Goal: Task Accomplishment & Management: Complete application form

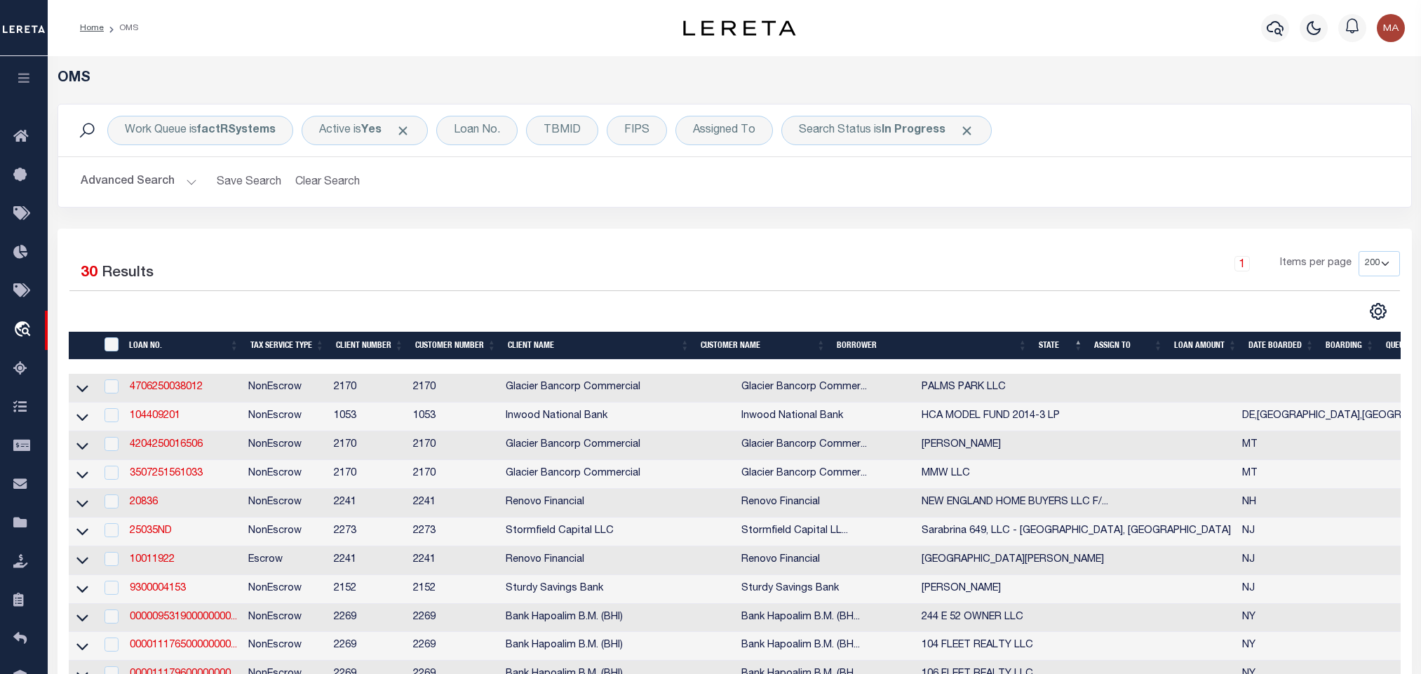
select select "200"
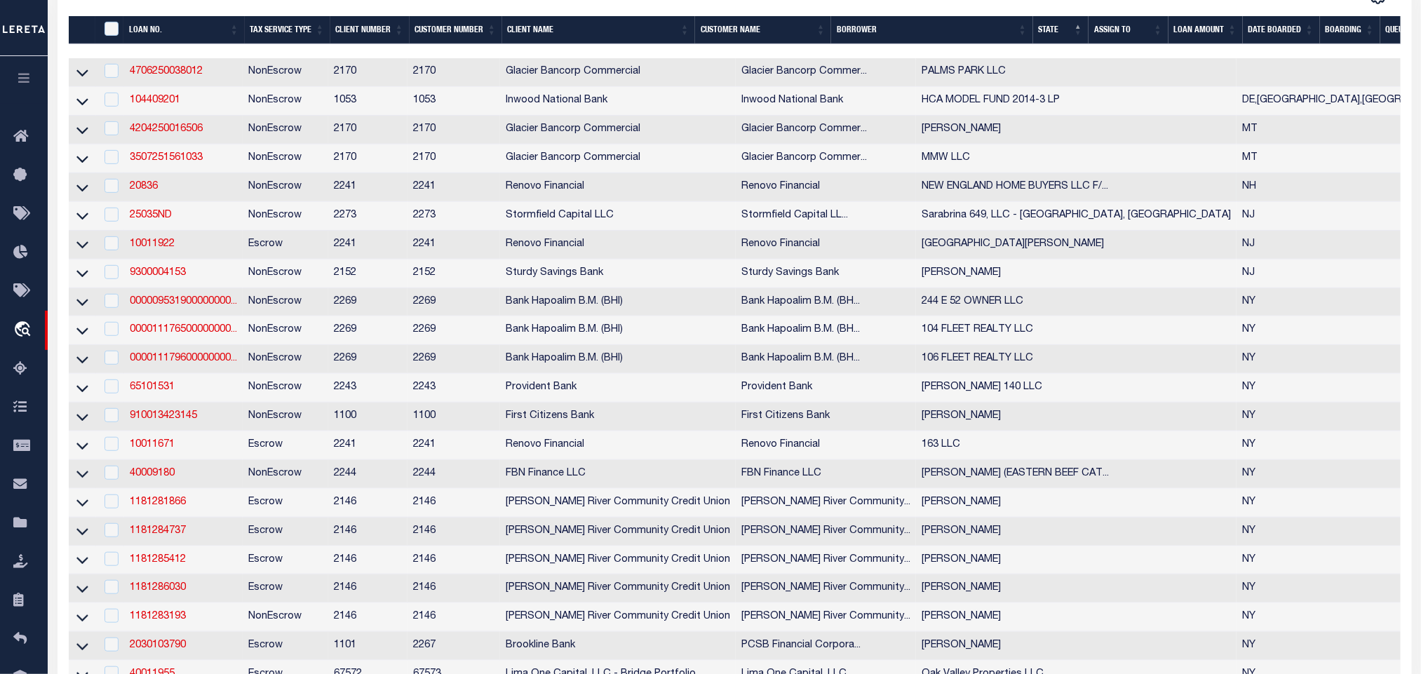
scroll to position [316, 0]
click at [180, 130] on link "4204250016506" at bounding box center [166, 129] width 73 height 10
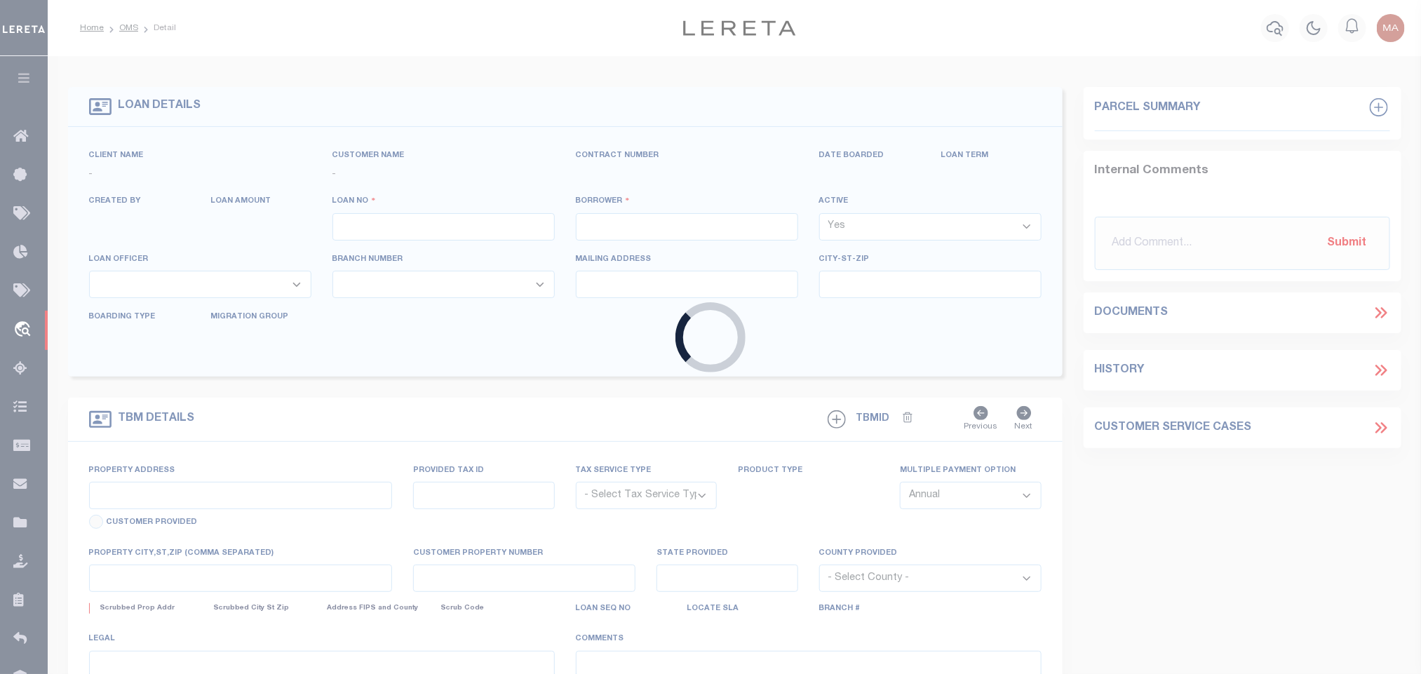
type input "4204250016506"
type input "[PERSON_NAME]"
select select
type input "PO BOX 1356"
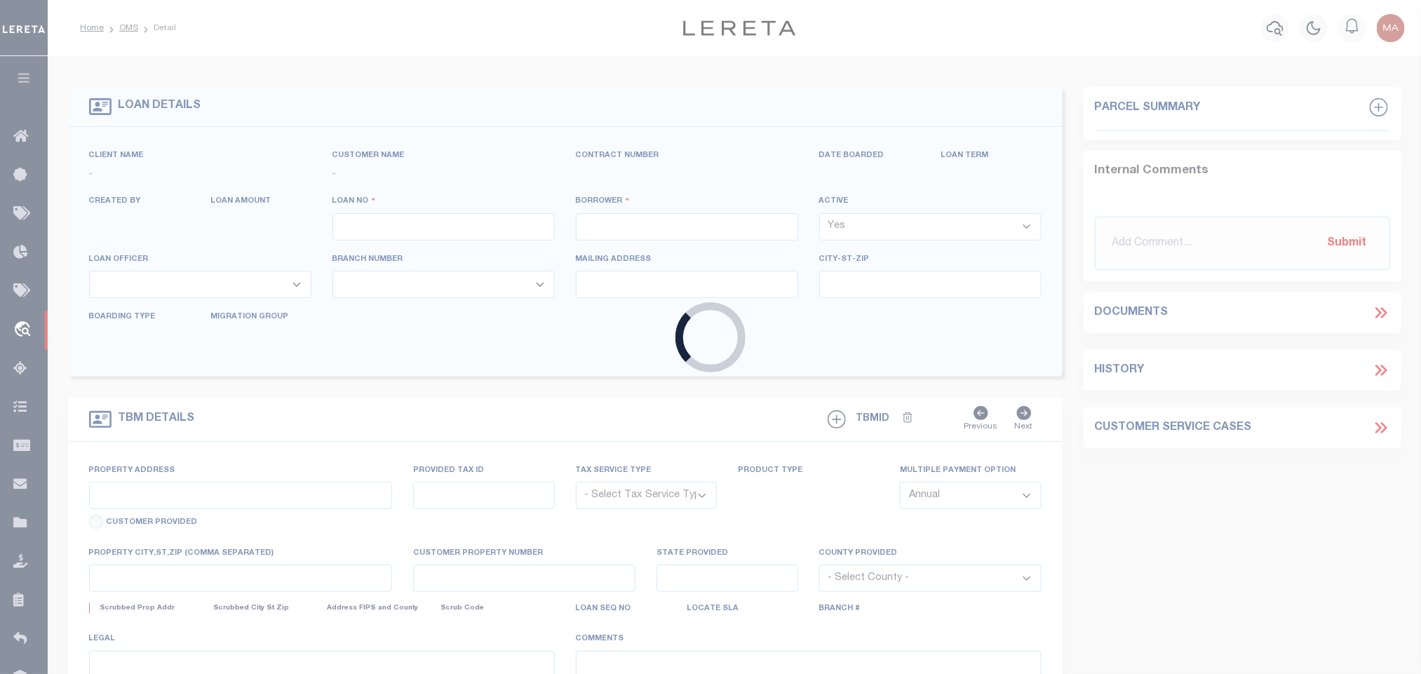
type input "CHOTEAU MT 59422-1356"
type input "[DATE]"
select select "20"
select select "NonEscrow"
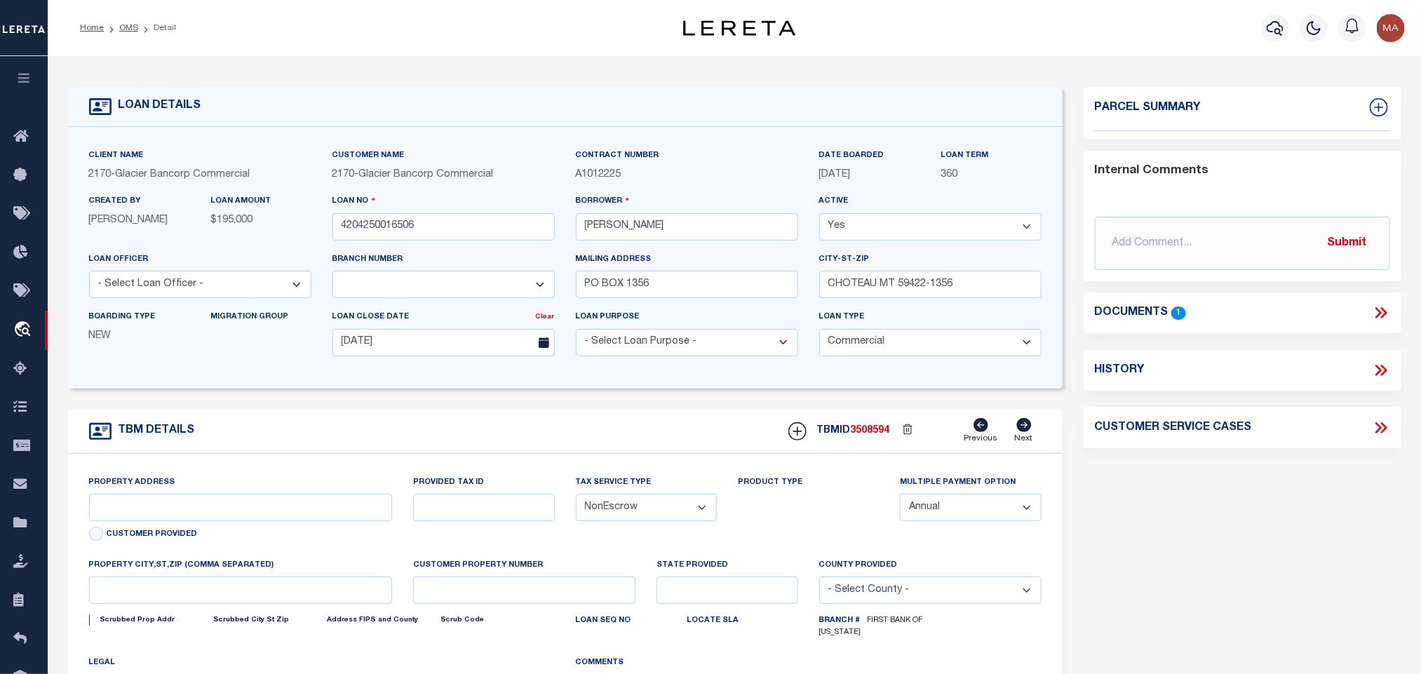
select select "4572"
type input "RURAL PROPERTY"
select select
type input "CHOTEAU MT 59422"
type input "MT"
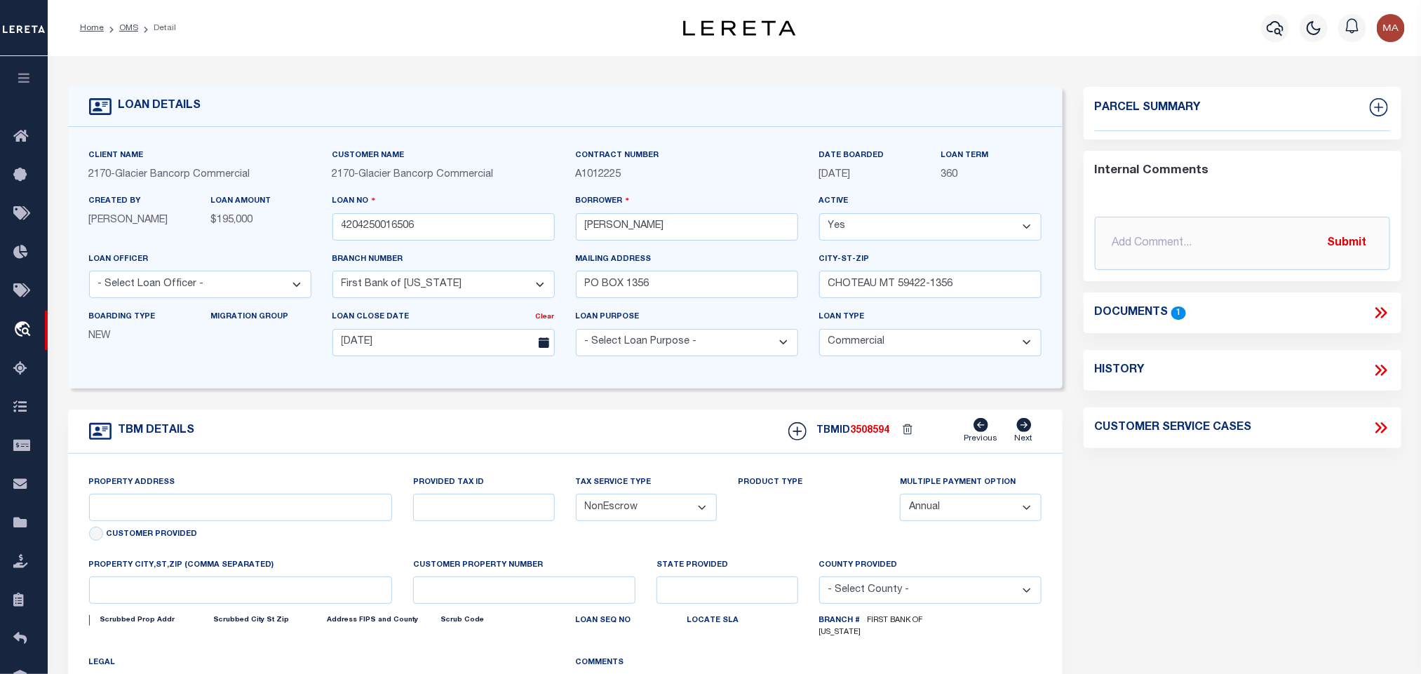
type textarea "SEE ATTACHED ; ADDITONAL BORROWERS [PERSON_NAME]"
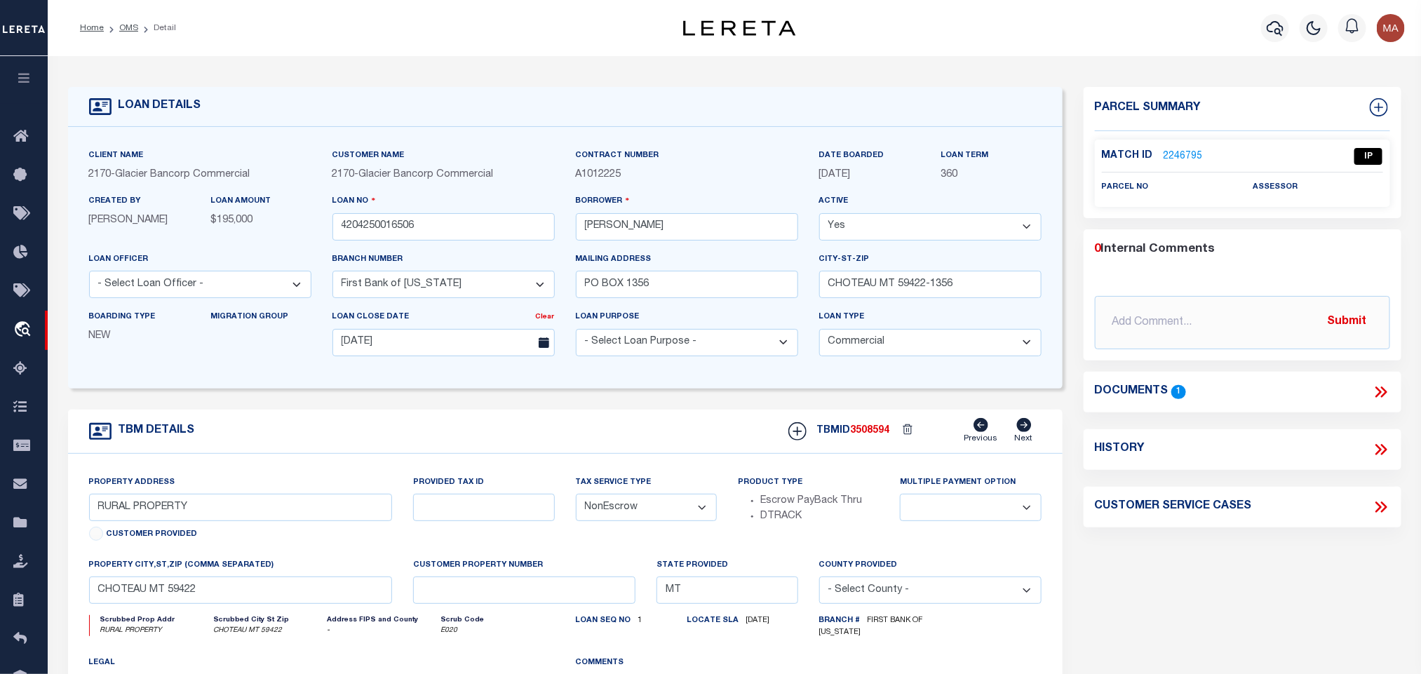
click at [1379, 386] on icon at bounding box center [1381, 392] width 18 height 18
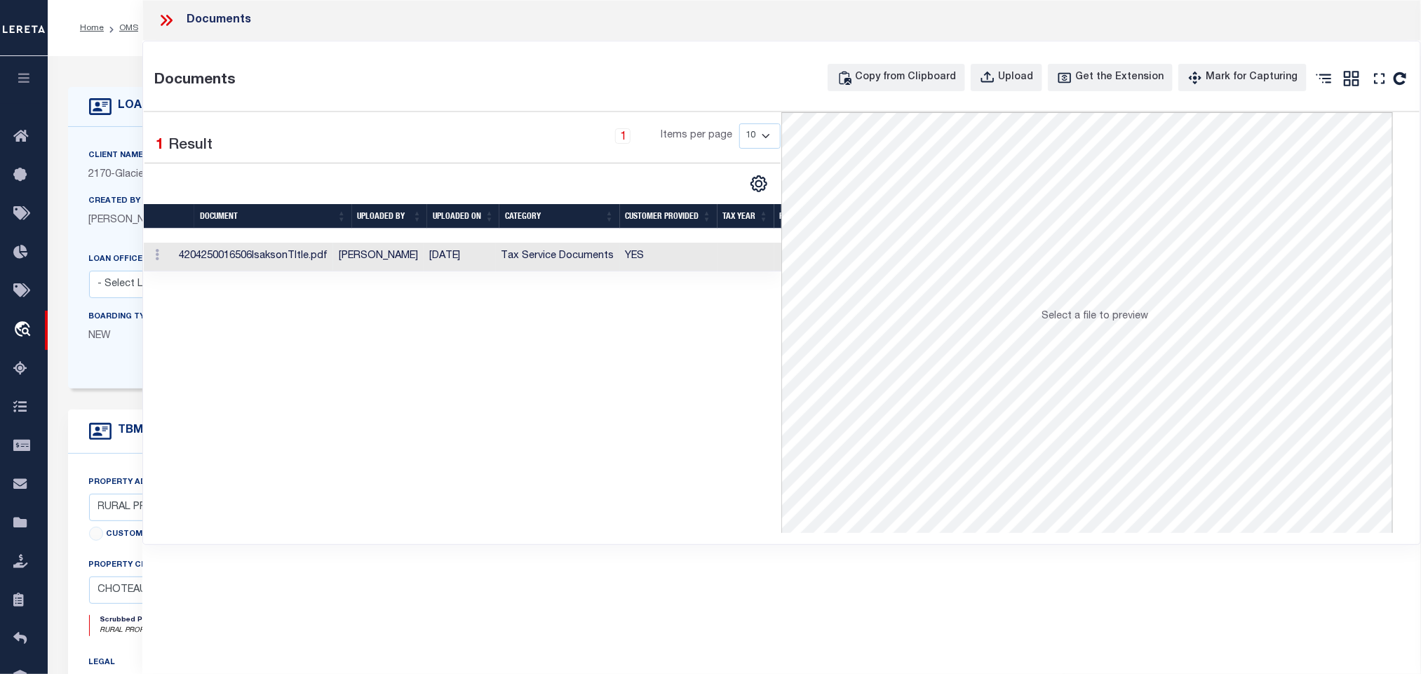
click at [642, 264] on td "YES" at bounding box center [669, 257] width 98 height 29
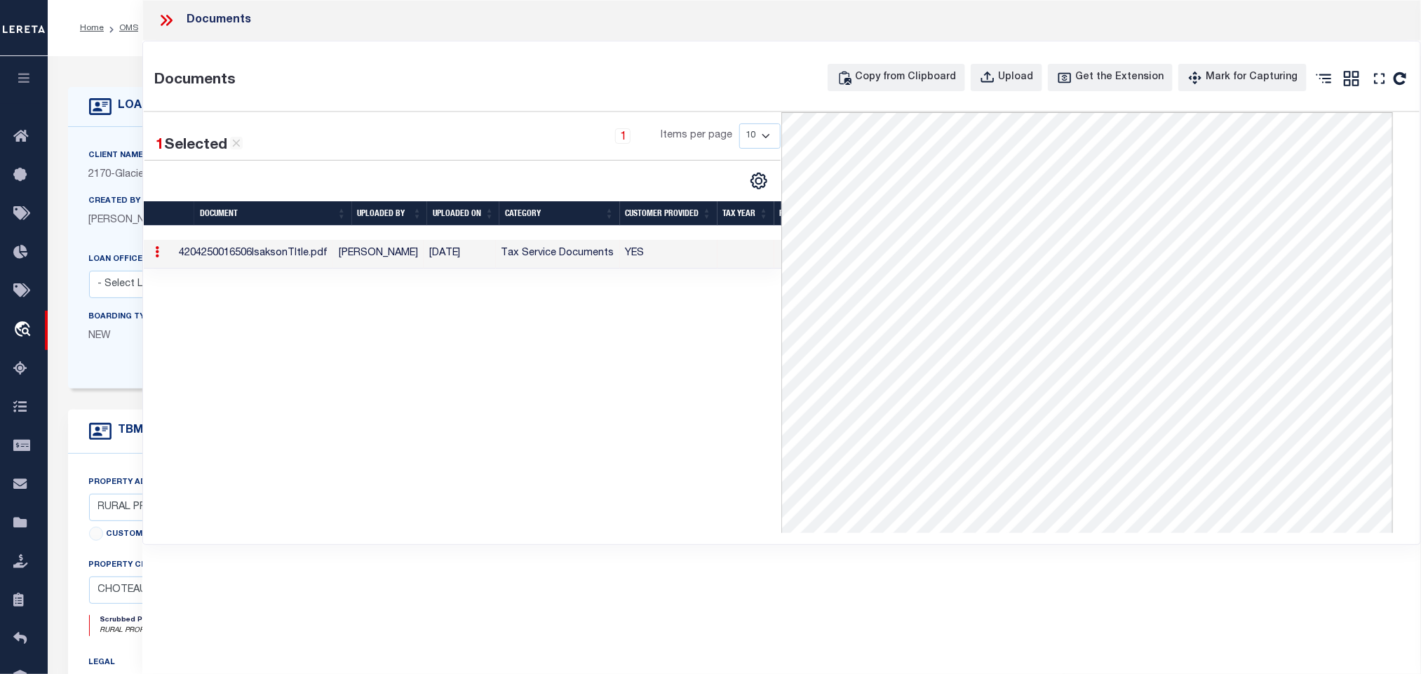
click at [170, 20] on icon at bounding box center [169, 20] width 6 height 11
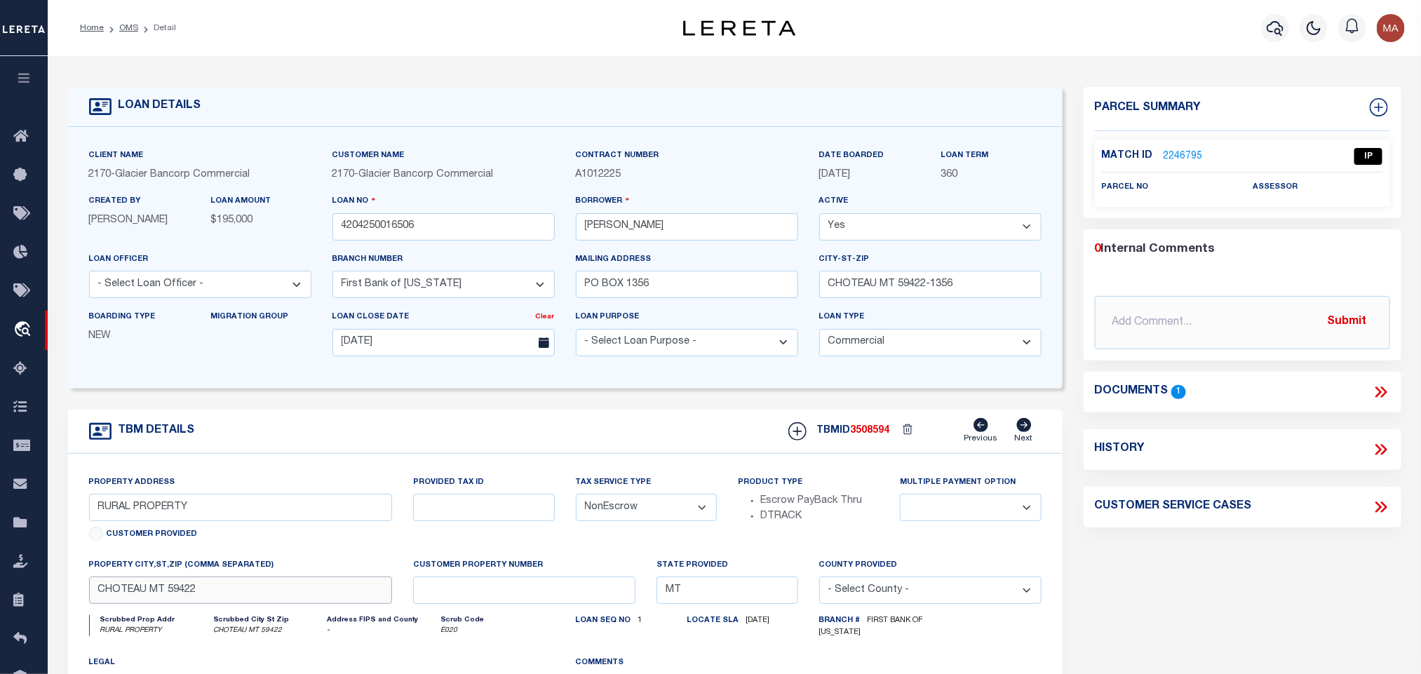
click at [350, 591] on input "CHOTEAU MT 59422" at bounding box center [241, 590] width 304 height 27
click at [622, 222] on input "[PERSON_NAME]" at bounding box center [687, 226] width 222 height 27
click at [594, 231] on input "[PERSON_NAME]" at bounding box center [687, 226] width 222 height 27
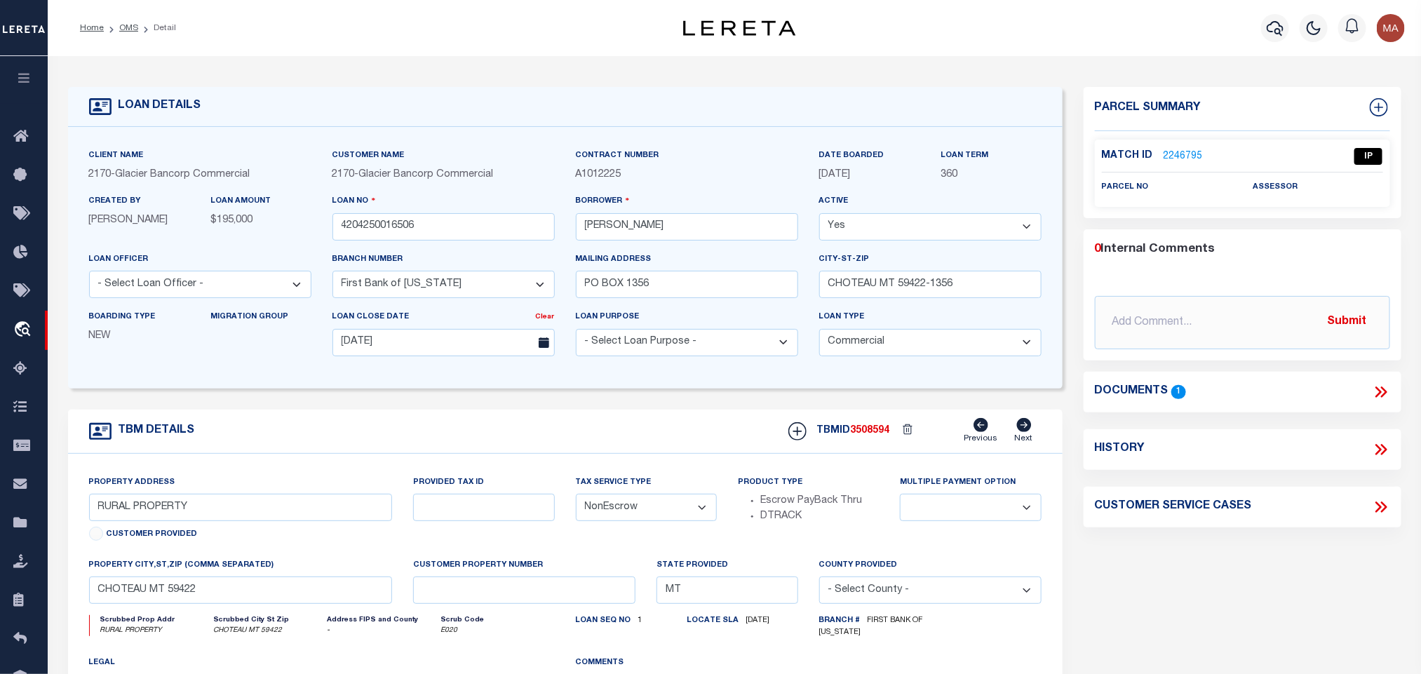
click at [1179, 160] on link "2246795" at bounding box center [1183, 156] width 39 height 15
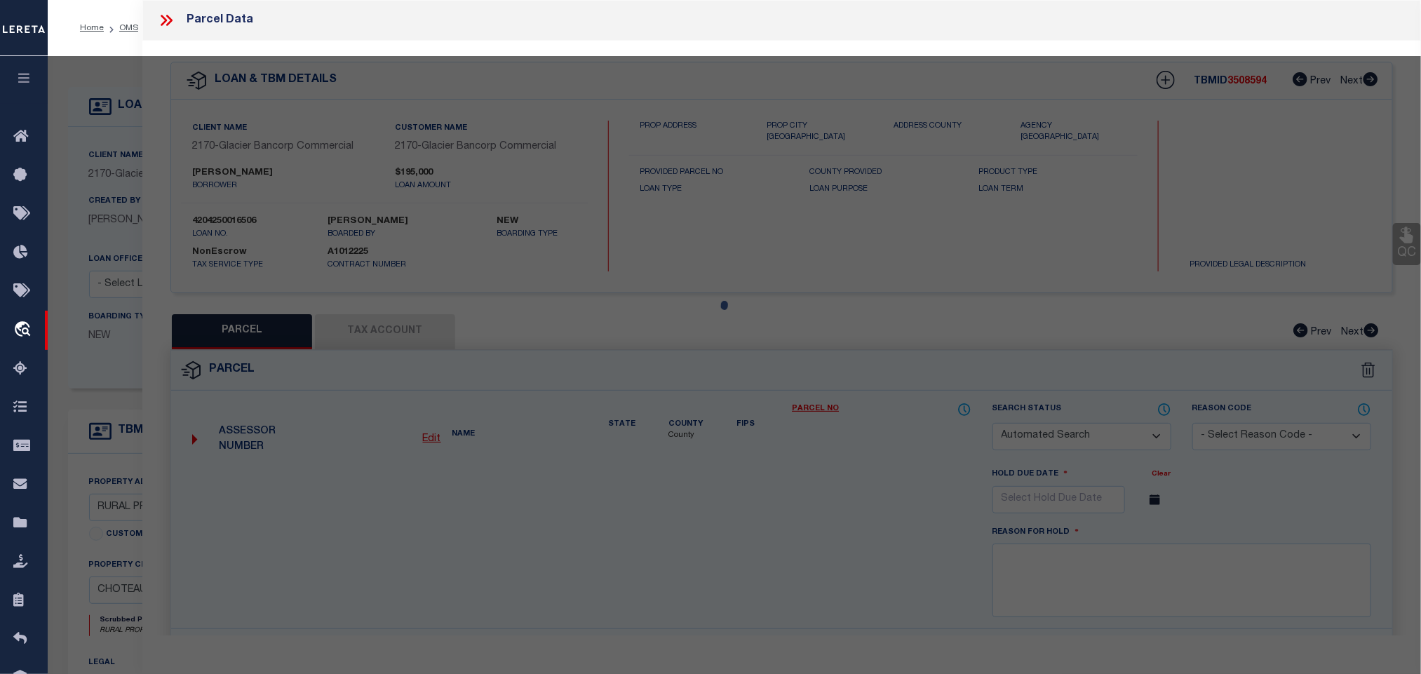
checkbox input "false"
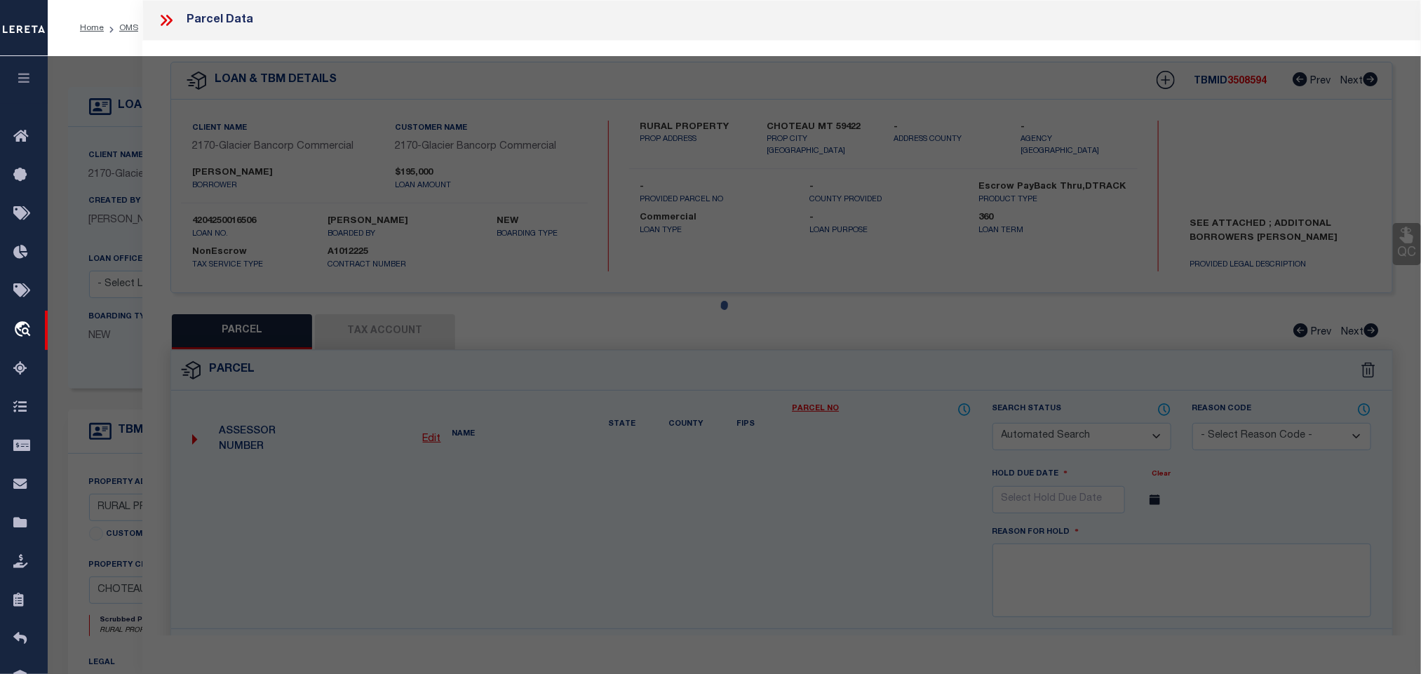
select select "IP"
checkbox input "false"
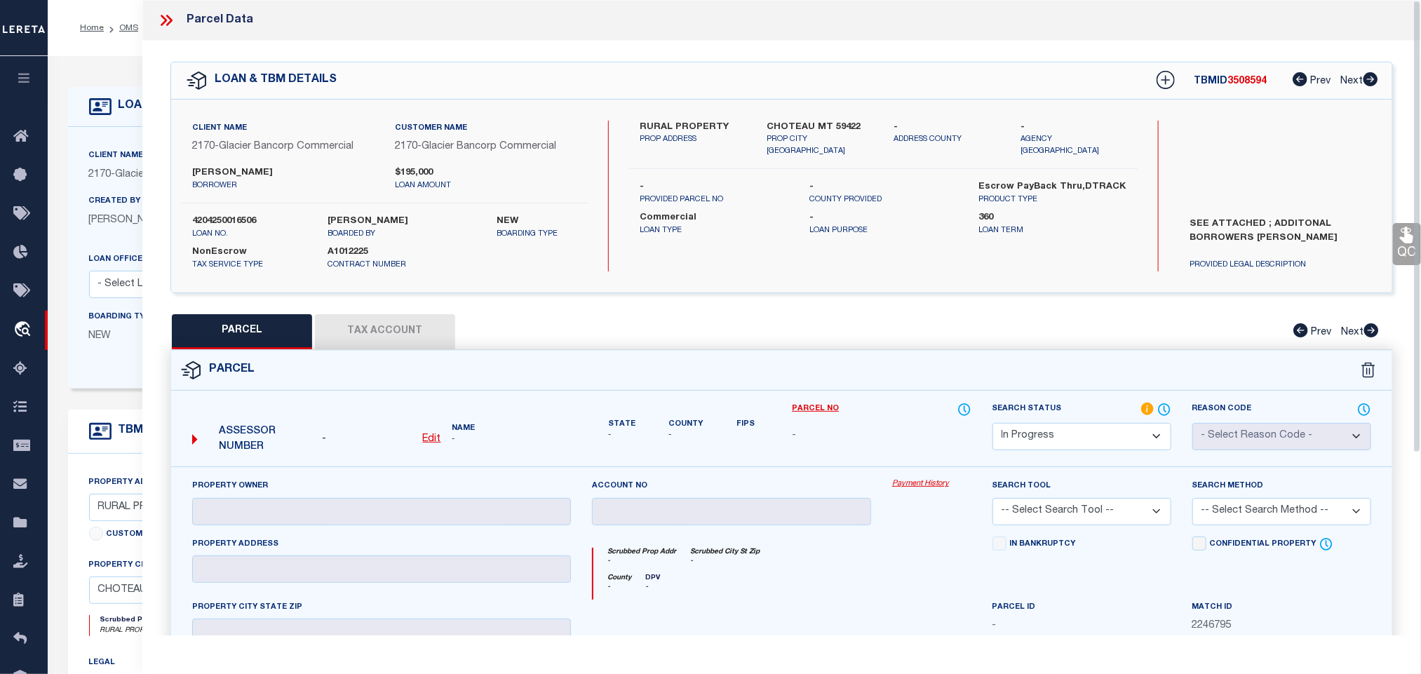
click at [434, 436] on u "Edit" at bounding box center [432, 439] width 18 height 10
select select "IP"
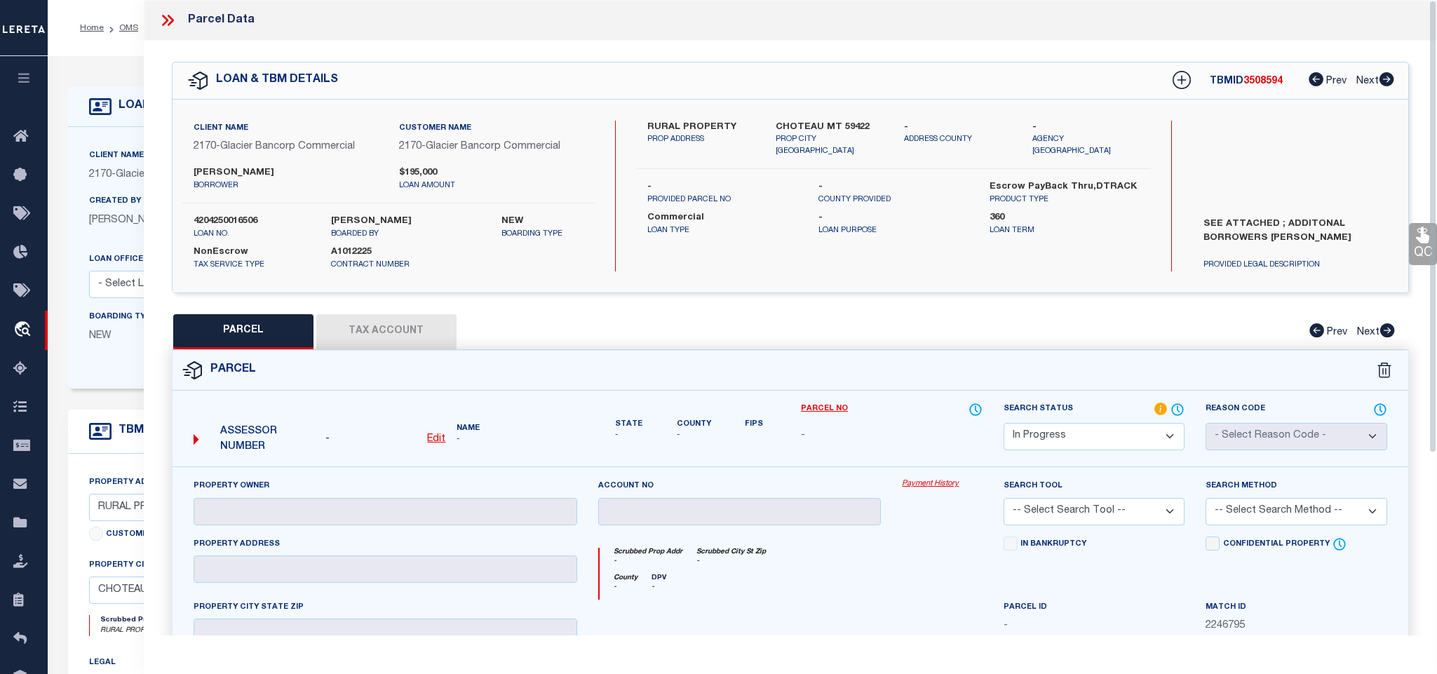
type textarea "-"
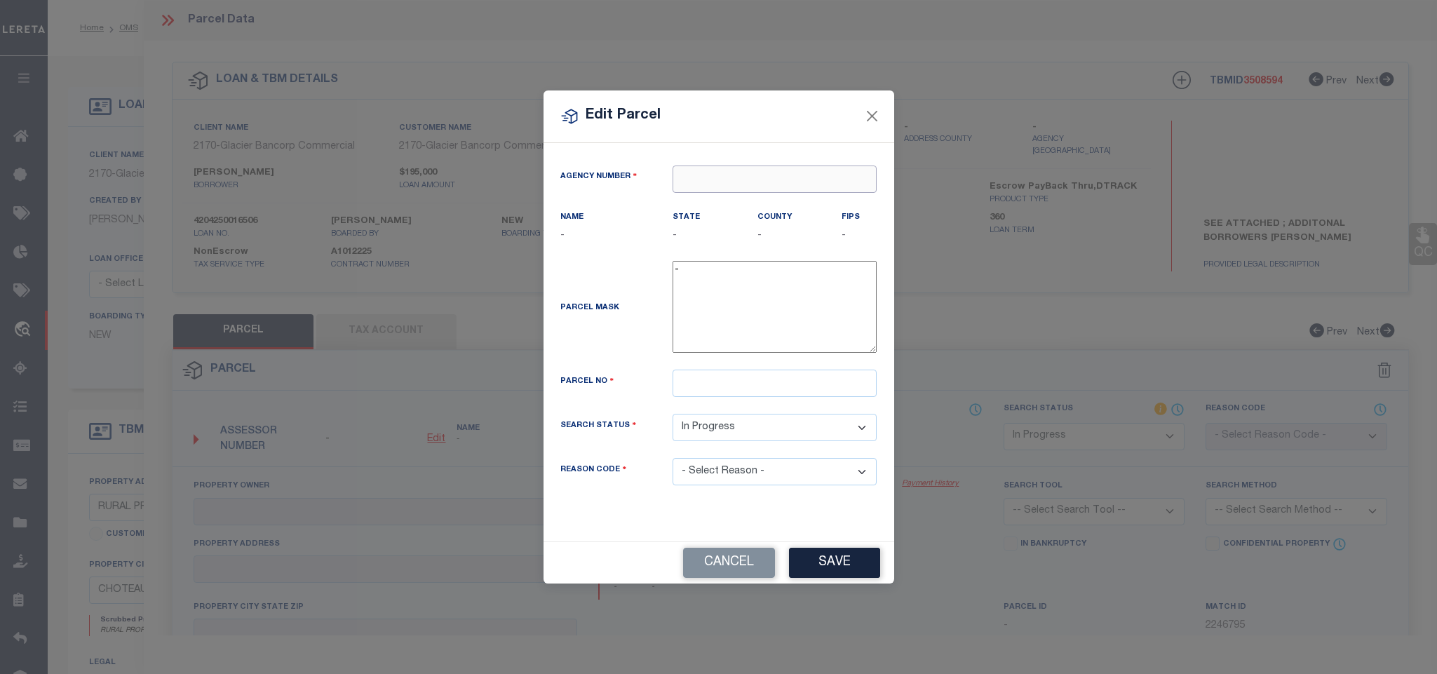
click at [748, 175] on input "text" at bounding box center [775, 179] width 204 height 27
paste input "250500000"
type input "250500000"
click at [771, 199] on div "250500000 : [GEOGRAPHIC_DATA]" at bounding box center [775, 209] width 204 height 40
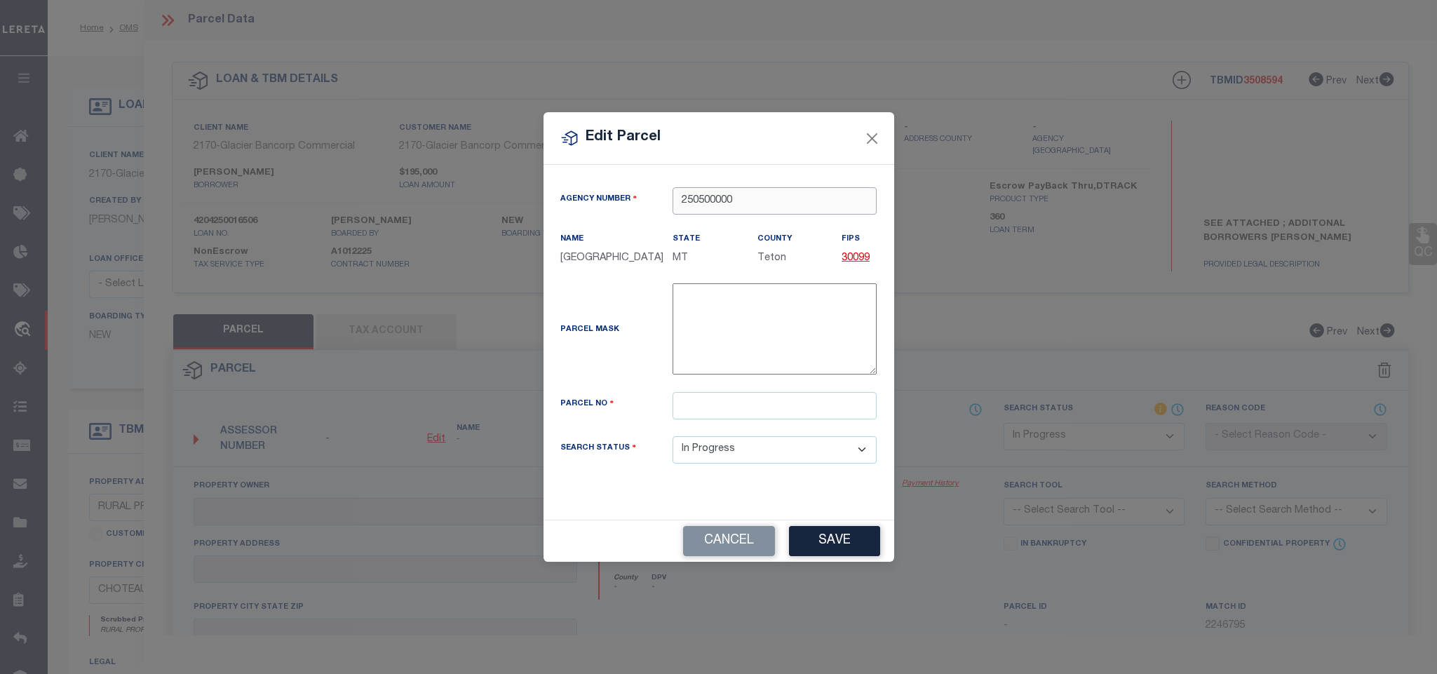
type input "250500000"
drag, startPoint x: 798, startPoint y: 384, endPoint x: 798, endPoint y: 400, distance: 16.1
click at [798, 384] on div "Parcel Mask -" at bounding box center [719, 337] width 338 height 109
click at [798, 417] on input "text" at bounding box center [775, 405] width 204 height 27
paste input "0000002736"
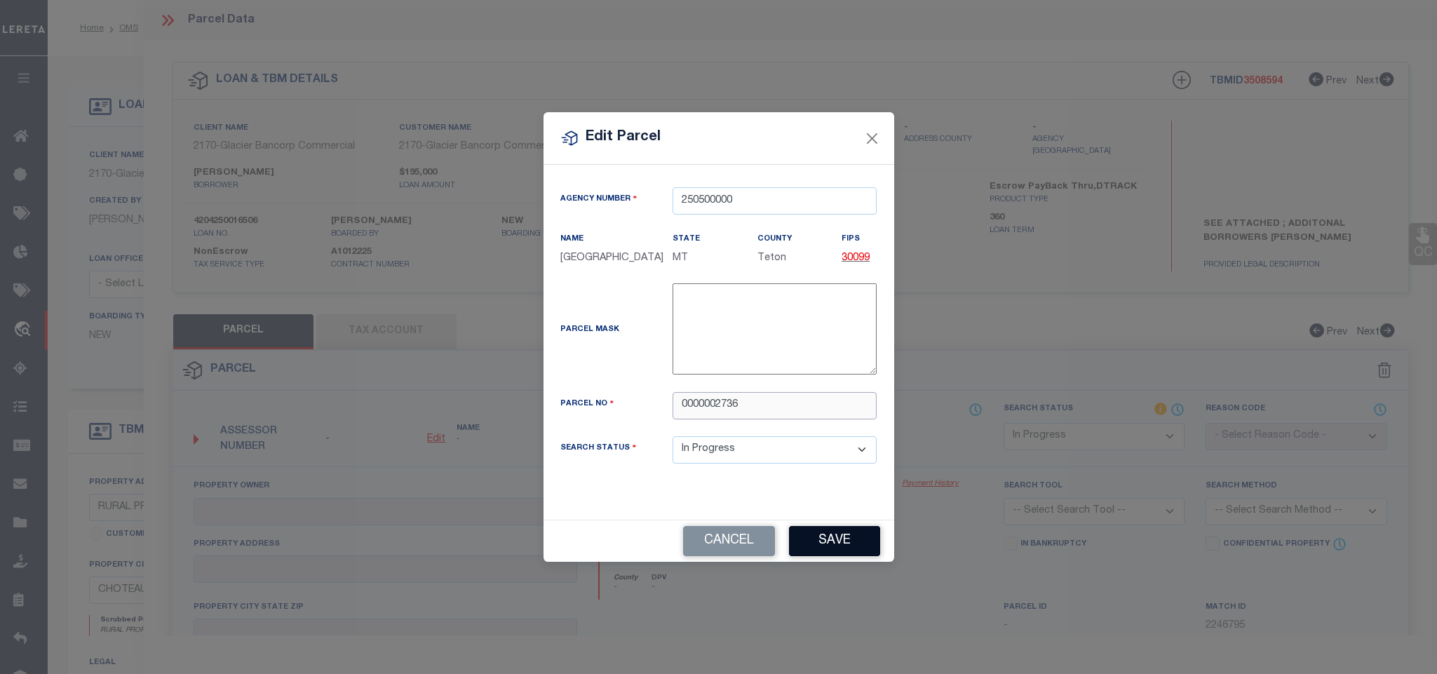
type input "0000002736"
click at [829, 535] on button "Save" at bounding box center [834, 541] width 91 height 30
select select "IP"
checkbox input "false"
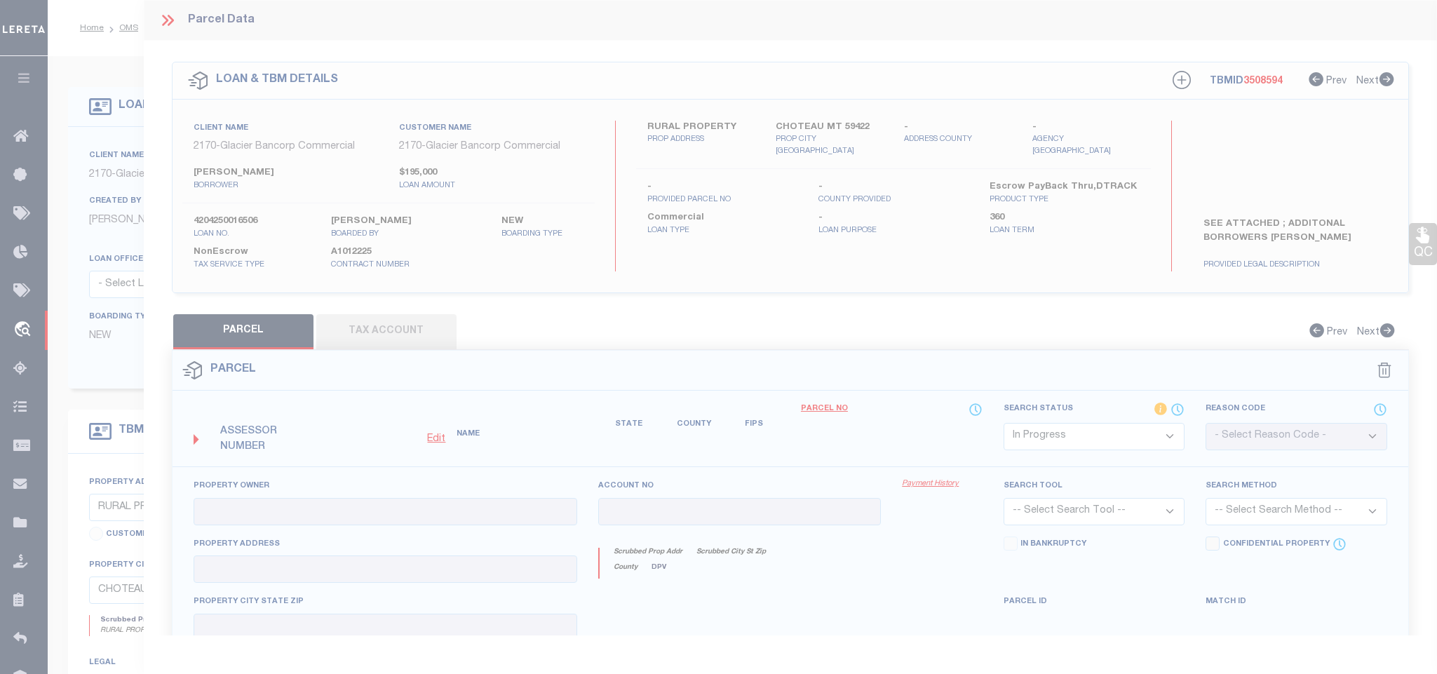
checkbox input "false"
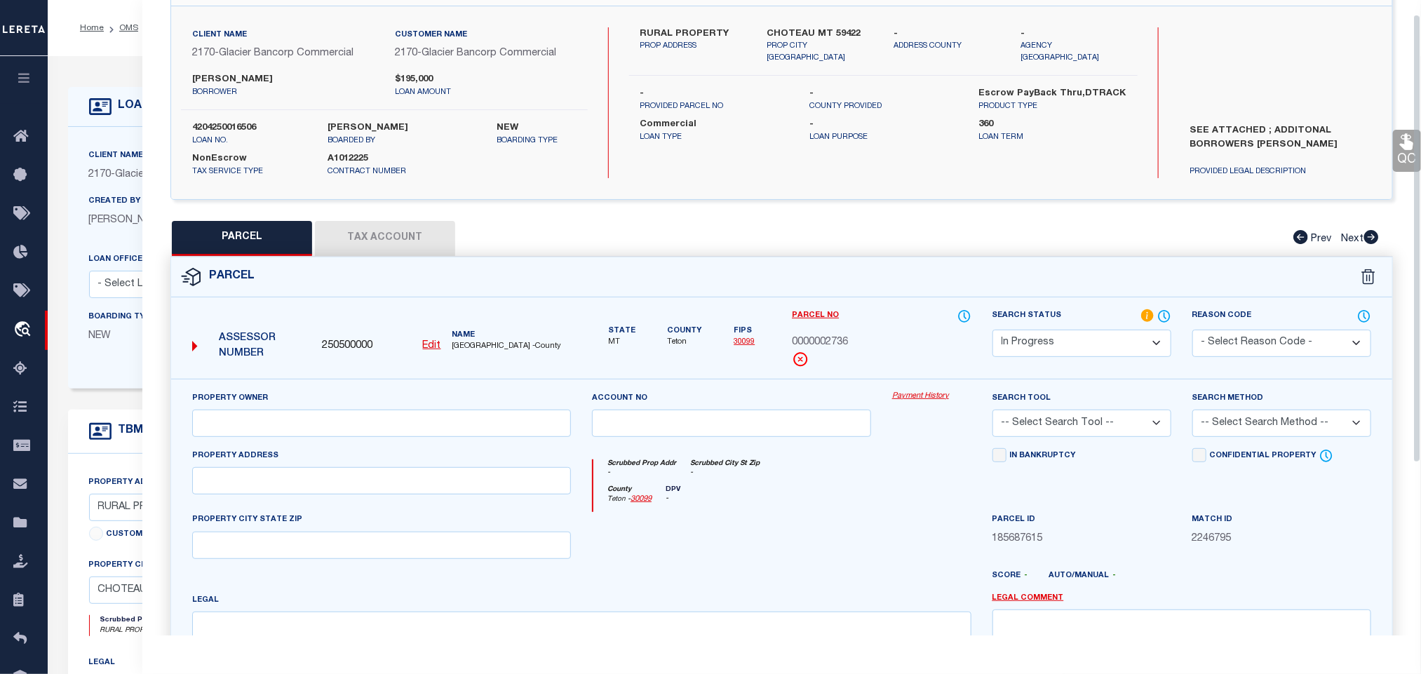
scroll to position [263, 0]
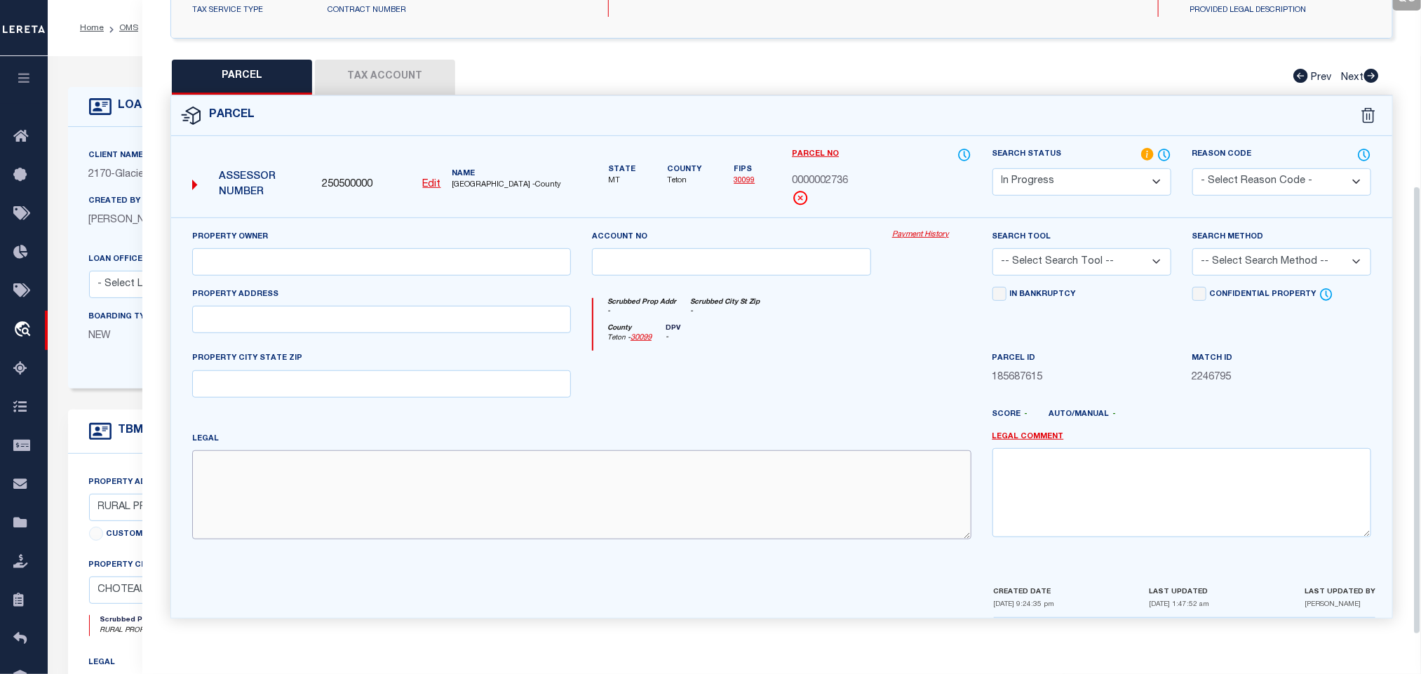
click at [389, 526] on textarea at bounding box center [581, 494] width 779 height 88
paste textarea "S04, T24 N, R05 W, ACRES 139.28, PT S2S2"
type textarea "S04, T24 N, R05 W, ACRES 139.28, PT S2S2"
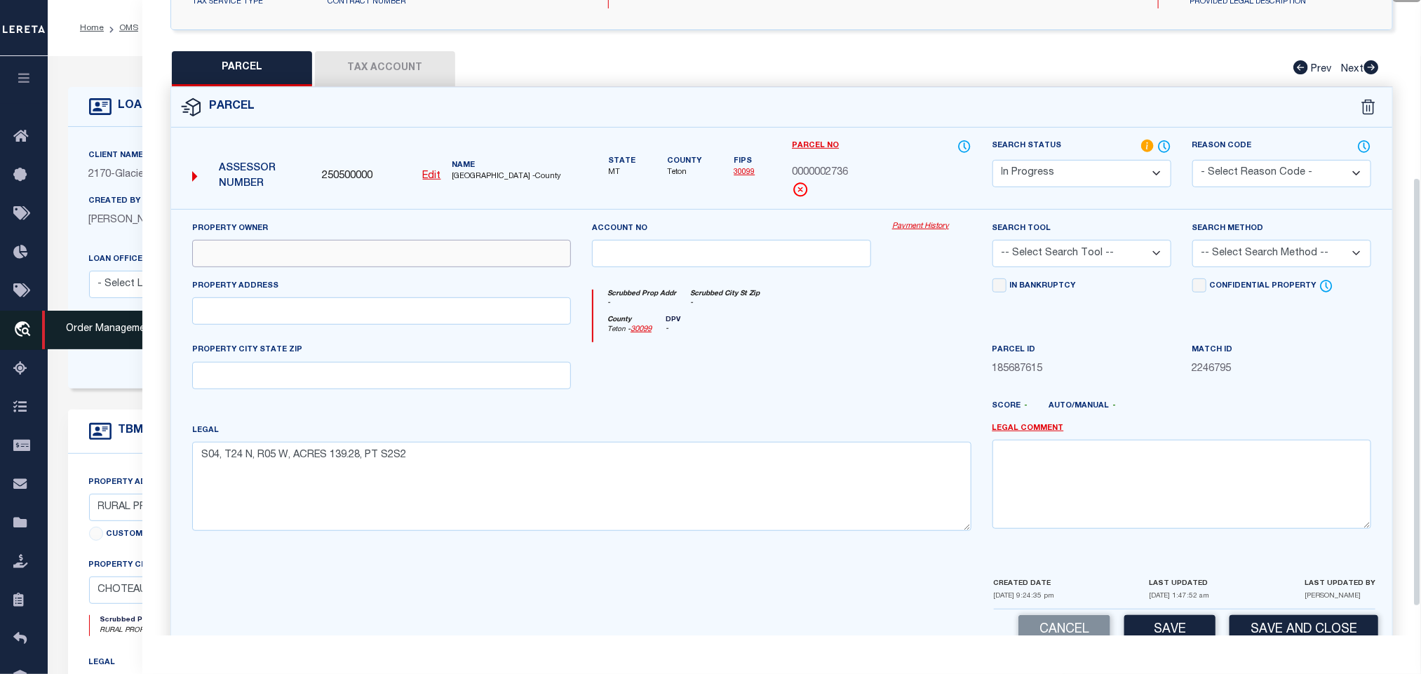
drag, startPoint x: 324, startPoint y: 255, endPoint x: 39, endPoint y: 333, distance: 296.1
click at [324, 255] on input "text" at bounding box center [381, 253] width 379 height 27
paste input "[PERSON_NAME] LIVING TRUST ETAL"
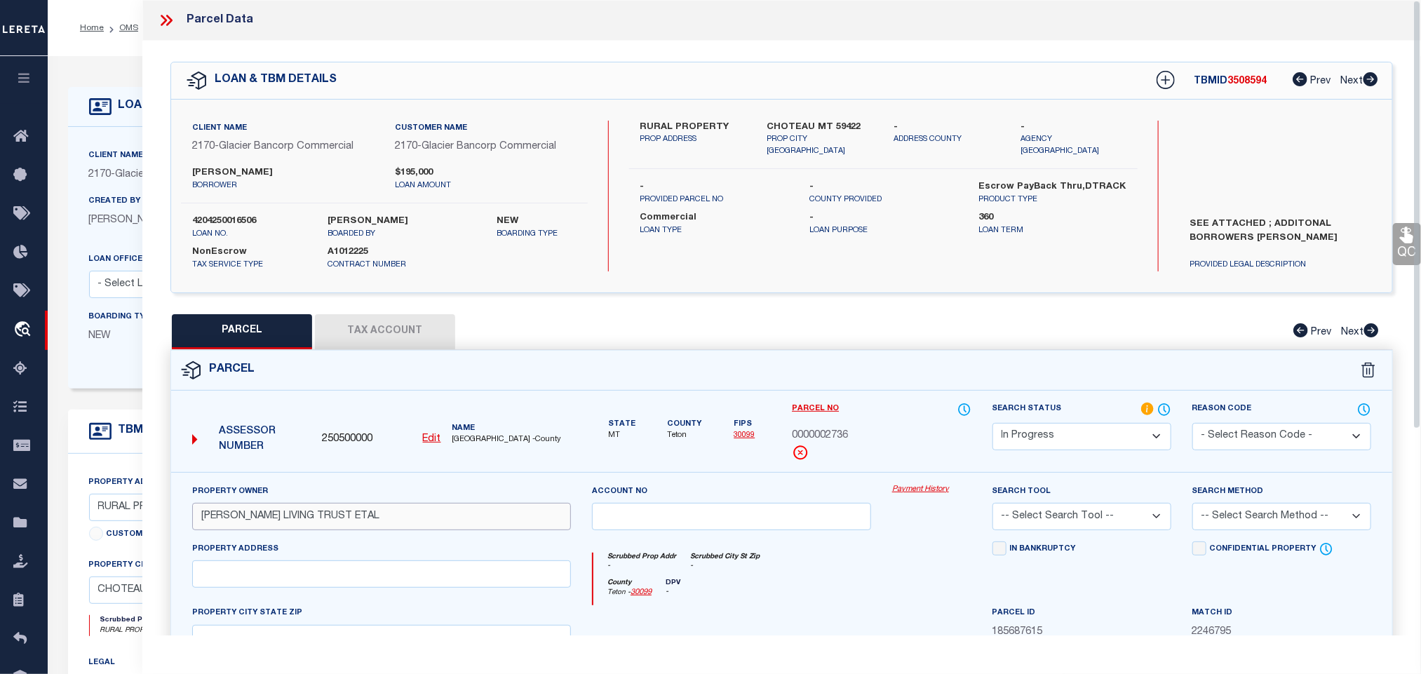
type input "[PERSON_NAME] LIVING TRUST ETAL"
click at [811, 127] on label "CHOTEAU MT 59422" at bounding box center [820, 128] width 106 height 14
copy div "CHOTEAU MT 59422"
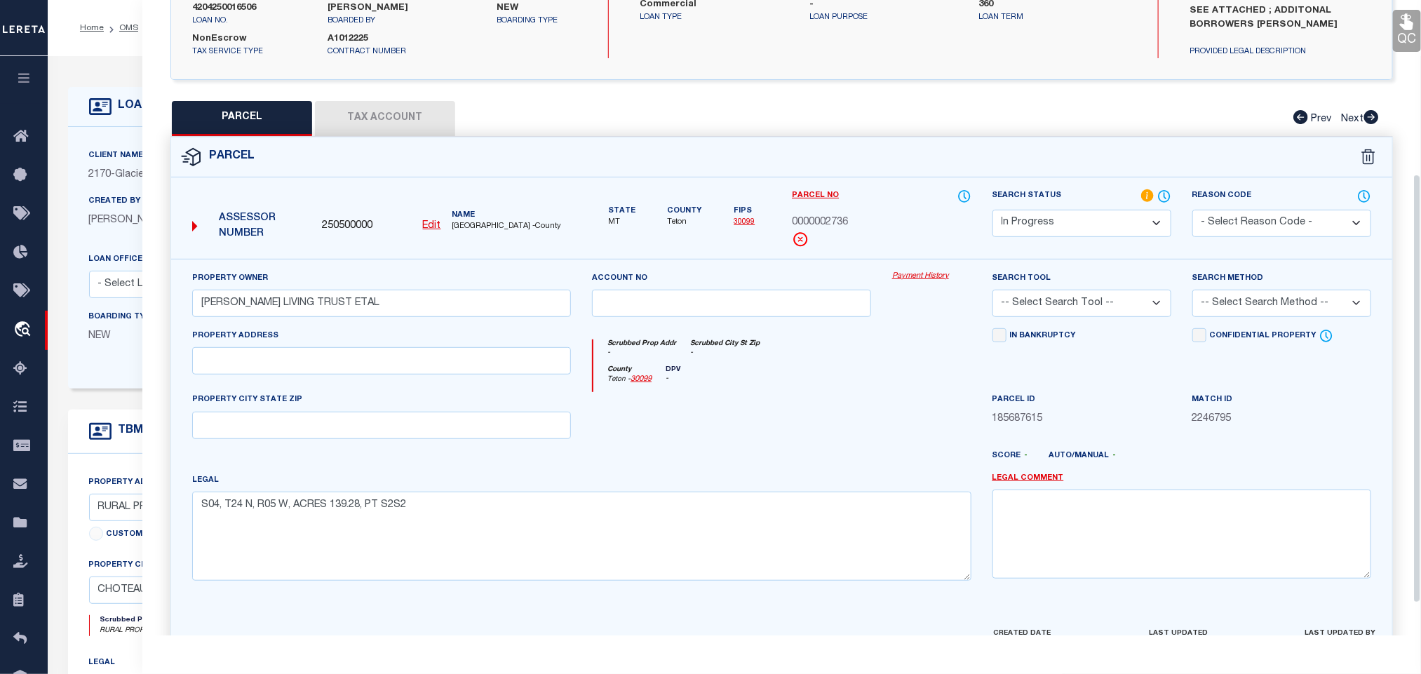
scroll to position [305, 0]
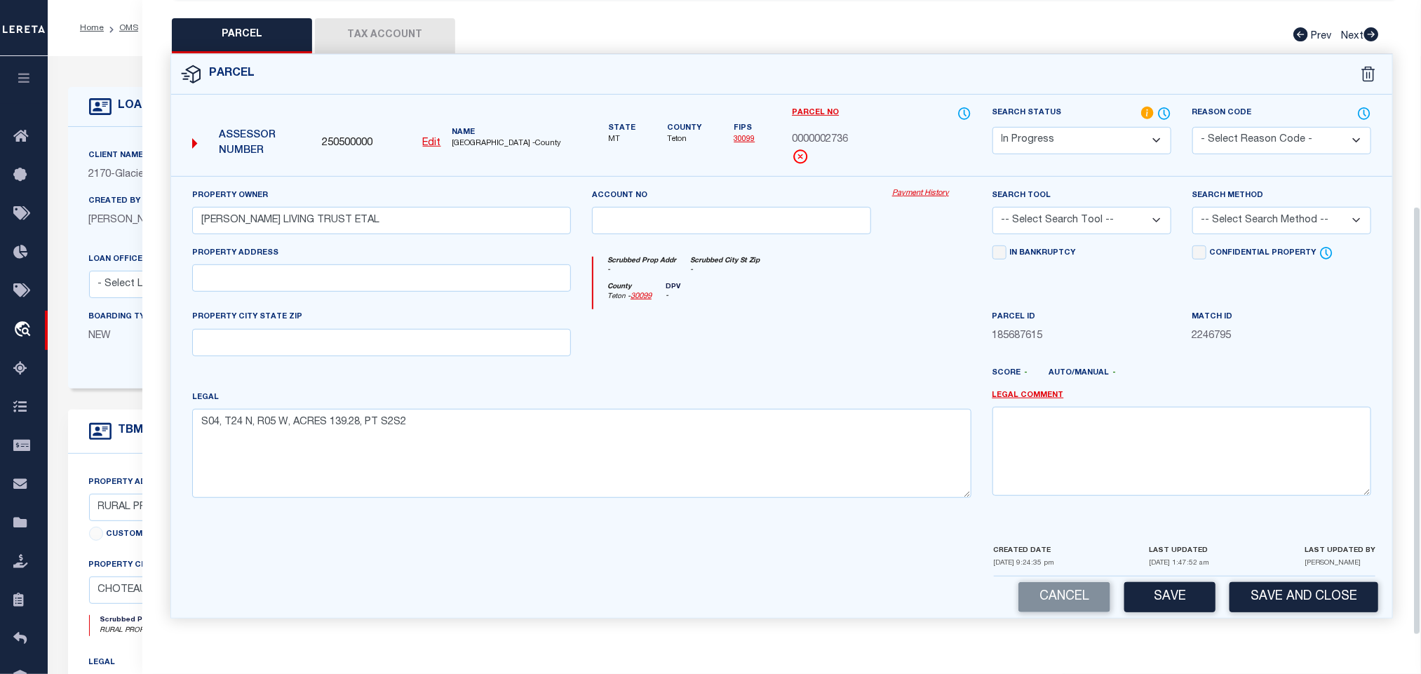
click at [469, 309] on div "PROPERTY CITY STATE ZIP" at bounding box center [381, 332] width 379 height 46
drag, startPoint x: 457, startPoint y: 346, endPoint x: 617, endPoint y: 316, distance: 161.9
click at [457, 346] on input "text" at bounding box center [381, 342] width 379 height 27
paste input "CHOTEAU MT 59422"
type input "CHOTEAU MT 59422"
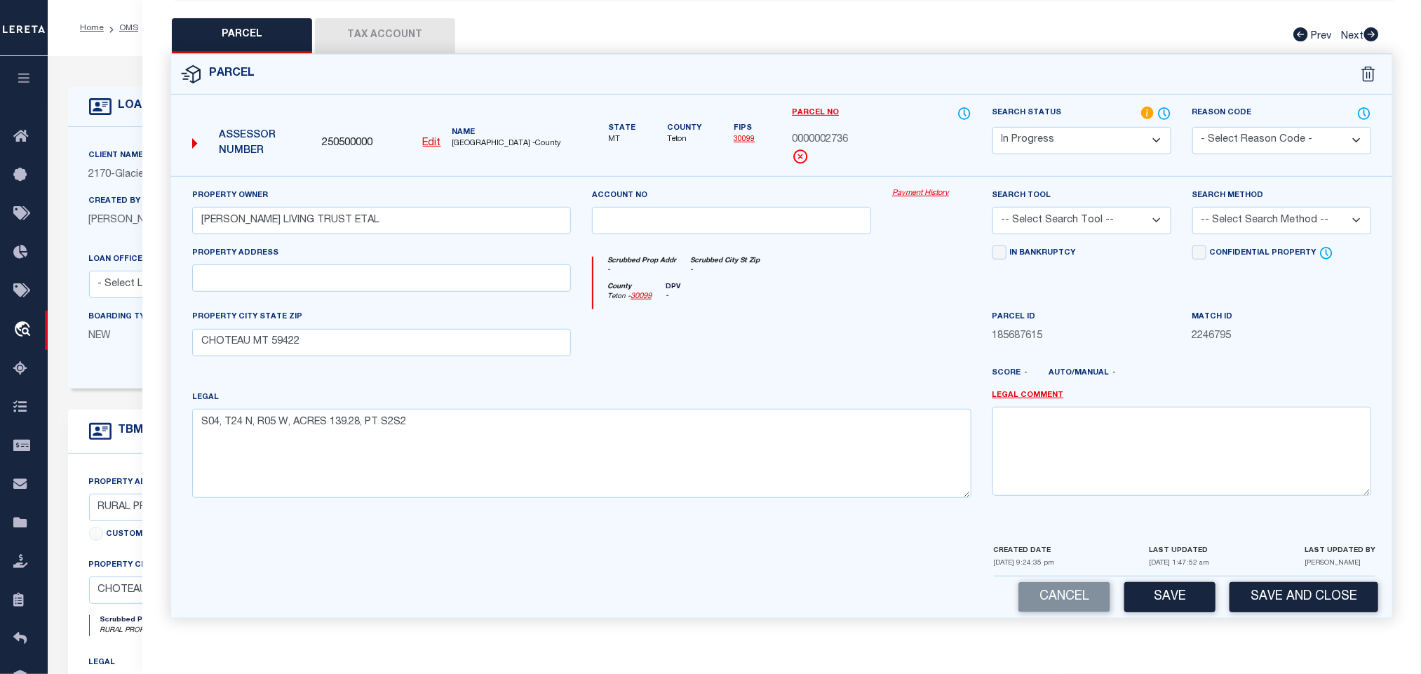
click at [1120, 226] on select "-- Select Search Tool -- 3rd Party Website Agency File Agency Website ATLS CNV-…" at bounding box center [1082, 220] width 179 height 27
select select "AGW"
click at [993, 207] on select "-- Select Search Tool -- 3rd Party Website Agency File Agency Website ATLS CNV-…" at bounding box center [1082, 220] width 179 height 27
click at [1278, 207] on select "-- Select Search Method -- Property Address Legal Liability Info Provided" at bounding box center [1282, 220] width 179 height 27
select select "LEG"
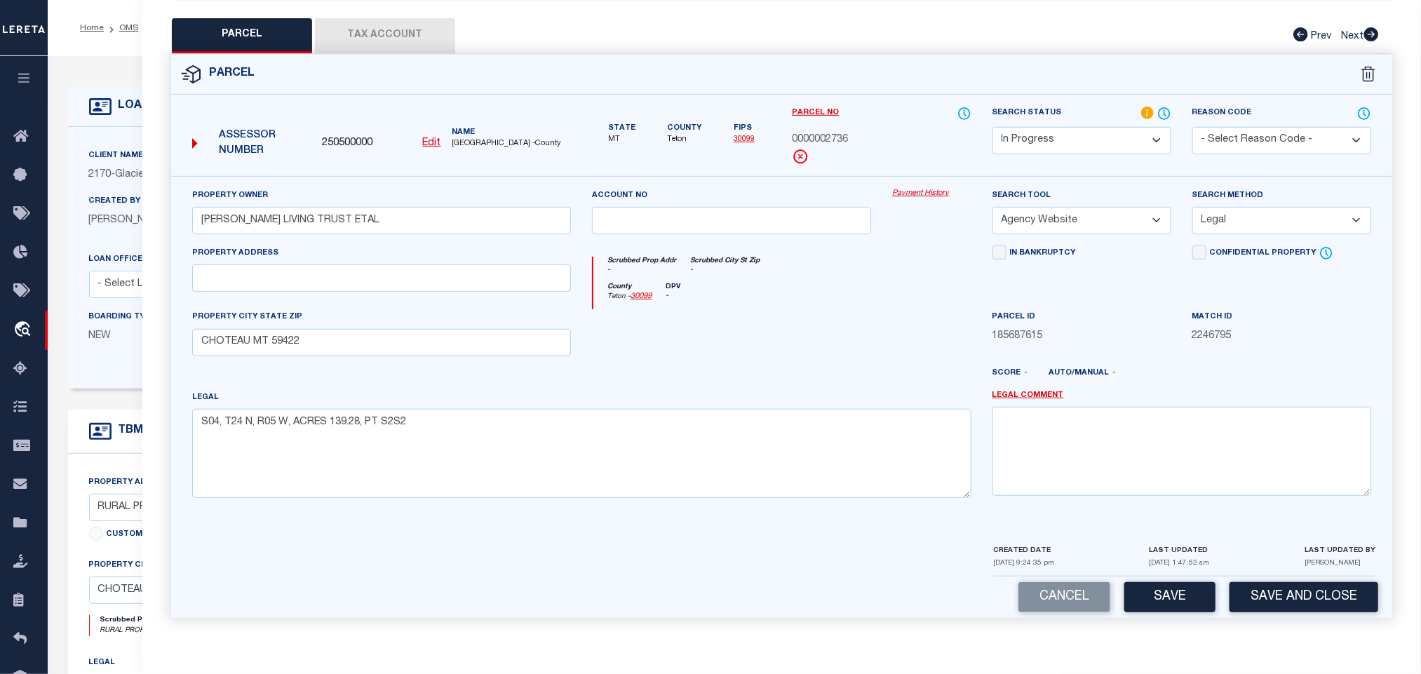
click at [1193, 207] on select "-- Select Search Method -- Property Address Legal Liability Info Provided" at bounding box center [1282, 220] width 179 height 27
click at [1185, 591] on button "Save" at bounding box center [1169, 597] width 91 height 30
click at [383, 38] on button "Tax Account" at bounding box center [385, 35] width 140 height 35
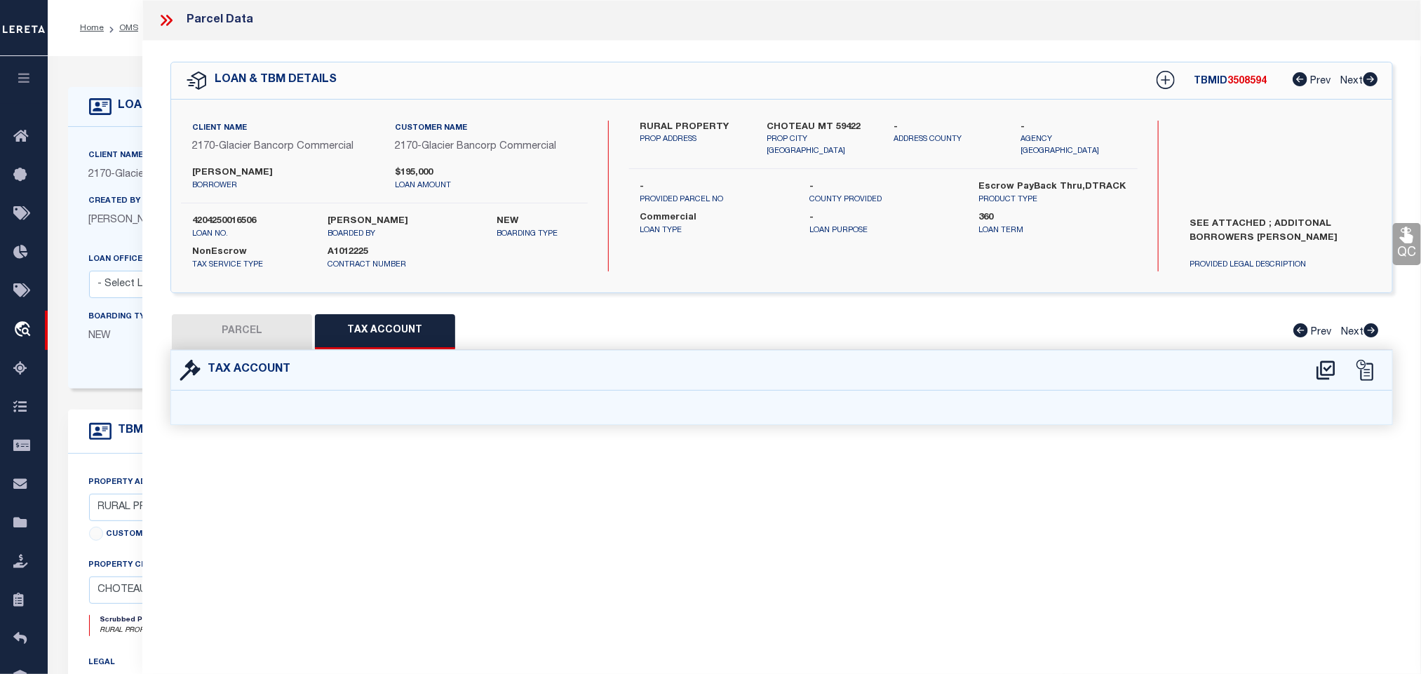
select select "100"
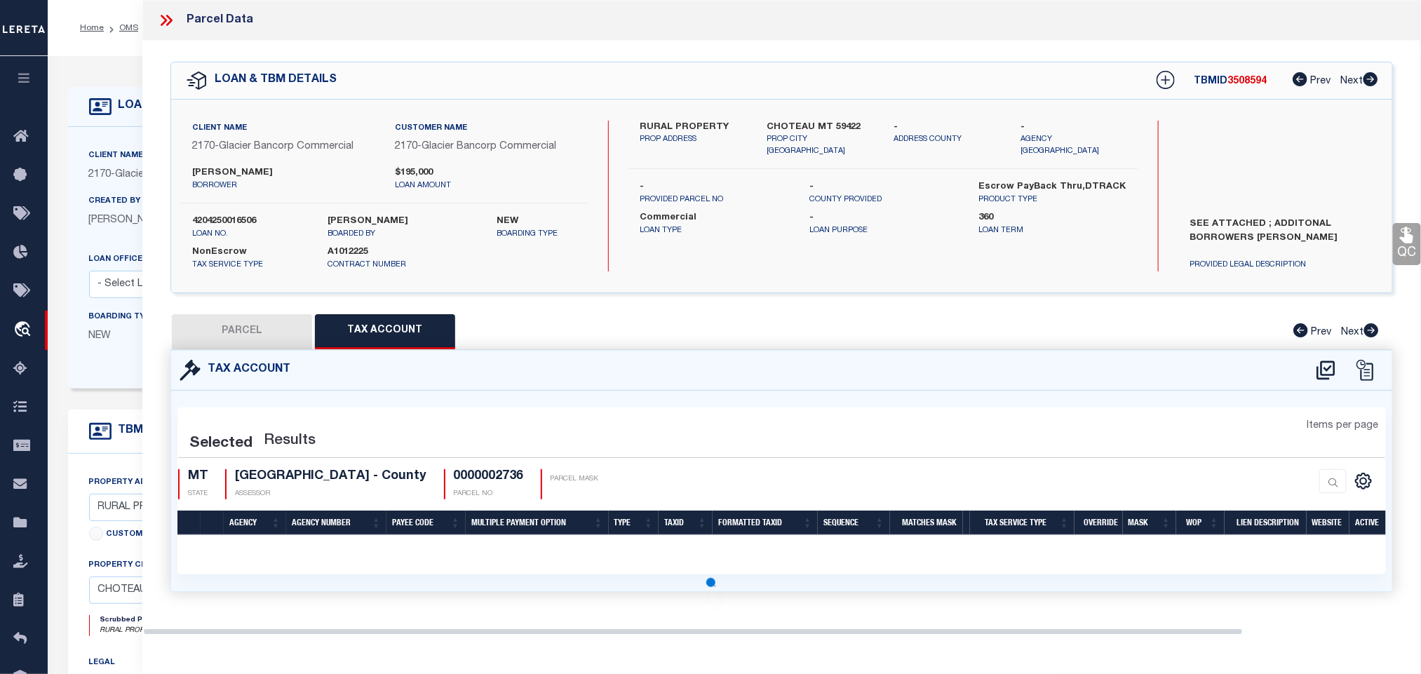
select select "100"
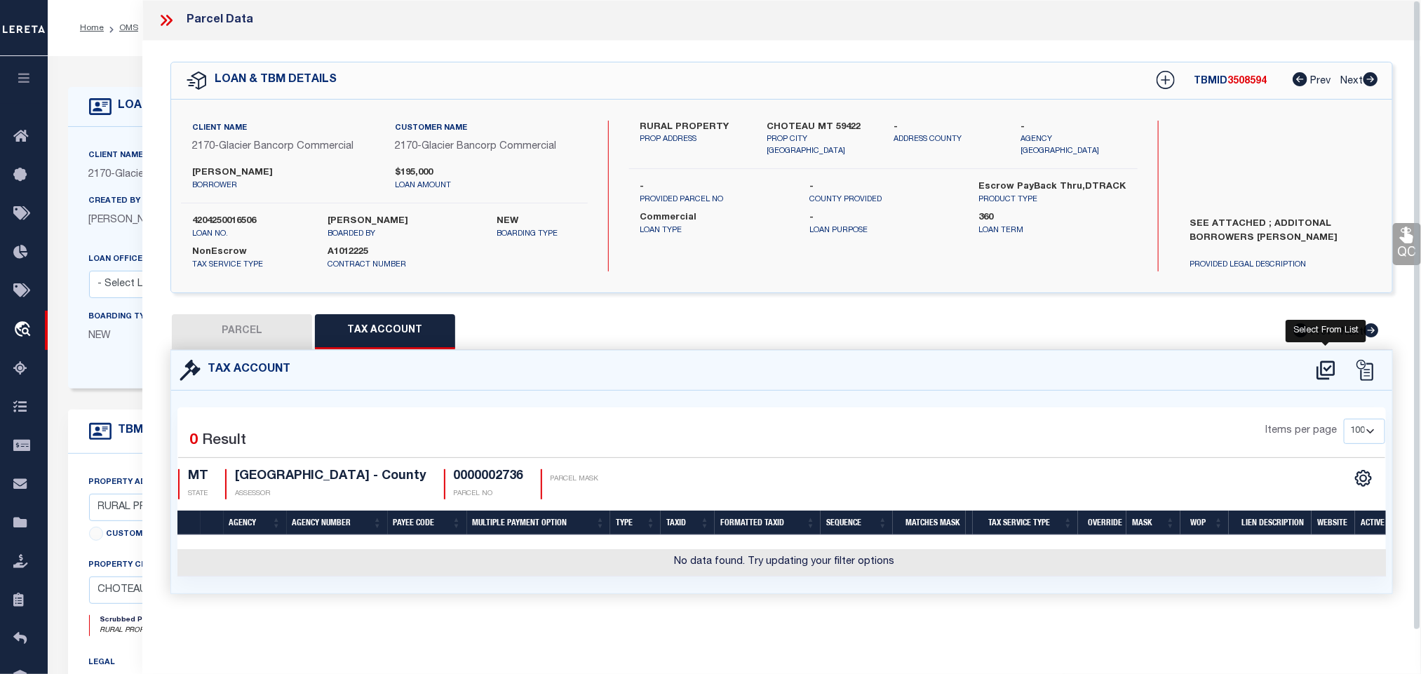
click at [1316, 379] on icon at bounding box center [1326, 370] width 23 height 22
select select "200"
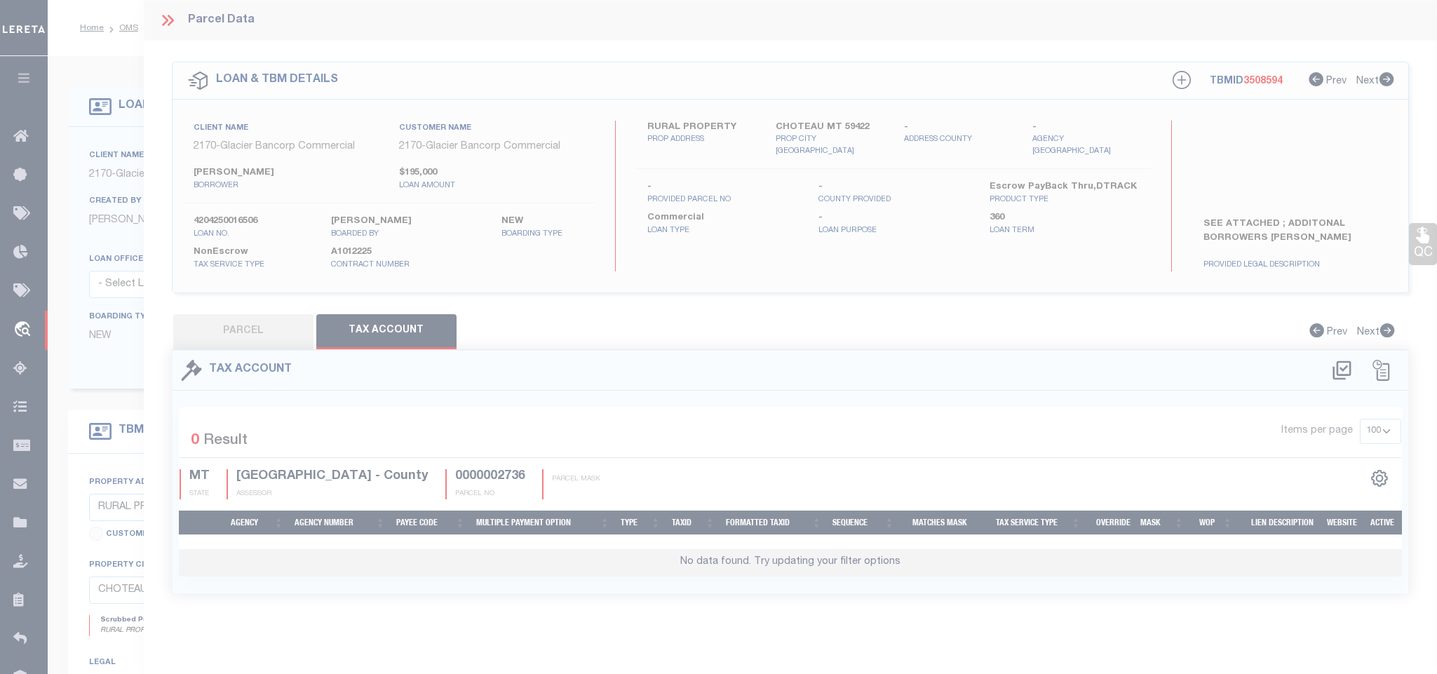
select select "200"
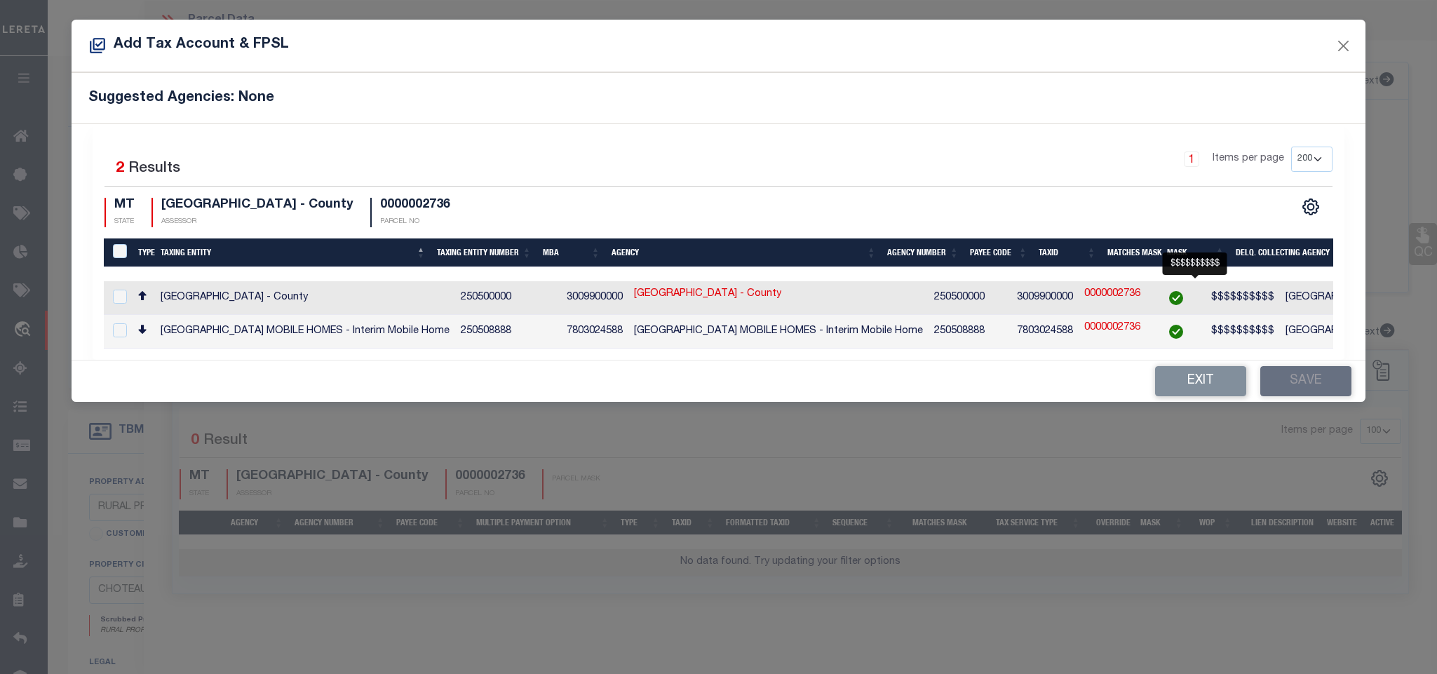
click at [1280, 297] on td "[GEOGRAPHIC_DATA] - County" at bounding box center [1430, 298] width 300 height 34
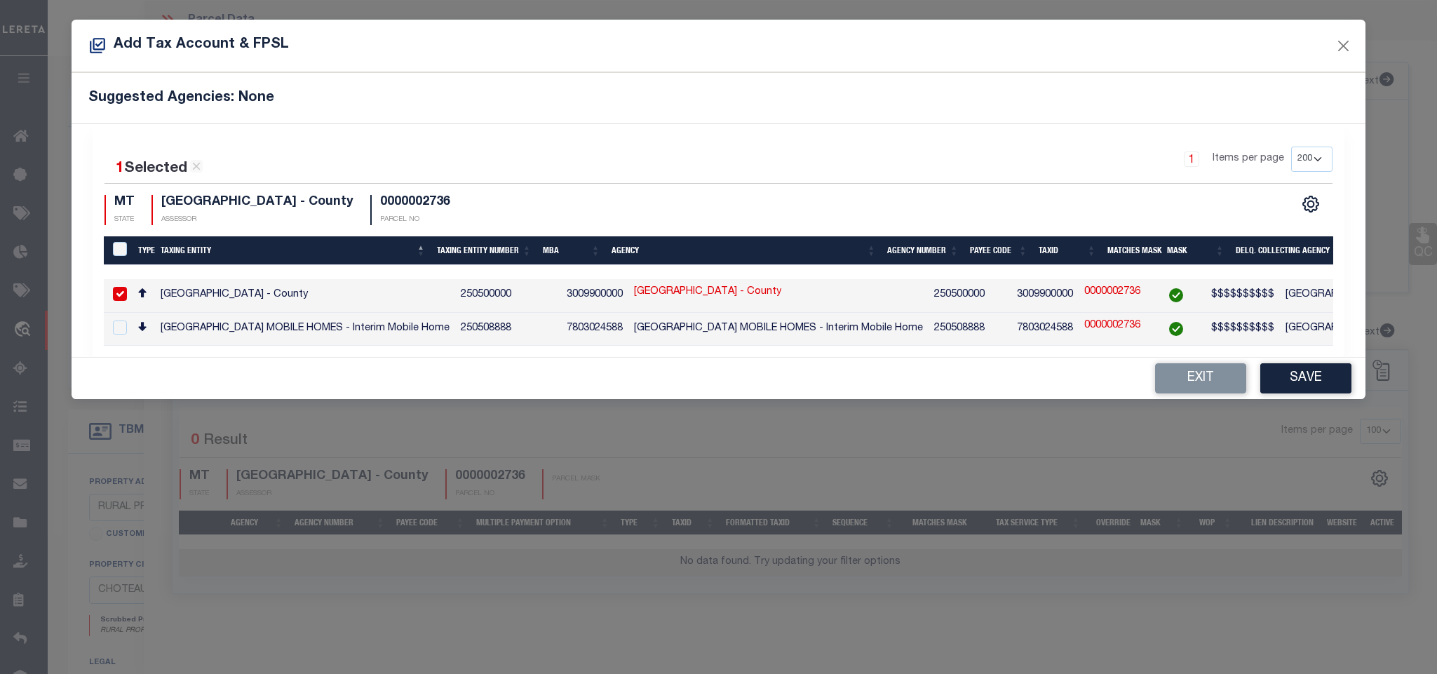
checkbox input "true"
click at [1303, 391] on button "Save" at bounding box center [1306, 378] width 91 height 30
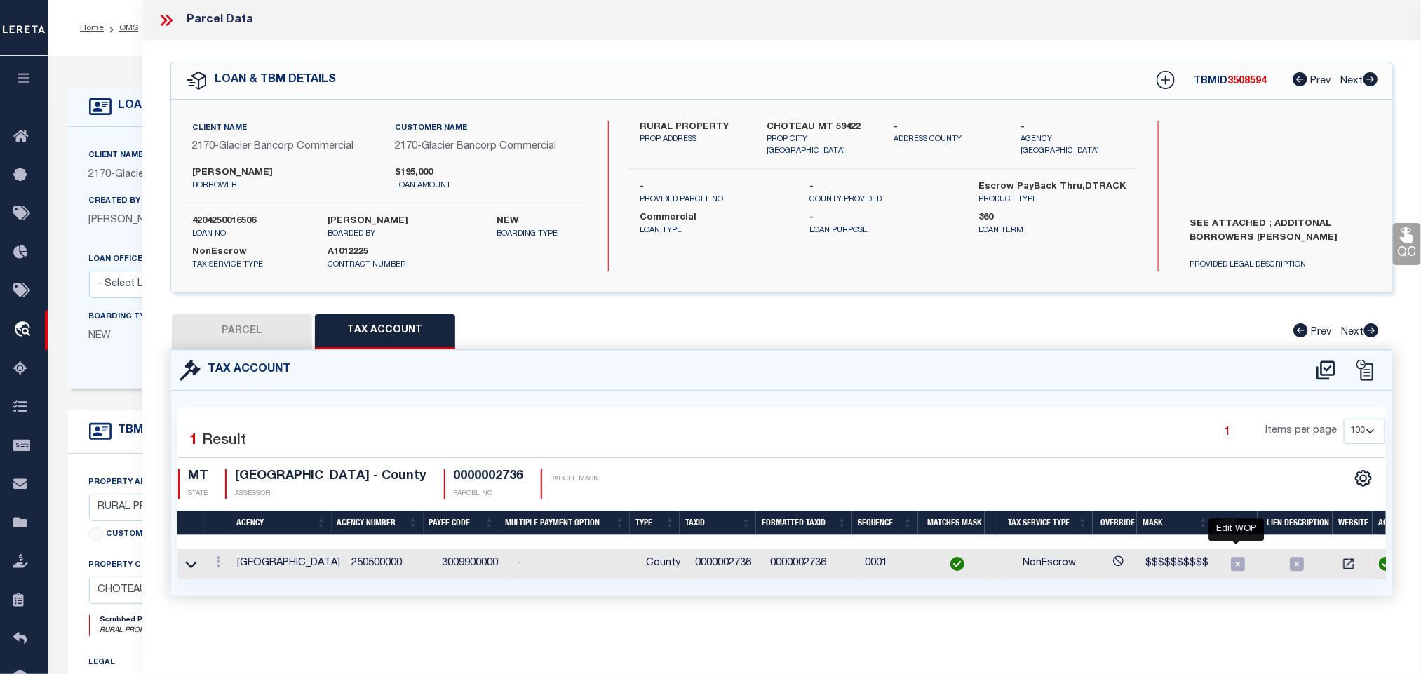
click at [1237, 569] on icon at bounding box center [1238, 564] width 18 height 18
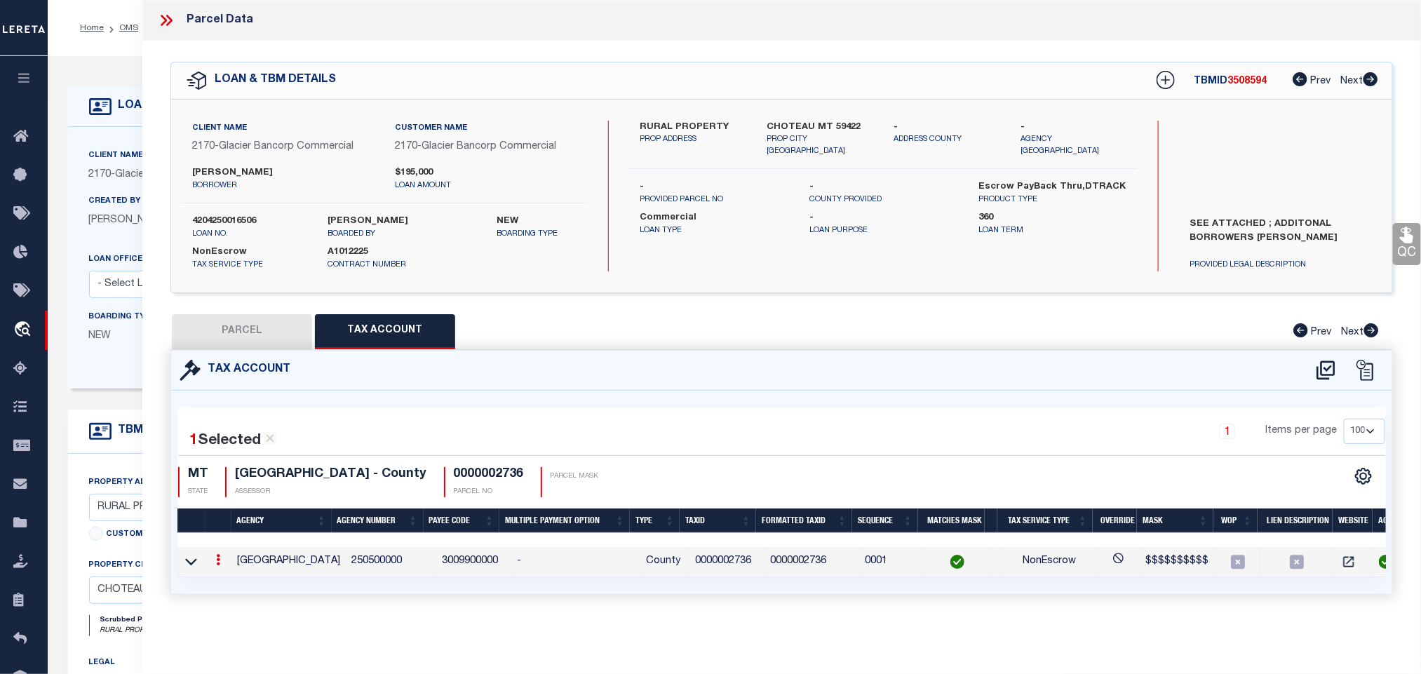
type input "0000002736"
type textarea "$$$$$$$$$$"
checkbox input "true"
type input "XXXXXXXXXX*"
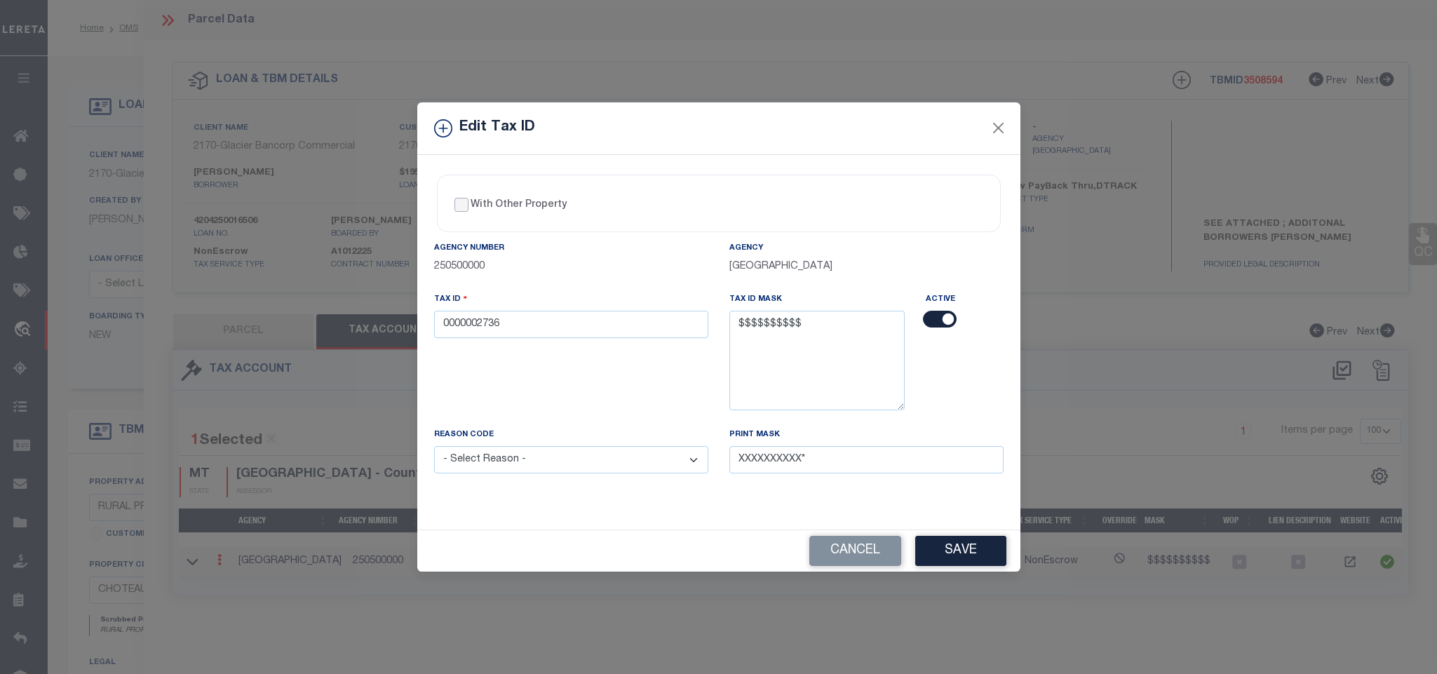
click at [464, 199] on input "With Other Property" at bounding box center [462, 205] width 14 height 14
checkbox input "true"
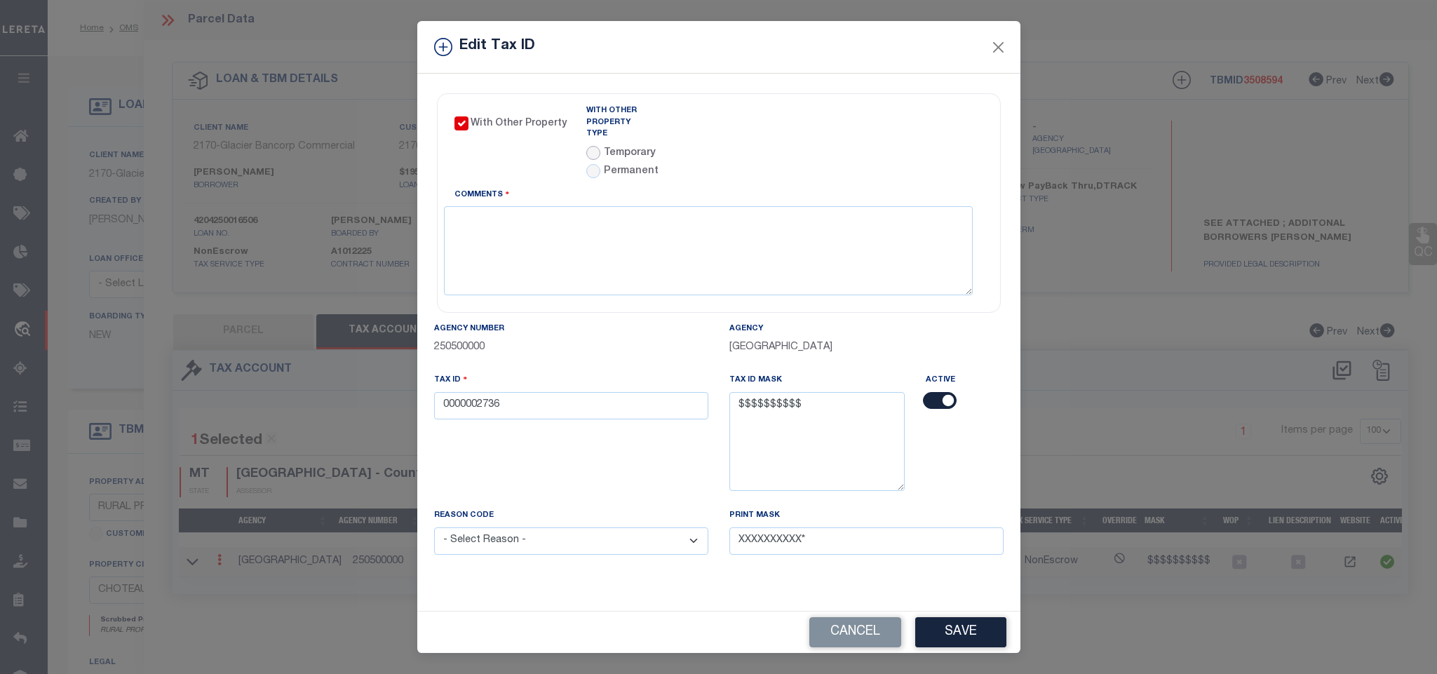
click at [593, 146] on input "radio" at bounding box center [593, 153] width 14 height 14
radio input "true"
click at [768, 137] on input "text" at bounding box center [785, 136] width 133 height 27
click at [934, 112] on link "Agency Calendar" at bounding box center [943, 114] width 81 height 18
click at [575, 224] on textarea "Comments" at bounding box center [708, 250] width 529 height 88
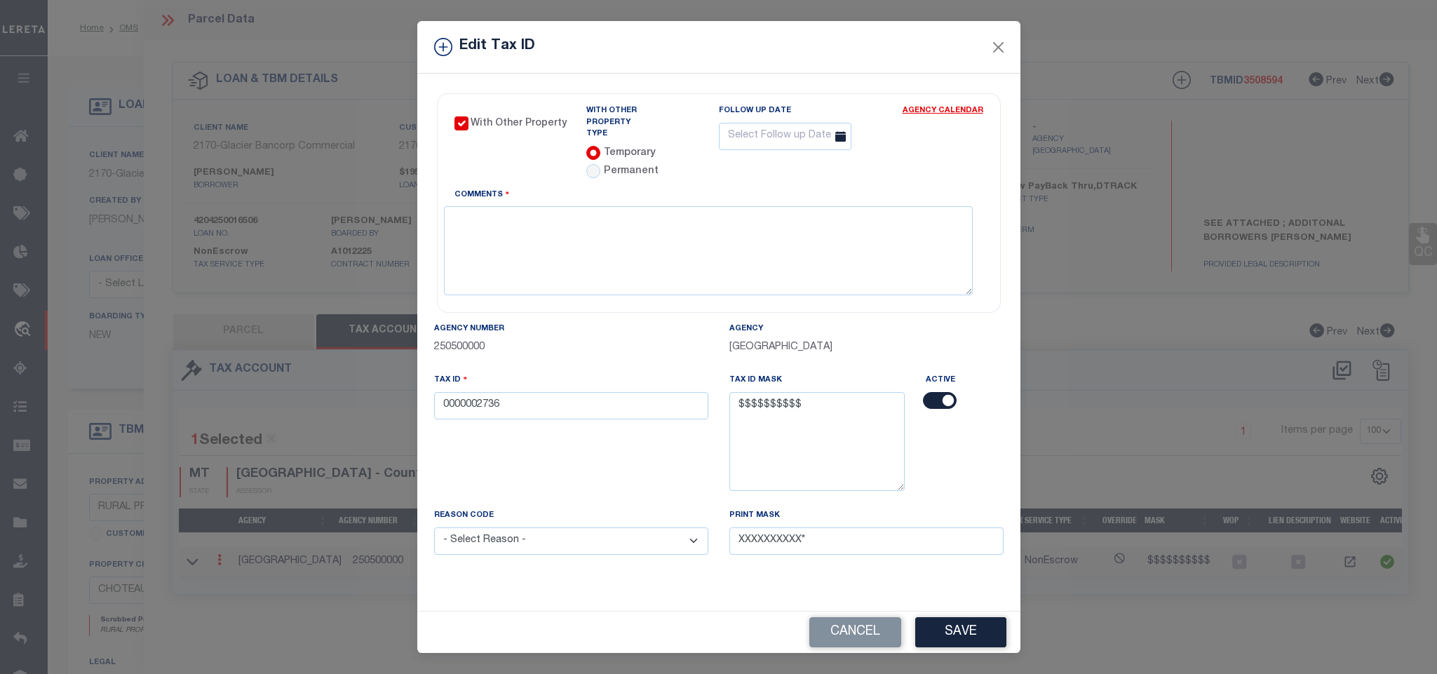
click at [690, 188] on div "Comments" at bounding box center [708, 241] width 529 height 107
click at [673, 231] on textarea "Comments" at bounding box center [708, 250] width 529 height 88
click at [949, 210] on textarea "MN - [DATE] - Marked as parent parcel due to client legal is for 25 ac and Pare…" at bounding box center [708, 250] width 529 height 88
type textarea "MN - [DATE] - Marked as parent parcel due to client legal is for 25 ac and Pare…"
click at [758, 127] on input "text" at bounding box center [785, 136] width 133 height 27
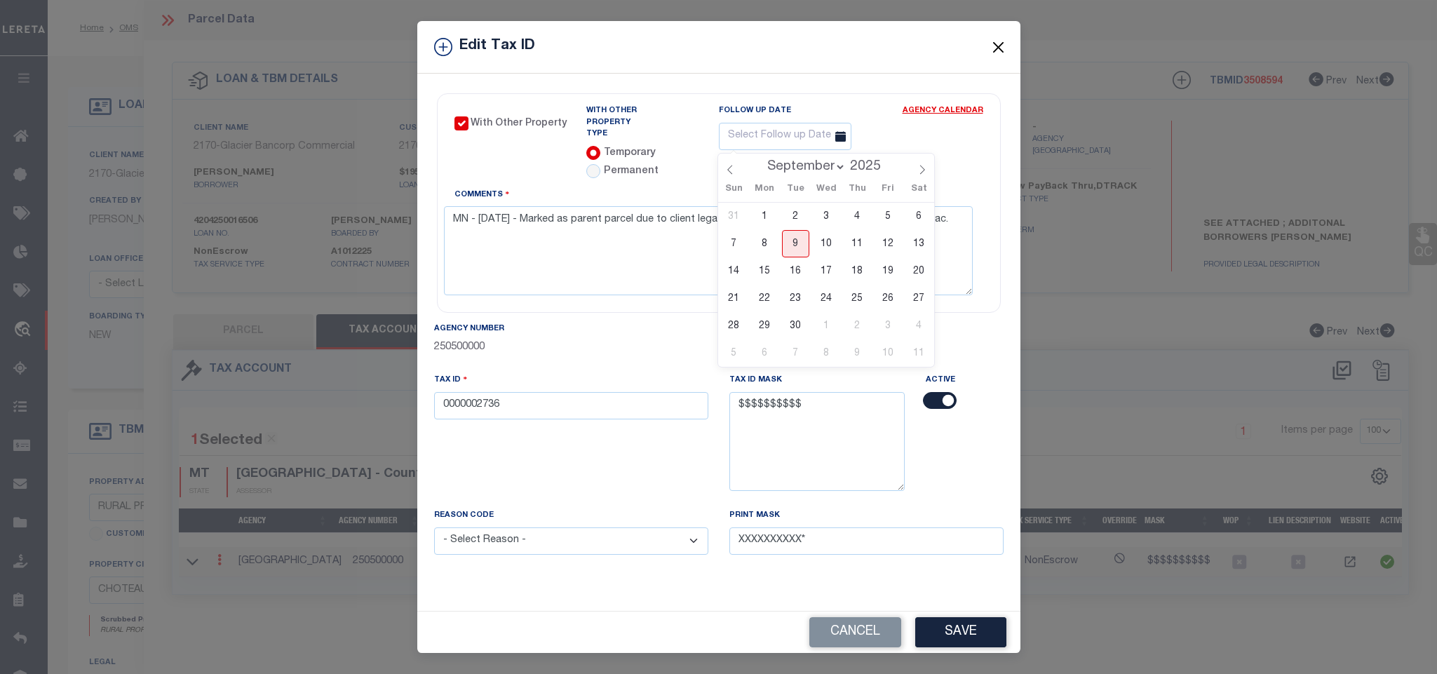
click at [802, 162] on select "January February March April May June July August September October November De…" at bounding box center [804, 167] width 86 height 14
click at [886, 162] on span at bounding box center [887, 163] width 10 height 8
type input "2026"
click at [811, 166] on select "January February March April May June July August September October November De…" at bounding box center [804, 167] width 86 height 14
select select "6"
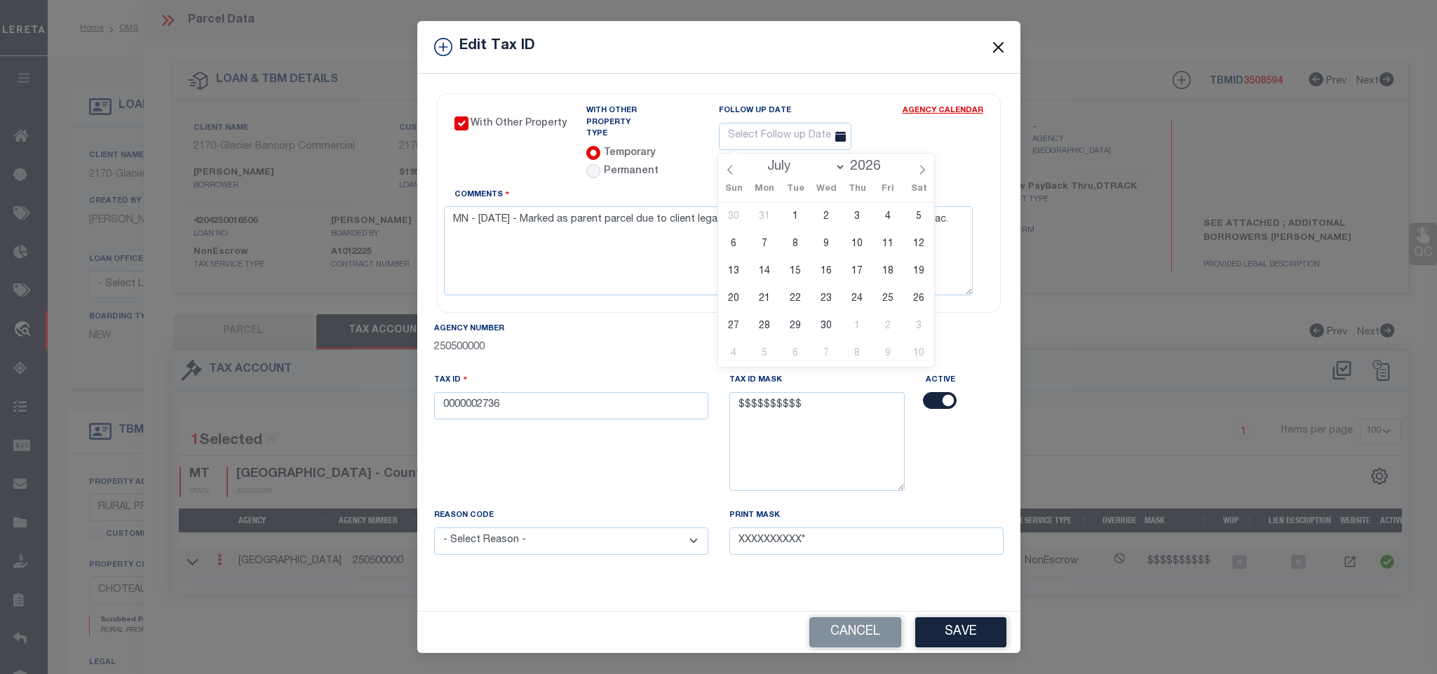
click at [761, 160] on select "January February March April May June July August September October November De…" at bounding box center [804, 167] width 86 height 14
click at [889, 328] on span "31" at bounding box center [888, 325] width 27 height 27
type input "[DATE]"
click at [453, 402] on input "0000002736" at bounding box center [571, 405] width 274 height 27
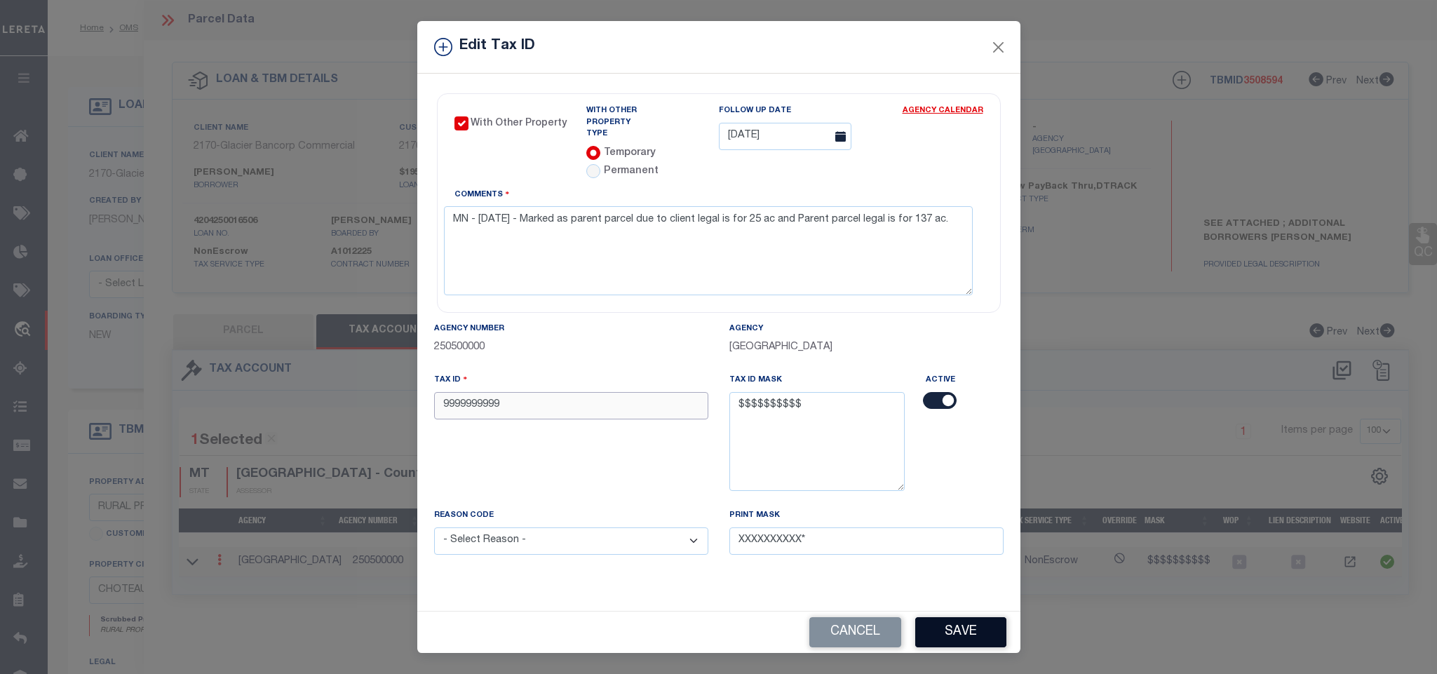
type input "9999999999"
click at [952, 638] on button "Save" at bounding box center [960, 632] width 91 height 30
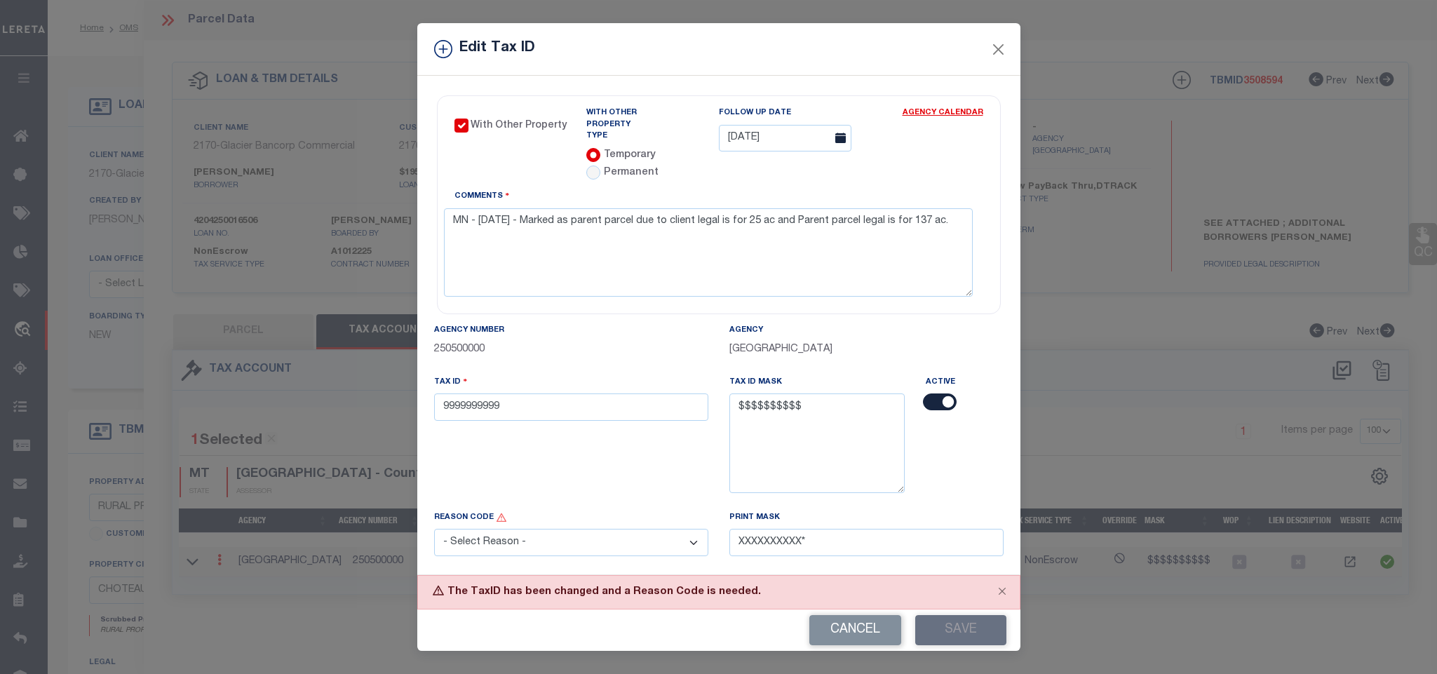
click at [575, 541] on select "- Select Reason - 099 - Other (Provide additional detail) ACT - Agency Changed …" at bounding box center [571, 542] width 274 height 27
select select "ACT"
click at [434, 529] on select "- Select Reason - 099 - Other (Provide additional detail) ACT - Agency Changed …" at bounding box center [571, 542] width 274 height 27
click at [983, 638] on button "Save" at bounding box center [960, 630] width 91 height 30
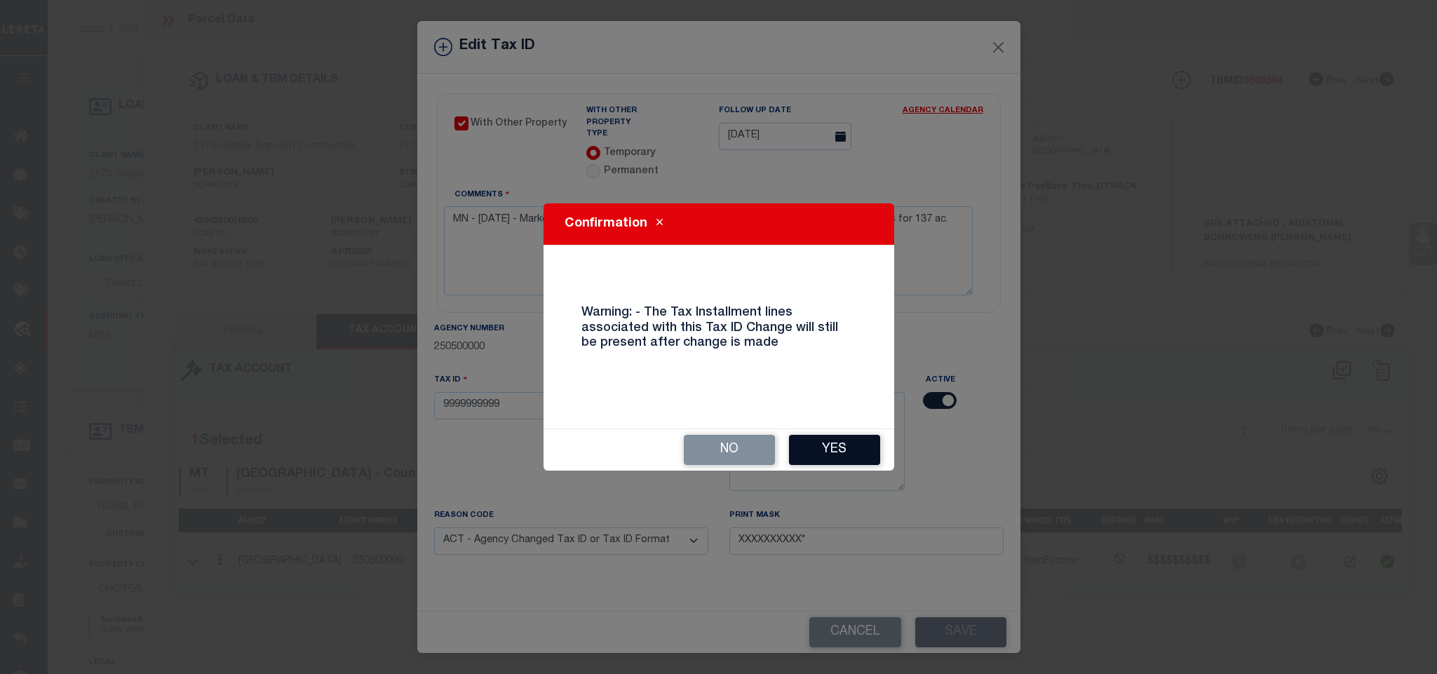
click at [846, 447] on button "Yes" at bounding box center [834, 450] width 91 height 30
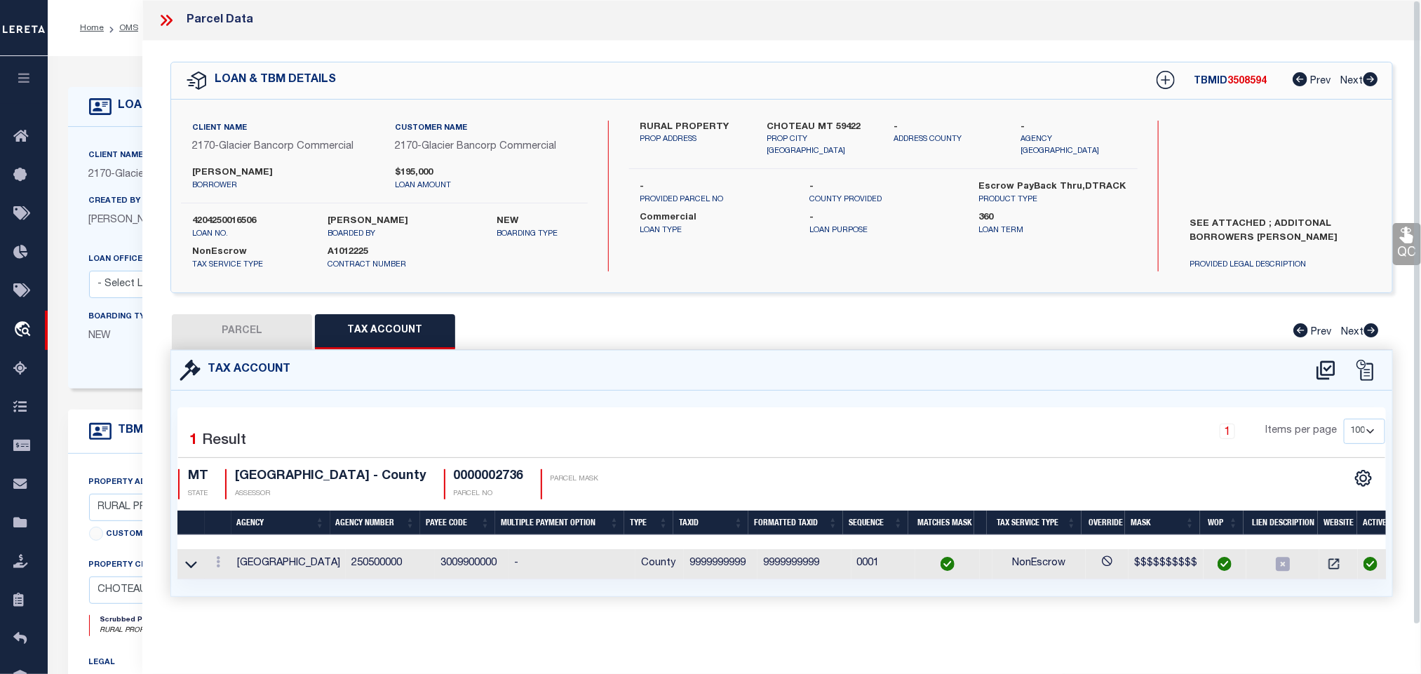
select select
click at [257, 329] on button "PARCEL" at bounding box center [242, 331] width 140 height 35
select select "AS"
select select
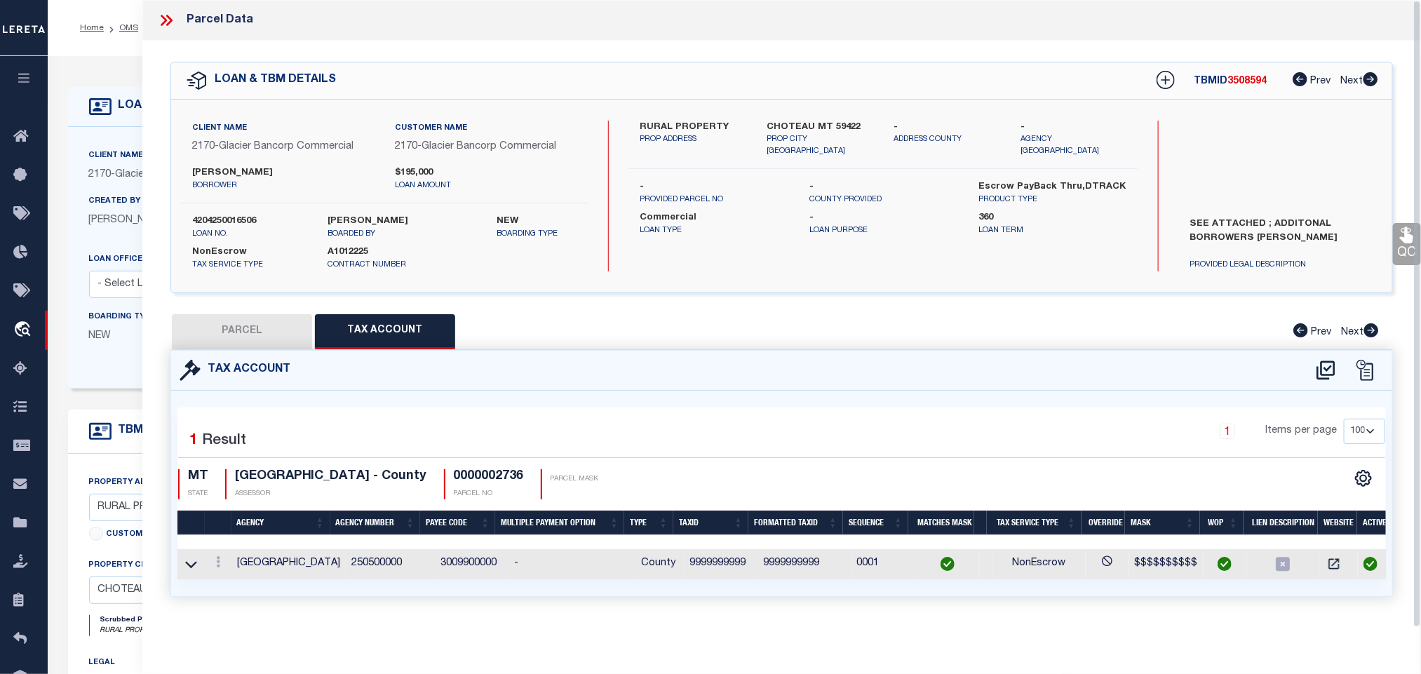
checkbox input "false"
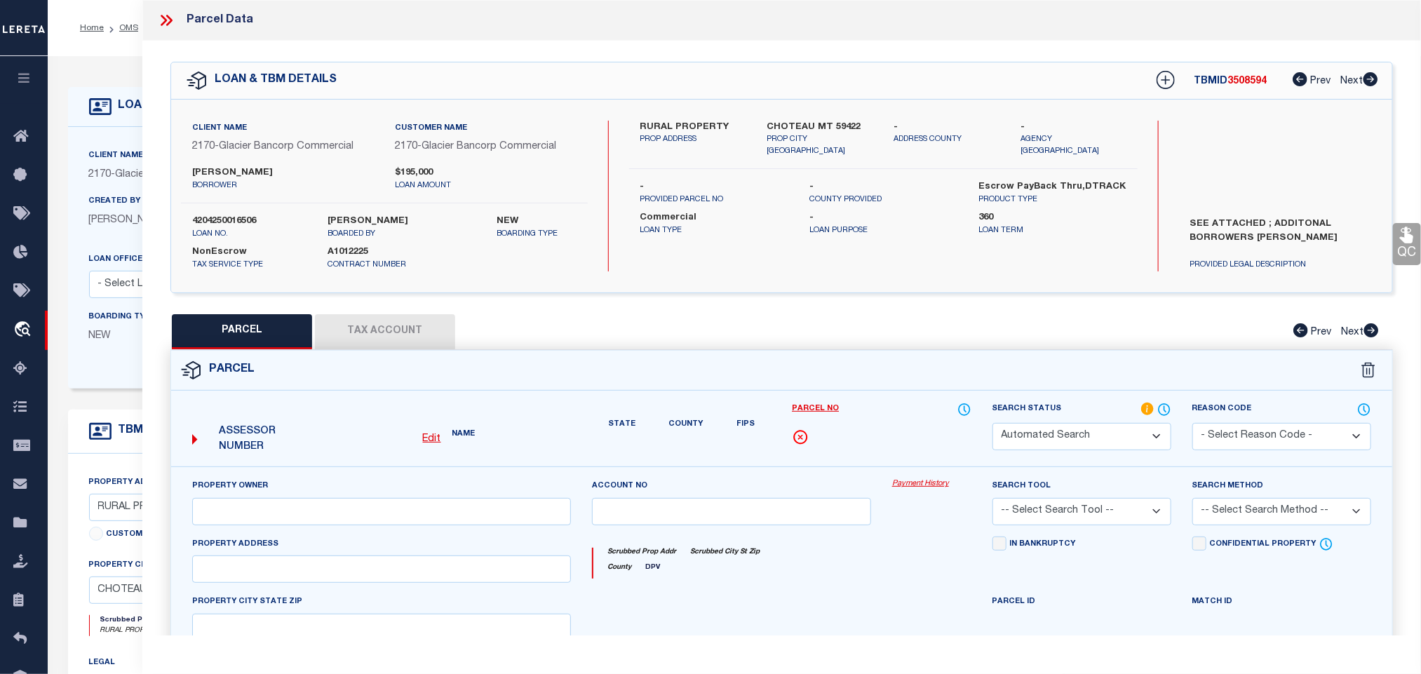
select select "IP"
type input "[PERSON_NAME] LIVING TRUST ETAL"
select select "AGW"
select select "LEG"
type input "CHOTEAU MT 59422"
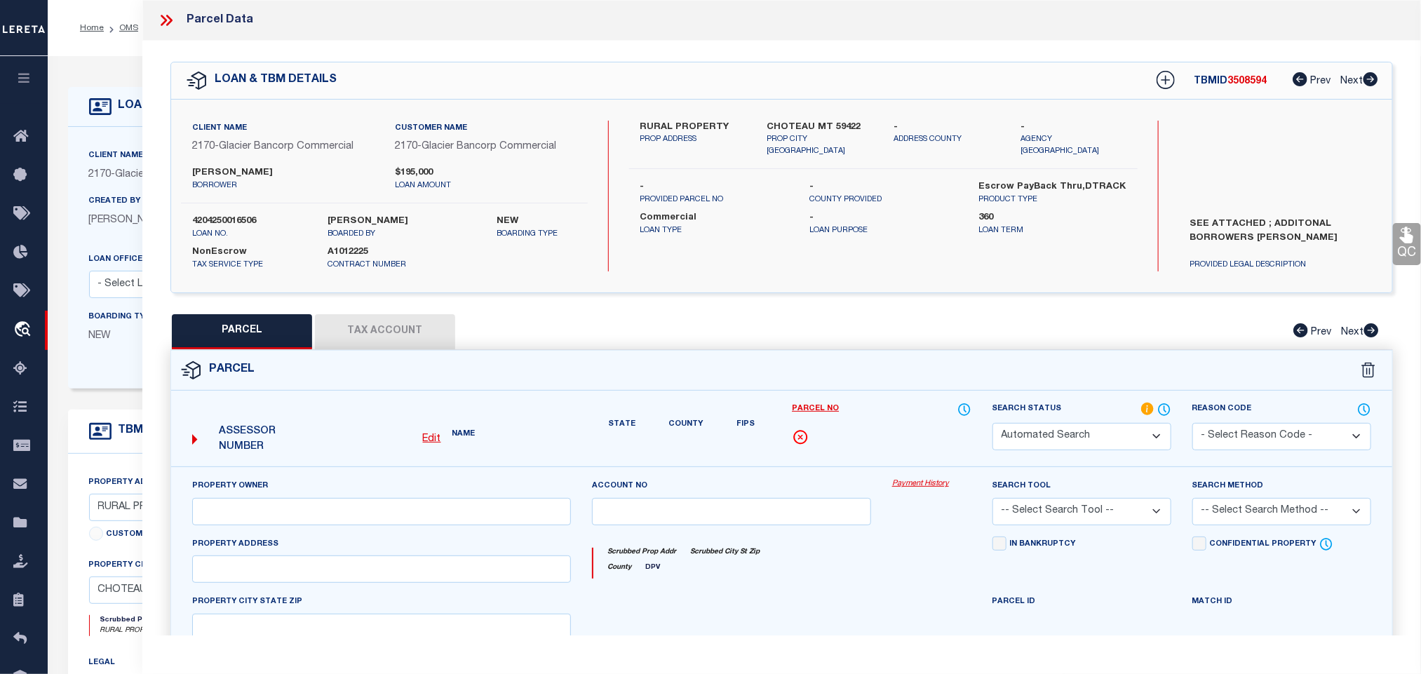
type textarea "S04, T24 N, R05 W, ACRES 139.28, PT S2S2"
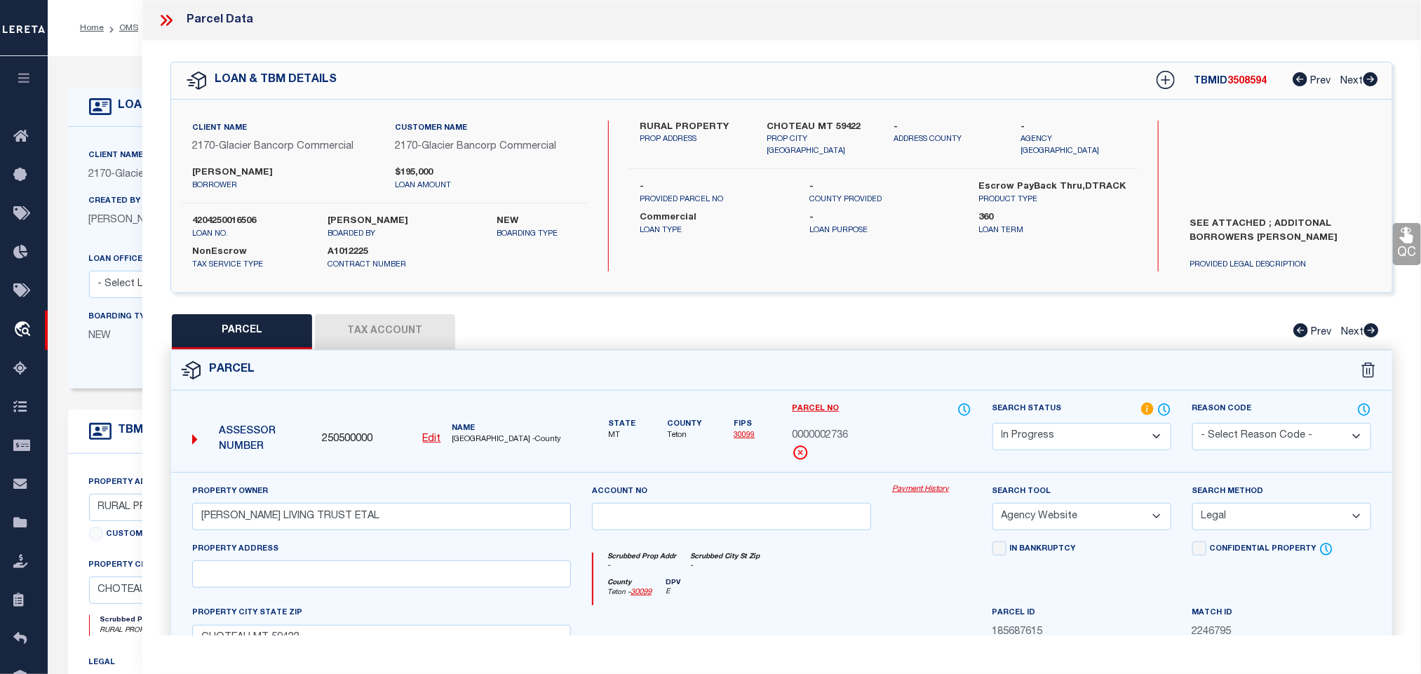
drag, startPoint x: 1056, startPoint y: 434, endPoint x: 1056, endPoint y: 425, distance: 9.1
click at [1056, 434] on select "Automated Search Bad Parcel Complete Duplicate Parcel High Dollar Reporting In …" at bounding box center [1082, 436] width 179 height 27
select select "PC"
click at [993, 424] on select "Automated Search Bad Parcel Complete Duplicate Parcel High Dollar Reporting In …" at bounding box center [1082, 436] width 179 height 27
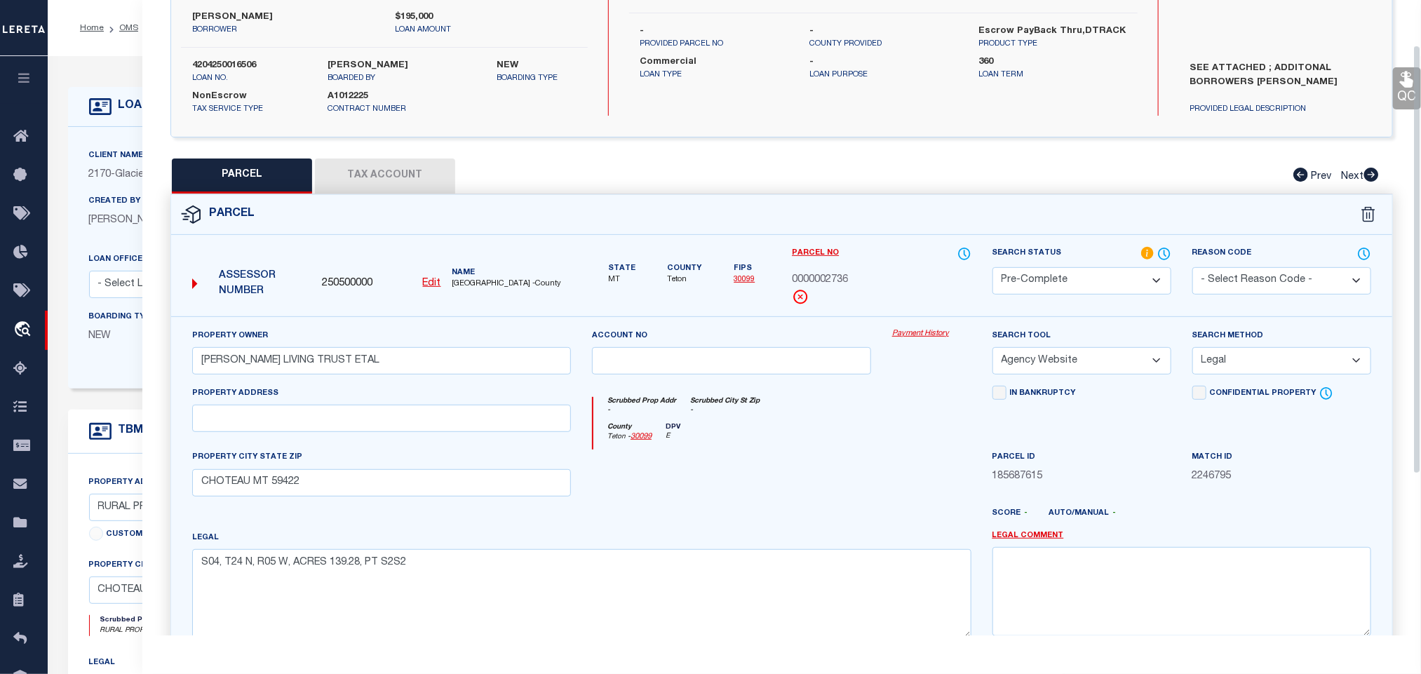
scroll to position [305, 0]
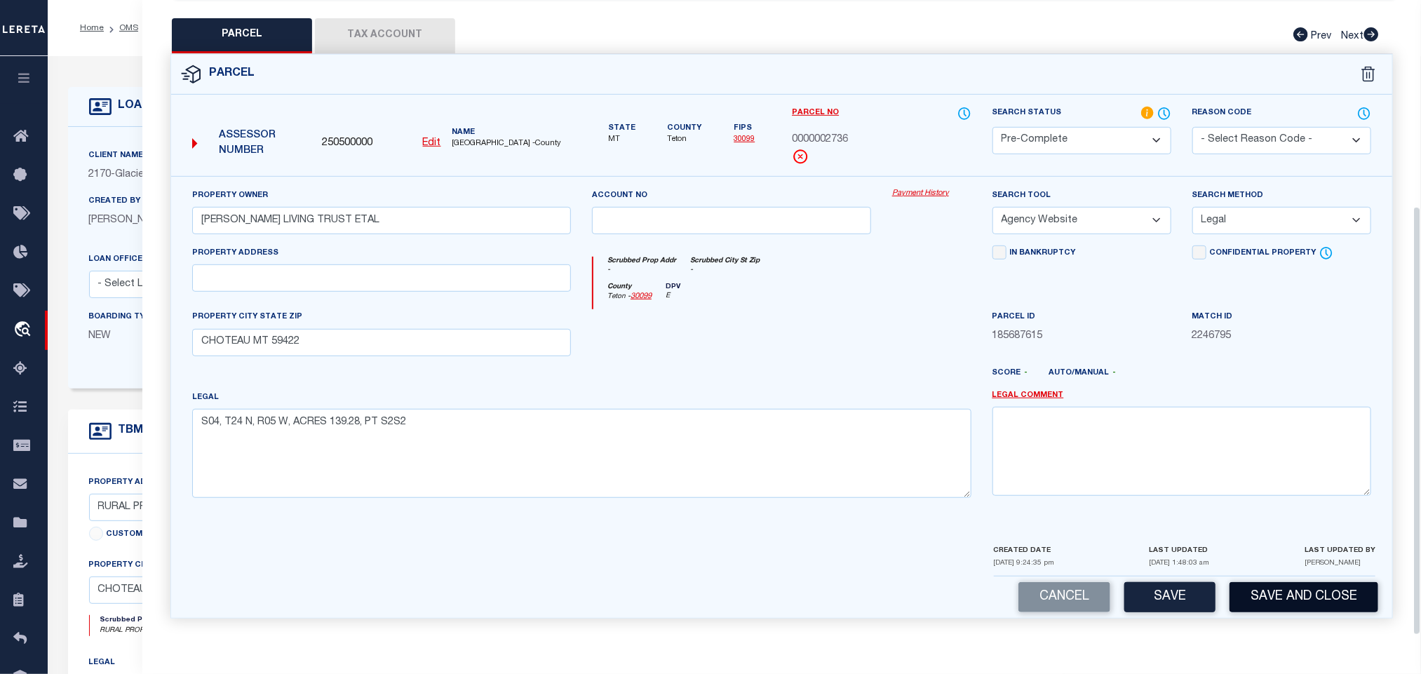
click at [1271, 602] on button "Save and Close" at bounding box center [1304, 597] width 149 height 30
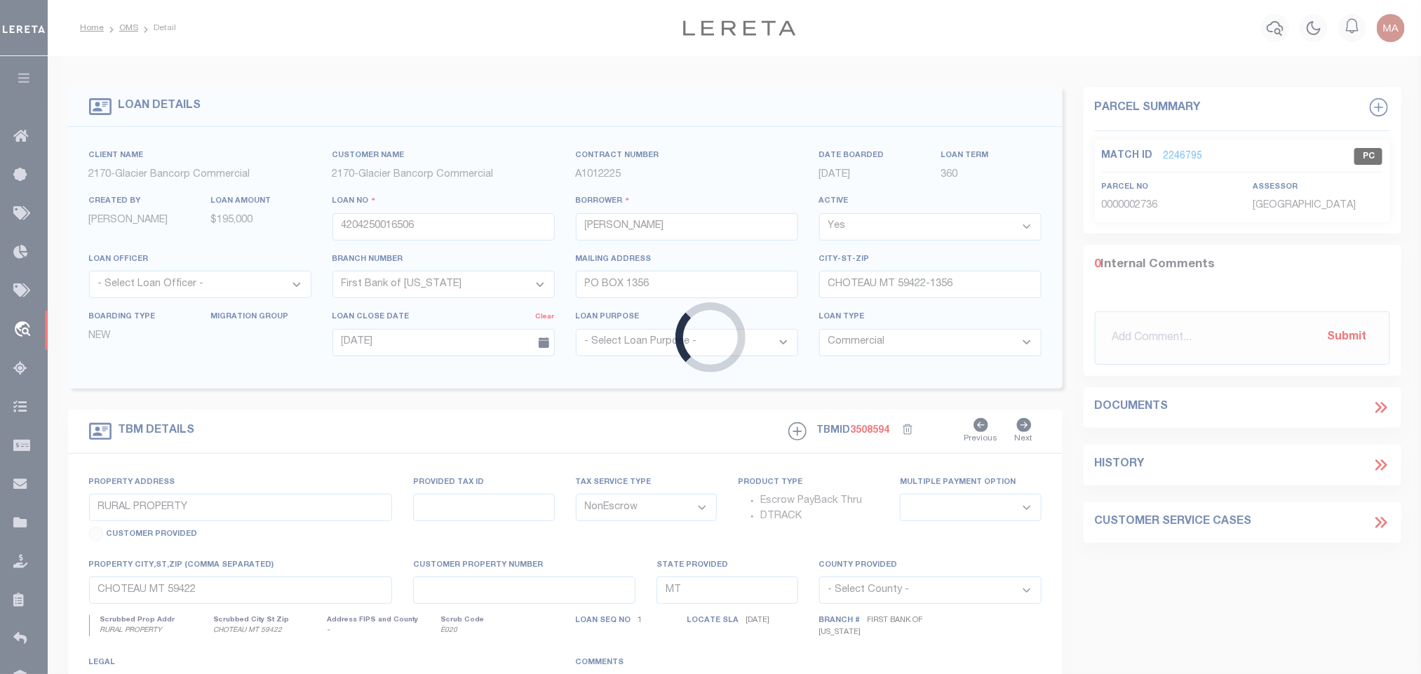
select select
select select "4572"
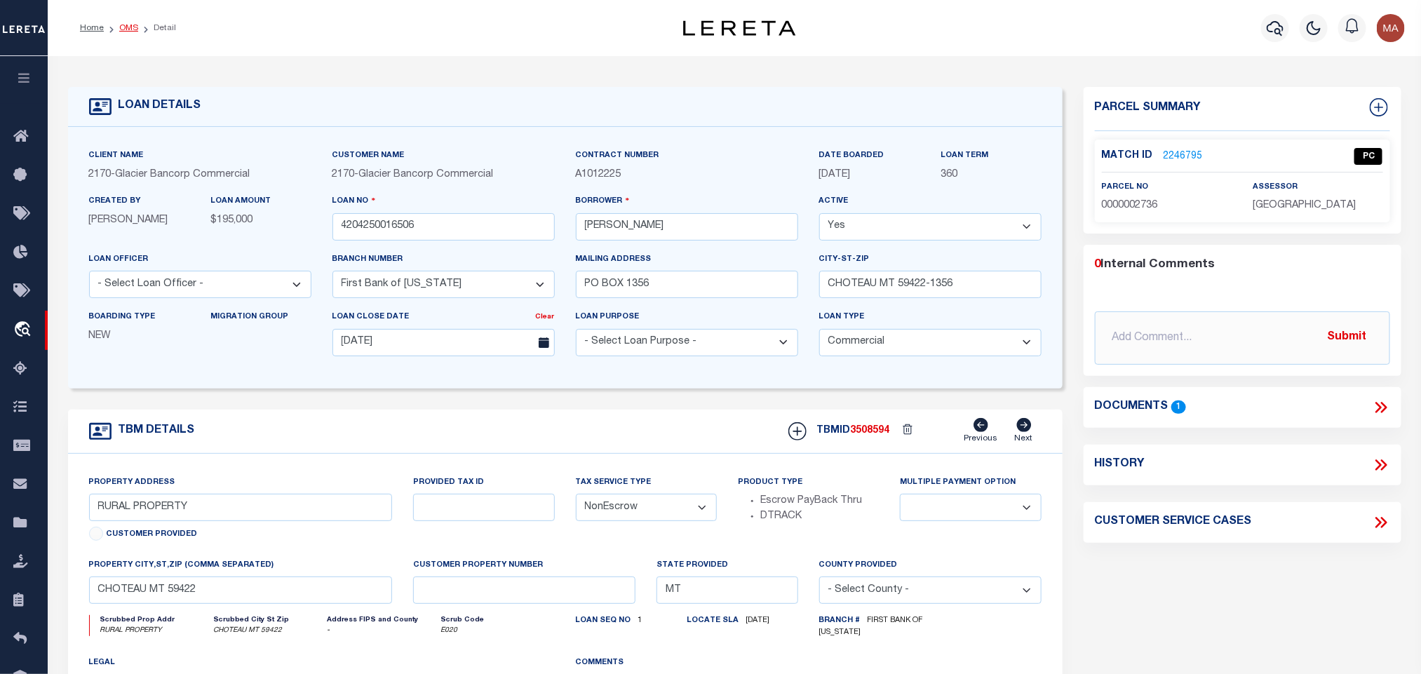
click at [135, 32] on link "OMS" at bounding box center [128, 28] width 19 height 8
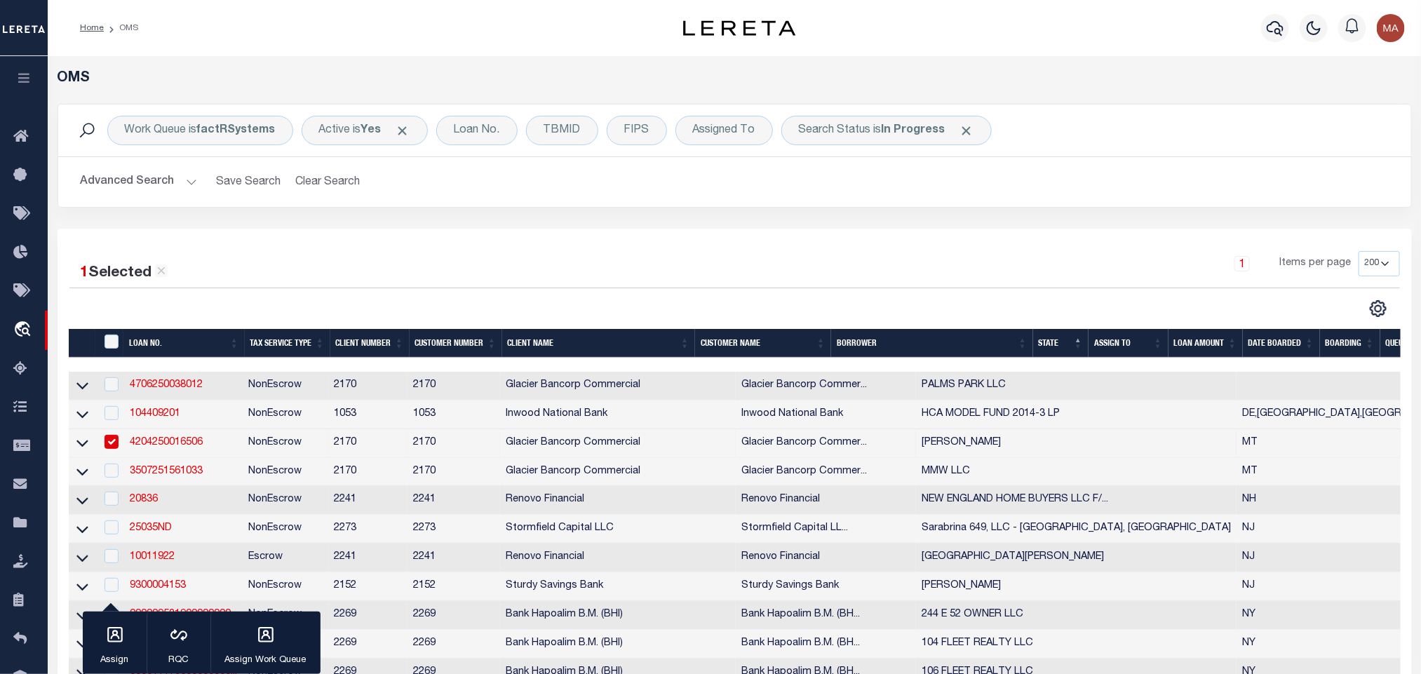
click at [221, 443] on td "4204250016506" at bounding box center [183, 443] width 119 height 29
checkbox input "false"
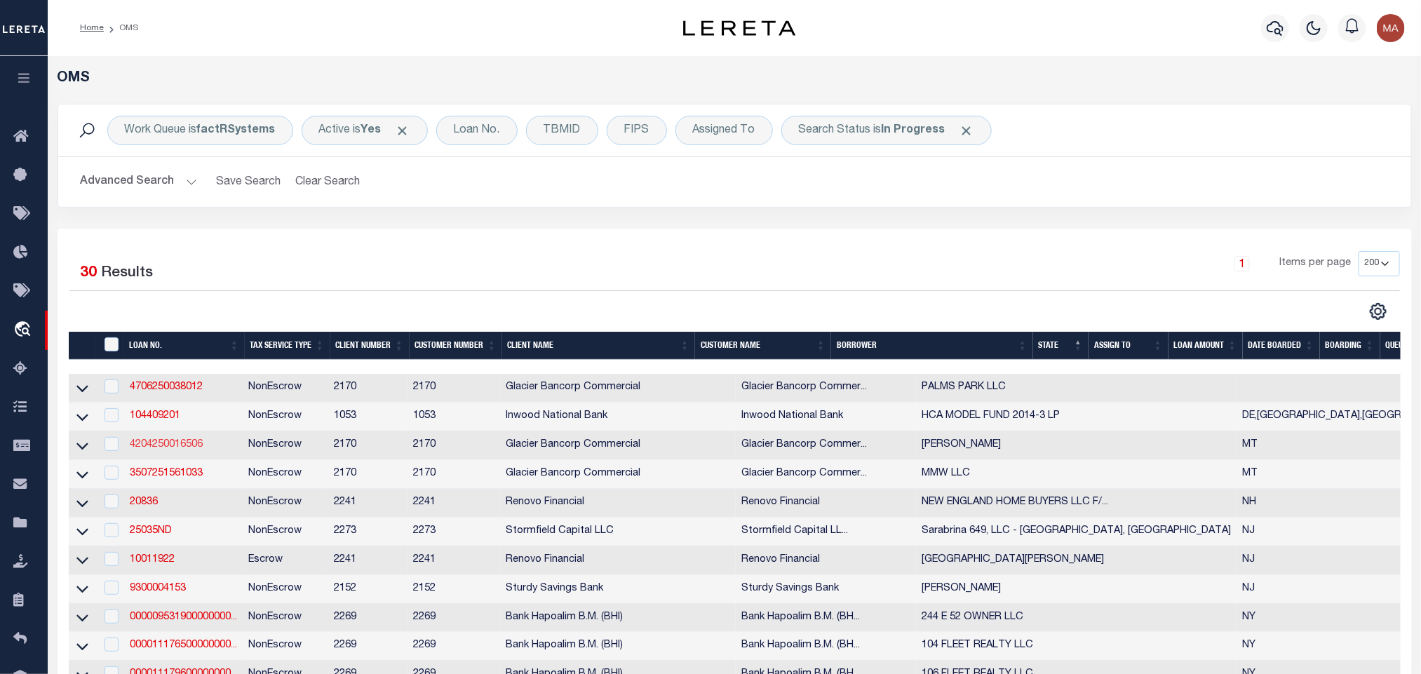
click at [145, 449] on link "4204250016506" at bounding box center [166, 445] width 73 height 10
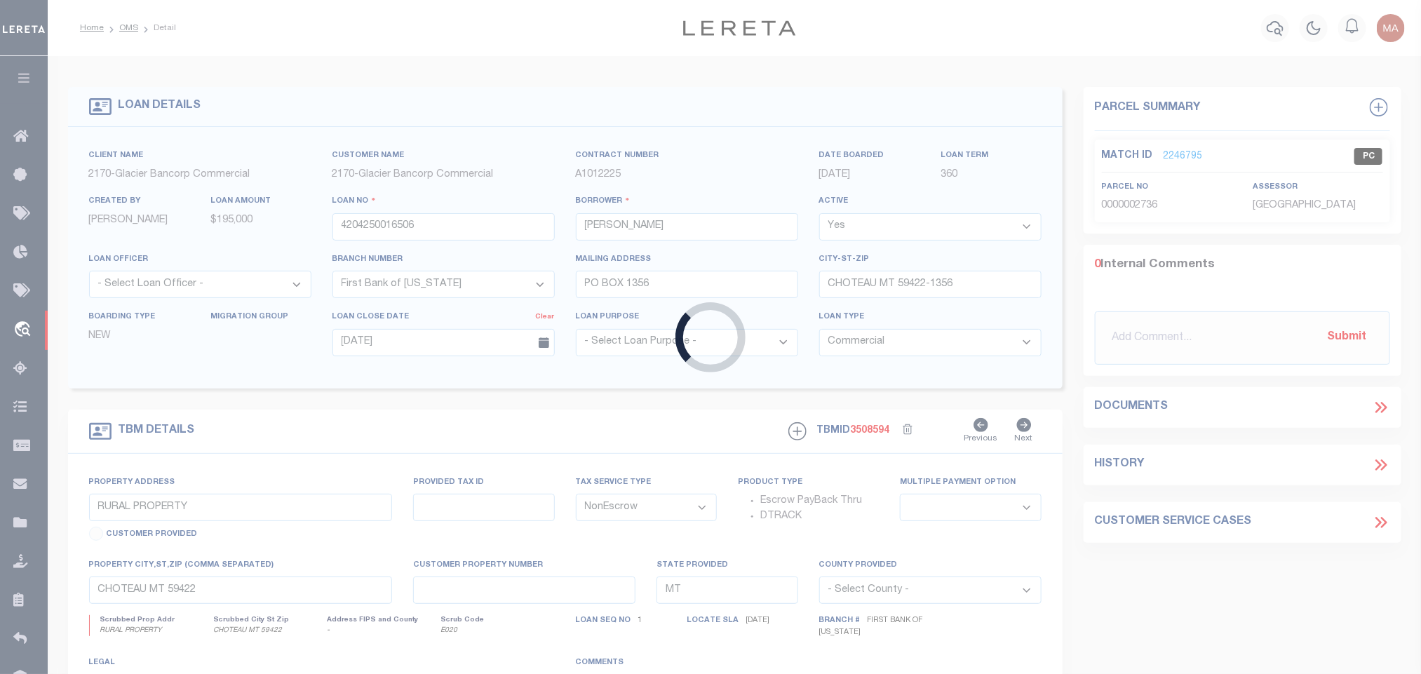
select select
select select "4572"
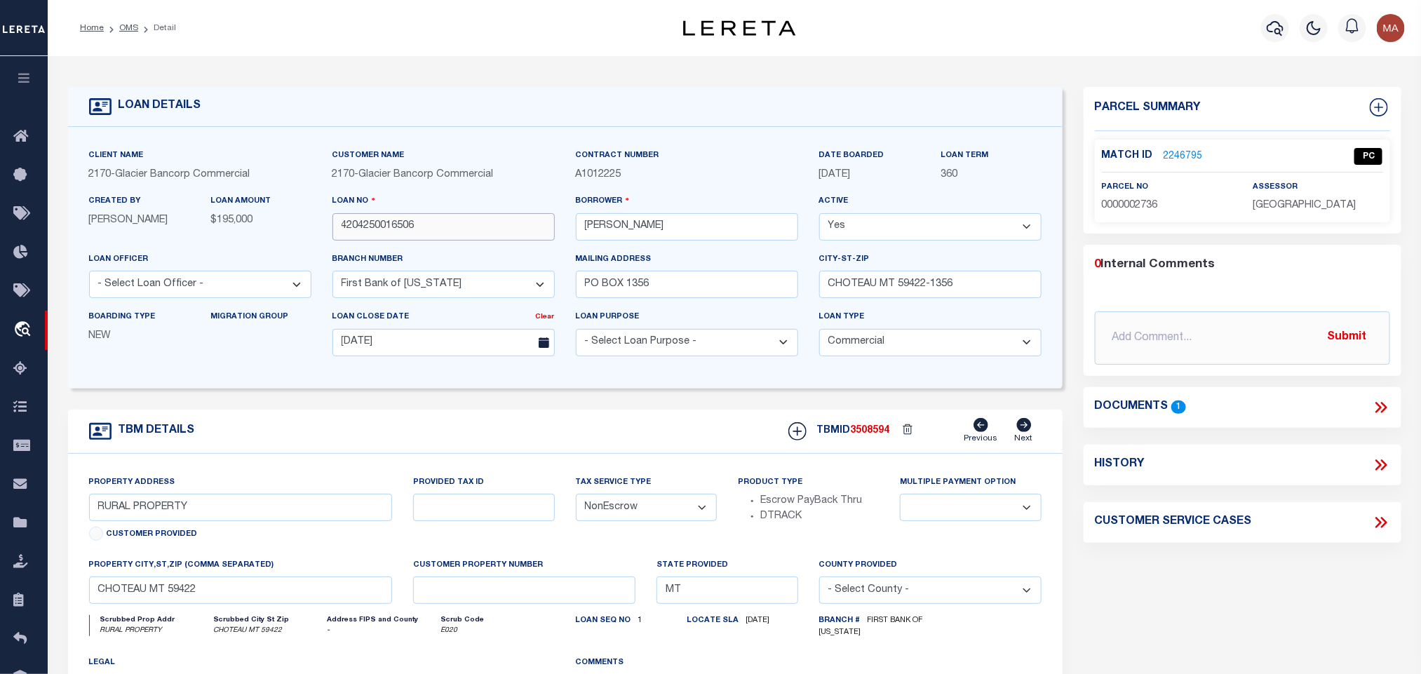
click at [386, 232] on input "4204250016506" at bounding box center [443, 226] width 222 height 27
click at [857, 436] on span "3508594" at bounding box center [870, 431] width 39 height 10
copy span "3508594"
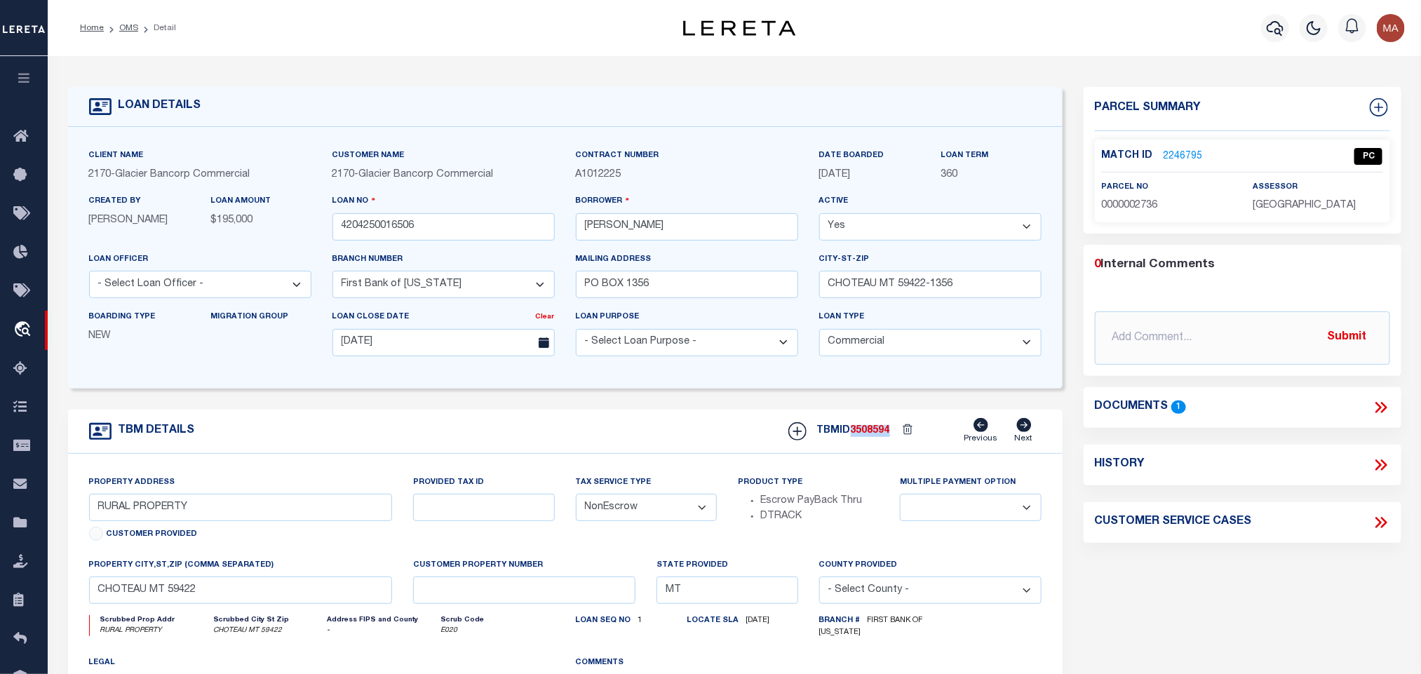
click at [1280, 217] on div "Match ID 2246795 PC parcel no 0000002736 assessor" at bounding box center [1242, 181] width 295 height 83
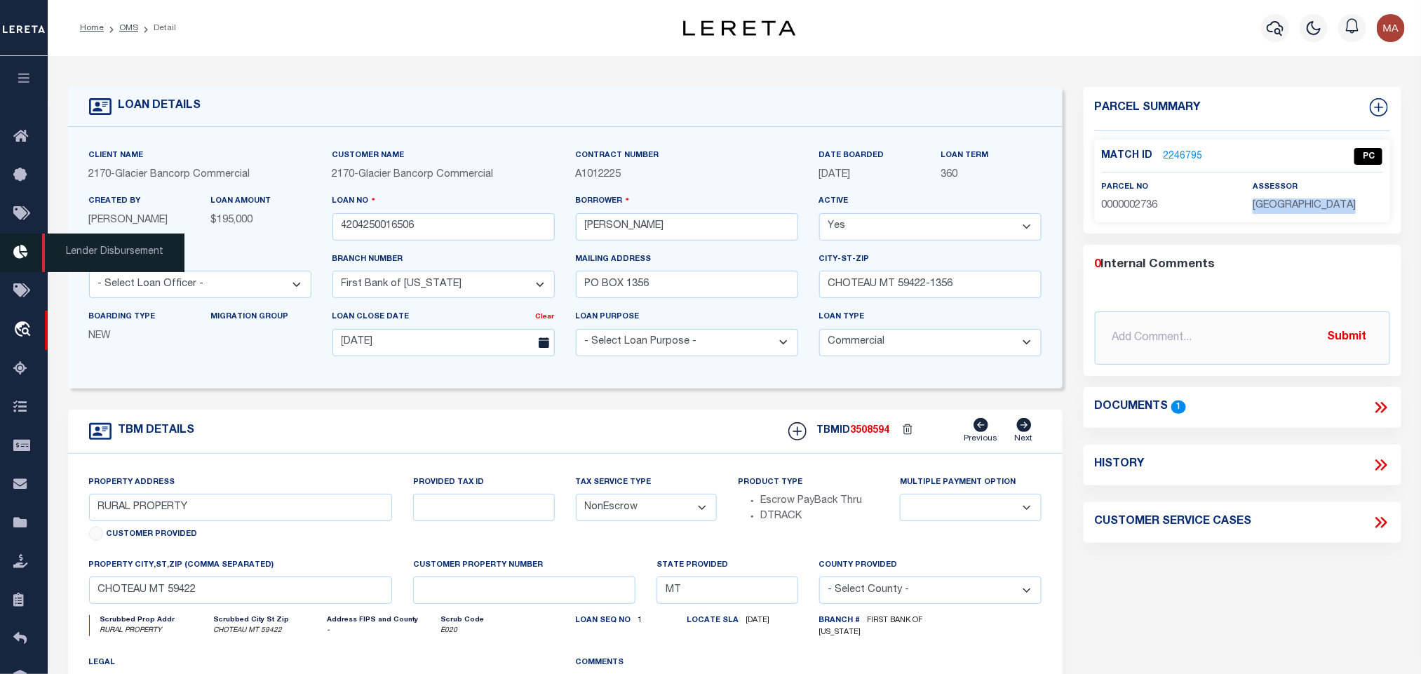
copy div "[GEOGRAPHIC_DATA]"
click at [1136, 201] on span "0000002736" at bounding box center [1130, 206] width 56 height 10
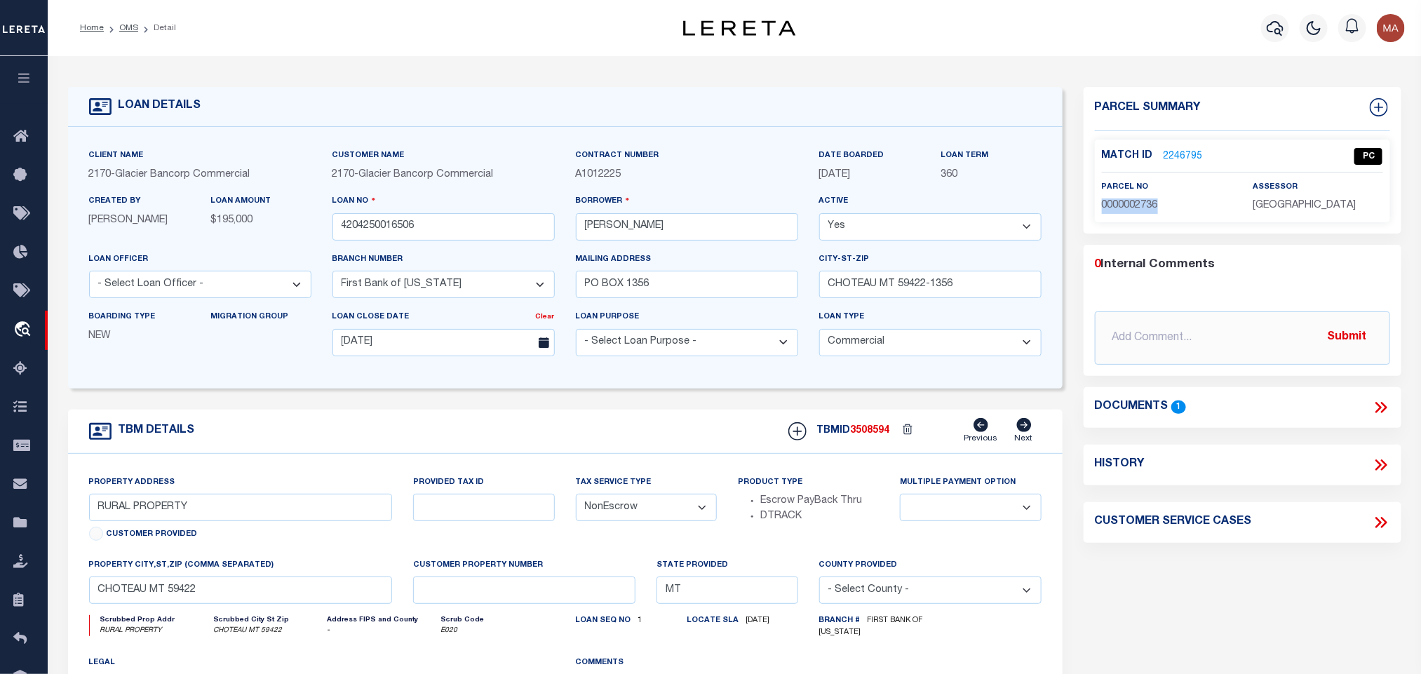
click at [1136, 201] on span "0000002736" at bounding box center [1130, 206] width 56 height 10
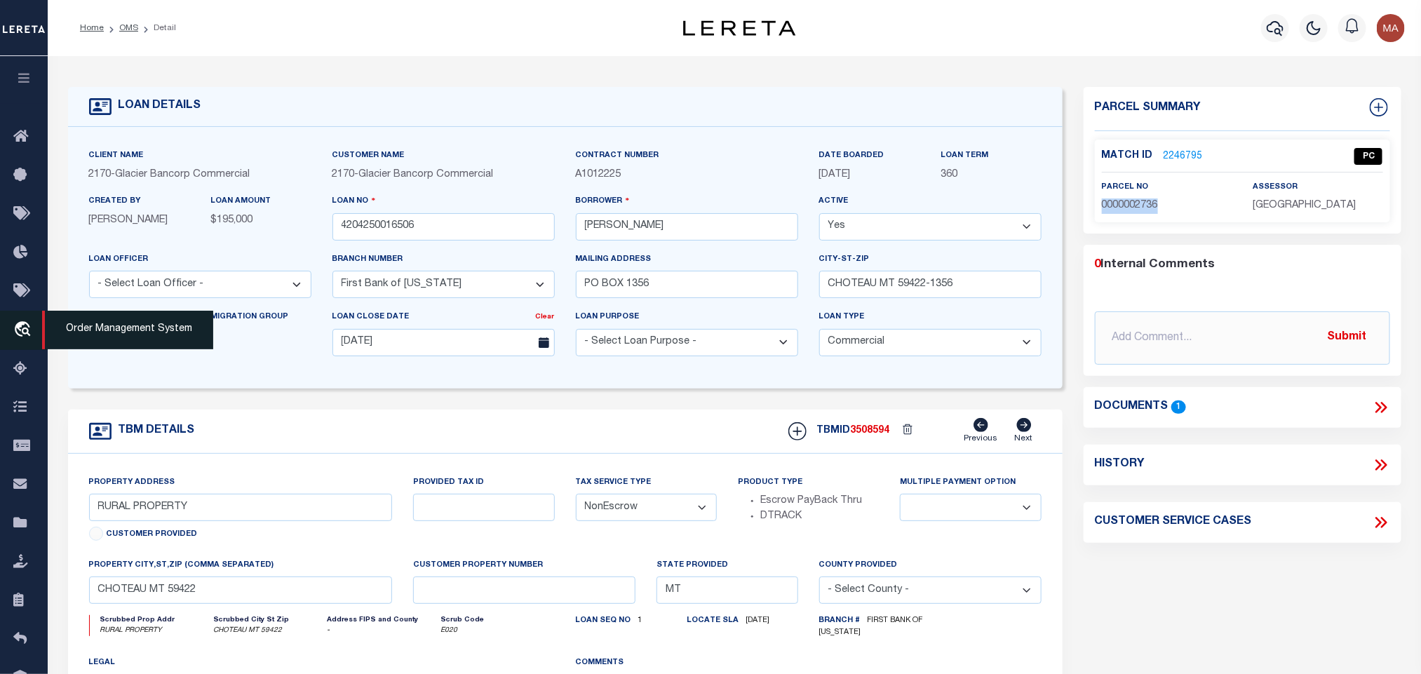
copy span "0000002736"
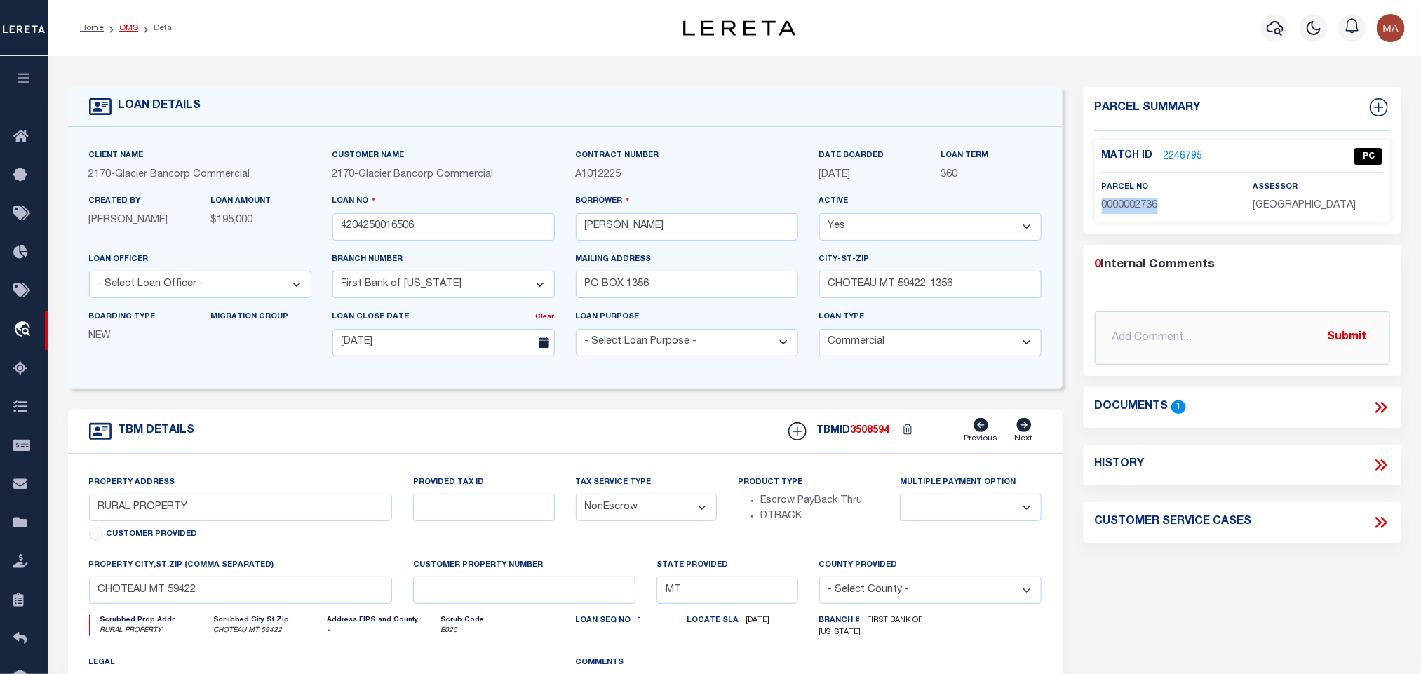
click at [131, 27] on link "OMS" at bounding box center [128, 28] width 19 height 8
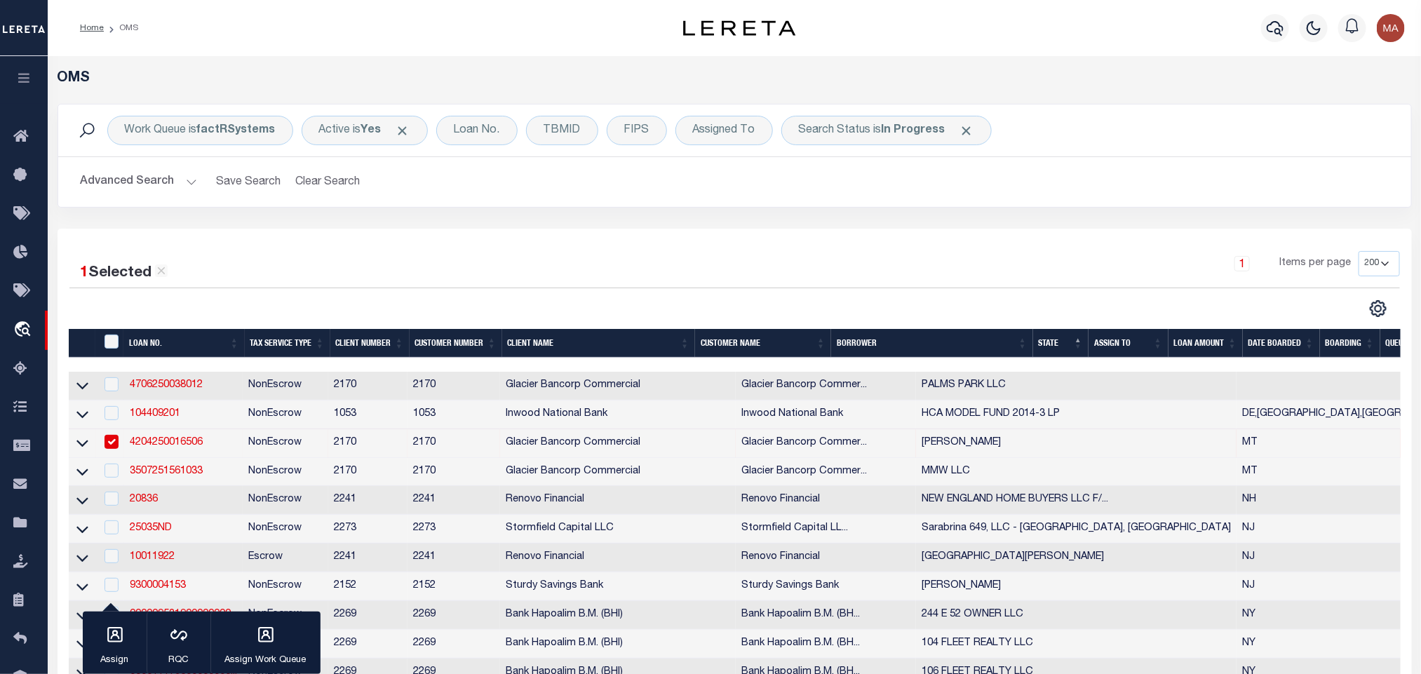
click at [221, 445] on td "4204250016506" at bounding box center [183, 443] width 119 height 29
checkbox input "false"
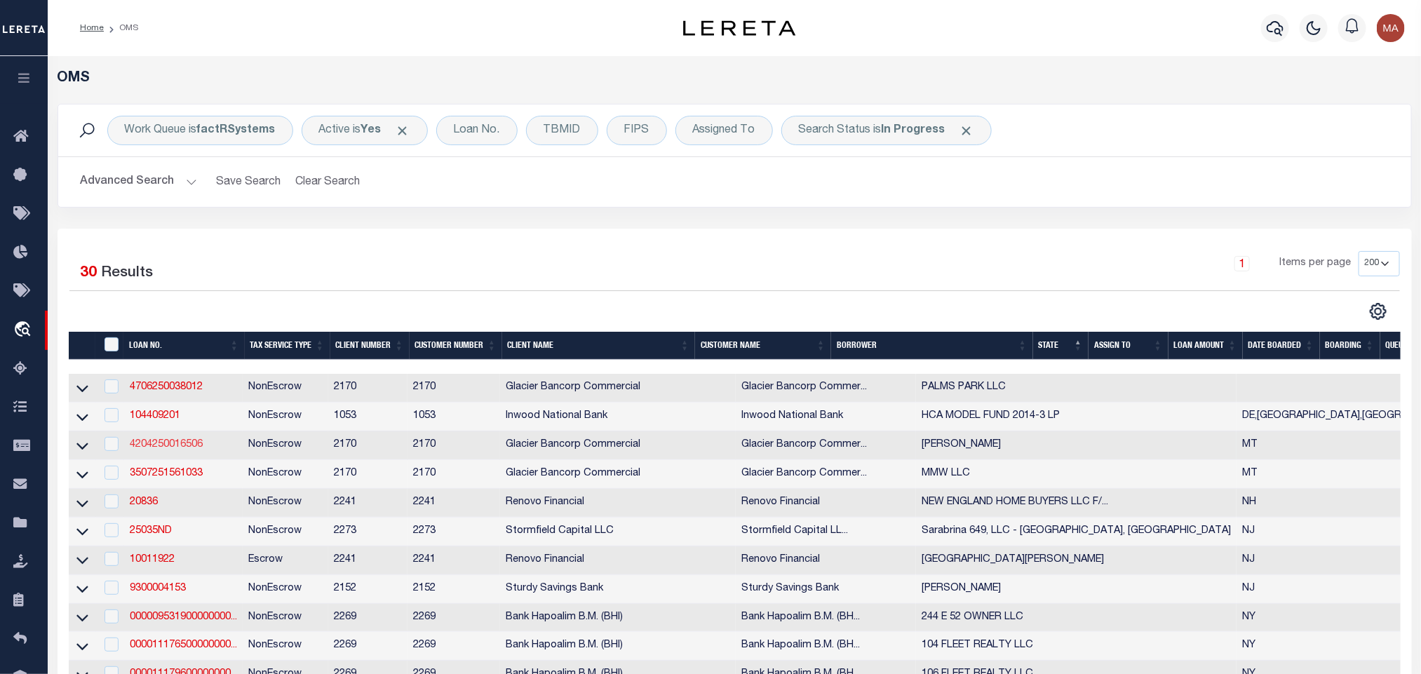
click at [152, 446] on link "4204250016506" at bounding box center [166, 445] width 73 height 10
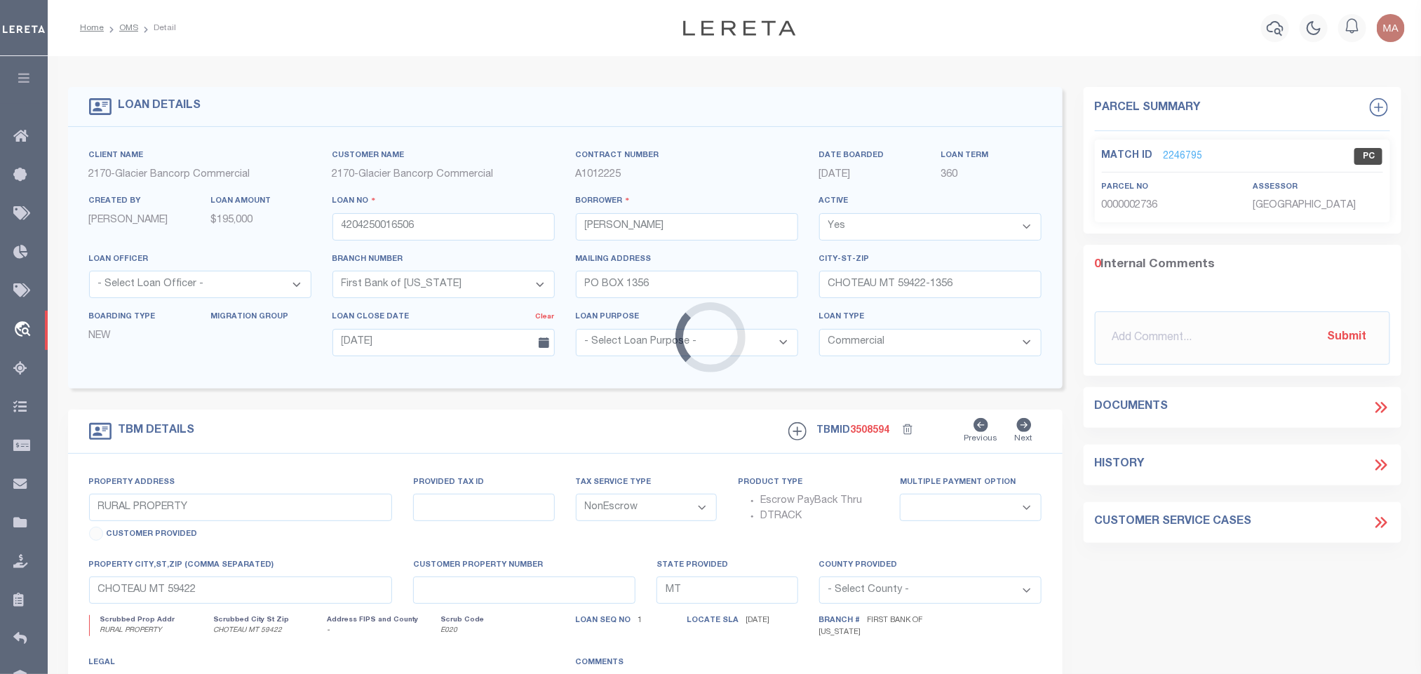
select select
select select "4572"
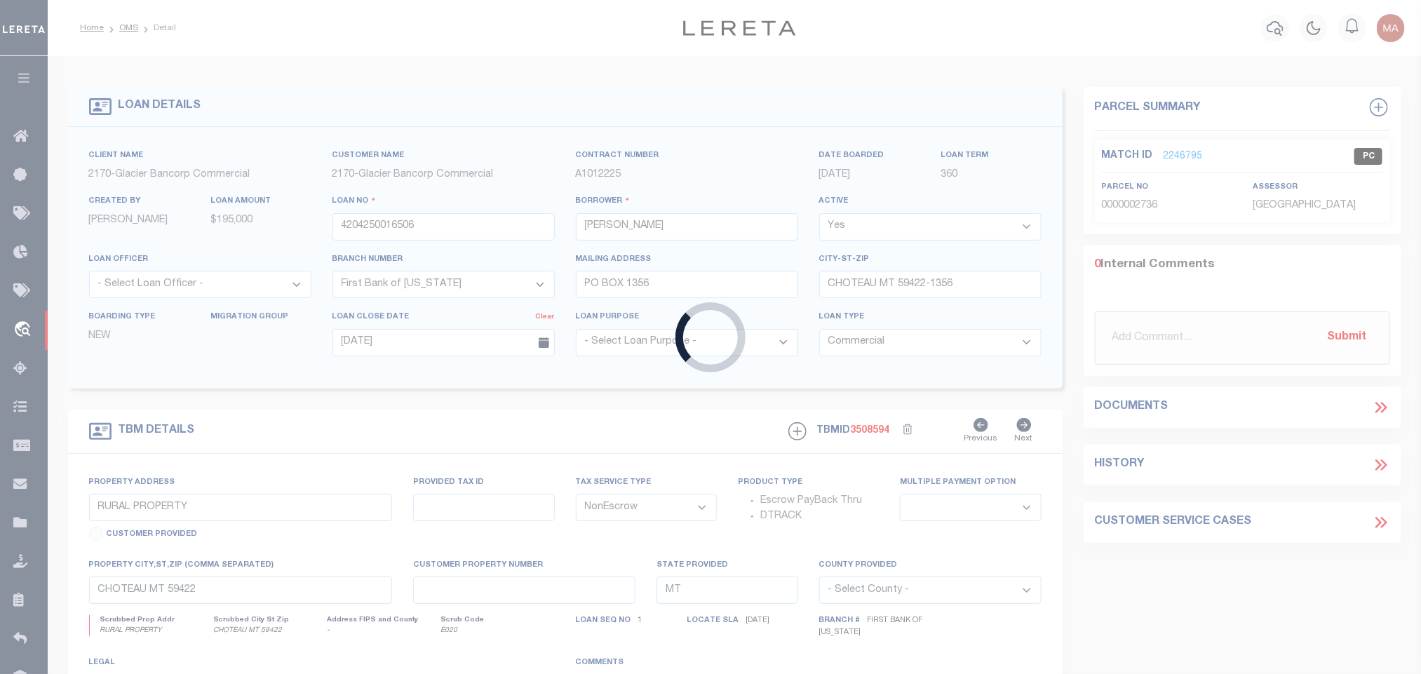
type input "346599"
type input "[PERSON_NAME]"
select select
select select "400"
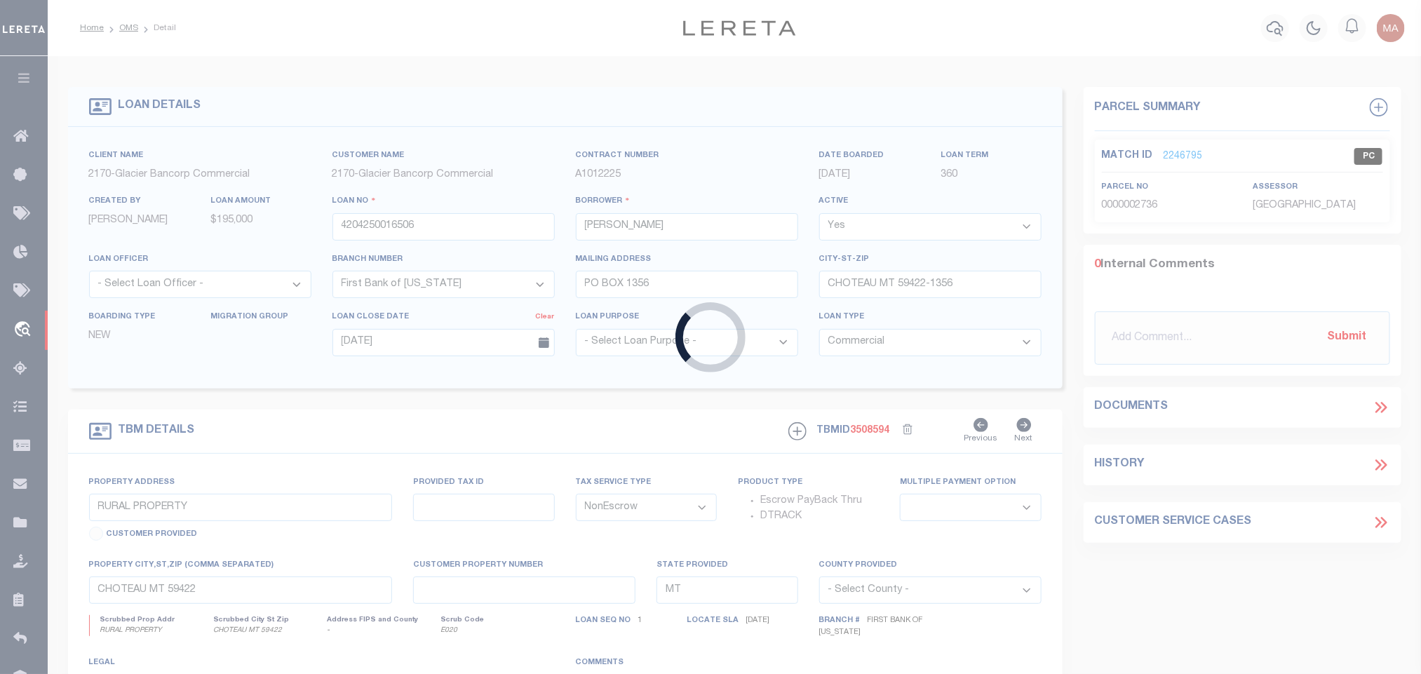
select select
select select "167255"
select select "1570"
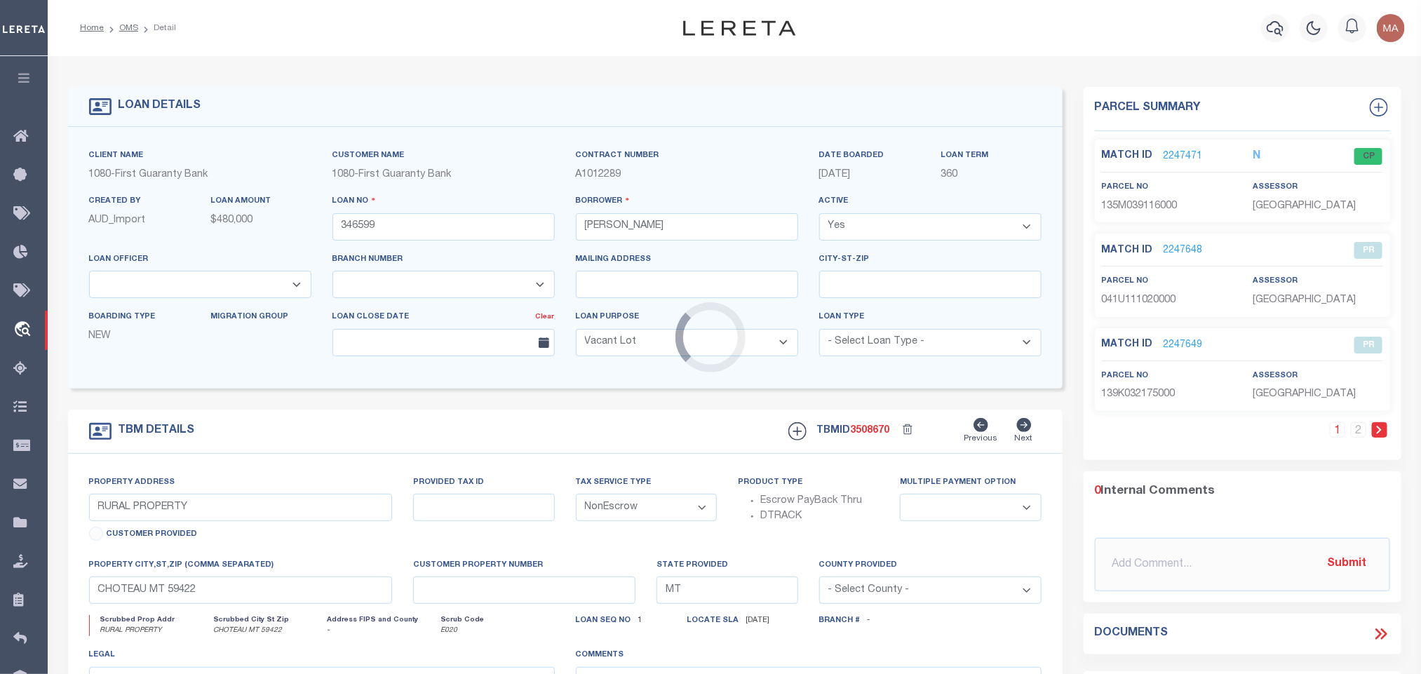
type input "[STREET_ADDRESS]"
type input "135M-0-39-116.000"
select select
type input "BAY [GEOGRAPHIC_DATA]"
type input "260606760"
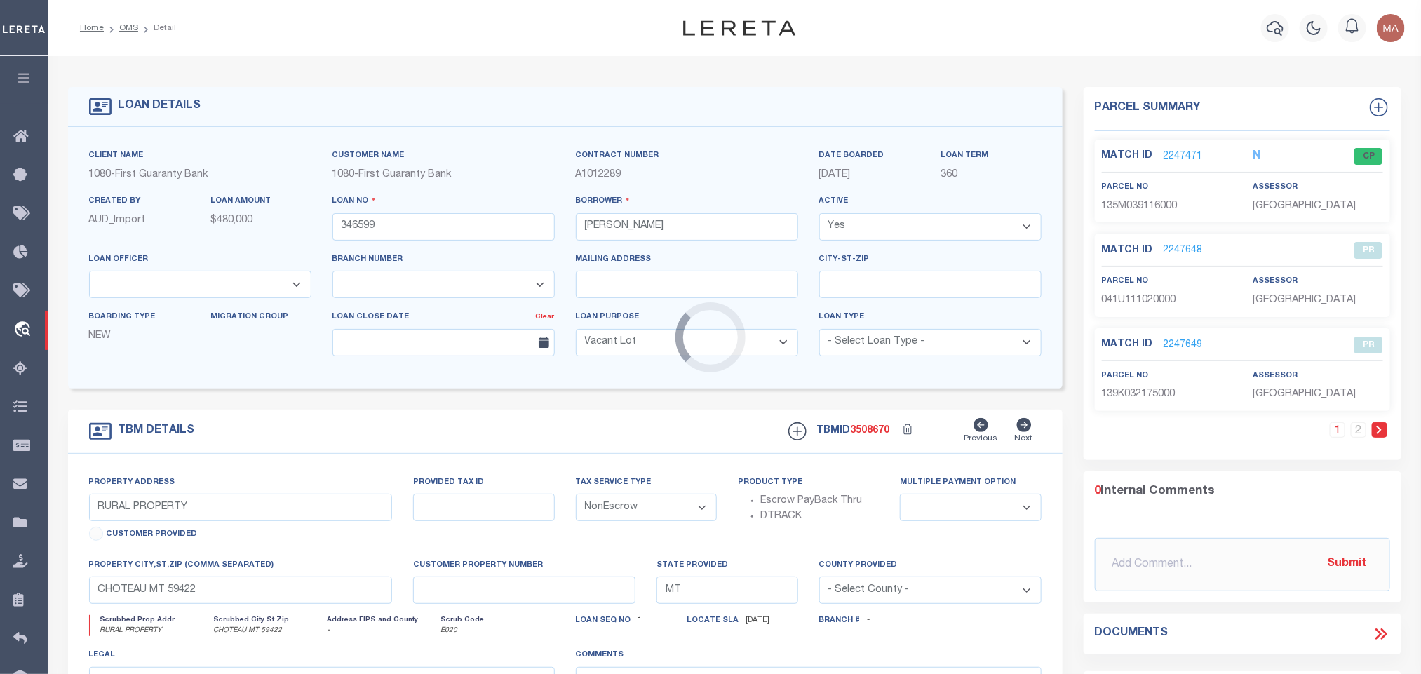
type input "MS"
select select
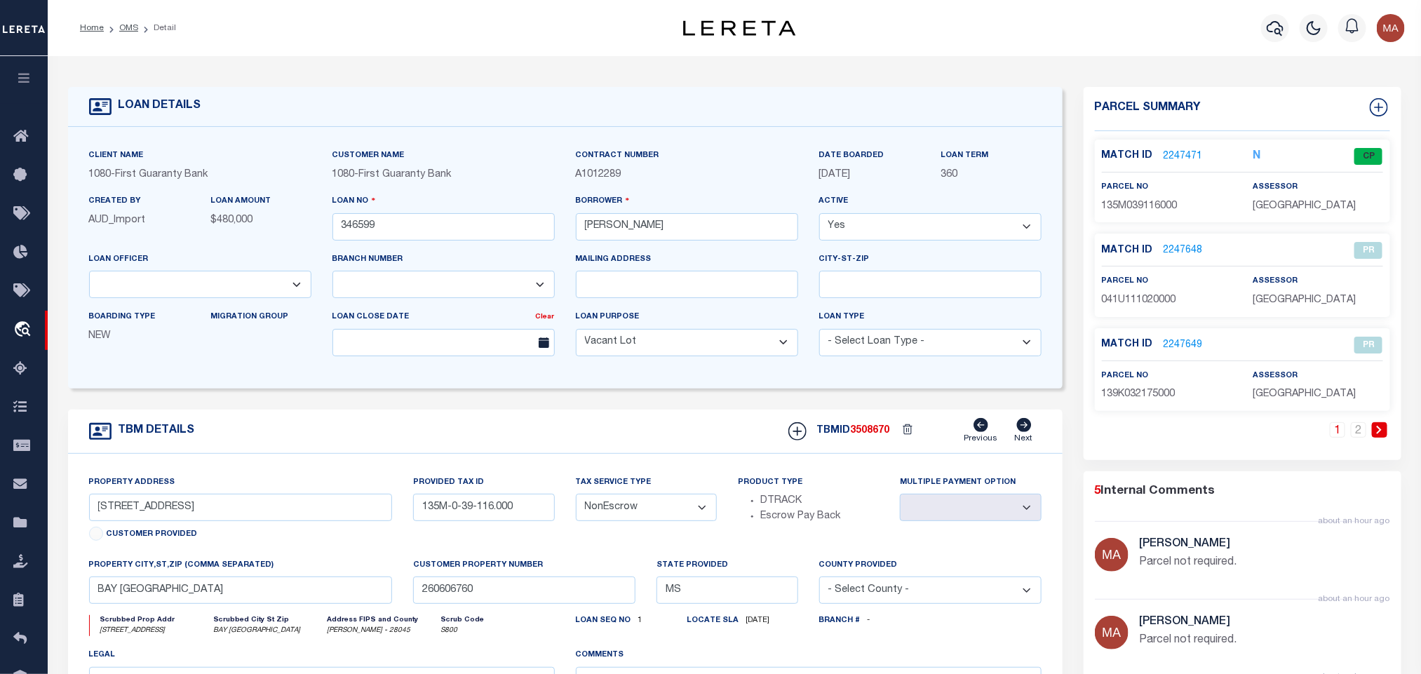
click at [1177, 152] on link "2247471" at bounding box center [1183, 156] width 39 height 15
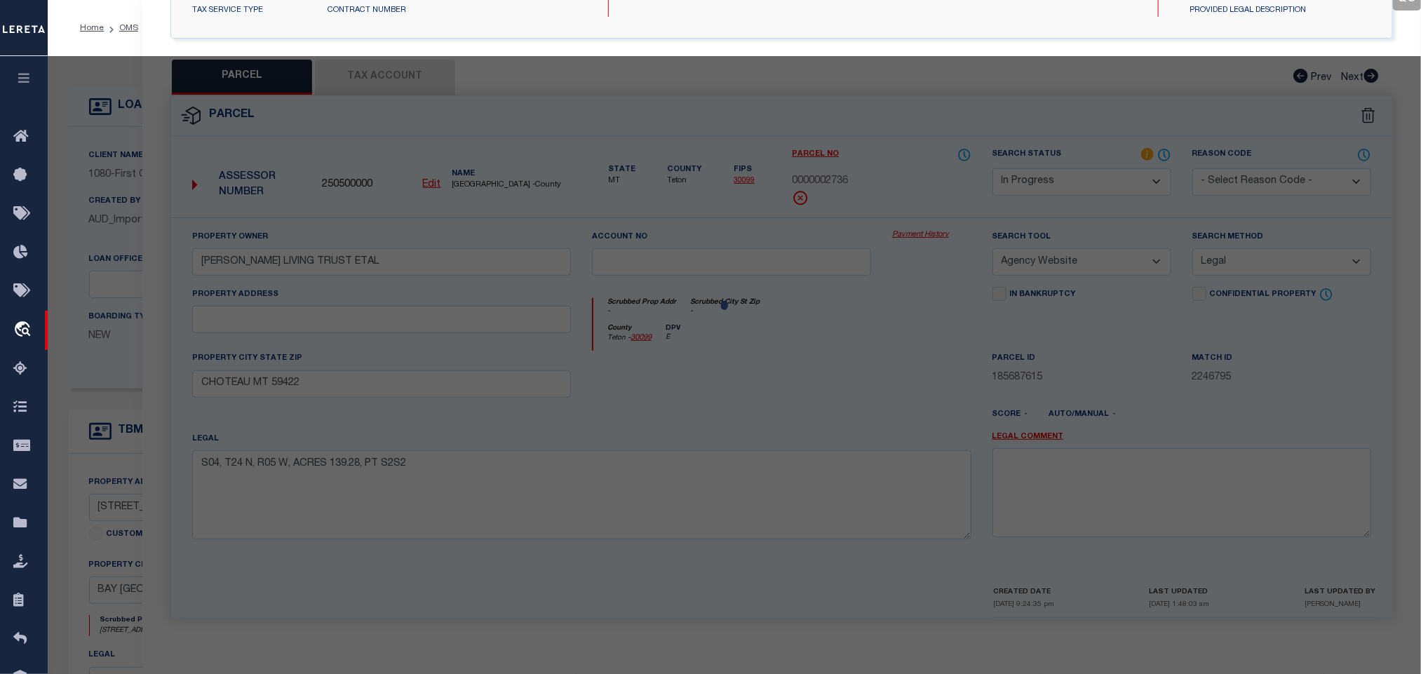
select select "AS"
select select
checkbox input "false"
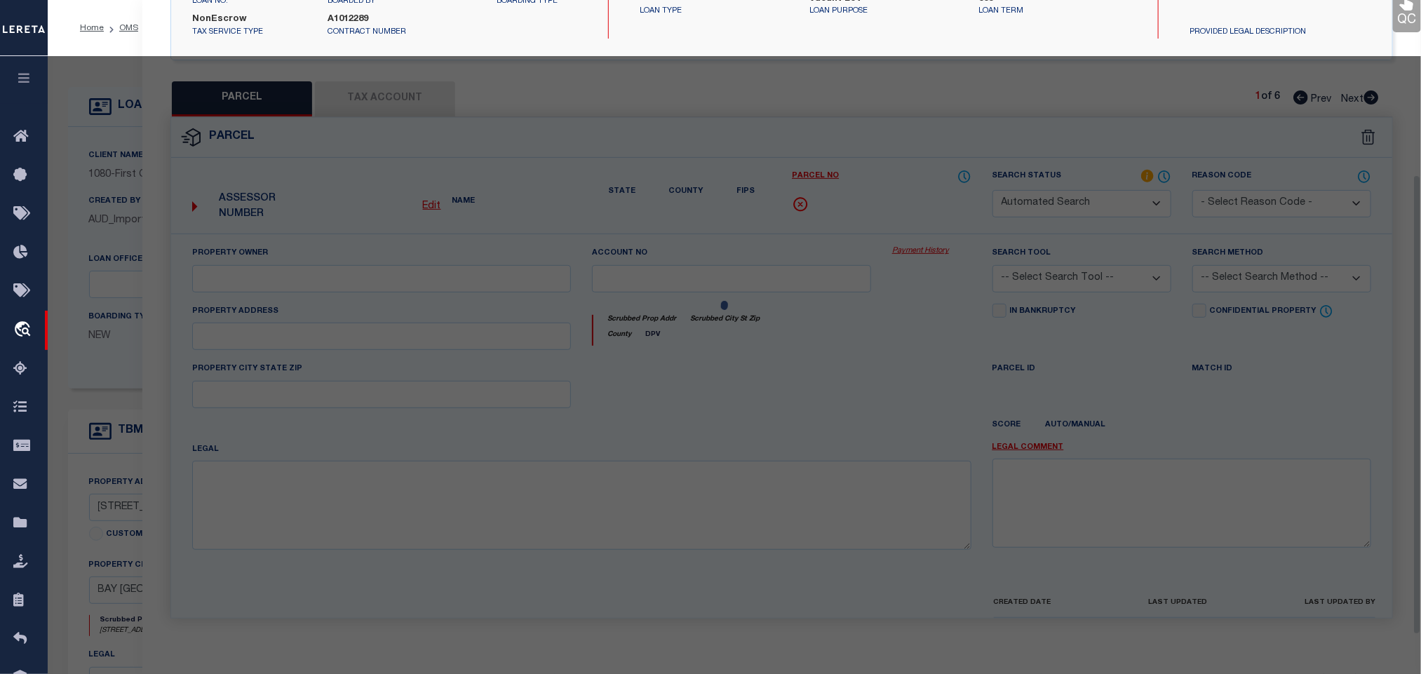
select select "CP"
type input "[PERSON_NAME]"
select select "AGW"
select select "ADD"
type input "[STREET_ADDRESS]"
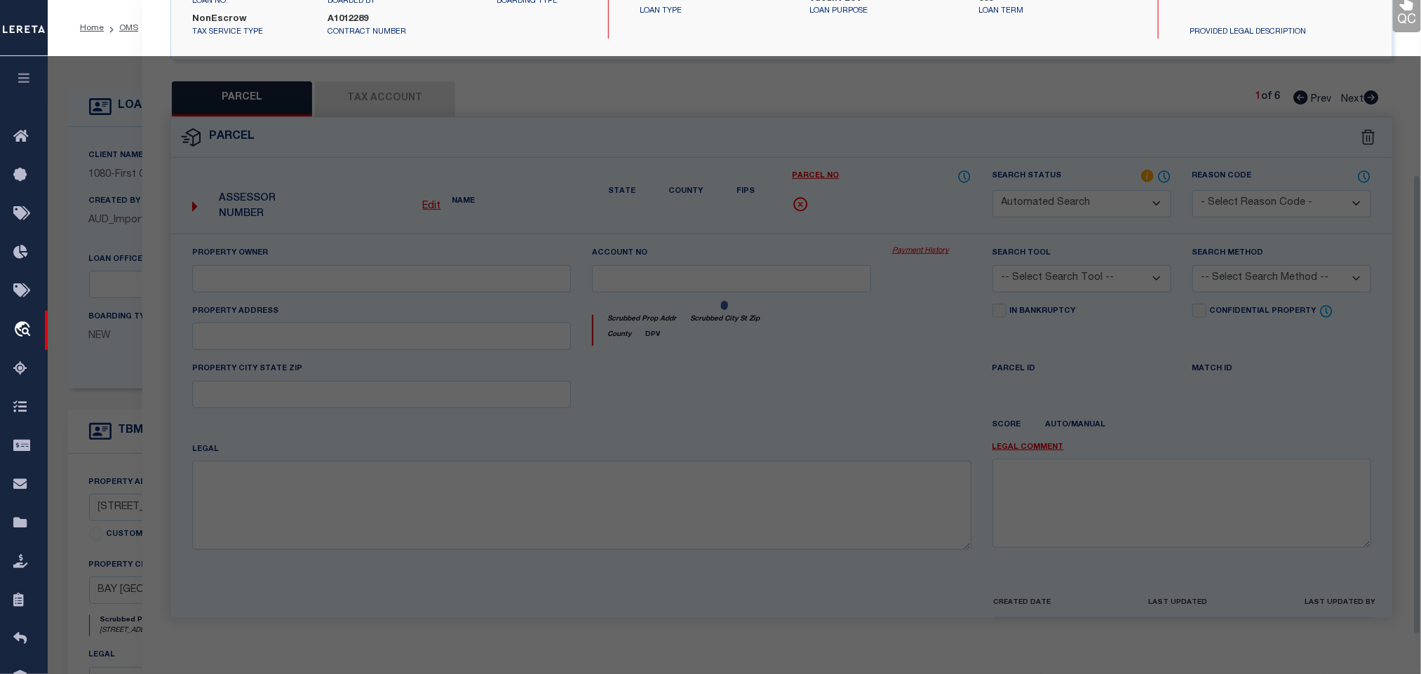
type input "BAY [GEOGRAPHIC_DATA]"
type textarea "22 BLOCK 643 UN 6 ADD [STREET_ADDRESS]"
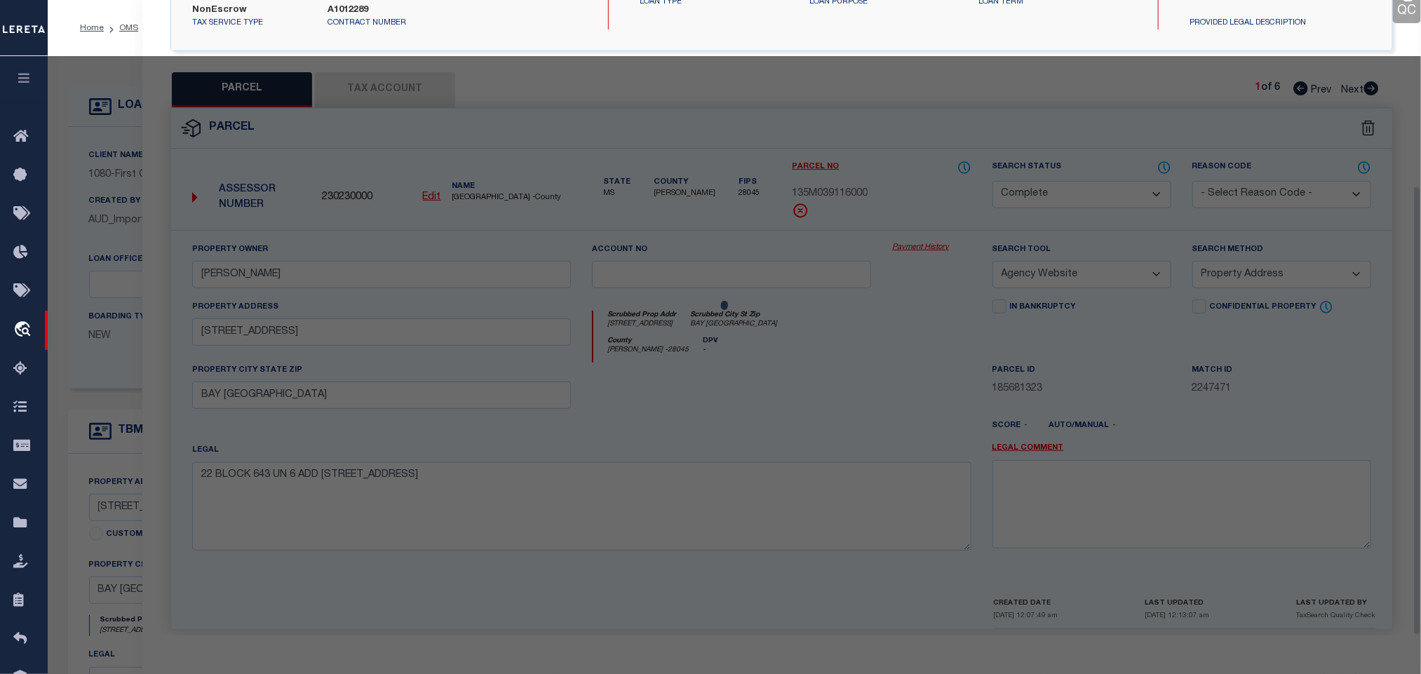
scroll to position [262, 0]
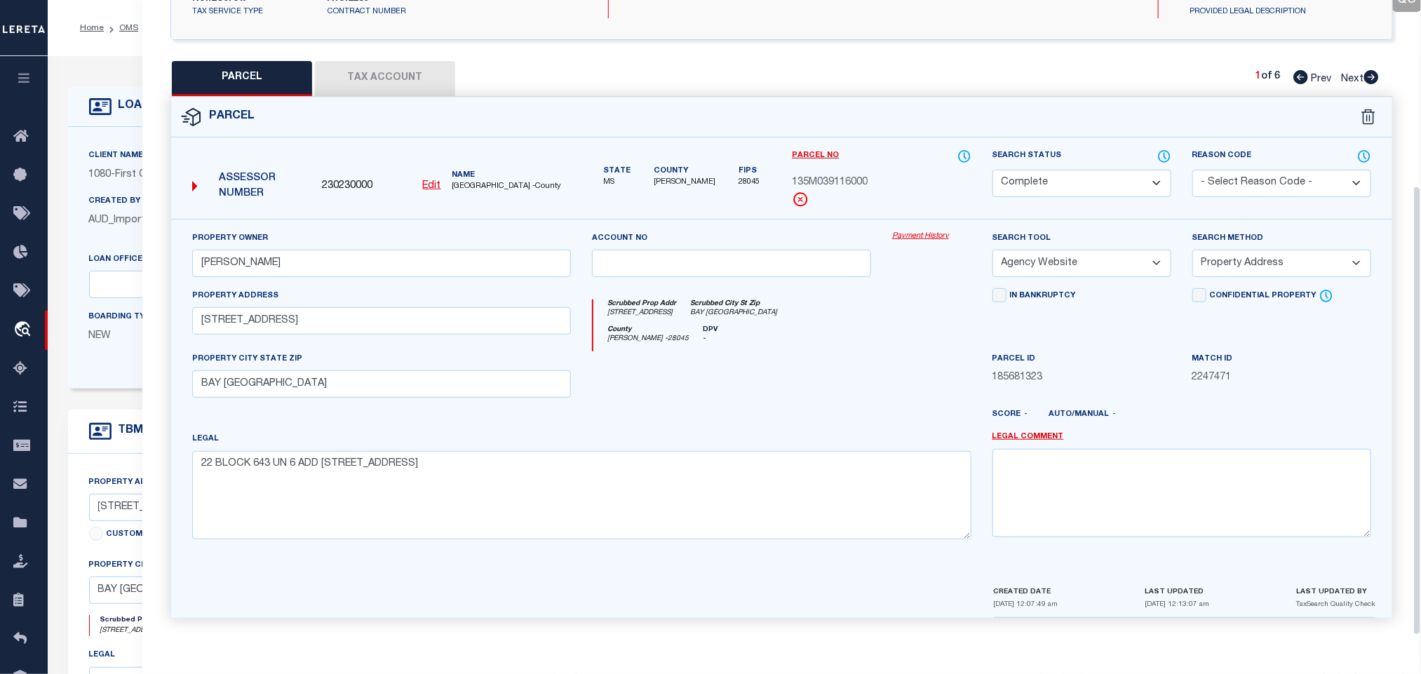
click at [436, 41] on div "QC QC QC" at bounding box center [781, 211] width 1279 height 848
click at [413, 72] on button "Tax Account" at bounding box center [385, 78] width 140 height 35
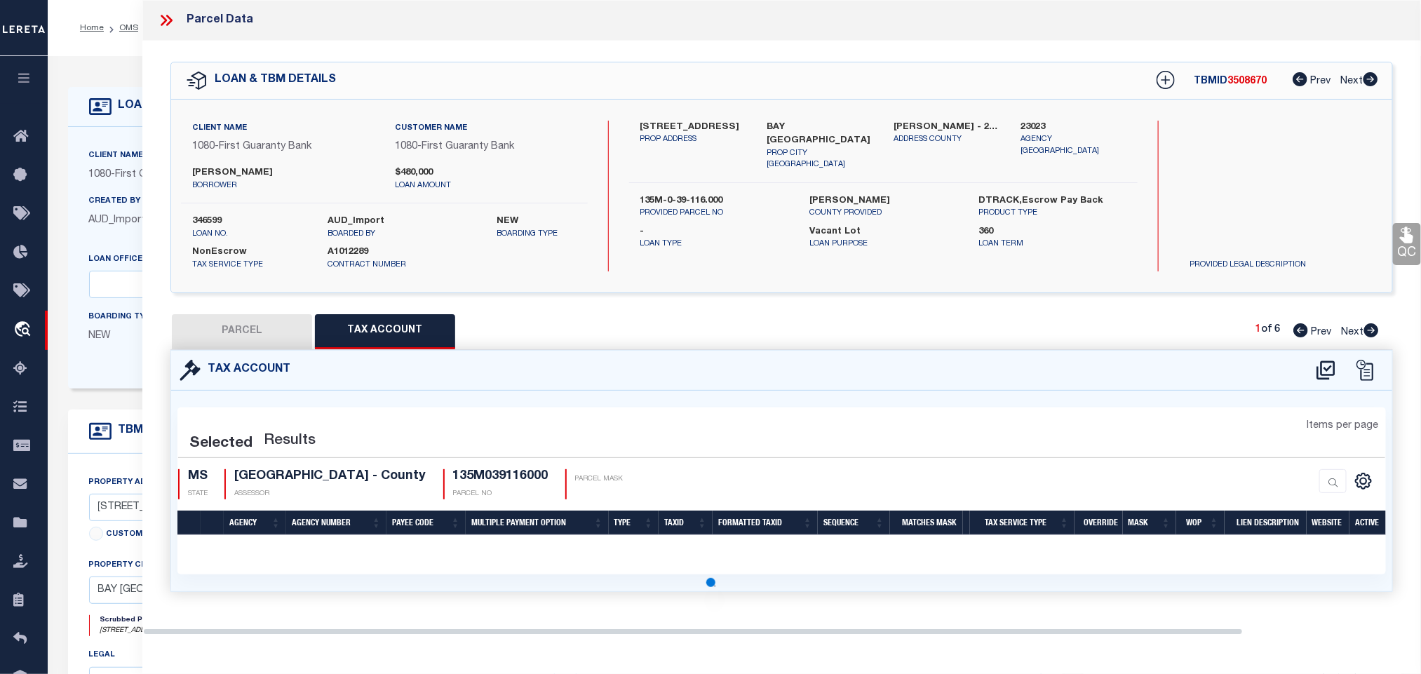
scroll to position [0, 0]
select select "100"
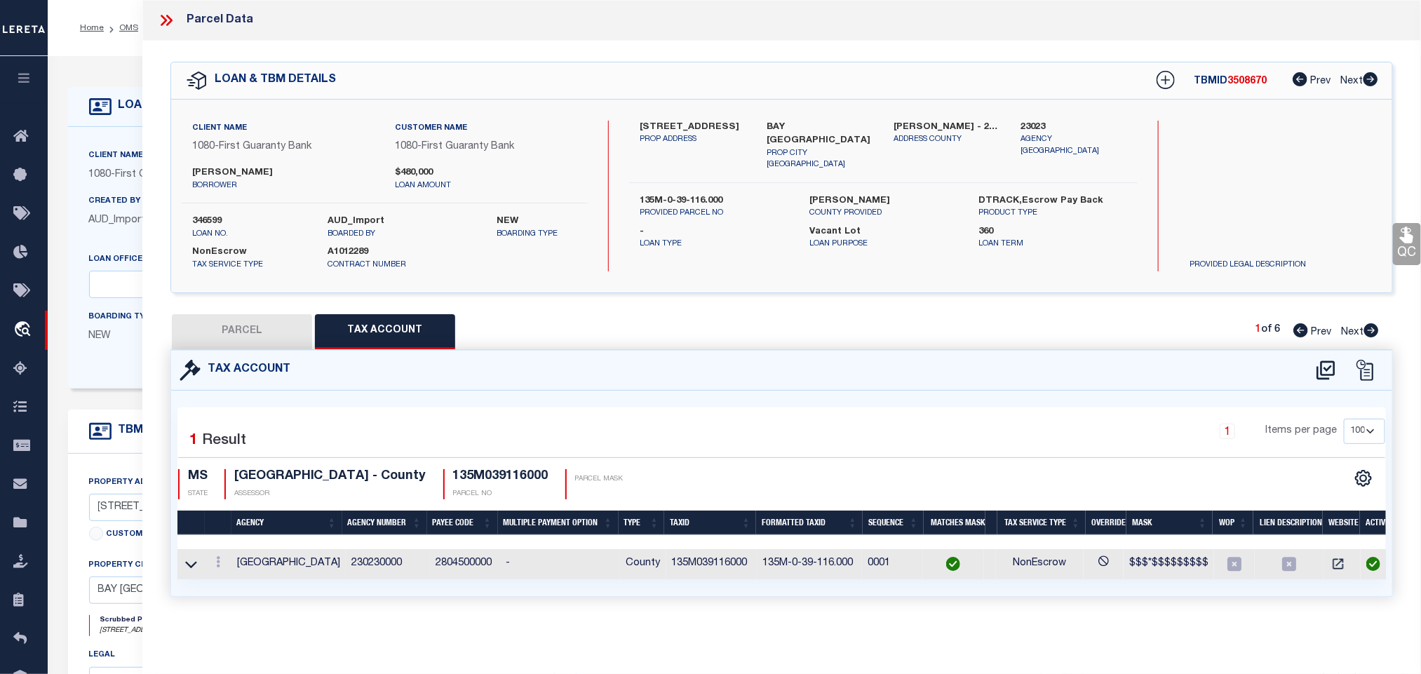
click at [101, 100] on icon at bounding box center [100, 106] width 22 height 17
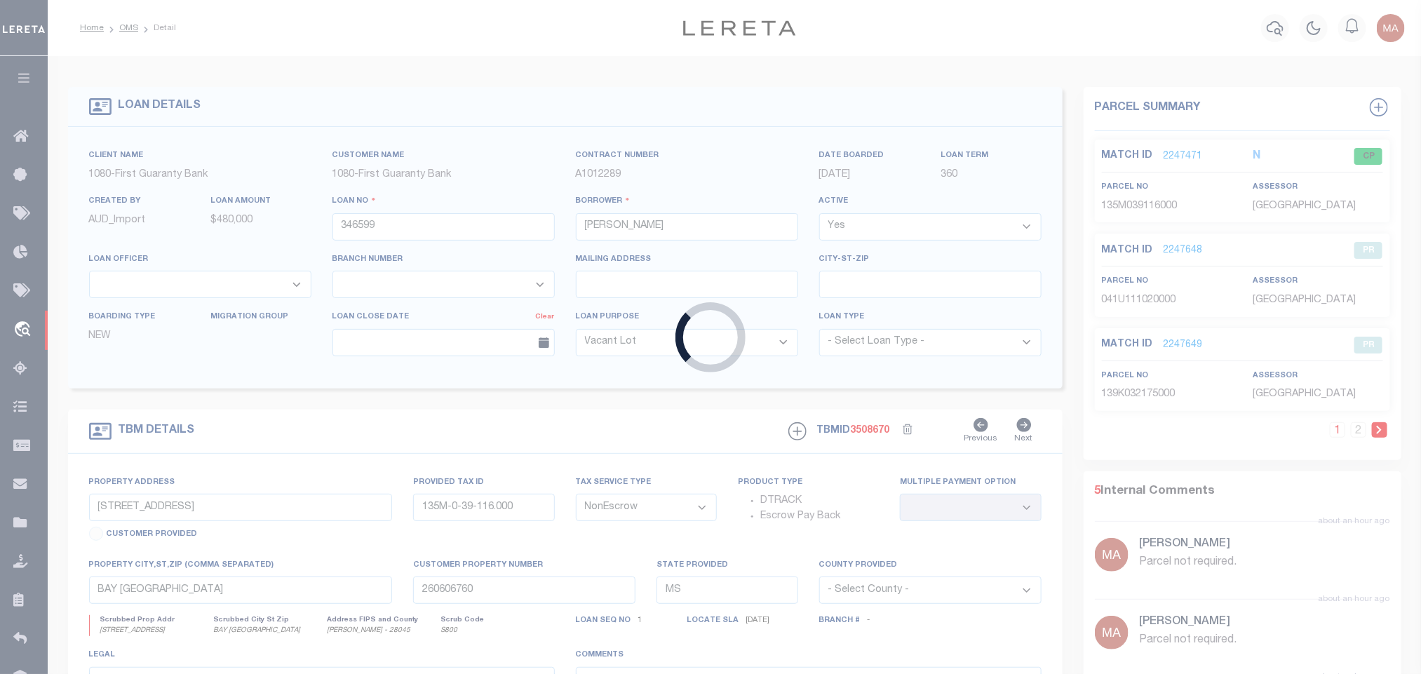
type input "3100002763-00001"
type input "LWC CONSULTING LLC"
select select
select select "100"
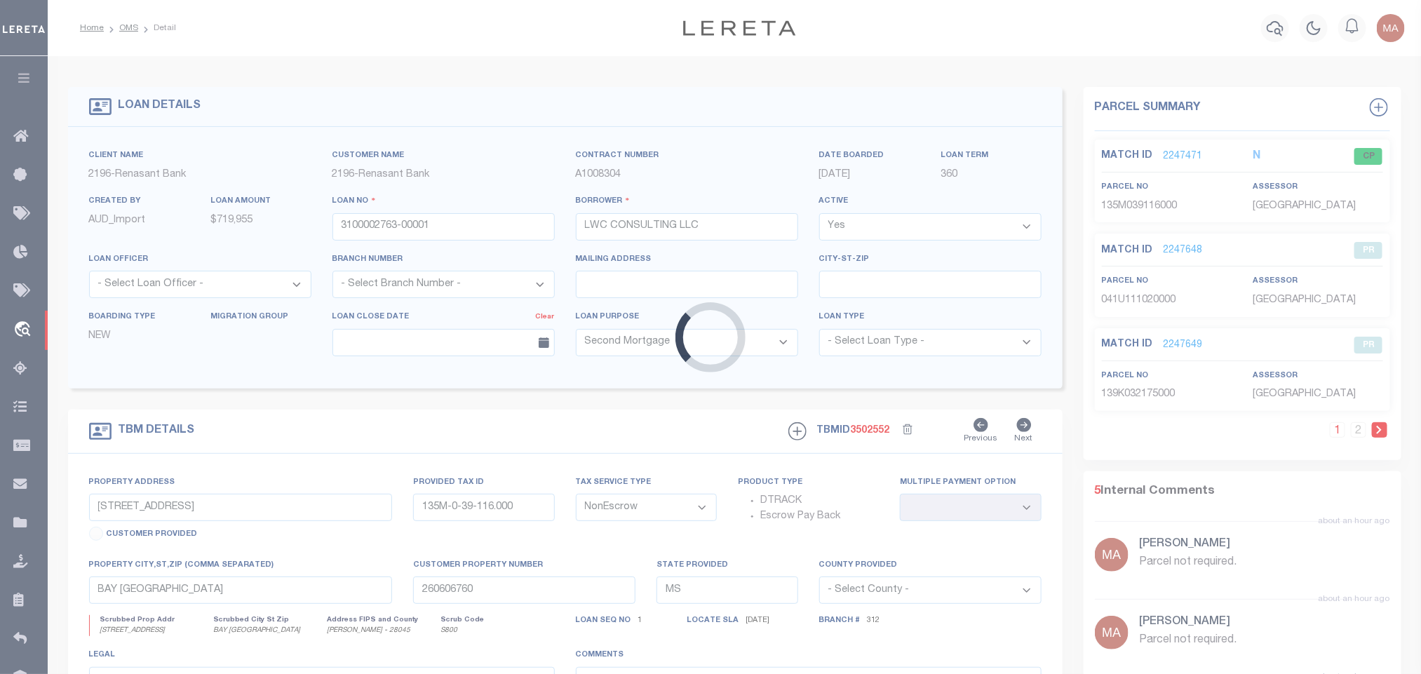
type input "[STREET_ADDRESS]"
select select
type input "OXFORD MS 38655"
select select
select select "16880"
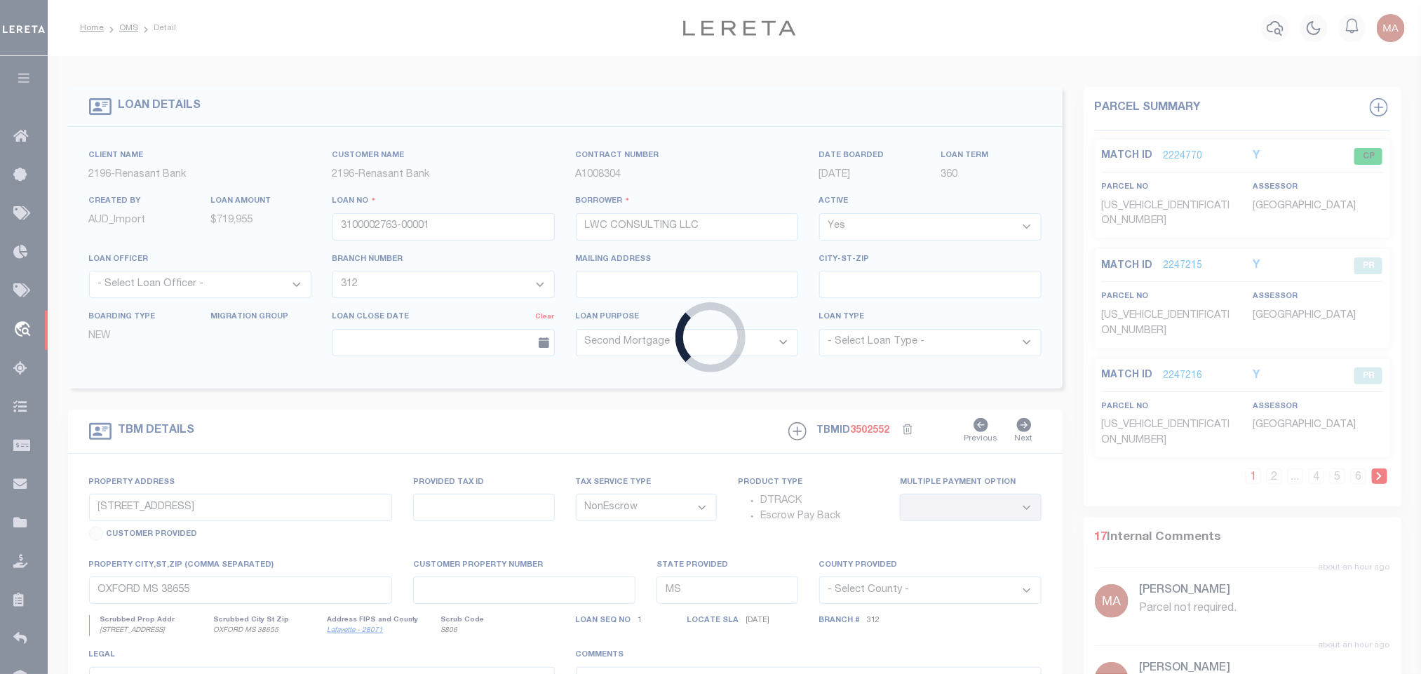
type input "117044"
type input "TILIA TREE CAPITAL LLC"
select select
select select "Escrow"
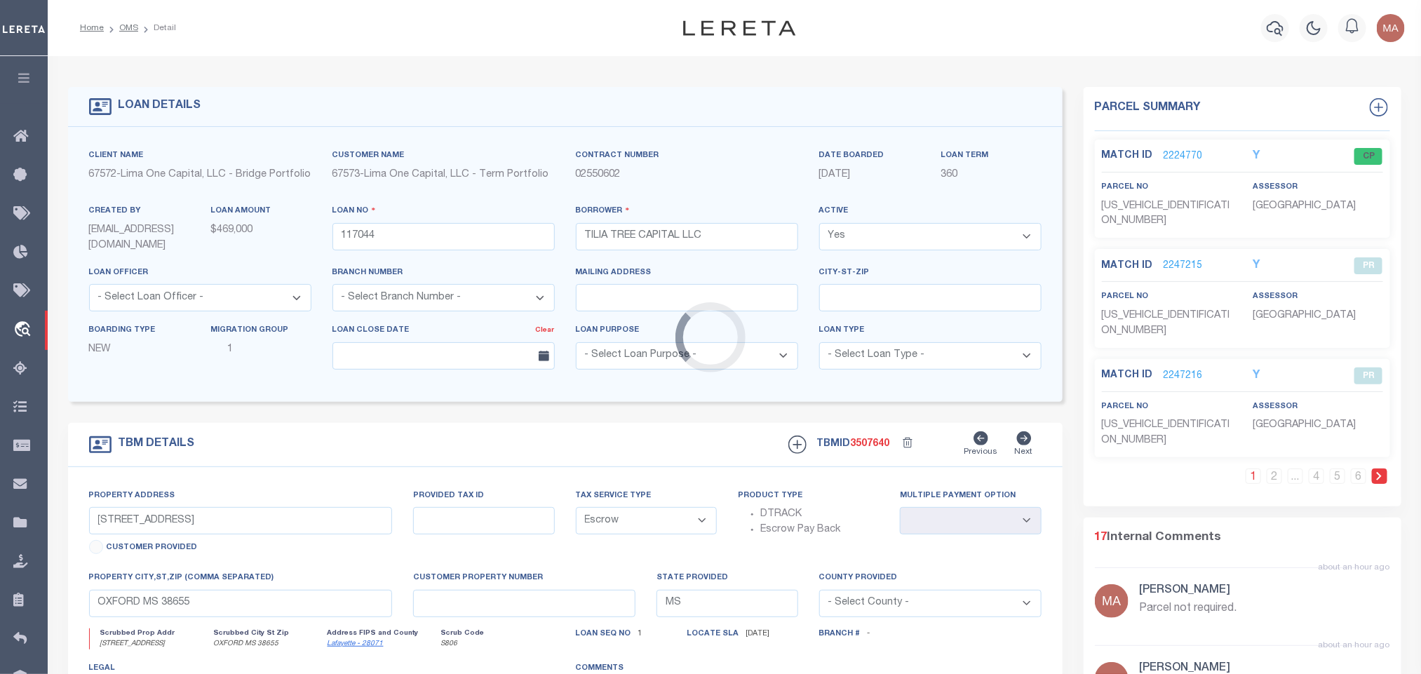
type input "[STREET_ADDRESS]"
type input "010104252061"
type input "Lansing MI 48906"
type input "117044-3-B"
type input "MI"
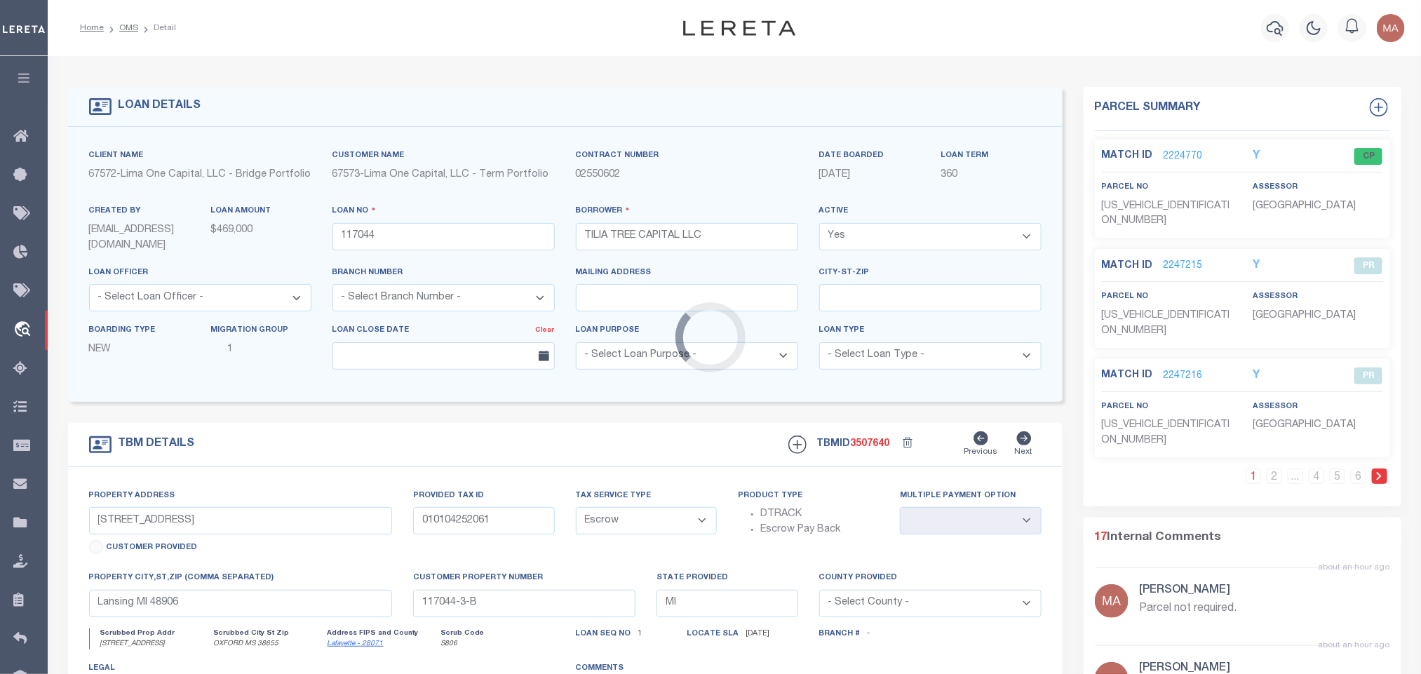
select select
select select "2"
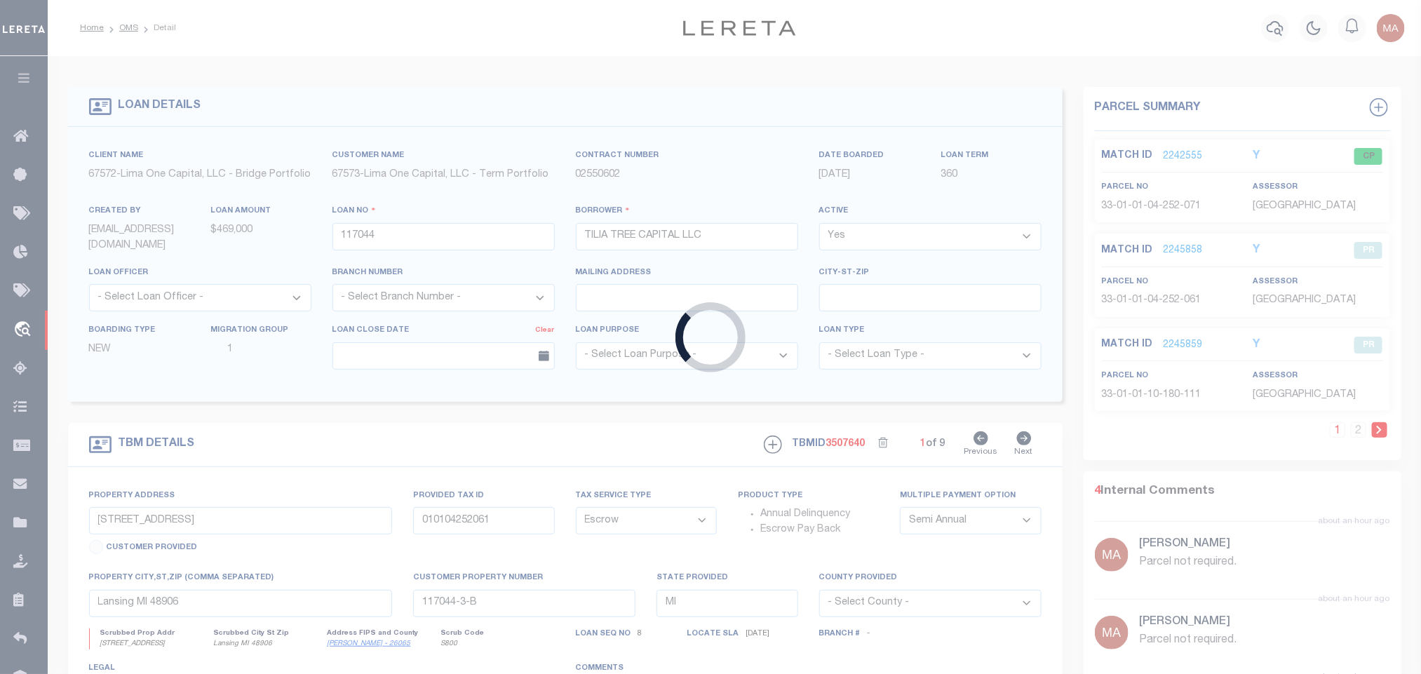
type input "346582"
type input "[PERSON_NAME] [PERSON_NAME]"
select select
select select "400"
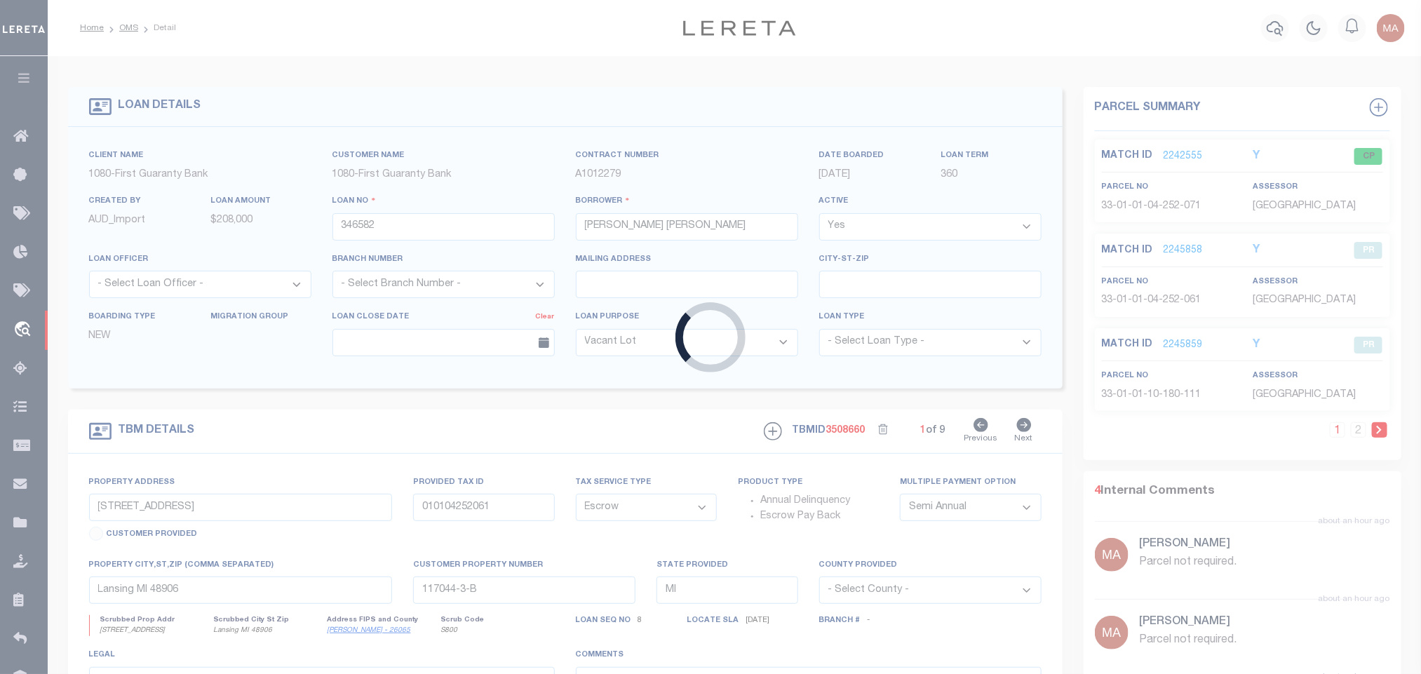
select select "167255"
select select "1570"
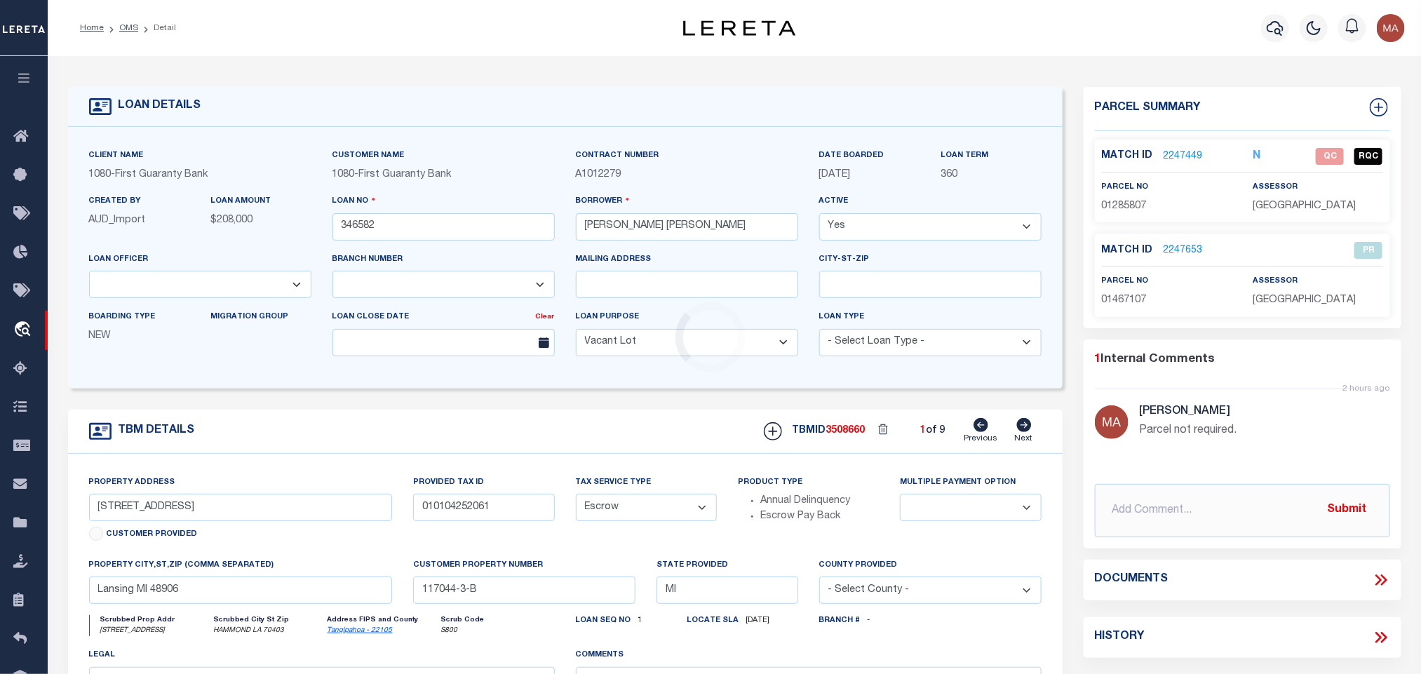
type input "[STREET_ADDRESS]"
type input "1285807"
select select
type input "HAMMOND LA 70403"
type input "260682792"
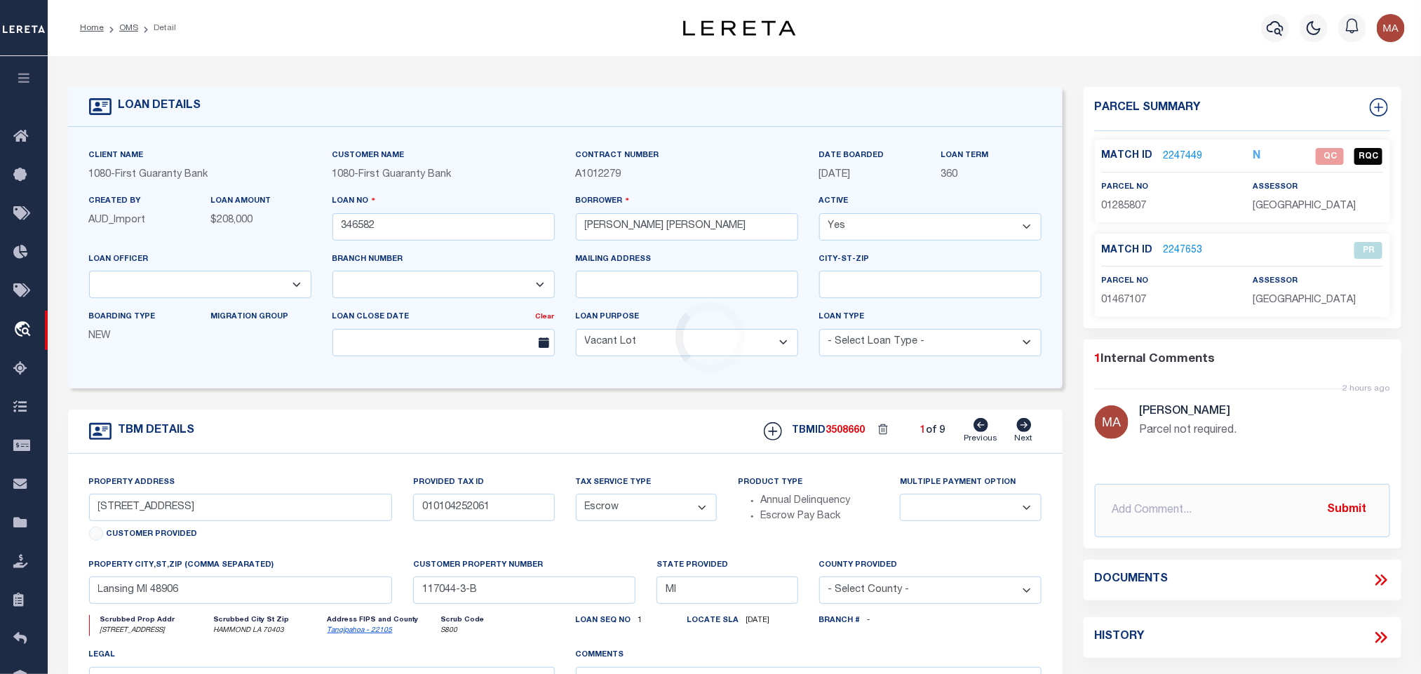
type input "LA"
select select
click at [1176, 156] on link "2247449" at bounding box center [1183, 156] width 39 height 15
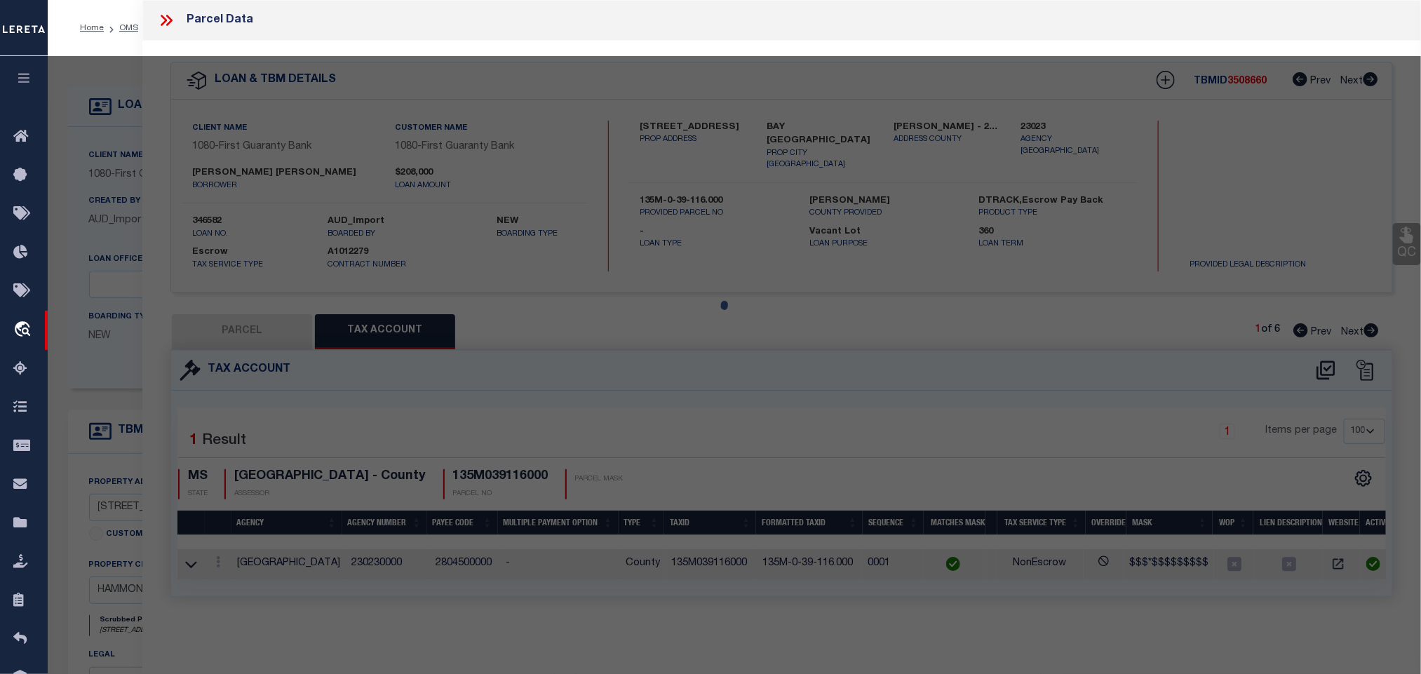
select select "AS"
select select
checkbox input "false"
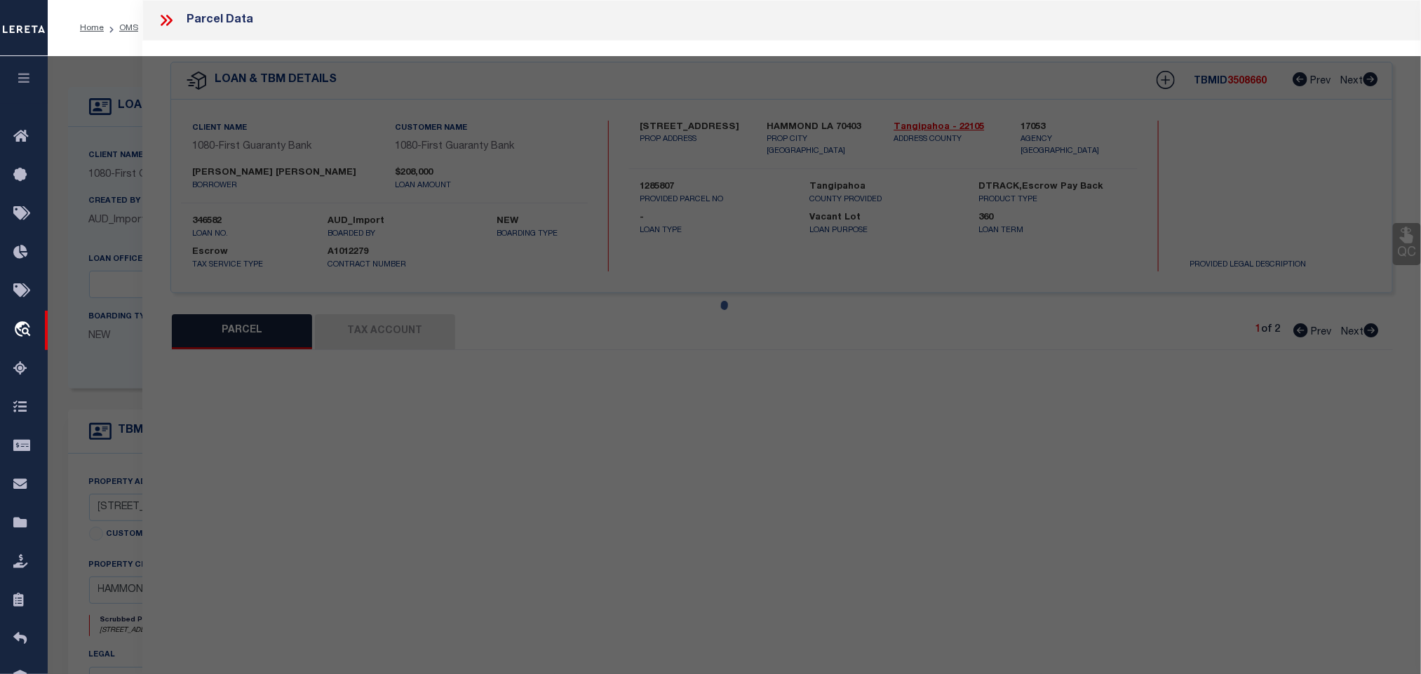
select select "QC"
type input "[PERSON_NAME]"
select select "AGW"
select select "ADD"
type input "[STREET_ADDRESS]"
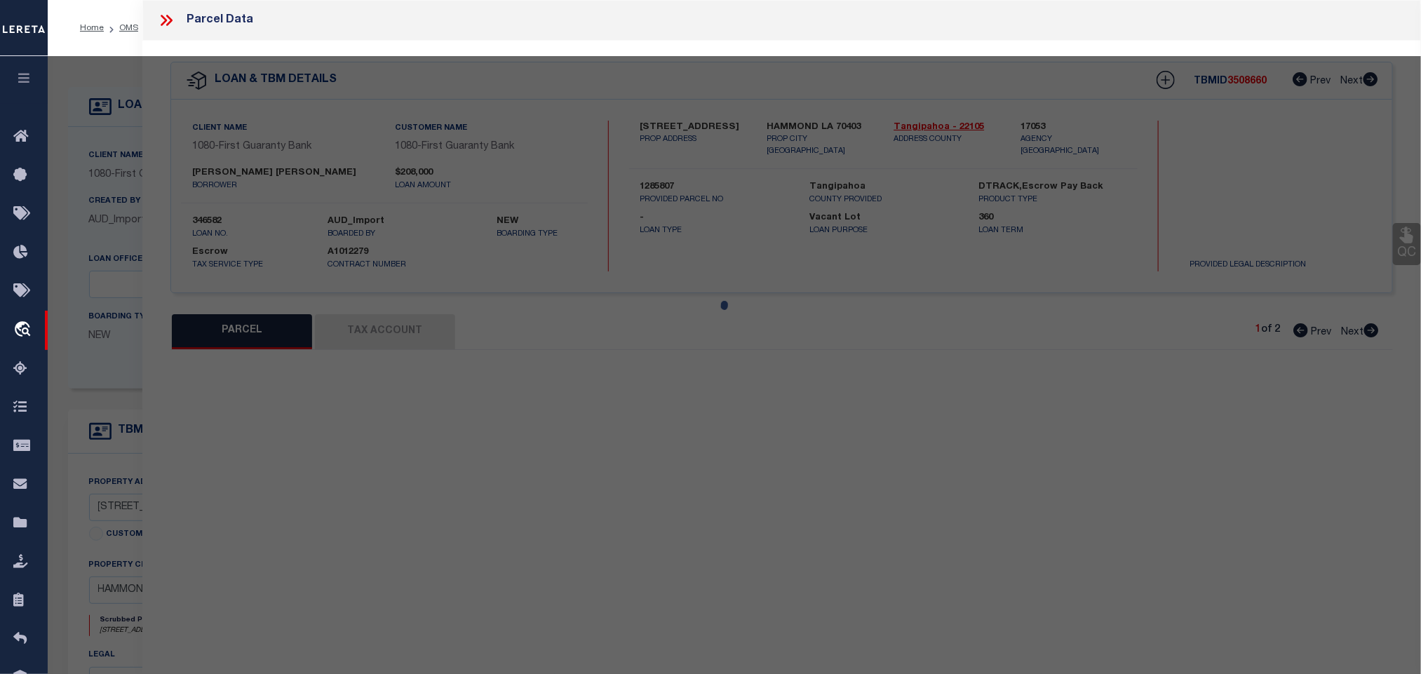
type input "HAMMOND, LA 70403"
type textarea "LOT 5 MEAS 50 X 150 FT IN BLK 45 [US_STATE] ADD [PERSON_NAME] B467 P628 B823 P5…"
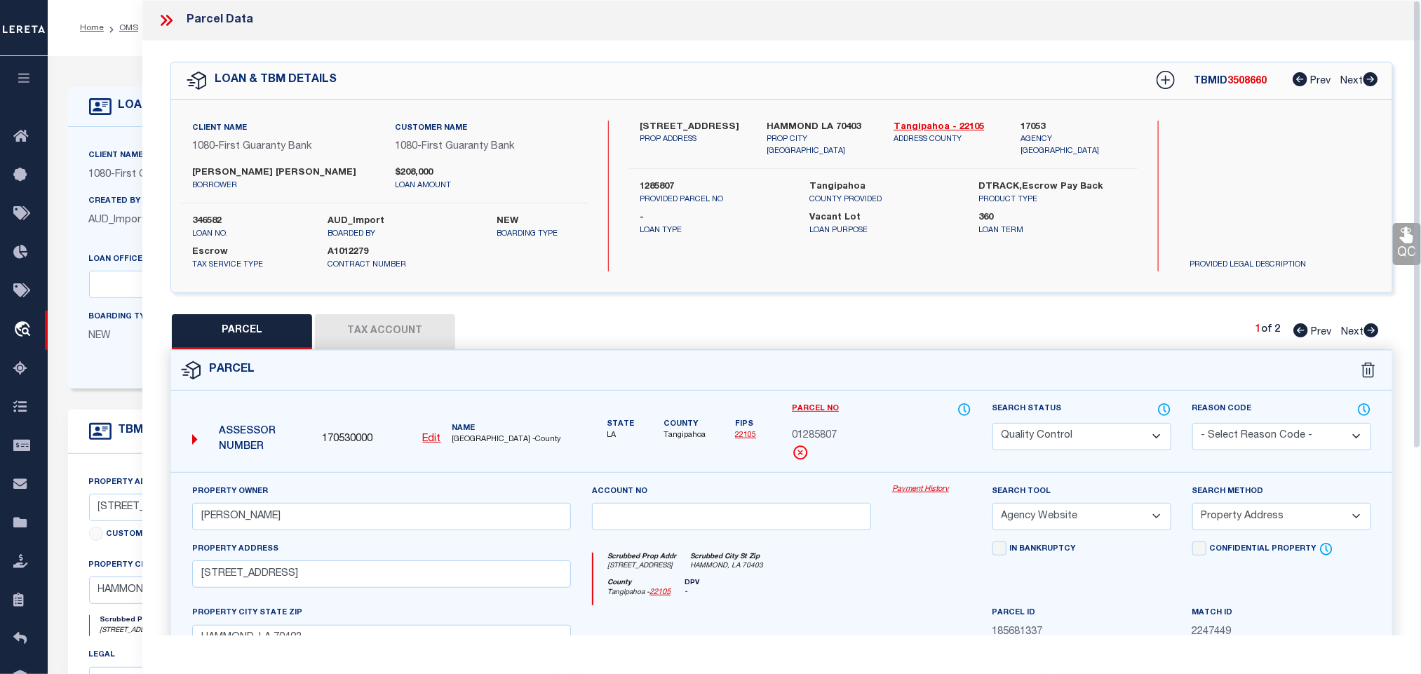
click at [384, 329] on button "Tax Account" at bounding box center [385, 331] width 140 height 35
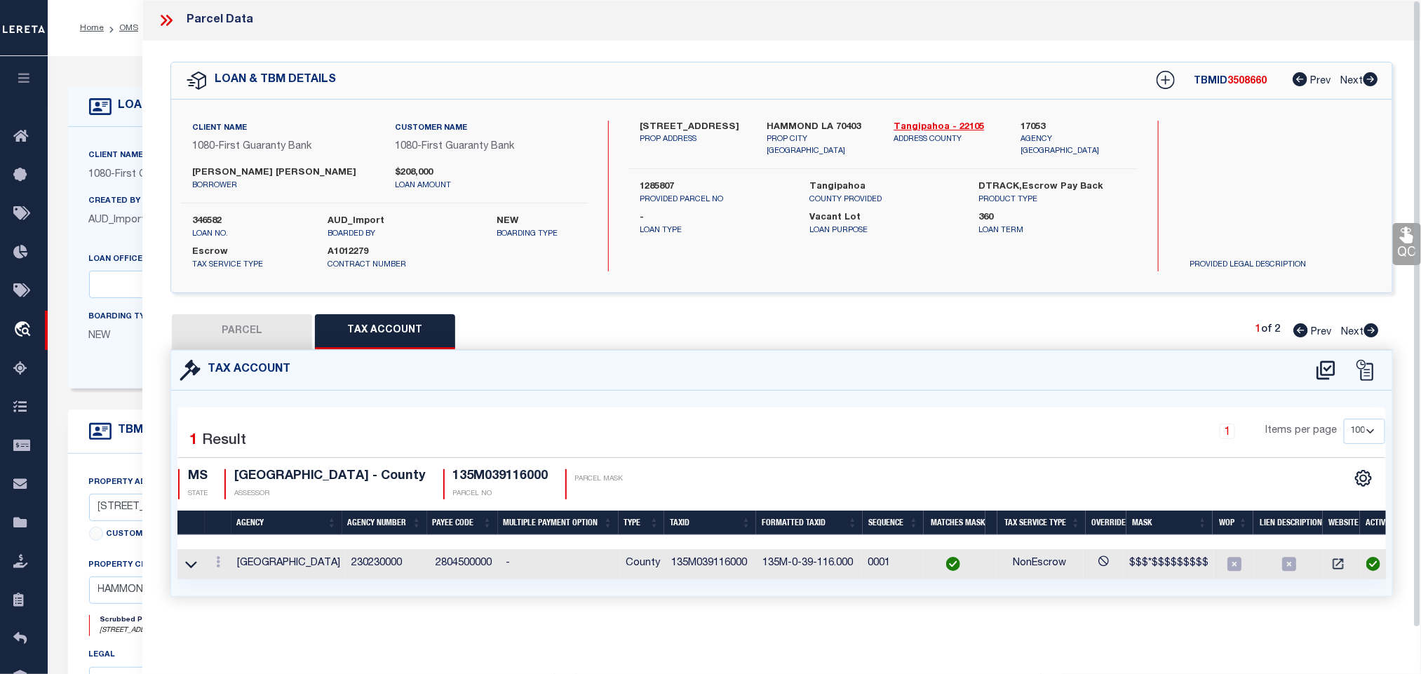
select select "100"
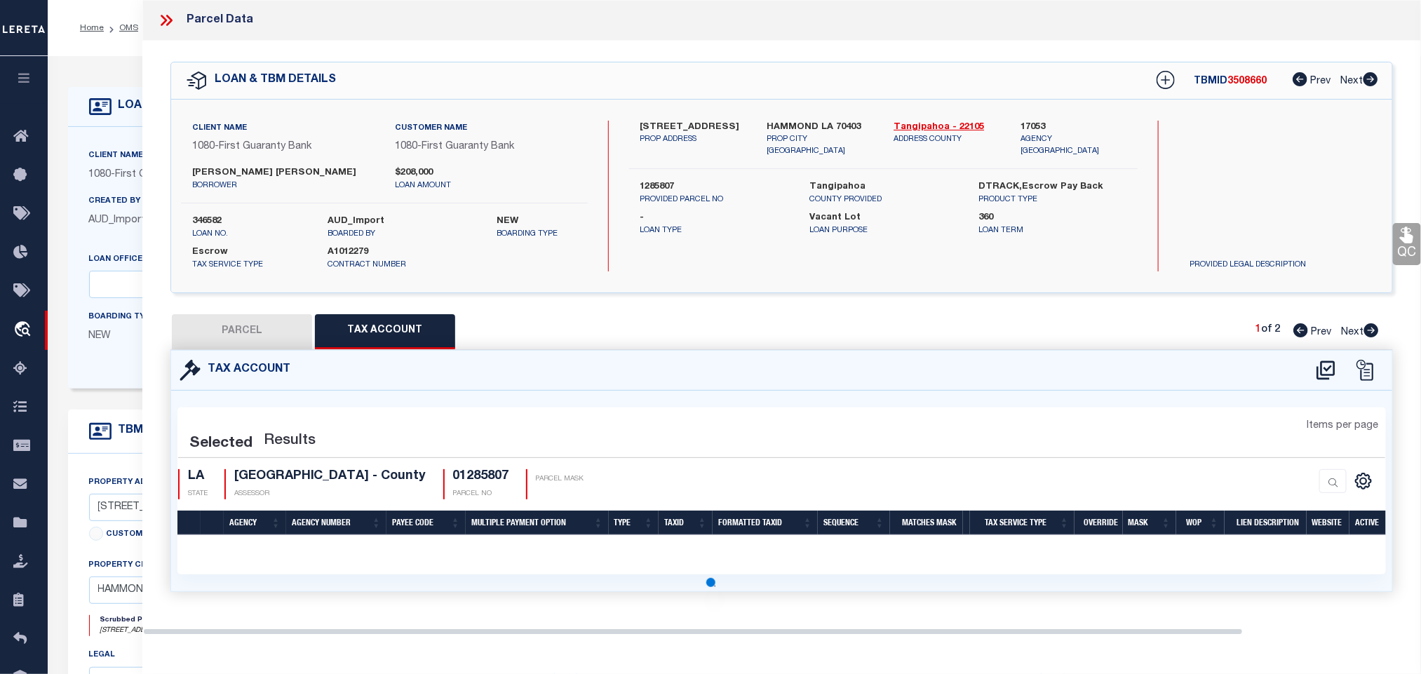
select select "100"
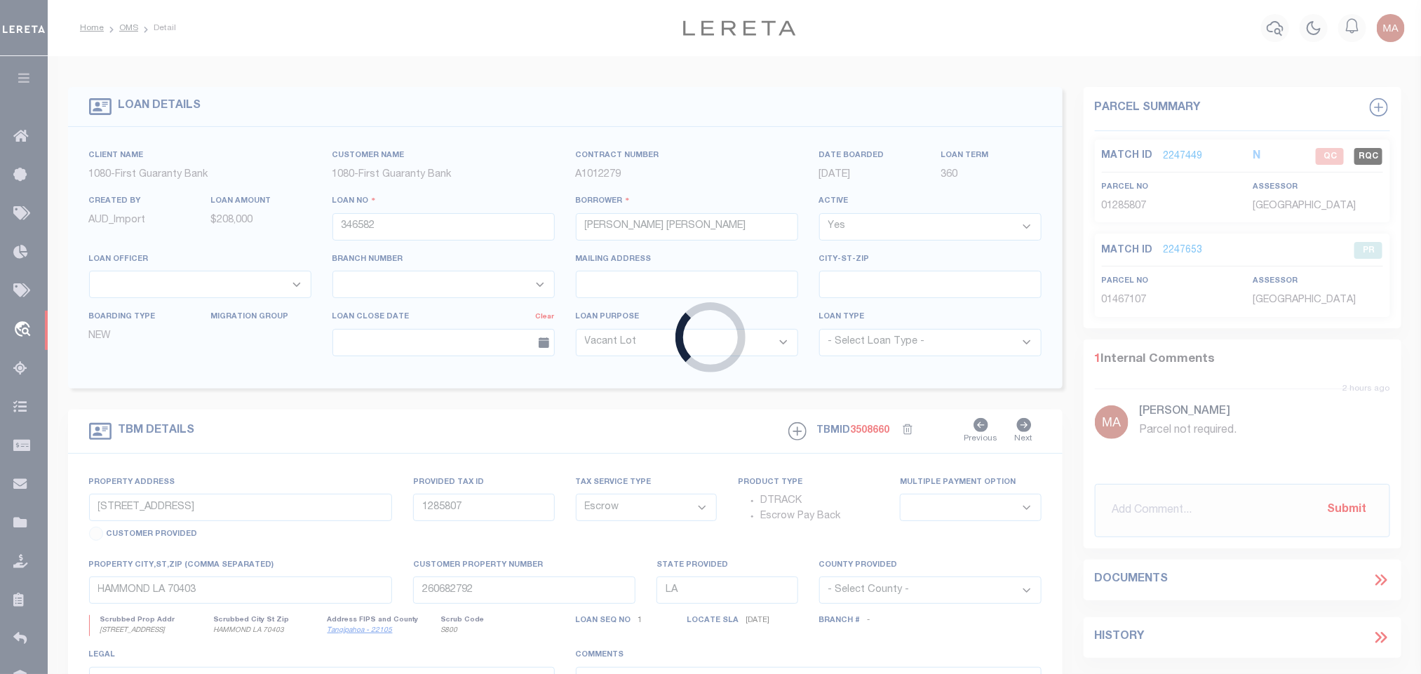
type input "346612"
type input "GENERAL WHOLESALE INC"
select select "NonEscrow"
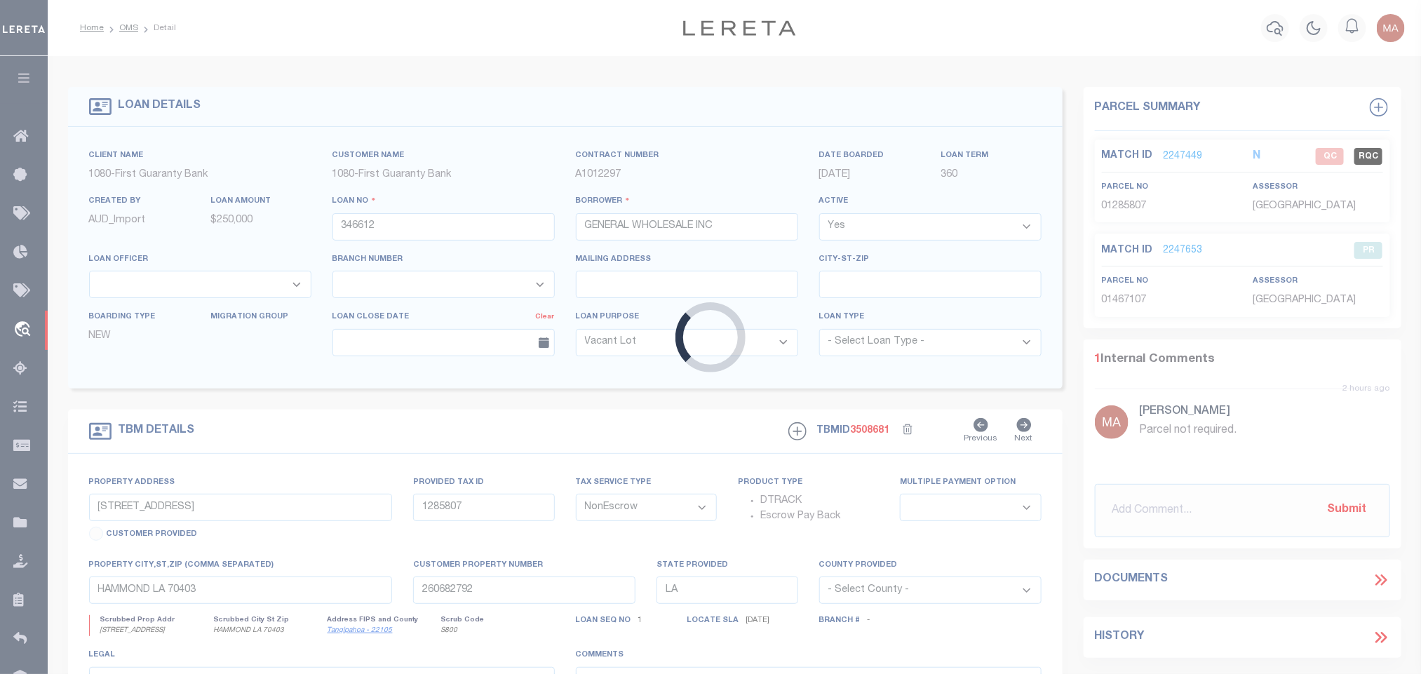
type input "[STREET_ADDRESS][US_STATE]"
type input "221626"
select select
type input "[PERSON_NAME] LA 71082"
type input "260376454"
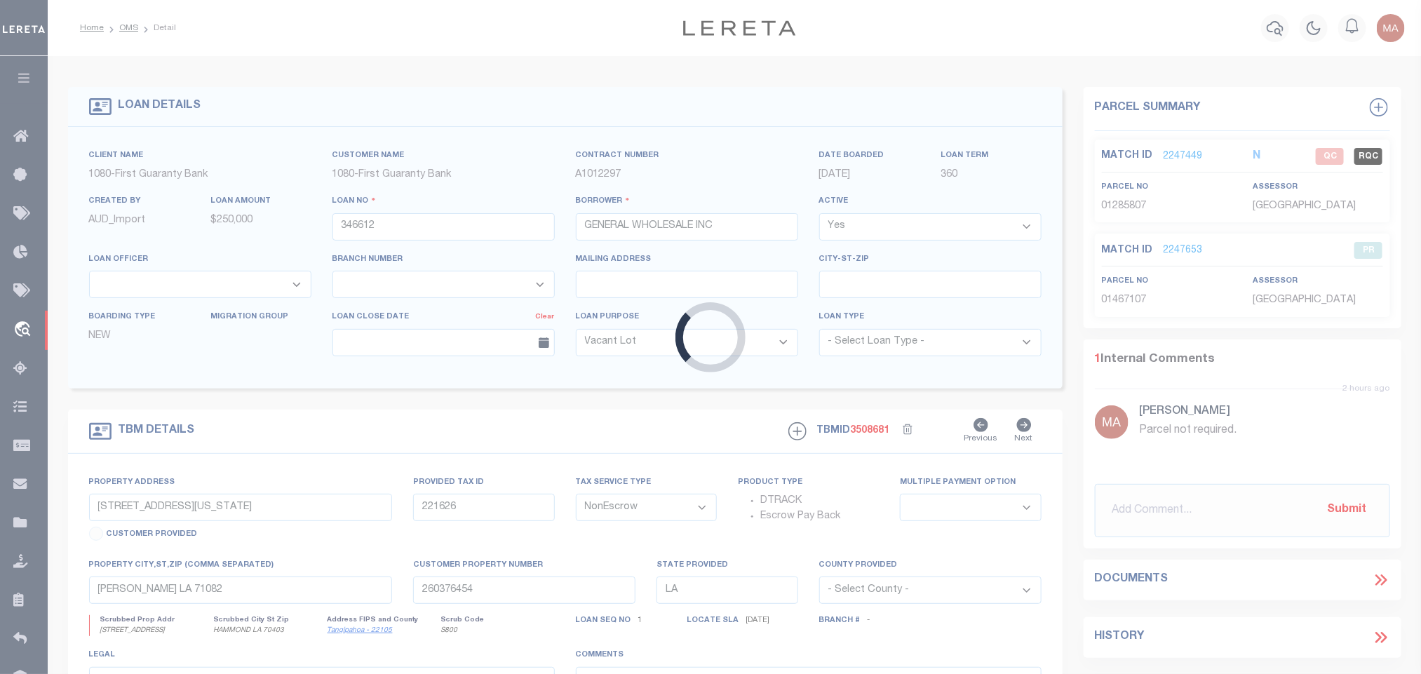
select select
select select "167255"
select select "1570"
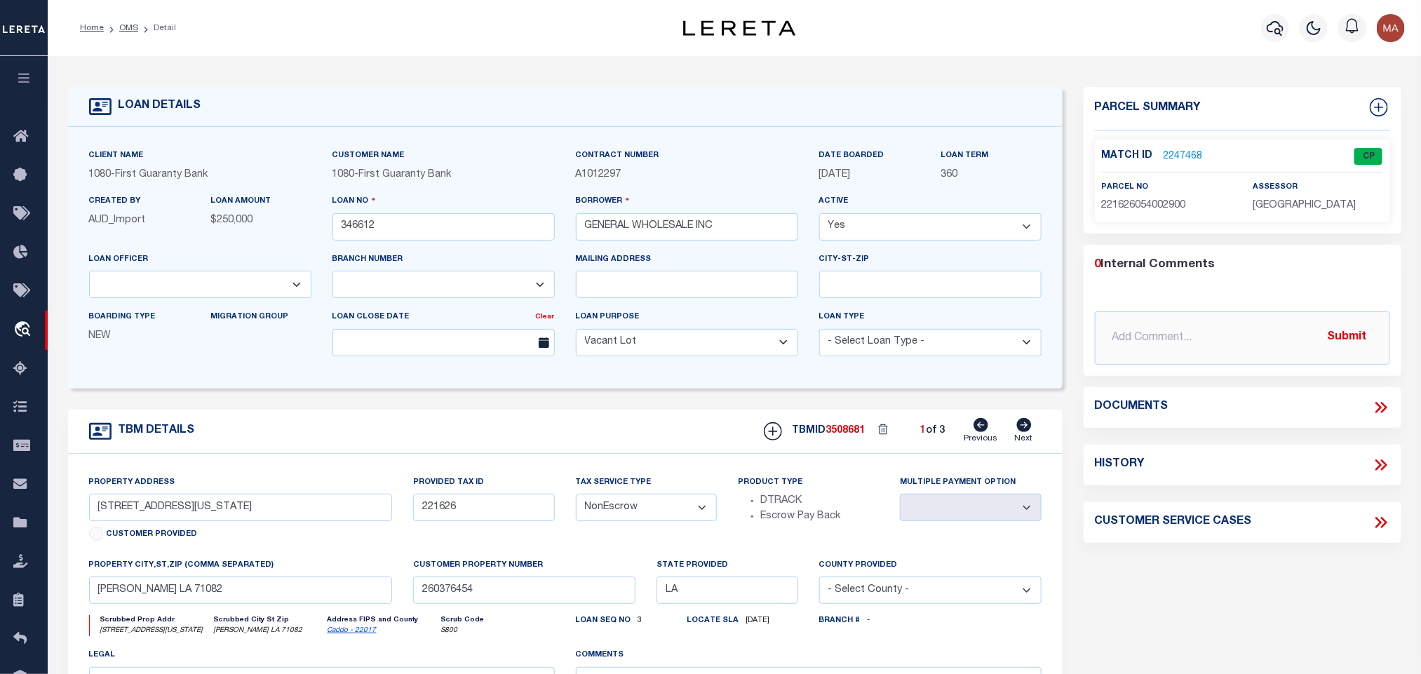
click at [1178, 158] on link "2247468" at bounding box center [1183, 156] width 39 height 15
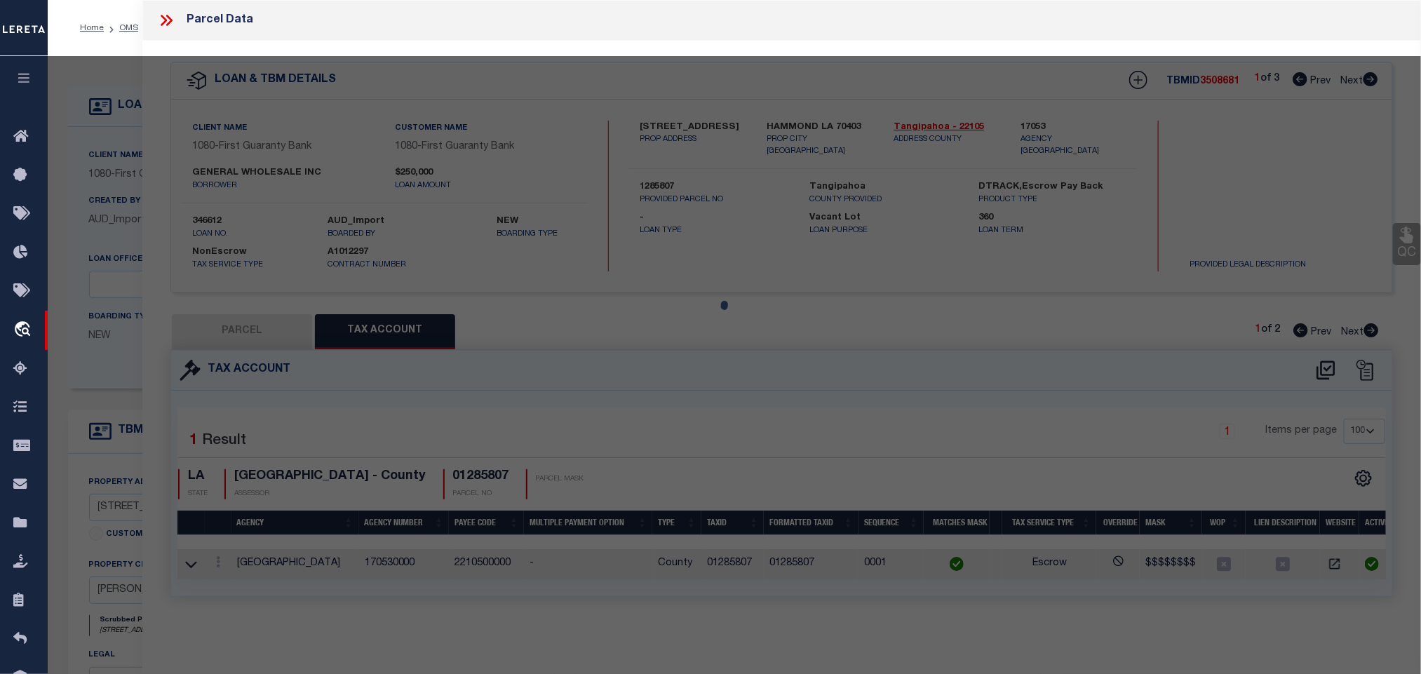
select select "AS"
select select
checkbox input "false"
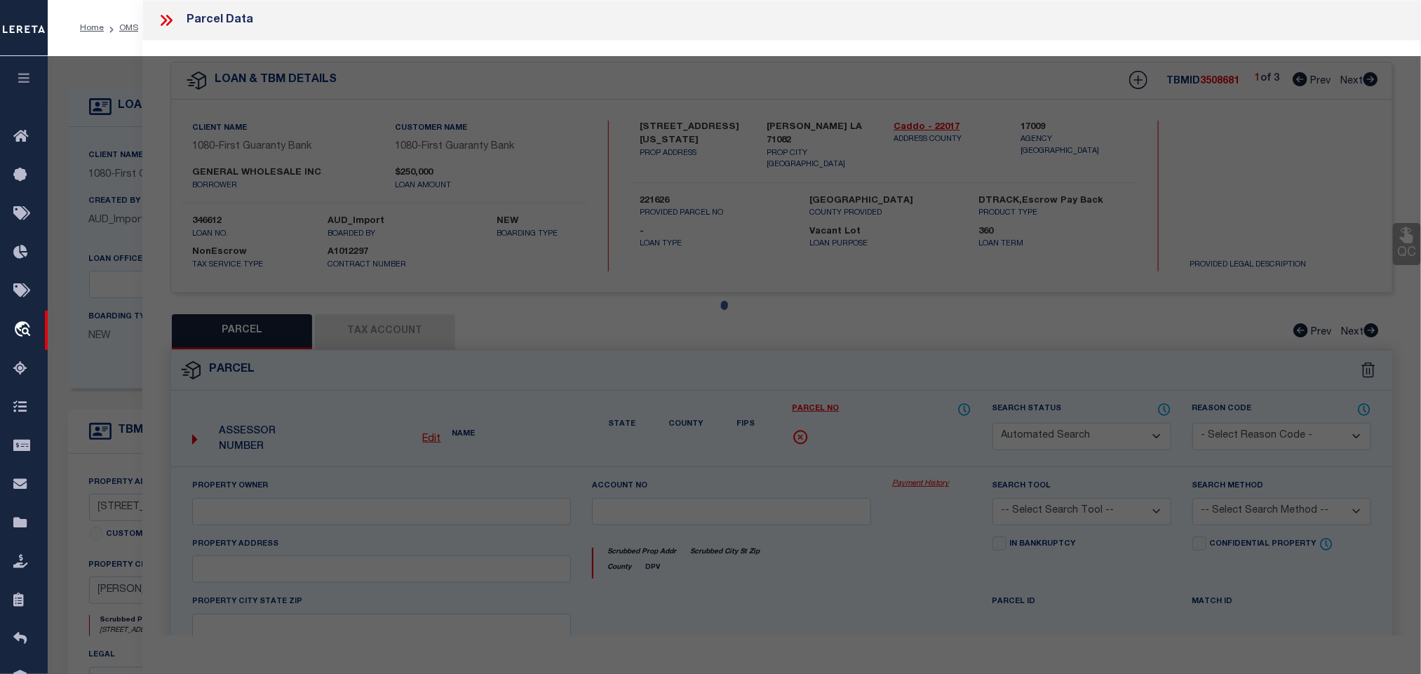
select select "CP"
type input "GENERAL WHOLESALE, INC."
select select "AGW"
select select "ADD"
type input "[STREET_ADDRESS][US_STATE]"
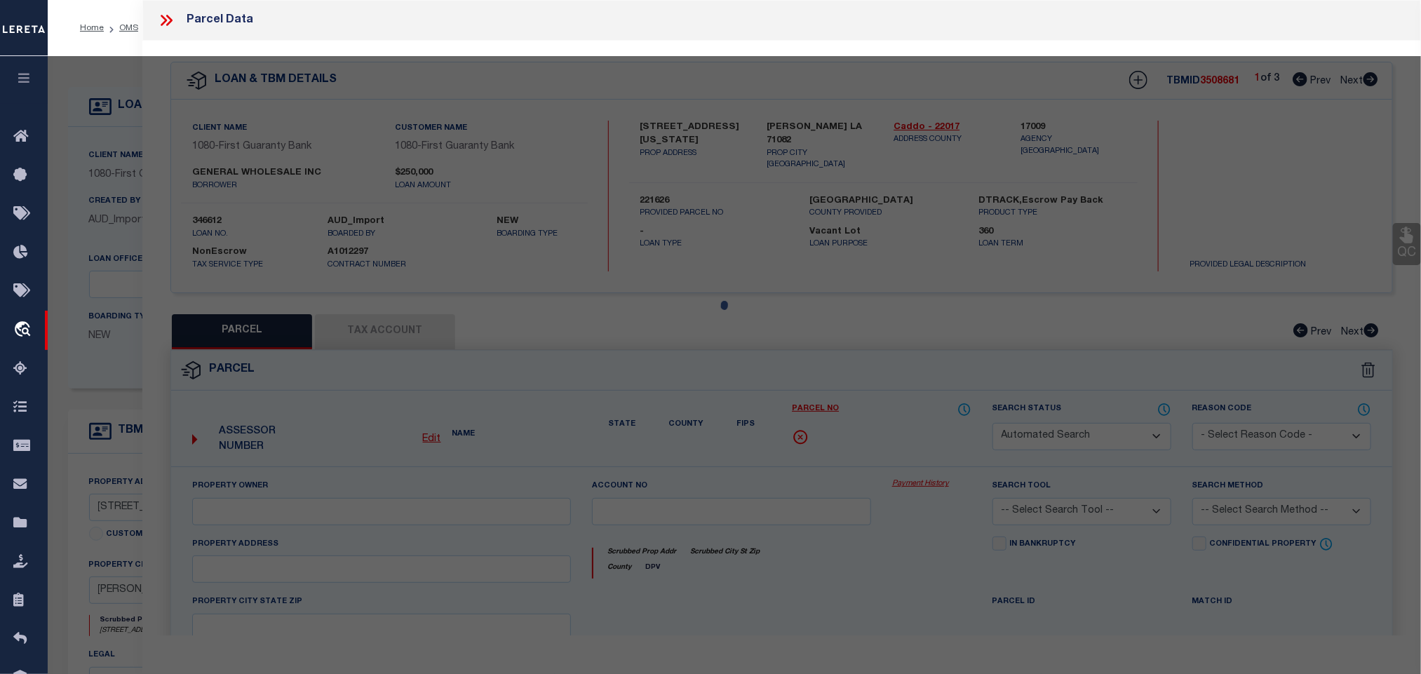
type input "[PERSON_NAME] LA 71082"
type textarea "LOTS 1 & 2, BLK. 53, [PERSON_NAME], 221626-54-29."
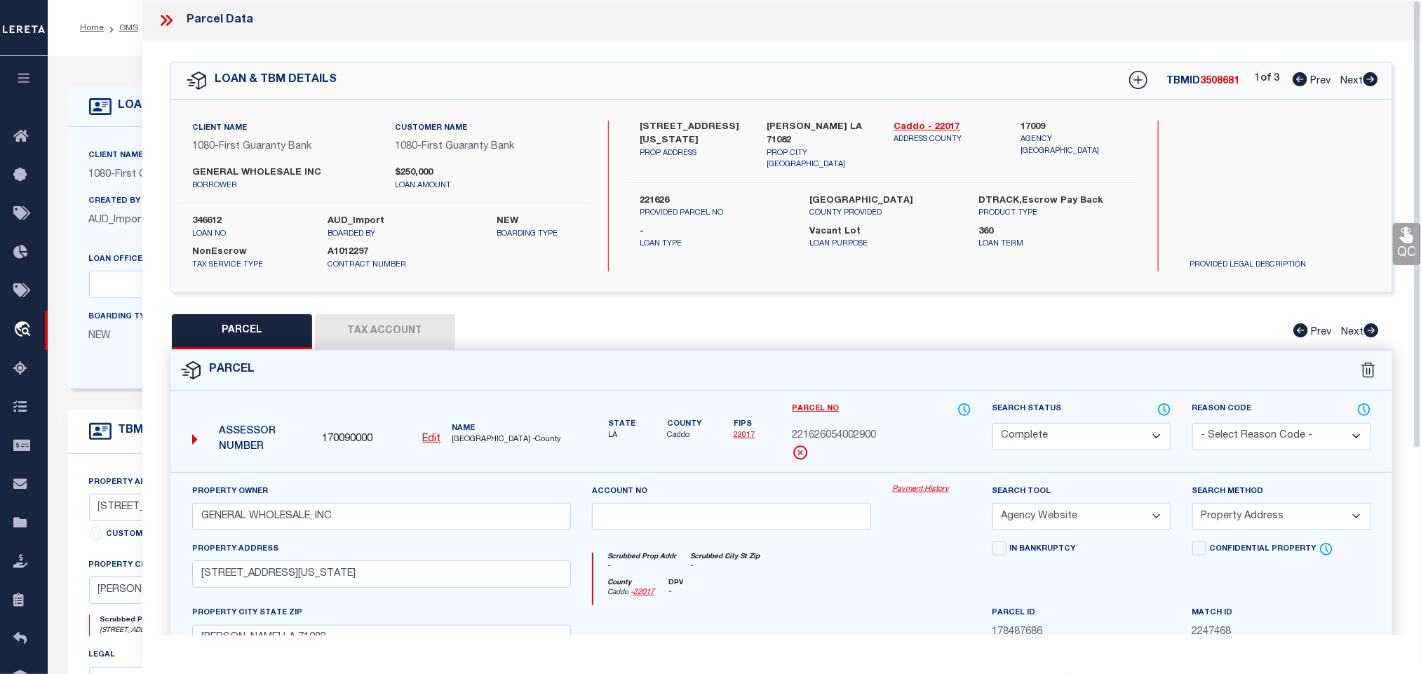
click at [387, 330] on button "Tax Account" at bounding box center [385, 331] width 140 height 35
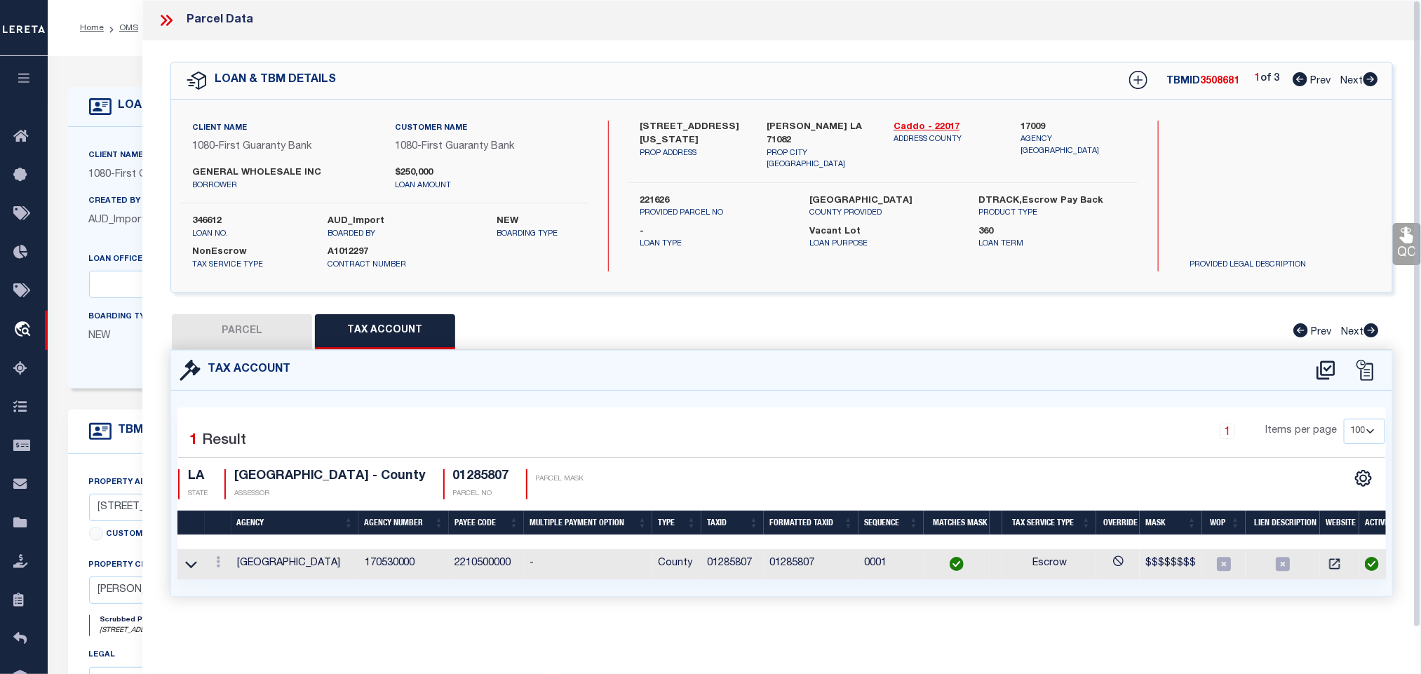
select select "100"
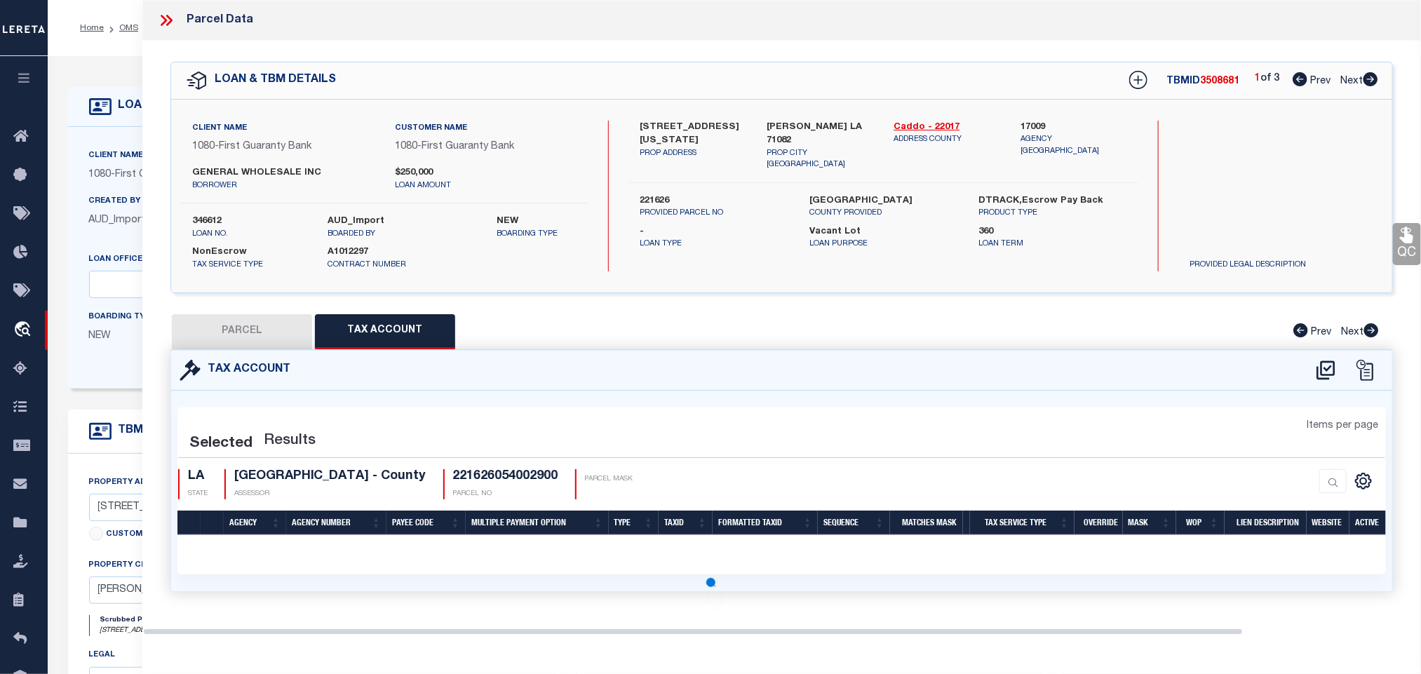
select select "100"
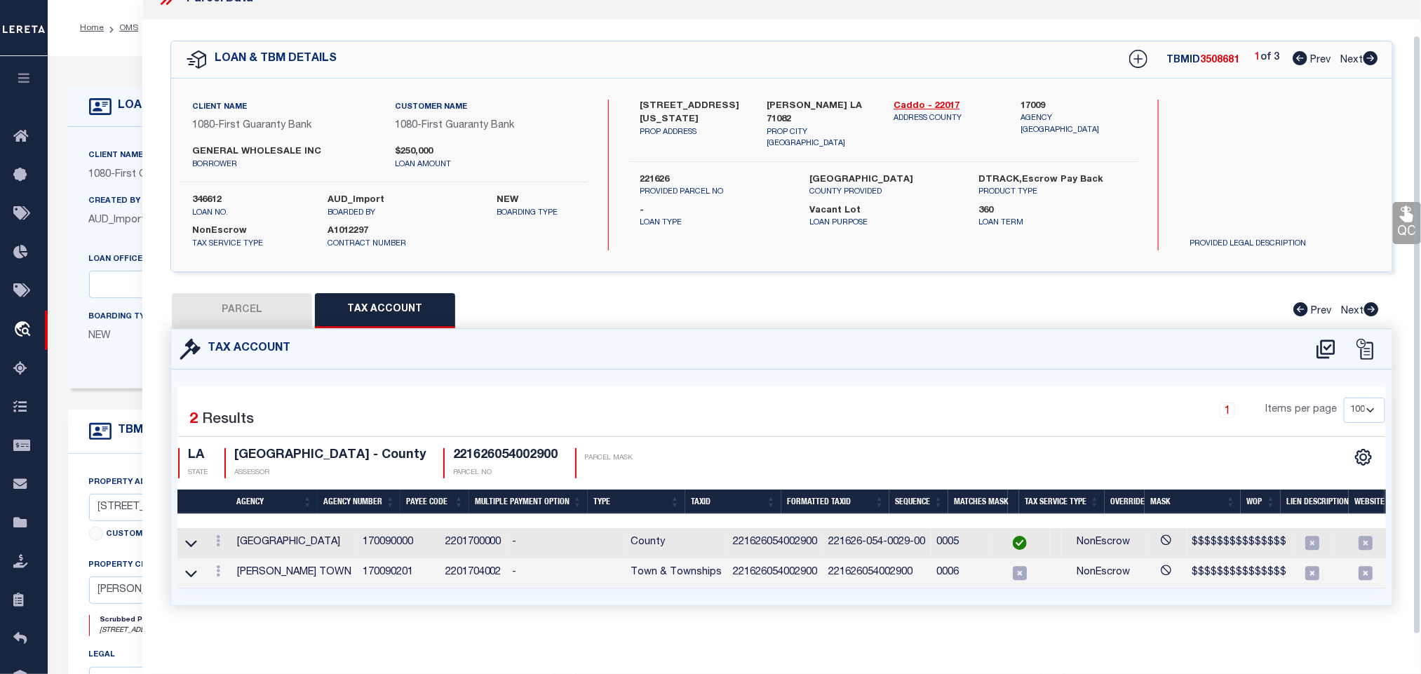
scroll to position [39, 0]
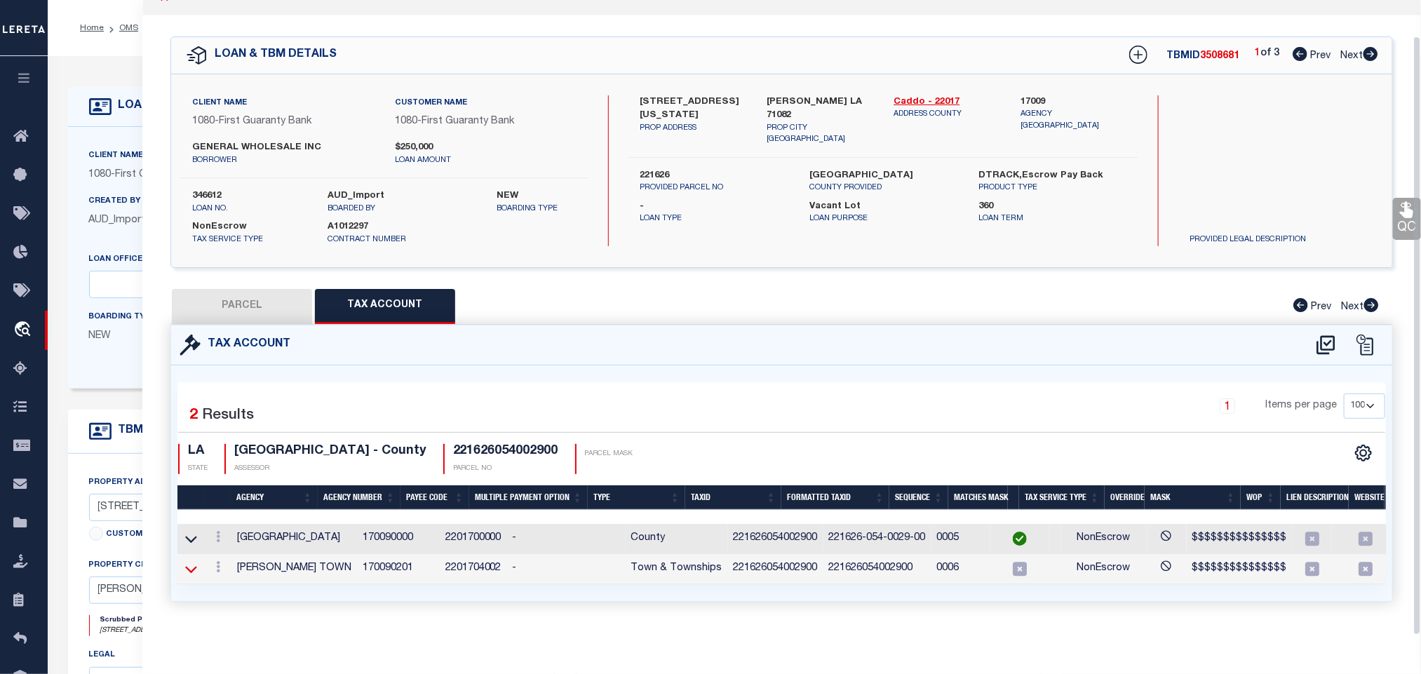
click at [194, 567] on icon at bounding box center [191, 569] width 12 height 15
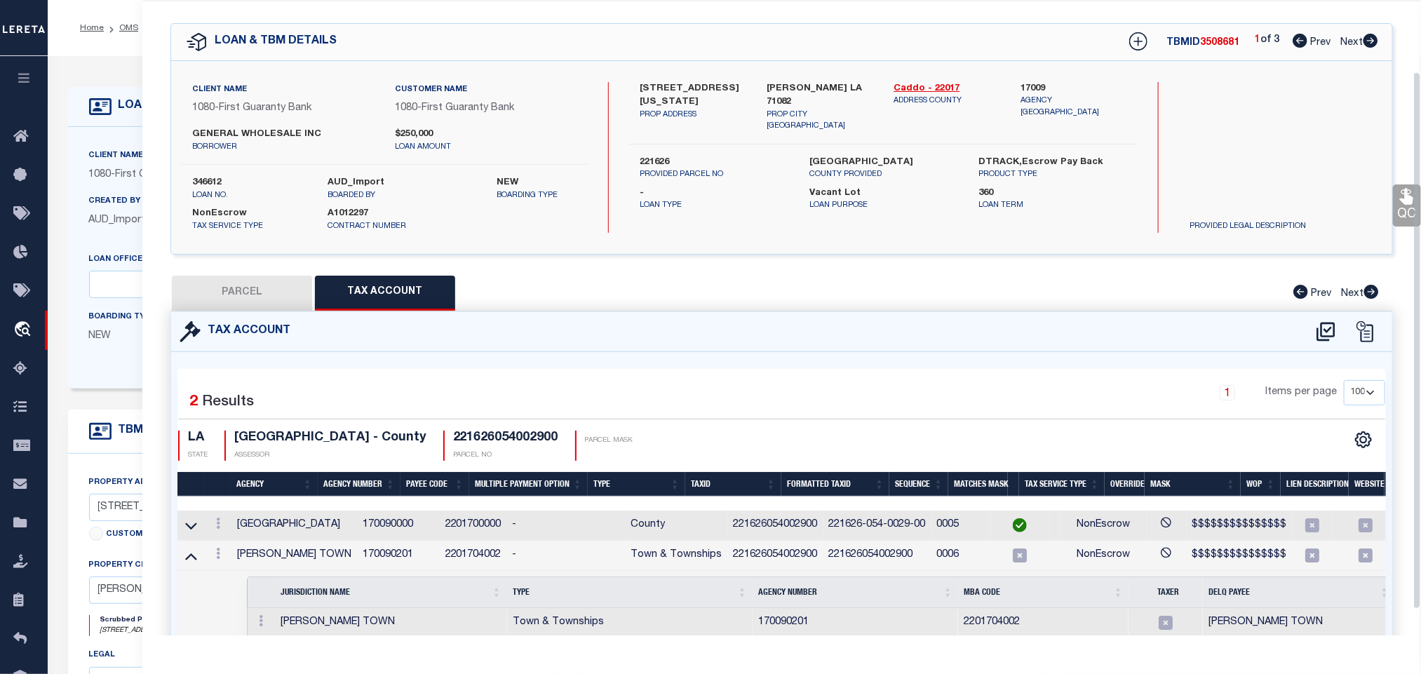
scroll to position [116, 0]
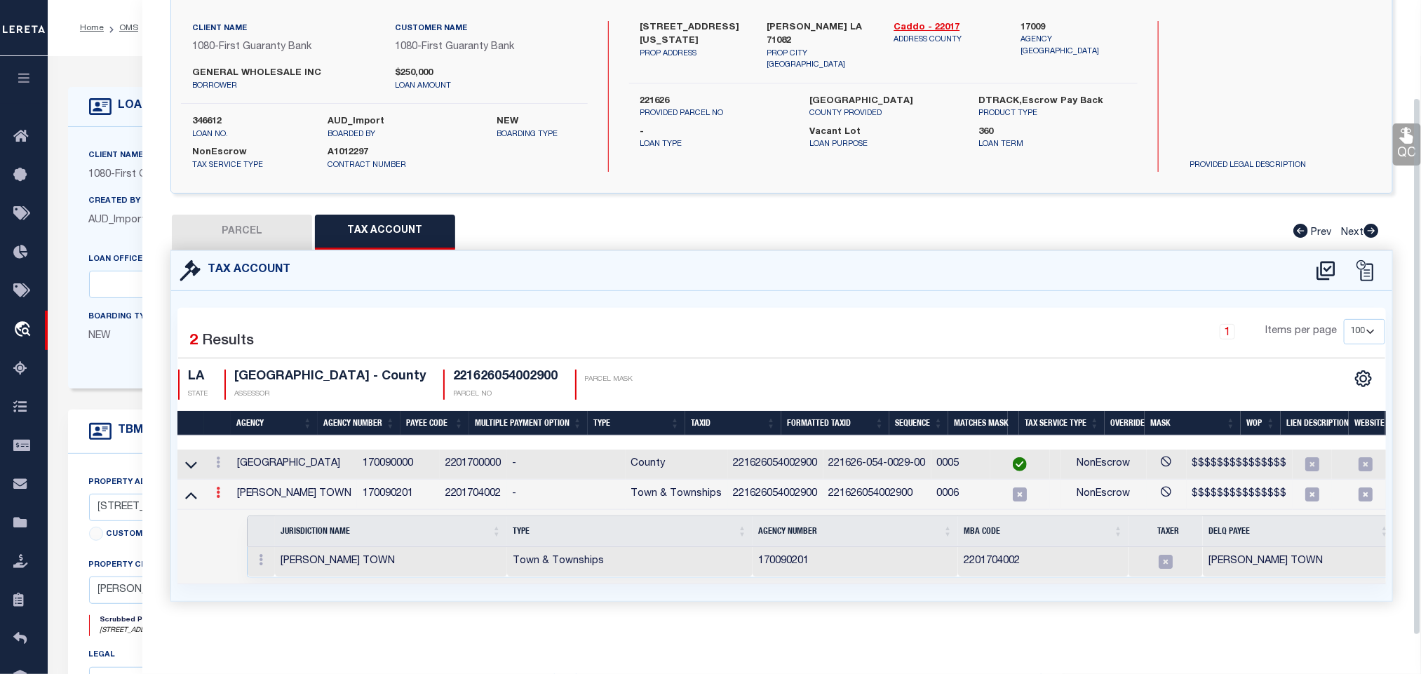
click at [213, 489] on link at bounding box center [217, 494] width 15 height 11
click at [234, 509] on icon "" at bounding box center [233, 514] width 11 height 11
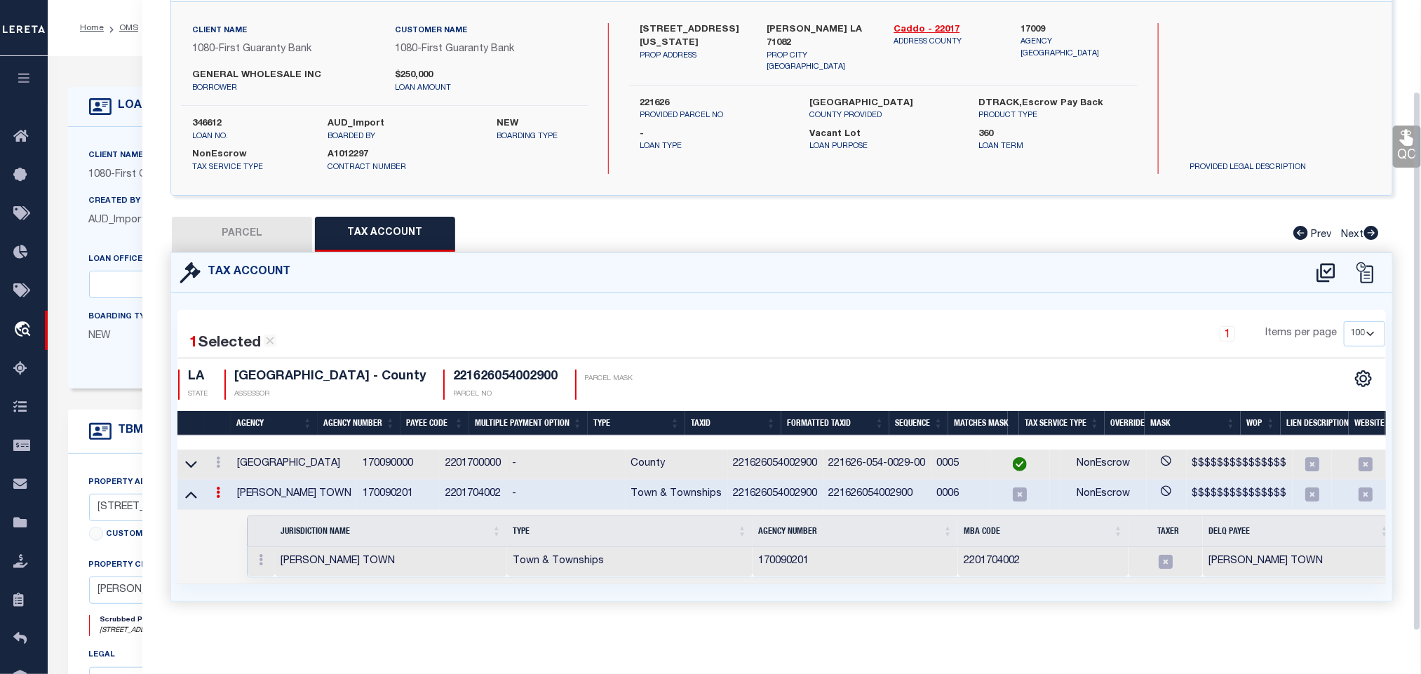
type input "221626054002900"
type textarea "$$$$$$$$$$$$$$$"
type input "XXXXXXXXXXXXXXX*"
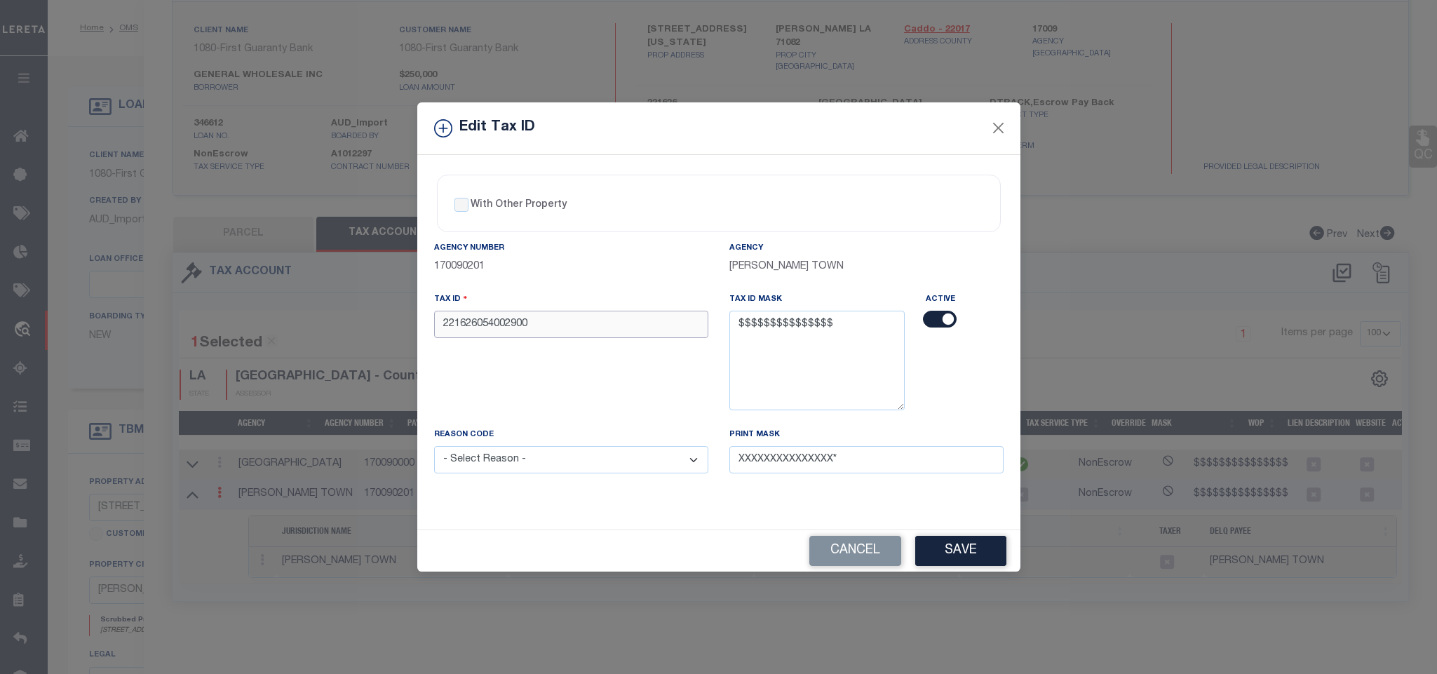
click at [633, 335] on input "221626054002900" at bounding box center [571, 324] width 274 height 27
type input "221626054002900"
click at [607, 461] on select "- Select Reason - 099 - Other (Provide additional detail) ACT - Agency Changed …" at bounding box center [571, 459] width 274 height 27
click at [434, 451] on select "- Select Reason - 099 - Other (Provide additional detail) ACT - Agency Changed …" at bounding box center [571, 459] width 274 height 27
click at [975, 562] on button "Save" at bounding box center [960, 551] width 91 height 30
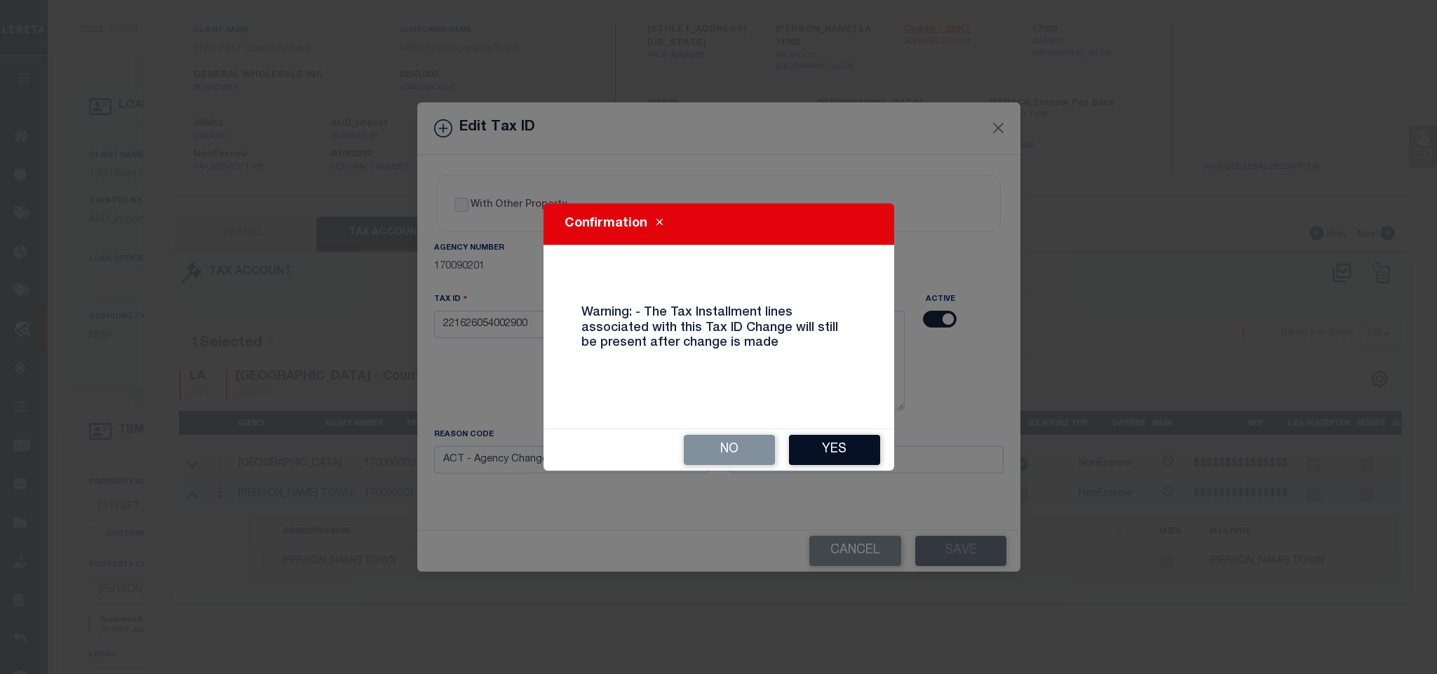
drag, startPoint x: 845, startPoint y: 451, endPoint x: 848, endPoint y: 471, distance: 20.6
click at [844, 451] on button "Yes" at bounding box center [834, 450] width 91 height 30
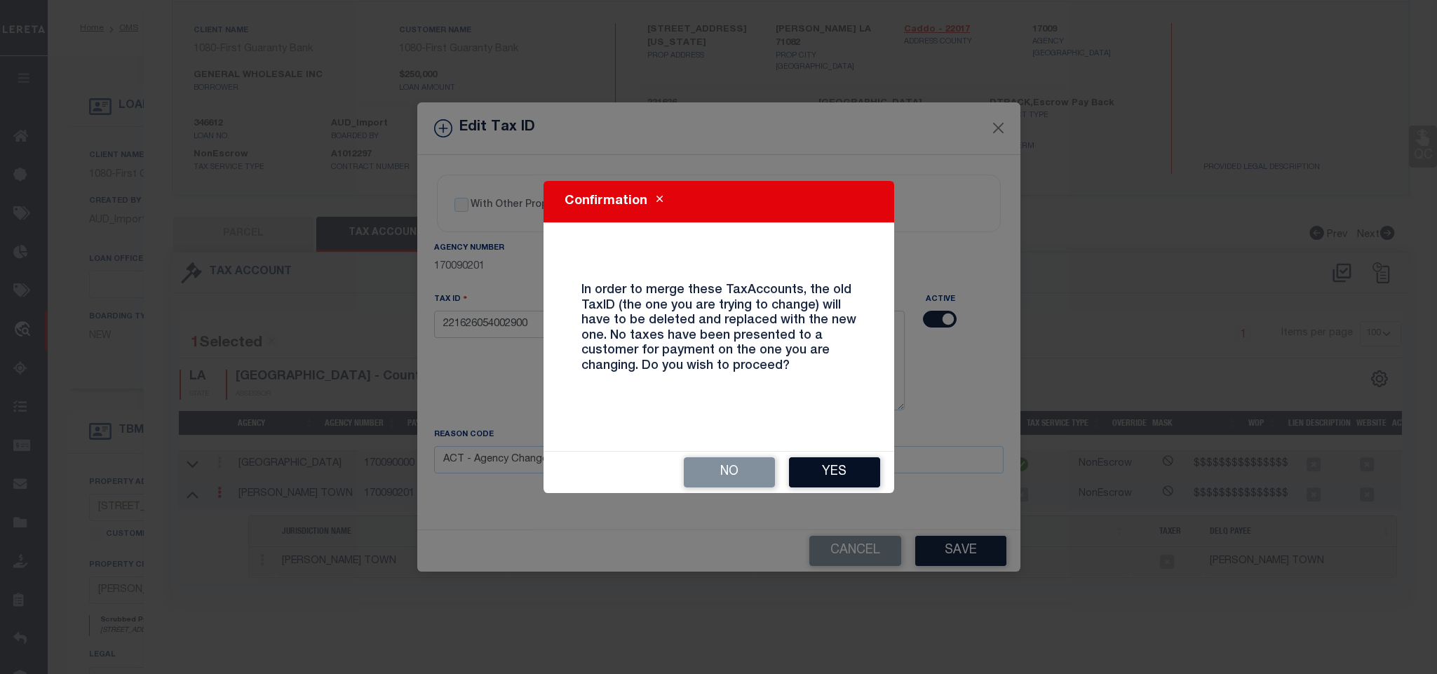
click at [826, 471] on button "Yes" at bounding box center [834, 472] width 91 height 30
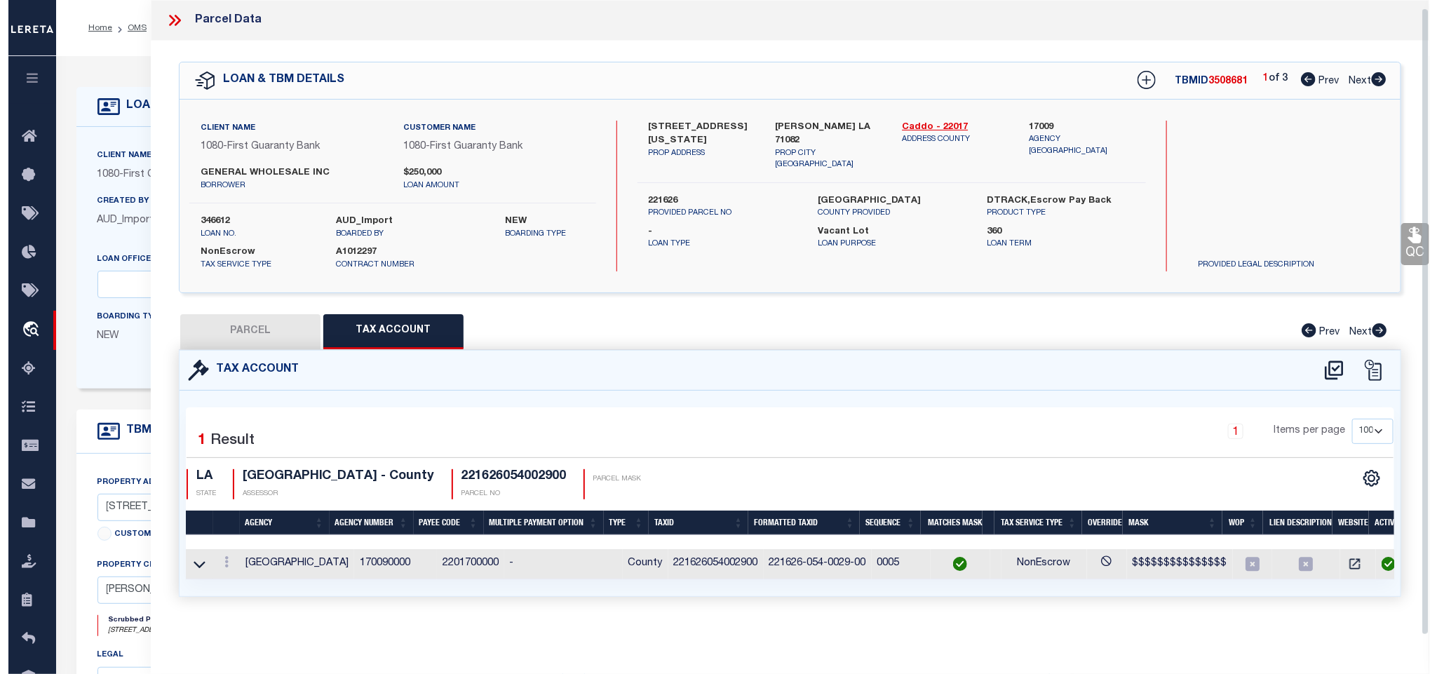
scroll to position [8, 0]
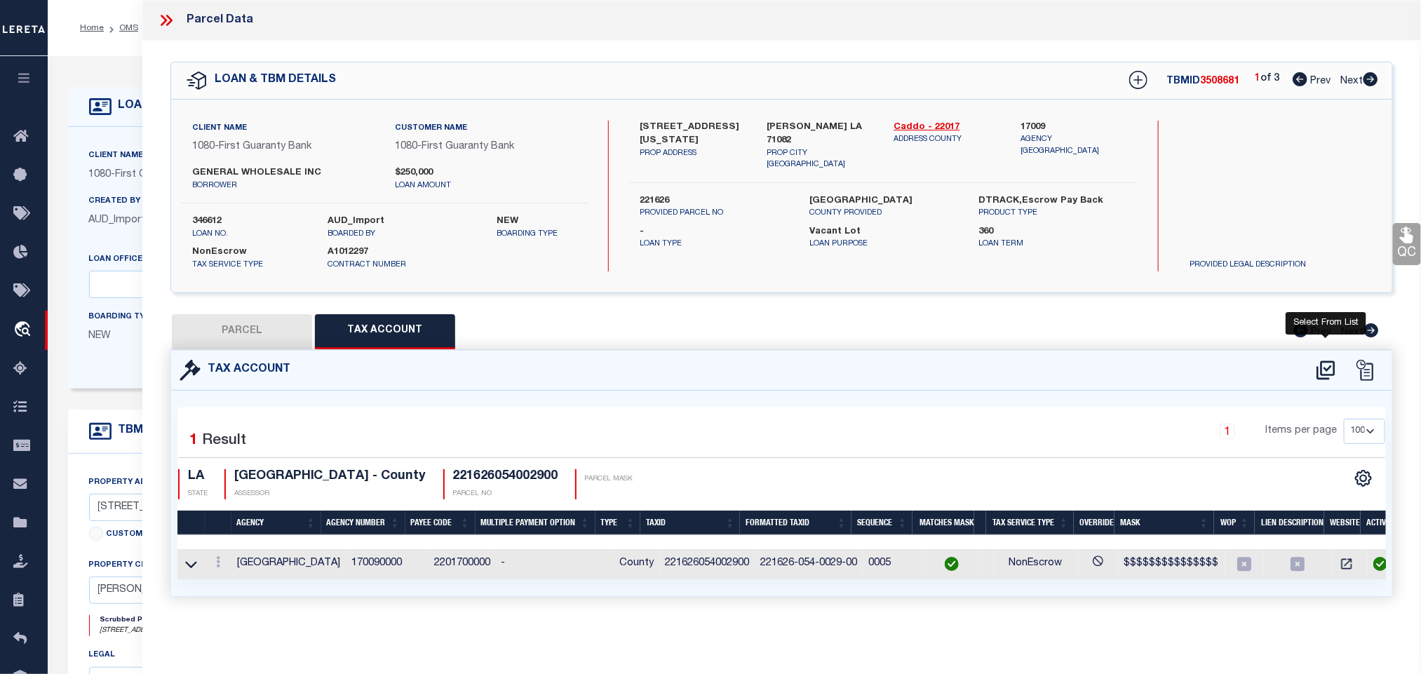
click at [1315, 372] on icon at bounding box center [1326, 370] width 23 height 22
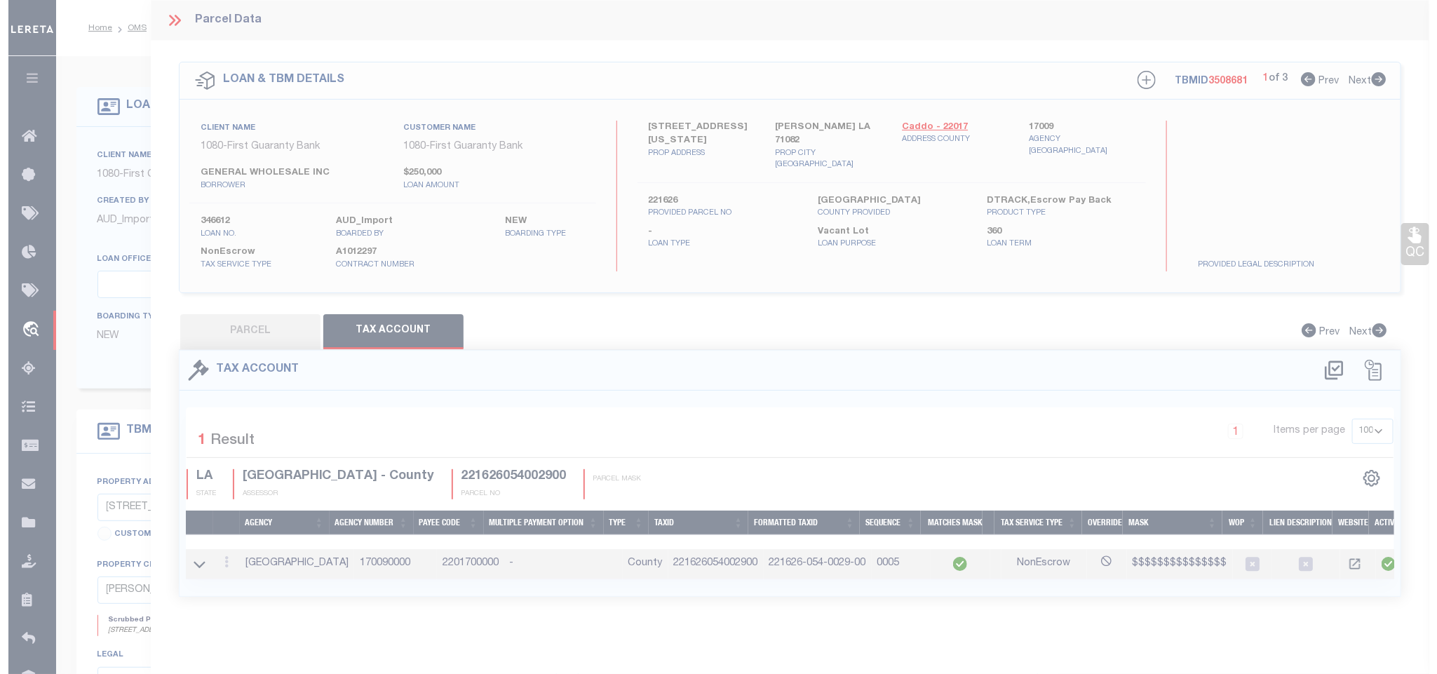
scroll to position [0, 0]
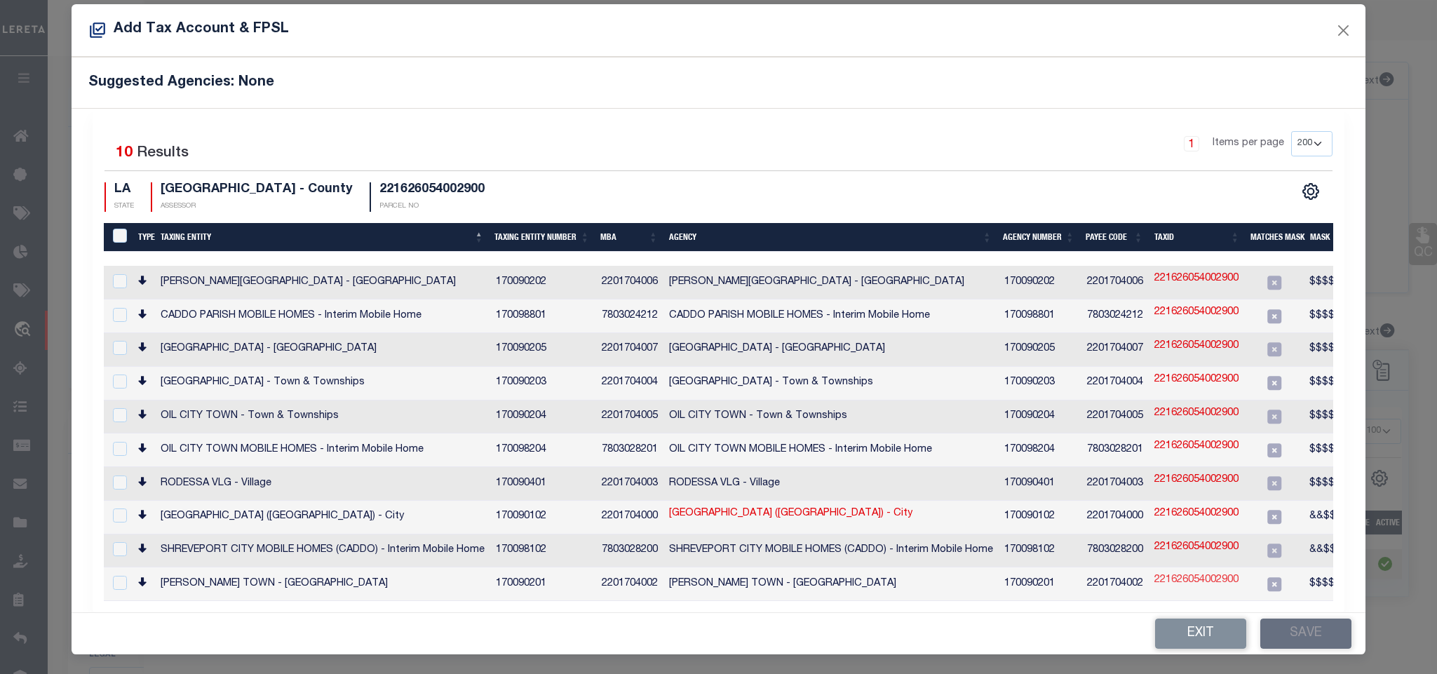
click at [1183, 575] on link "221626054002900" at bounding box center [1197, 580] width 84 height 15
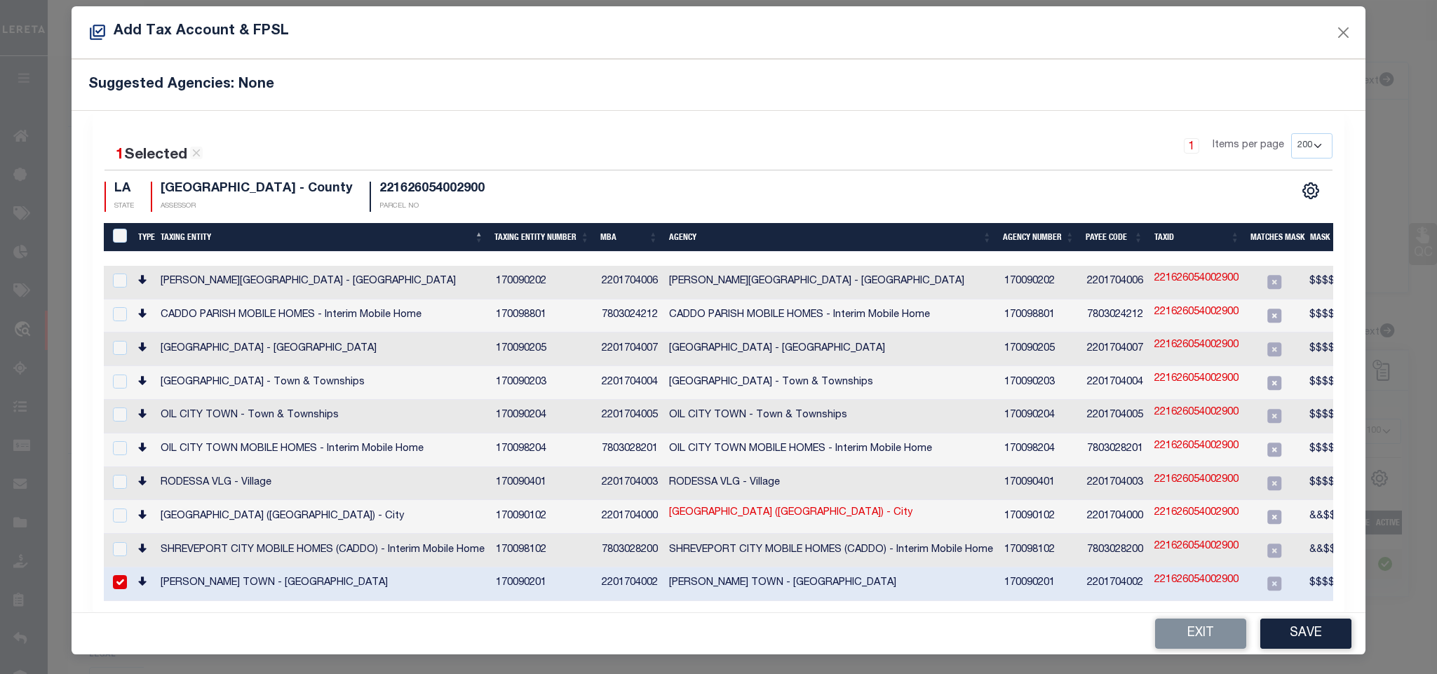
scroll to position [13, 0]
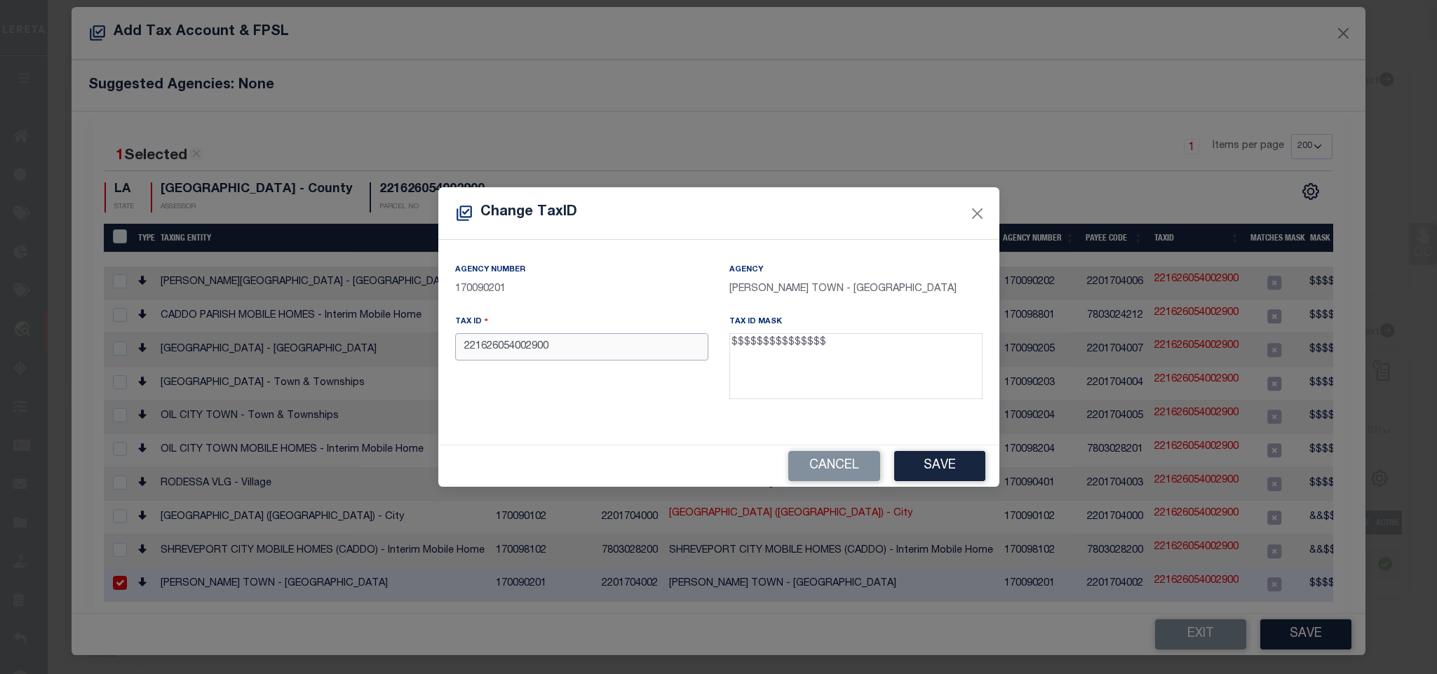
click at [622, 352] on input "221626054002900" at bounding box center [581, 346] width 253 height 27
paste input "text"
click at [977, 470] on button "Save" at bounding box center [939, 466] width 91 height 30
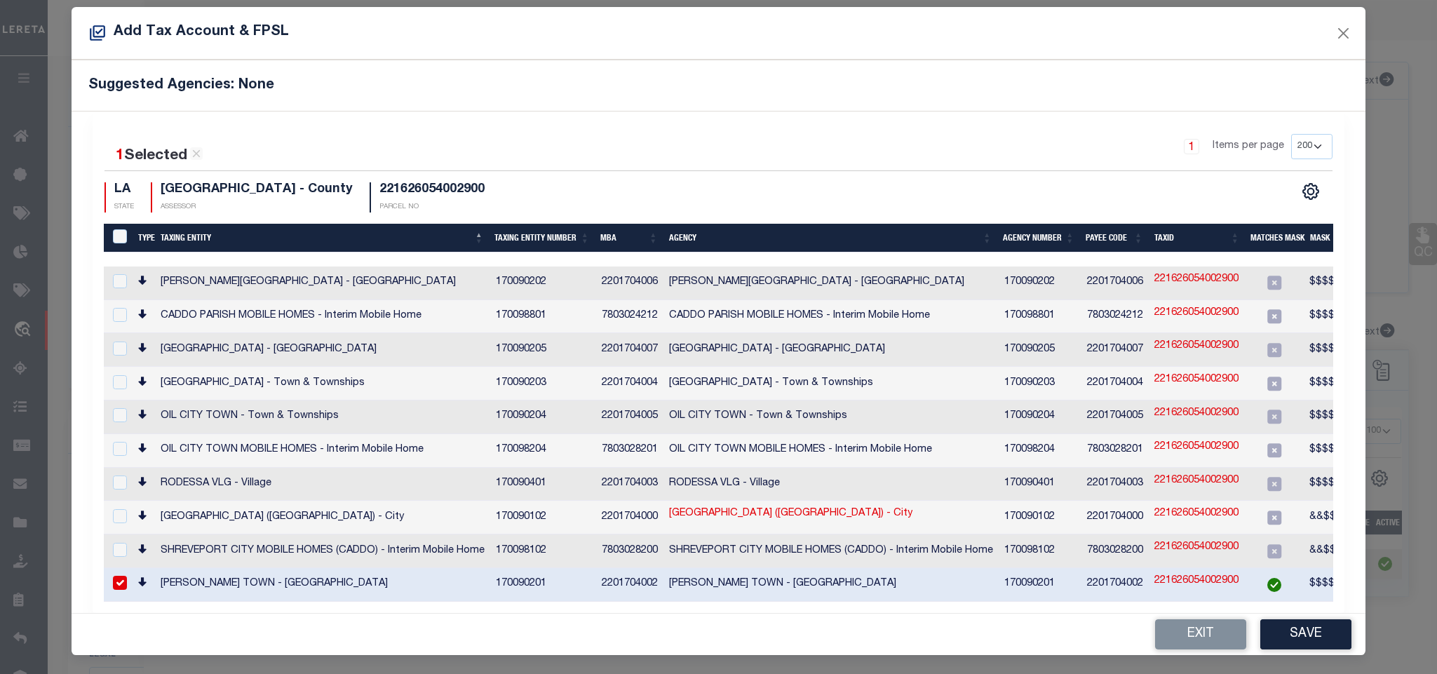
click at [1294, 629] on button "Save" at bounding box center [1306, 634] width 91 height 30
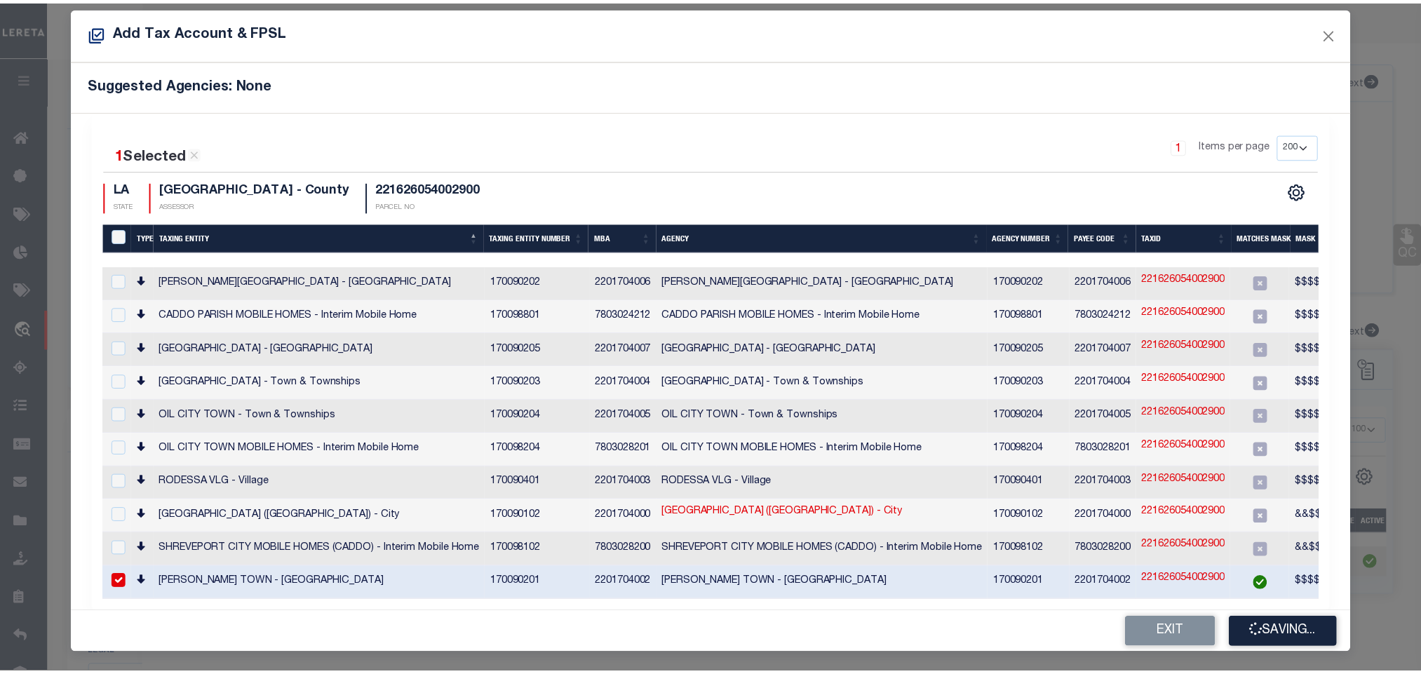
scroll to position [0, 0]
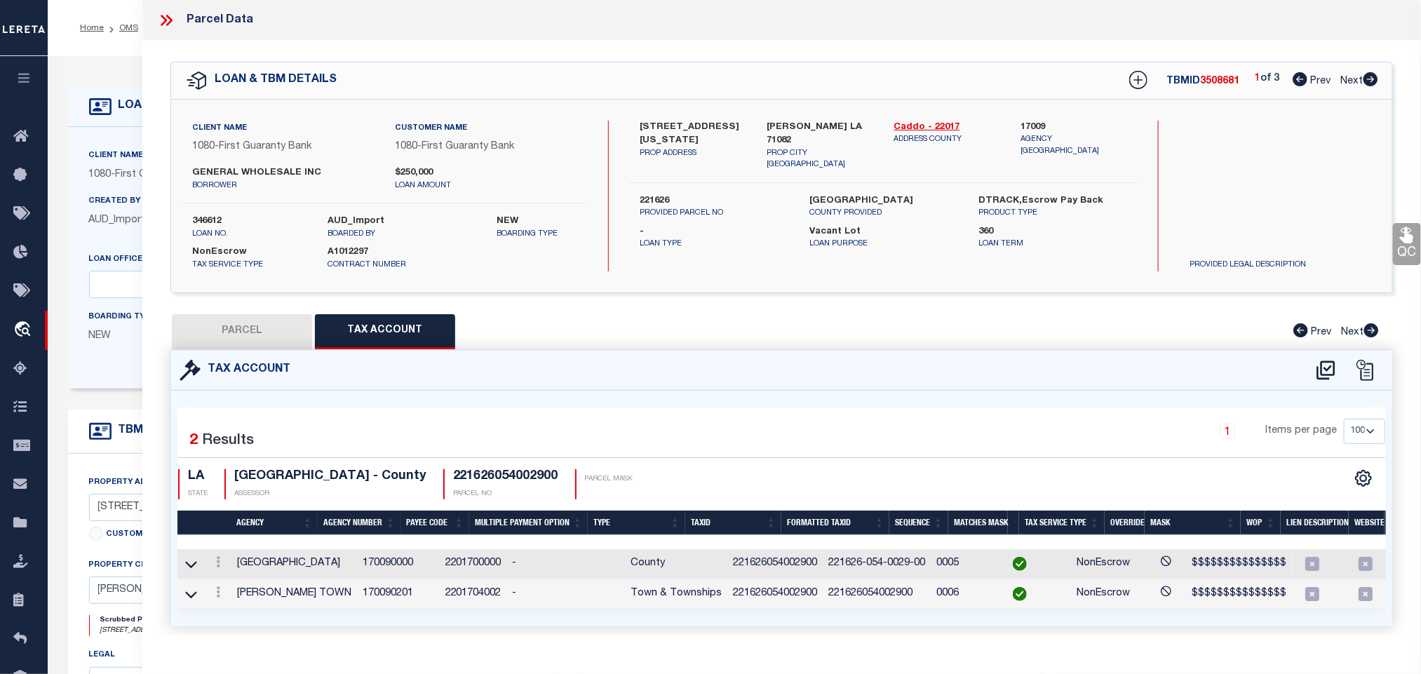
click at [1366, 80] on icon at bounding box center [1371, 79] width 15 height 14
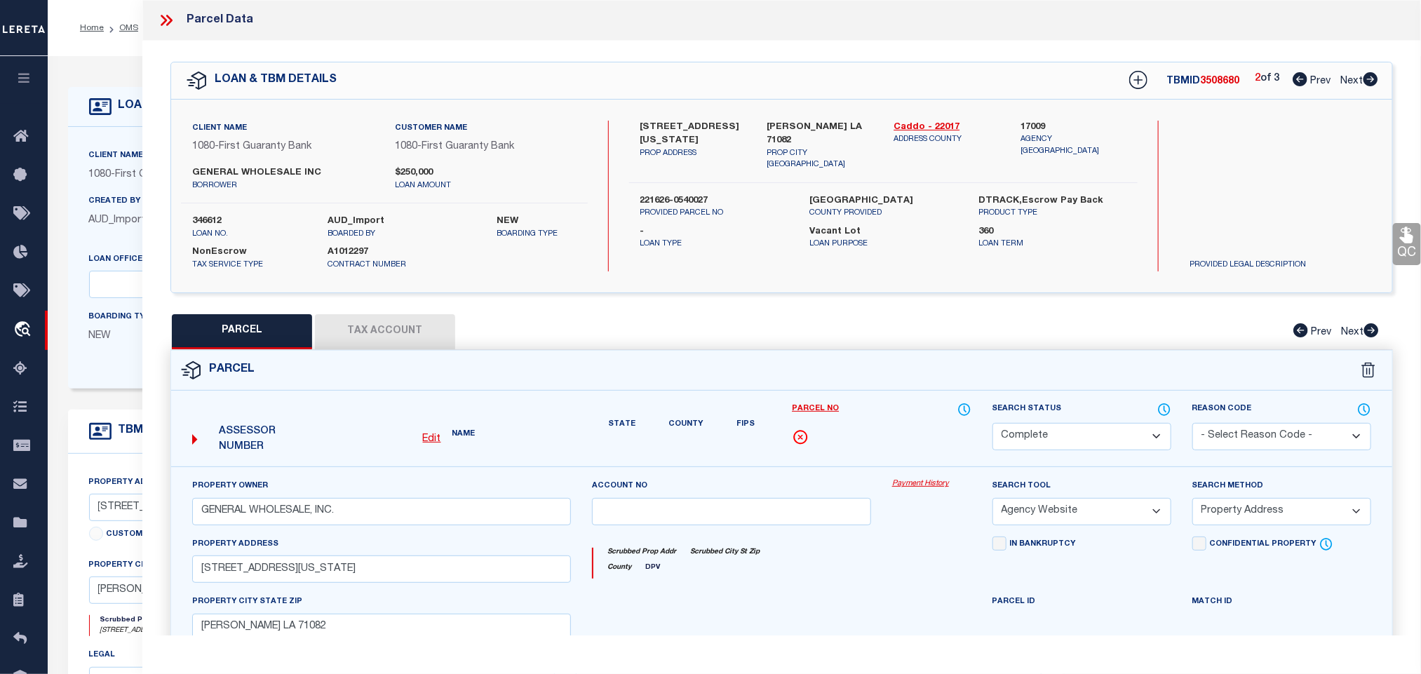
click at [354, 354] on div "Parcel" at bounding box center [781, 371] width 1221 height 40
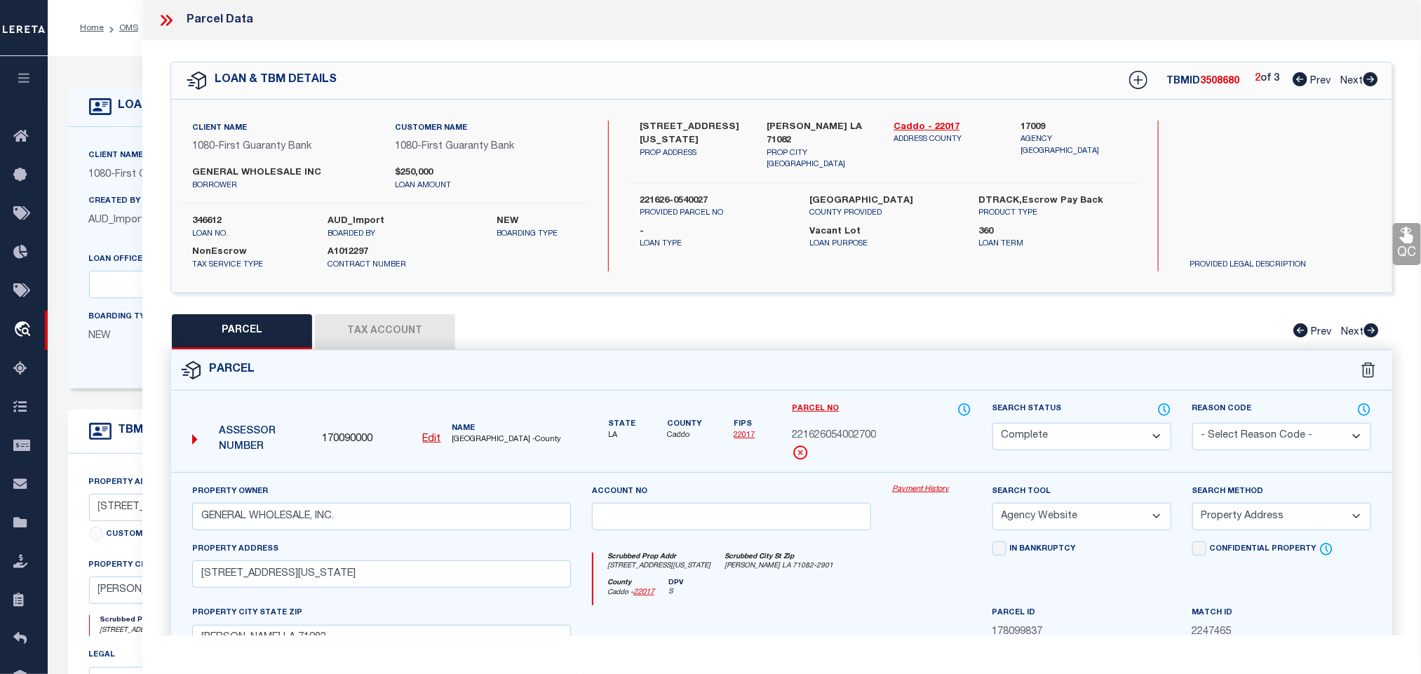
click at [383, 340] on button "Tax Account" at bounding box center [385, 331] width 140 height 35
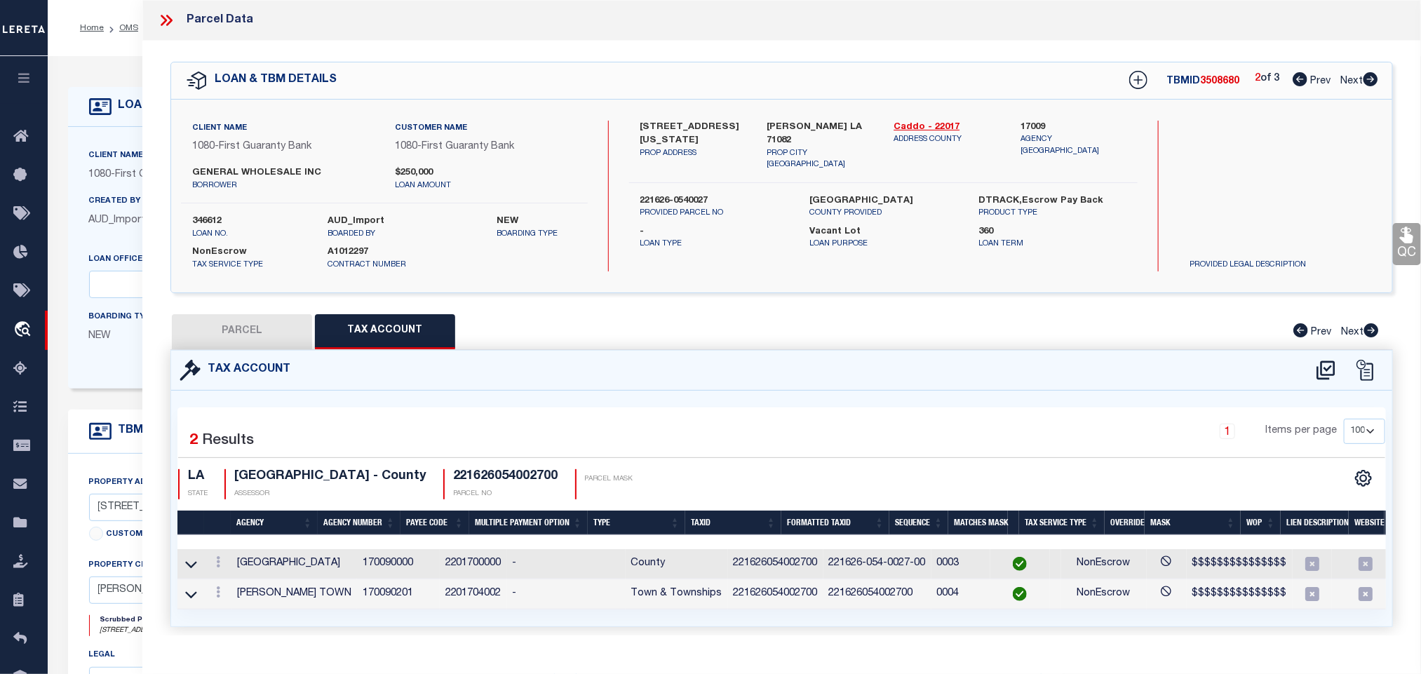
click at [1370, 80] on icon at bounding box center [1371, 79] width 15 height 14
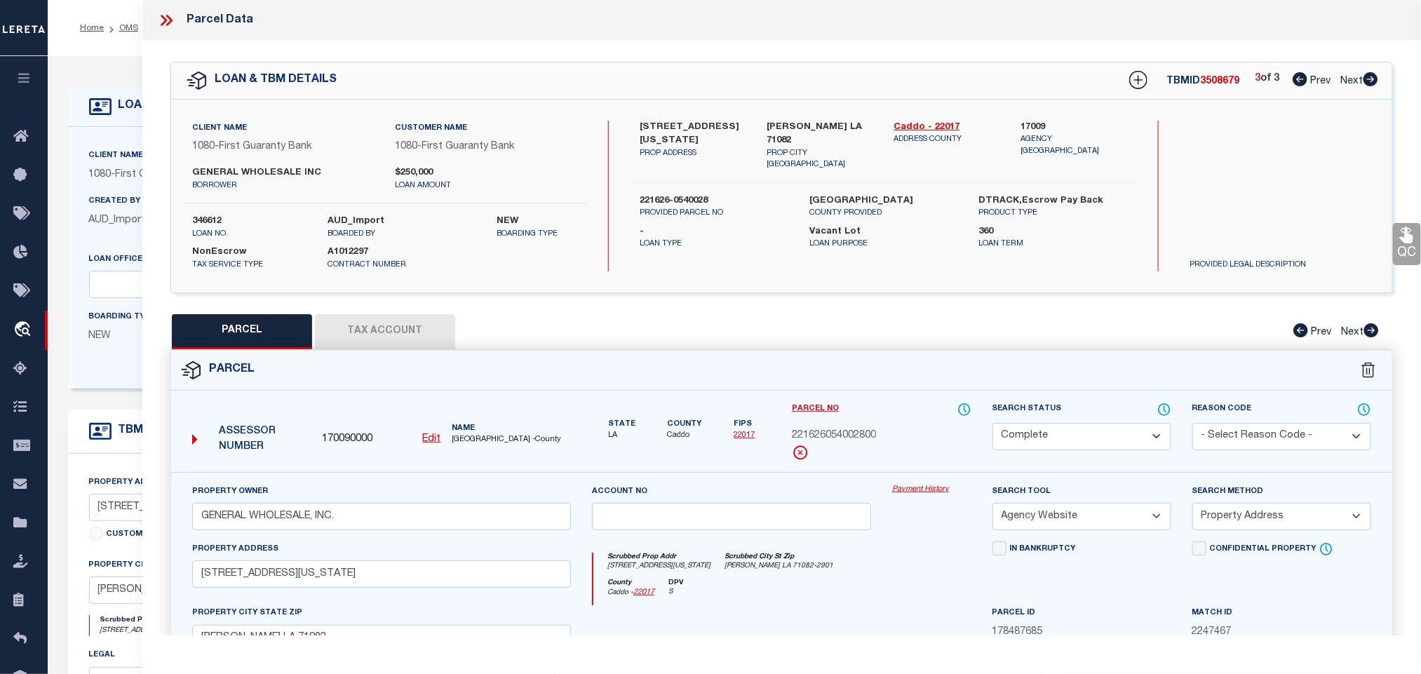
click at [386, 316] on button "Tax Account" at bounding box center [385, 331] width 140 height 35
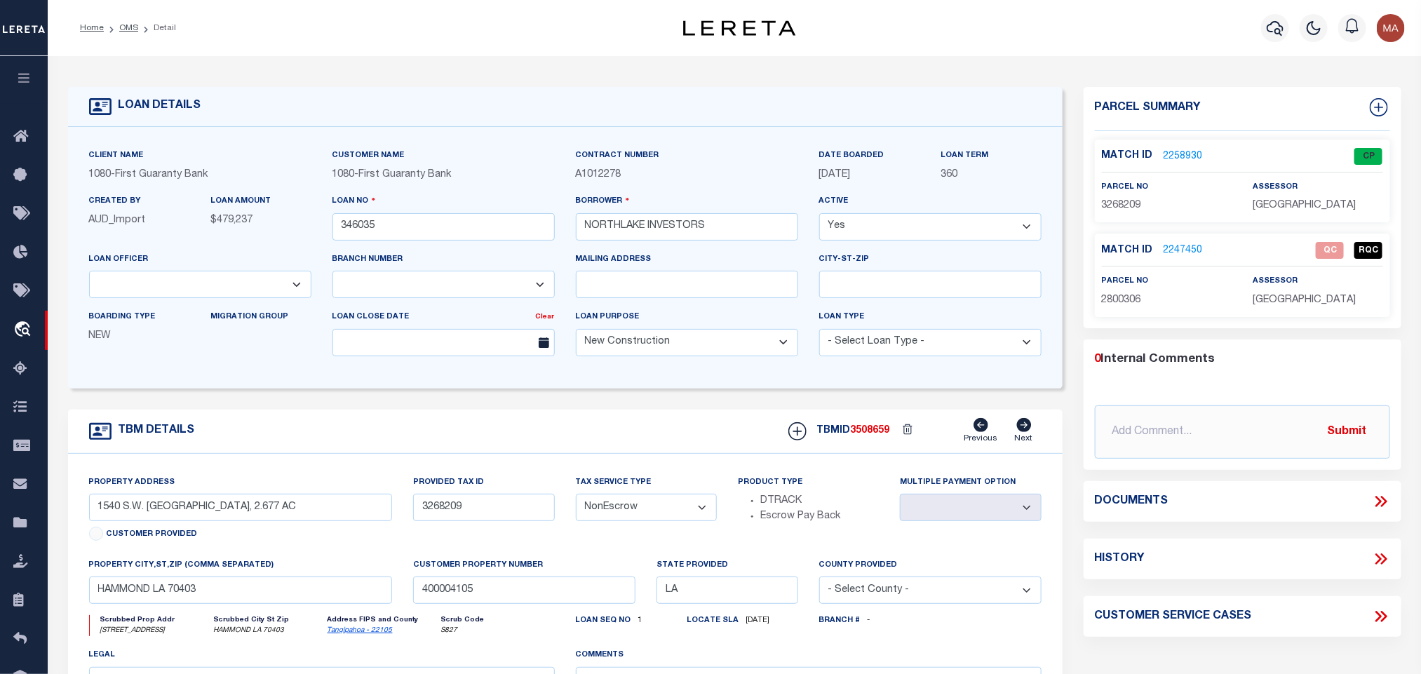
click at [1183, 253] on link "2247450" at bounding box center [1183, 250] width 39 height 15
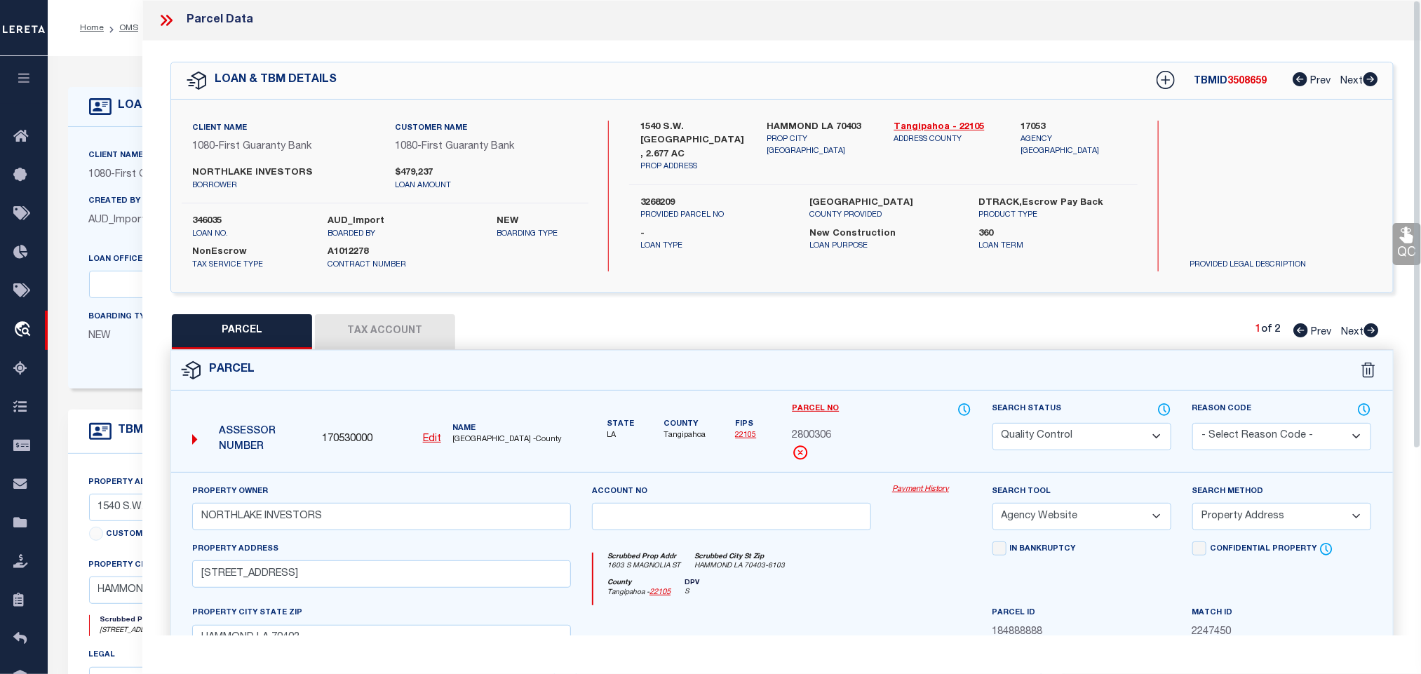
click at [417, 326] on button "Tax Account" at bounding box center [385, 331] width 140 height 35
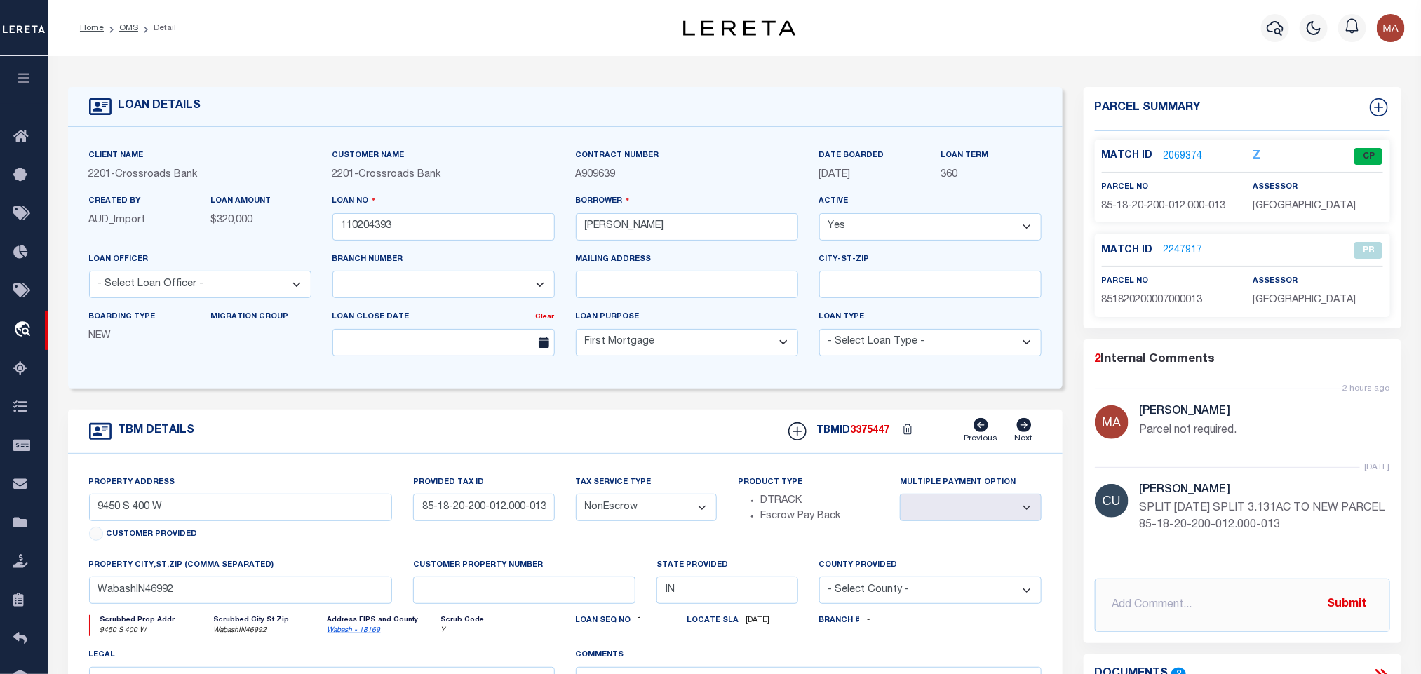
click at [1195, 154] on link "2069374" at bounding box center [1183, 156] width 39 height 15
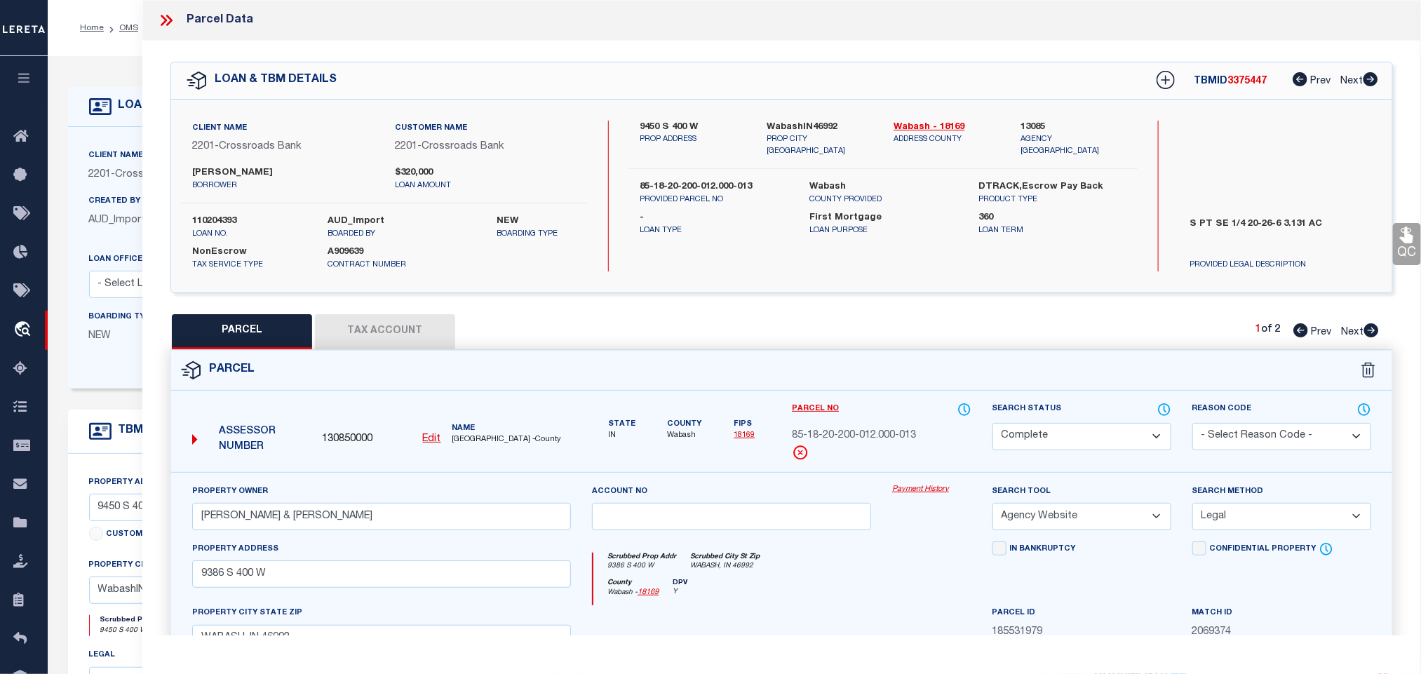
click at [394, 326] on button "Tax Account" at bounding box center [385, 331] width 140 height 35
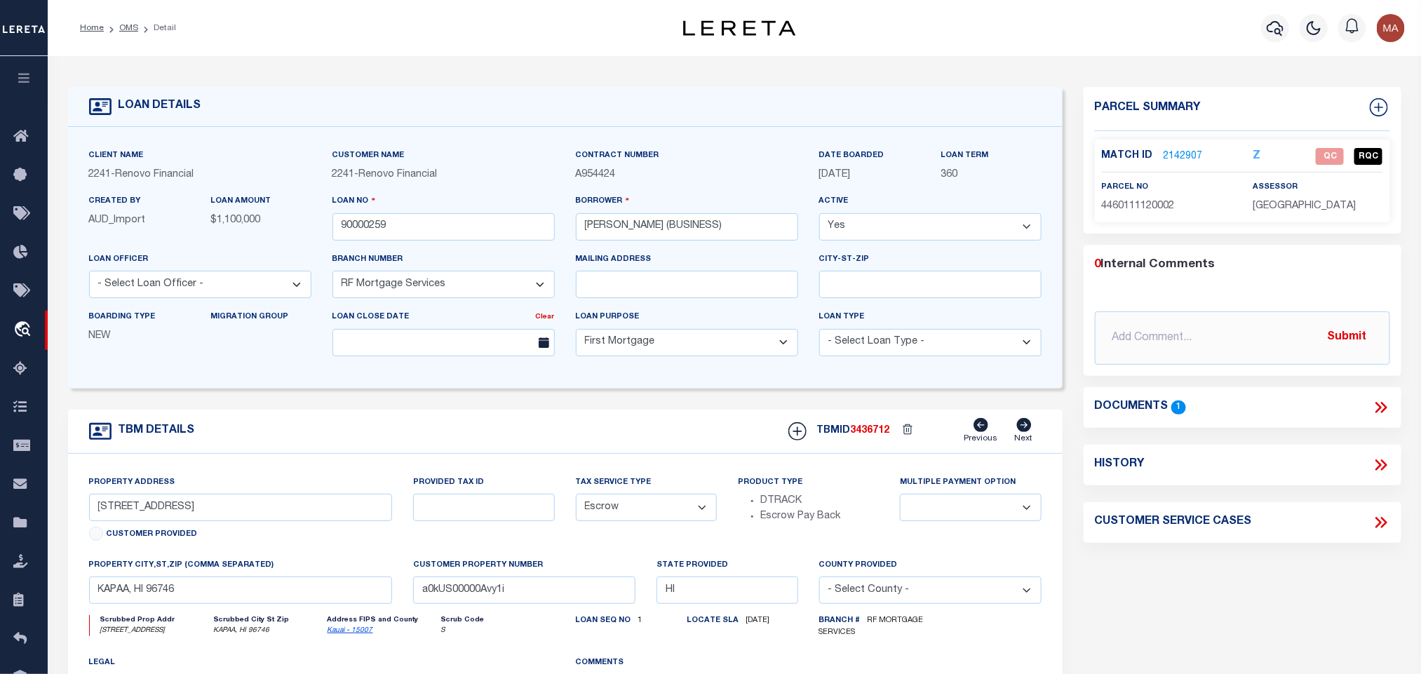
click at [1183, 154] on link "2142907" at bounding box center [1183, 156] width 39 height 15
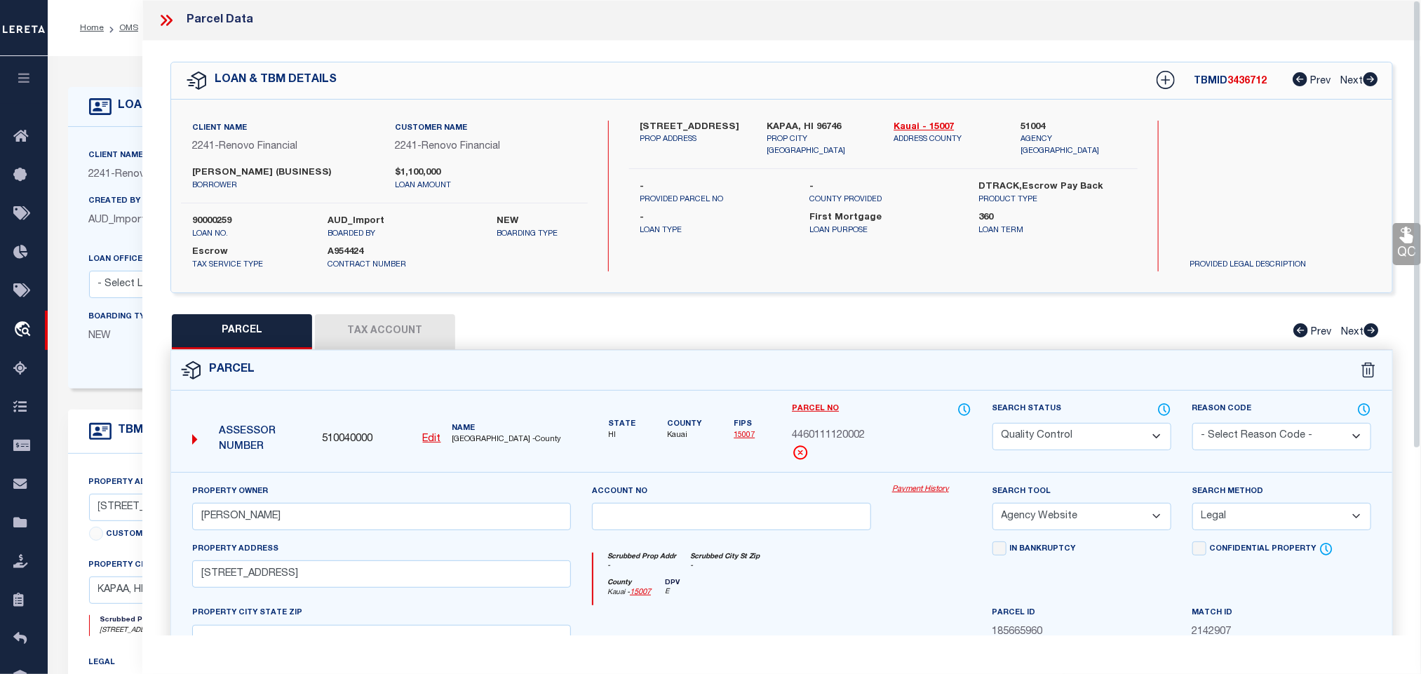
click at [390, 323] on button "Tax Account" at bounding box center [385, 331] width 140 height 35
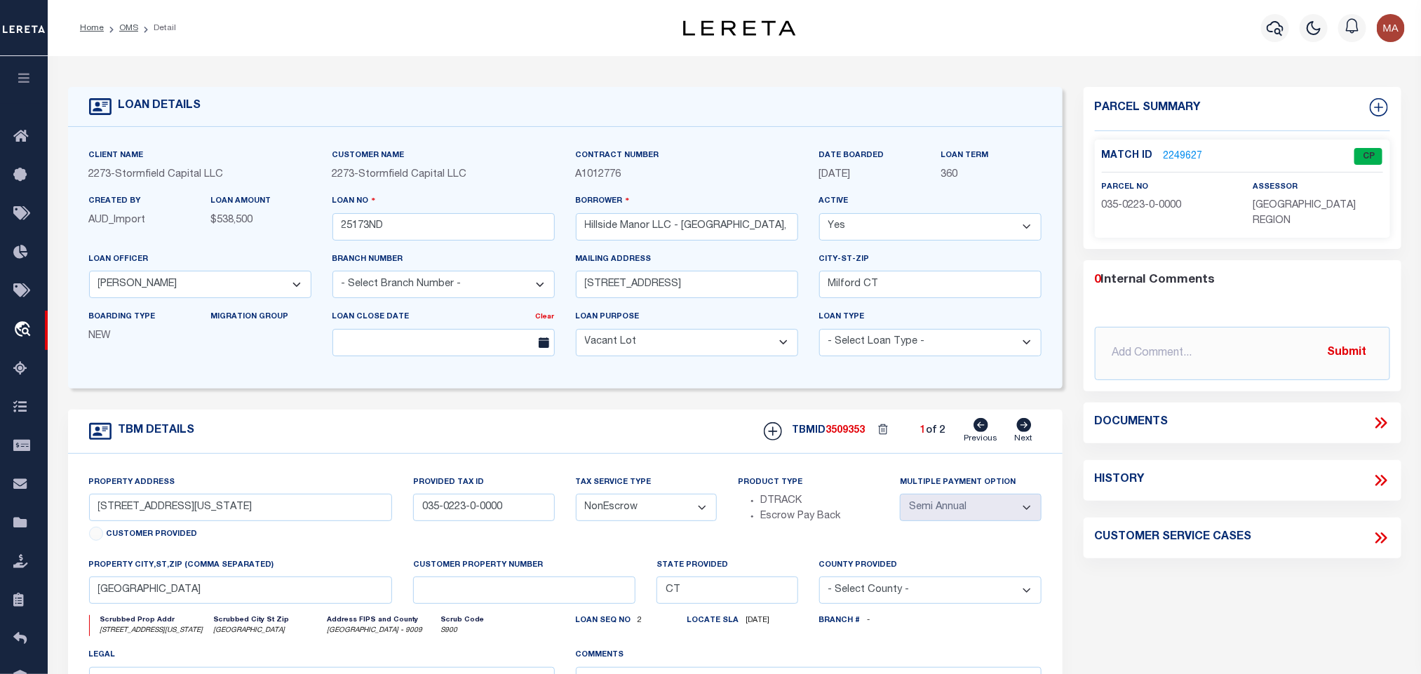
click at [1174, 160] on link "2249627" at bounding box center [1183, 156] width 39 height 15
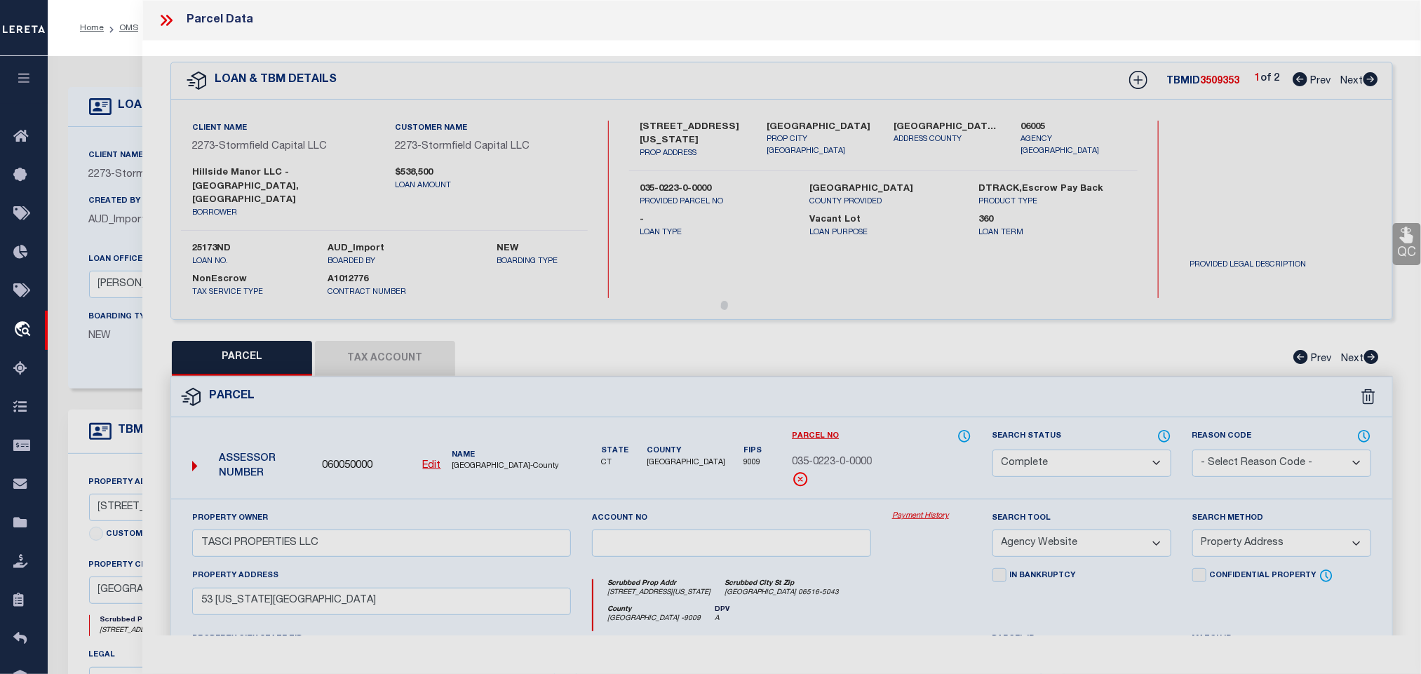
click at [360, 341] on button "Tax Account" at bounding box center [385, 358] width 140 height 35
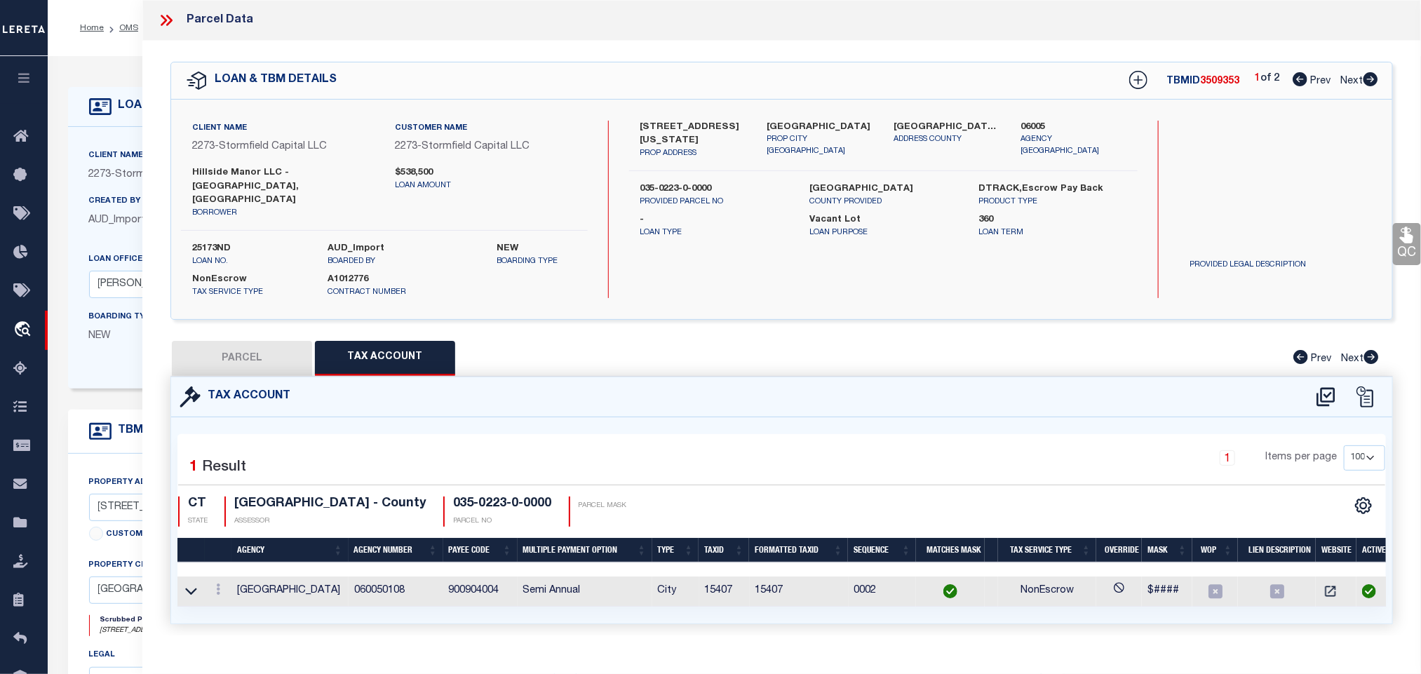
click at [1364, 81] on icon at bounding box center [1371, 79] width 15 height 14
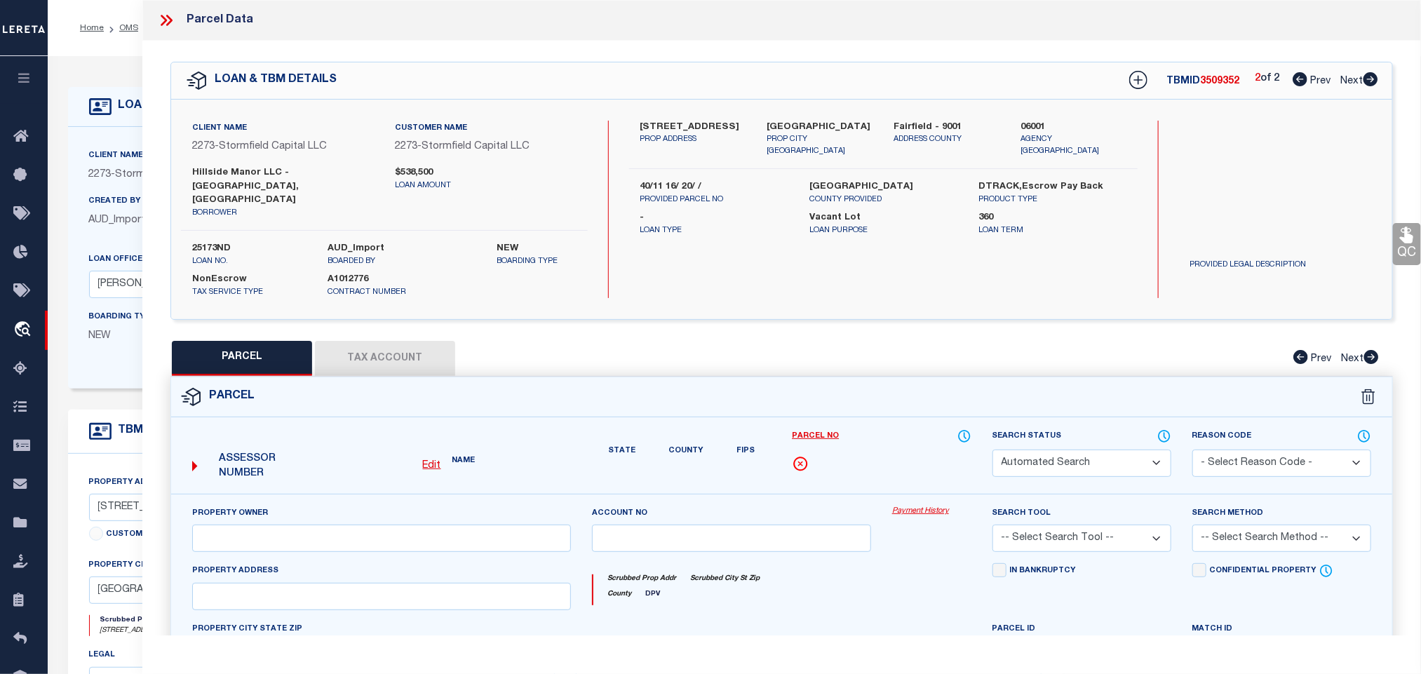
click at [415, 341] on button "Tax Account" at bounding box center [385, 358] width 140 height 35
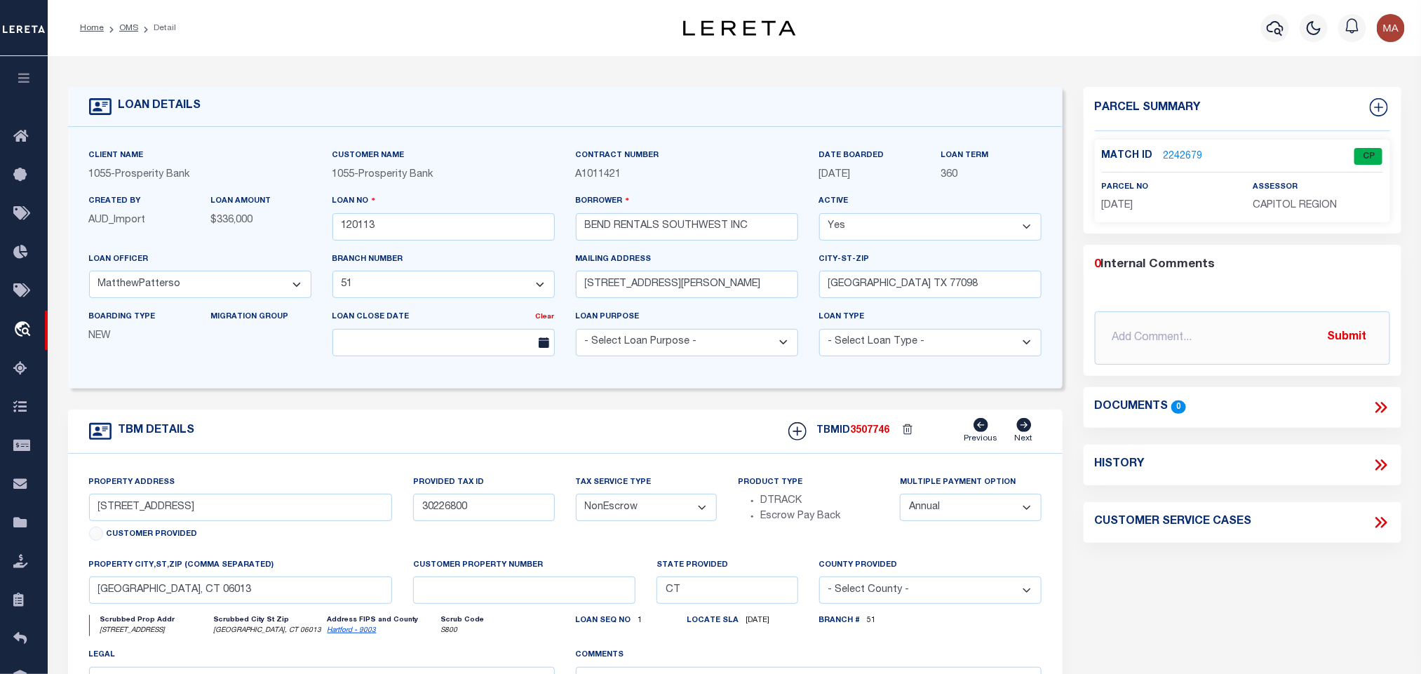
click at [1177, 152] on link "2242679" at bounding box center [1183, 156] width 39 height 15
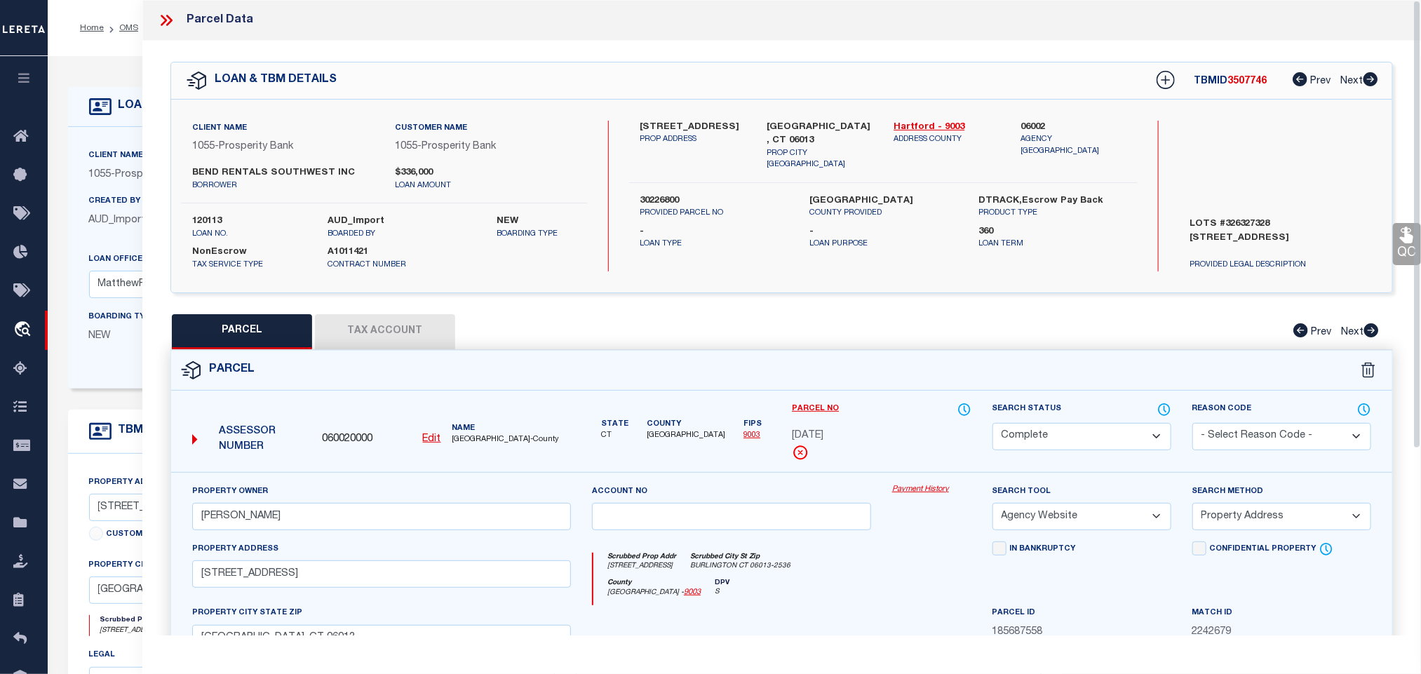
click at [384, 328] on button "Tax Account" at bounding box center [385, 331] width 140 height 35
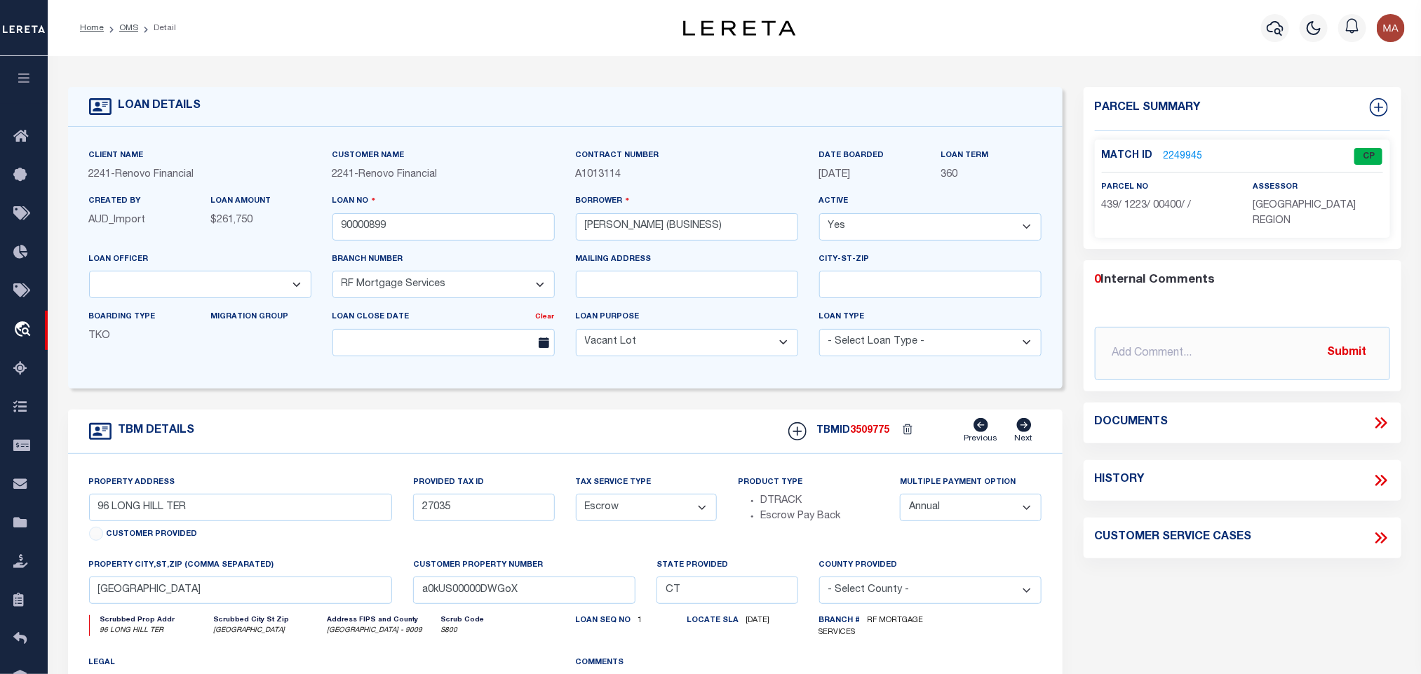
click at [1181, 152] on link "2249945" at bounding box center [1183, 156] width 39 height 15
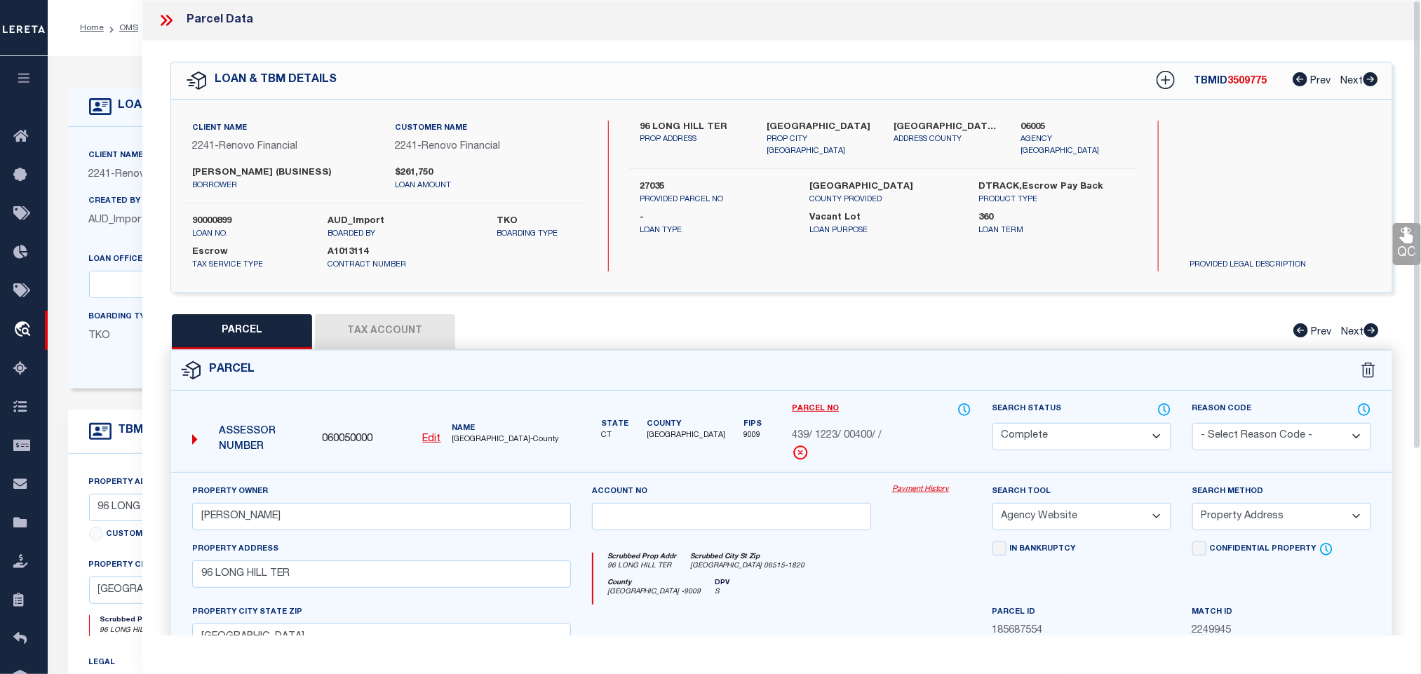
click at [369, 328] on button "Tax Account" at bounding box center [385, 331] width 140 height 35
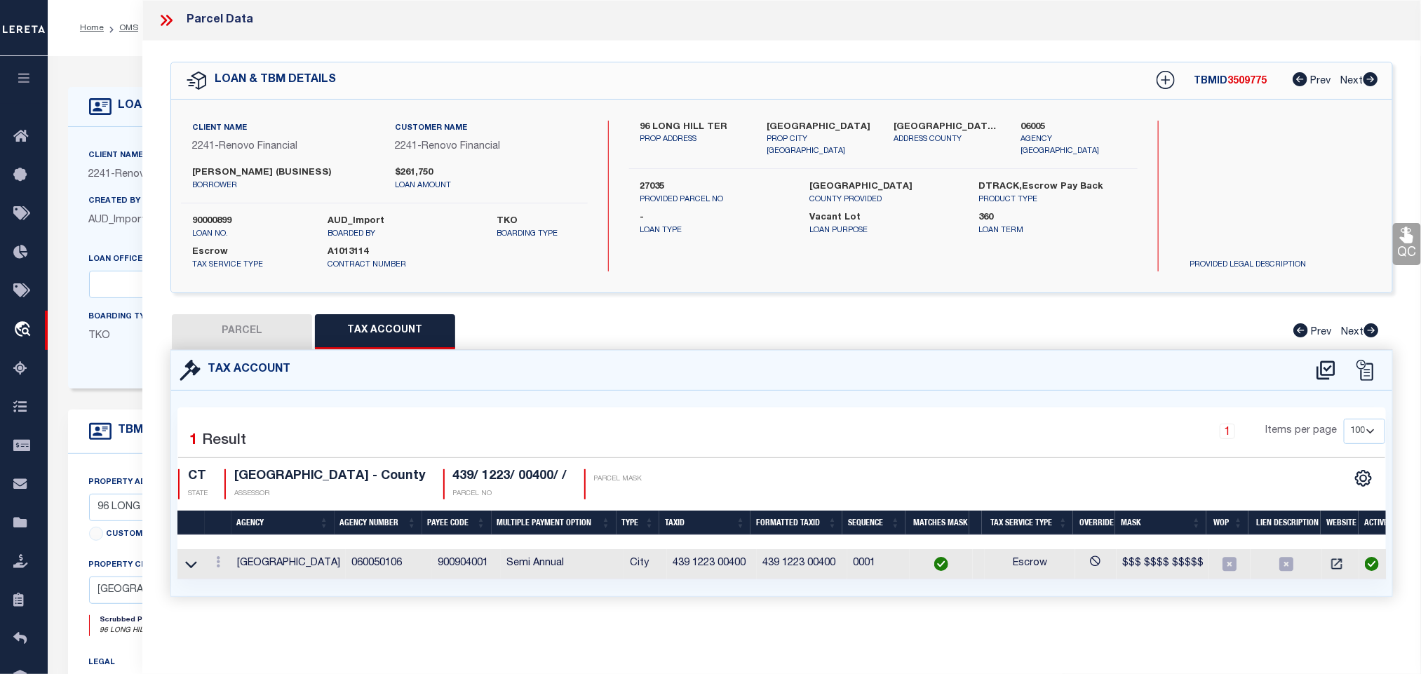
click at [95, 225] on span "AUD_Import" at bounding box center [117, 220] width 57 height 10
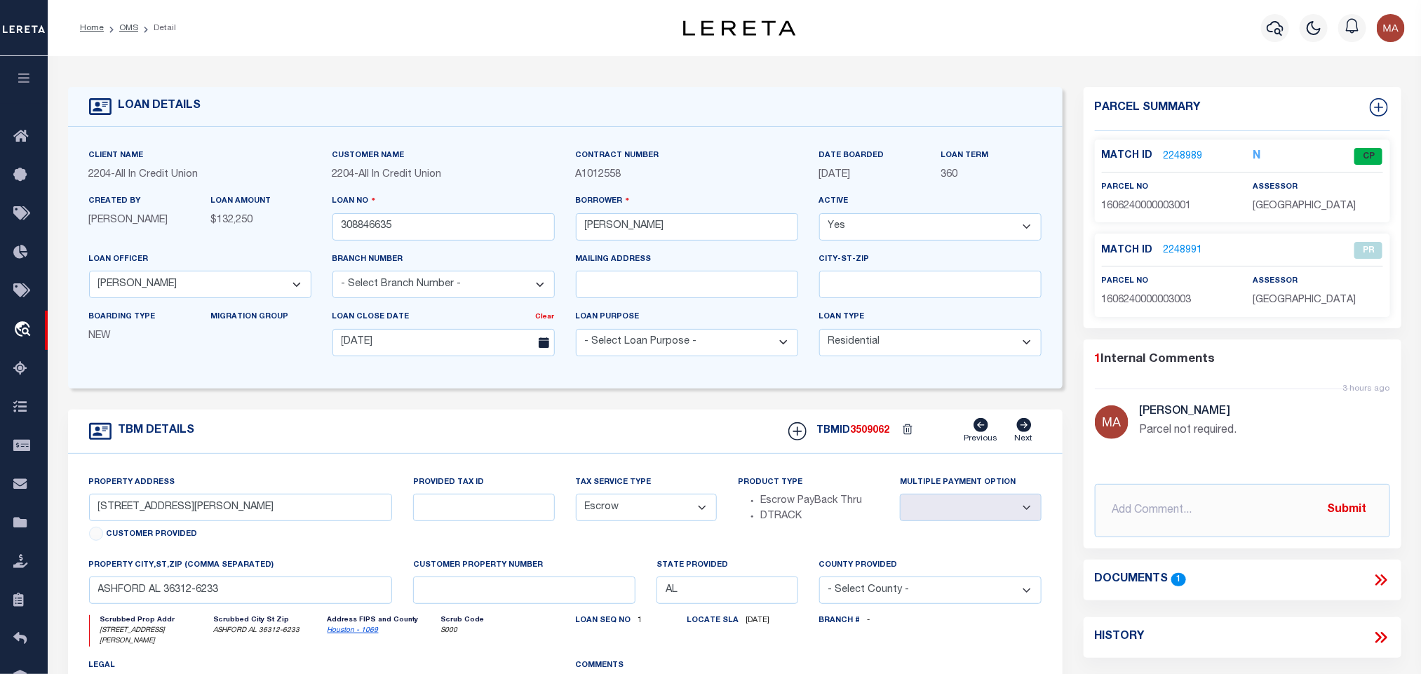
click at [1188, 159] on link "2248989" at bounding box center [1183, 156] width 39 height 15
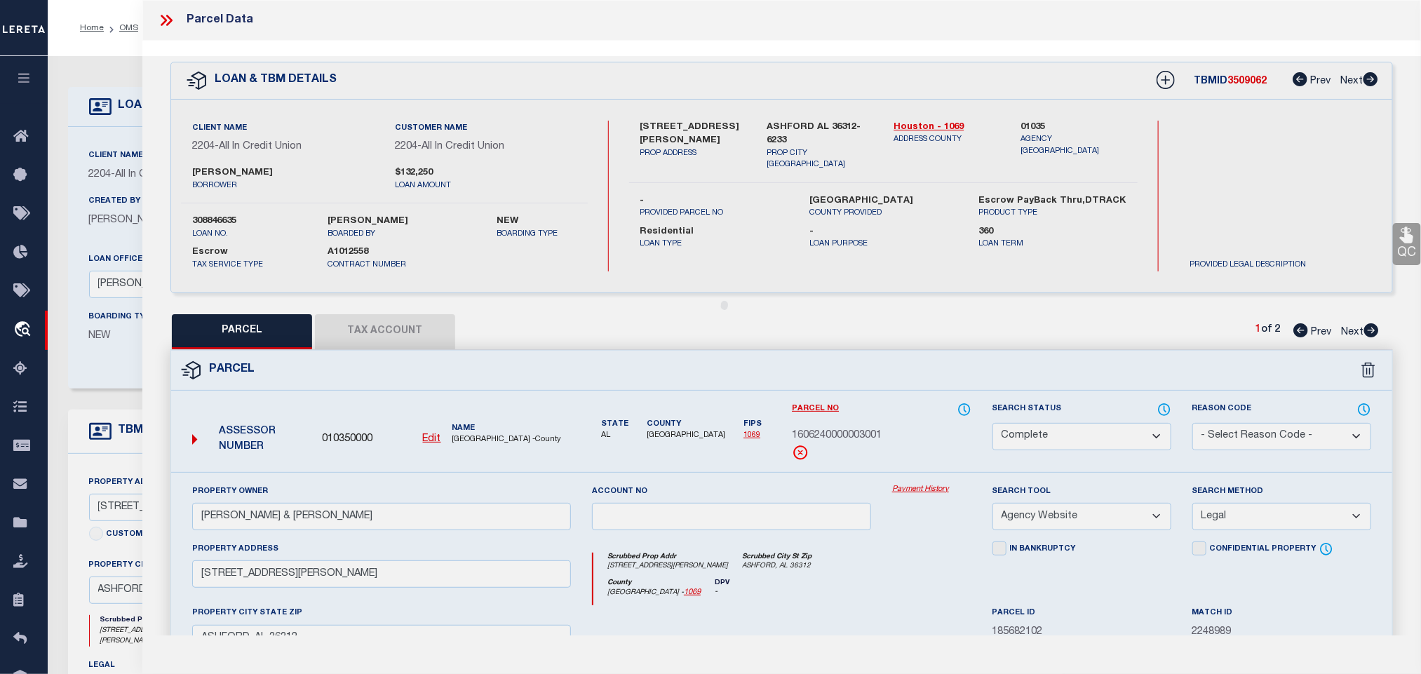
click at [394, 328] on button "Tax Account" at bounding box center [385, 331] width 140 height 35
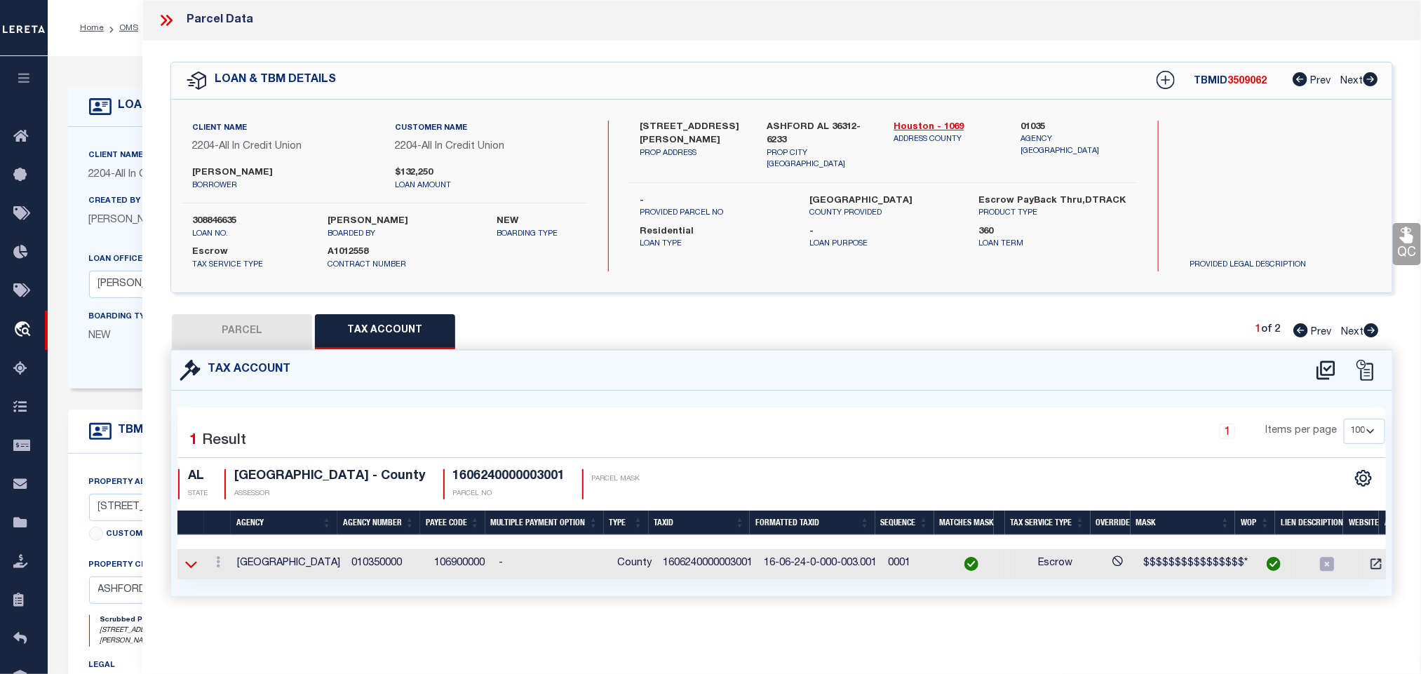
click at [190, 569] on icon at bounding box center [191, 564] width 12 height 15
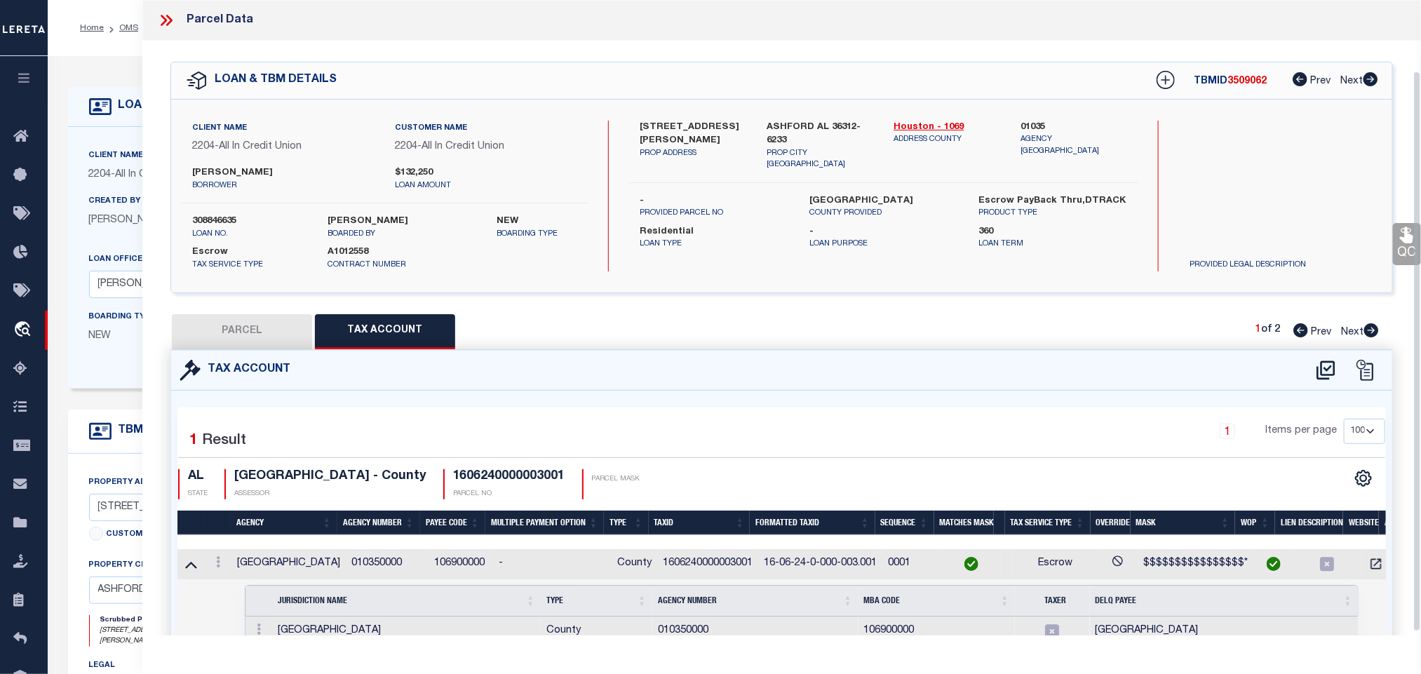
scroll to position [85, 0]
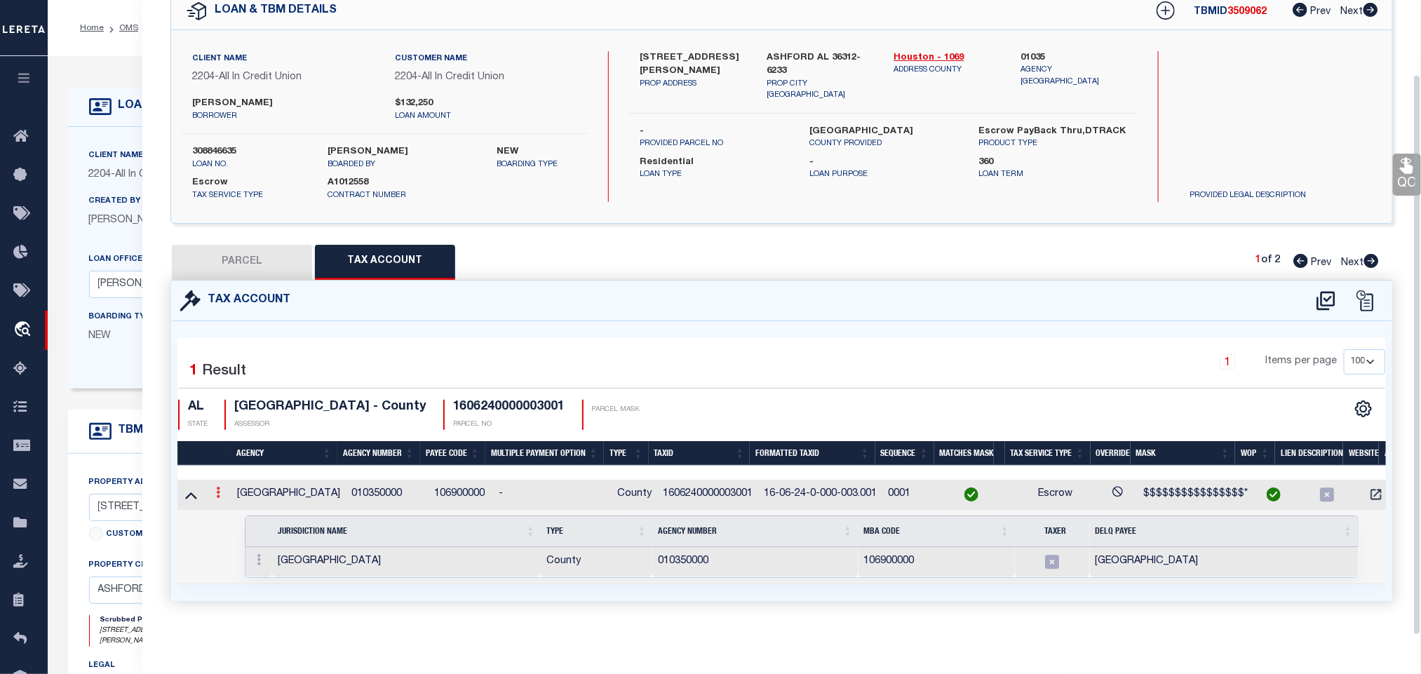
click at [220, 487] on icon at bounding box center [218, 492] width 4 height 11
click at [236, 509] on icon "" at bounding box center [233, 514] width 11 height 11
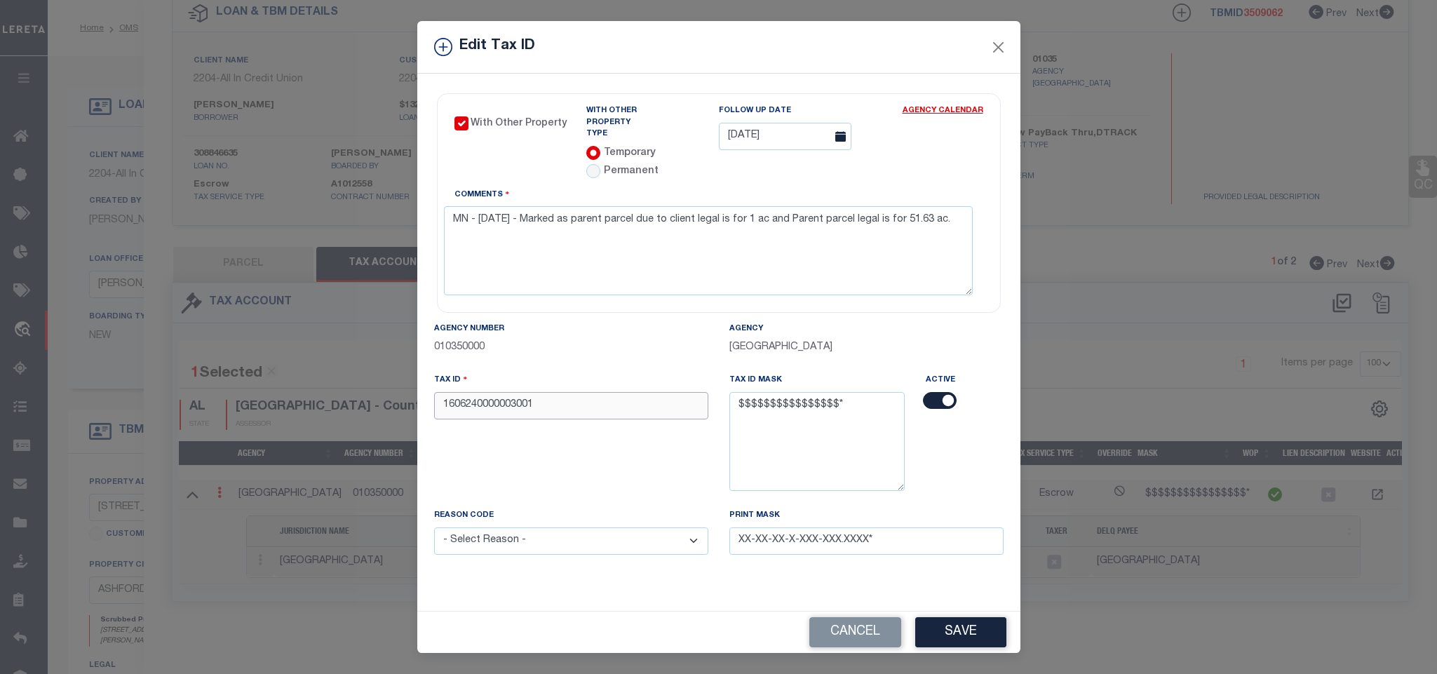
click at [497, 396] on input "1606240000003001" at bounding box center [571, 405] width 274 height 27
drag, startPoint x: 598, startPoint y: 398, endPoint x: 600, endPoint y: 438, distance: 40.7
click at [598, 398] on input "1606240000003001" at bounding box center [571, 405] width 274 height 27
paste input "9999999999999999"
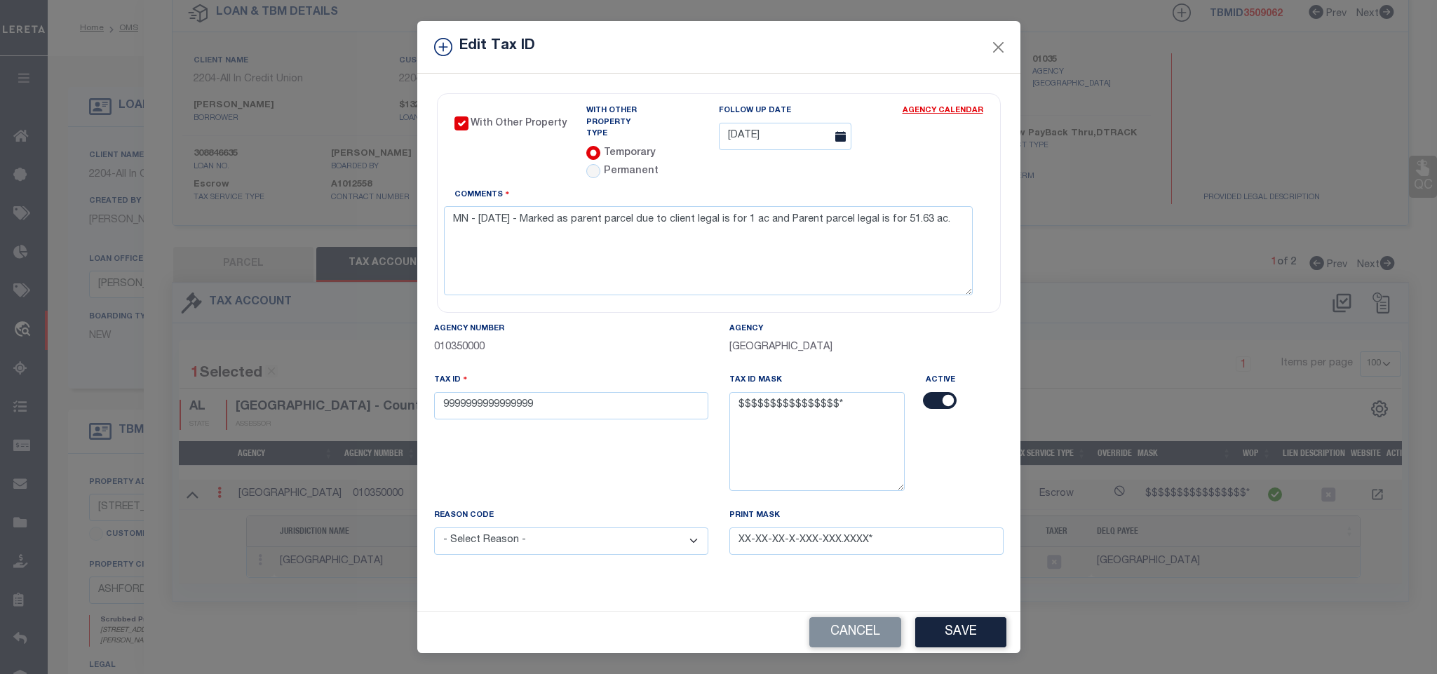
click at [586, 544] on select "- Select Reason - 099 - Other (Provide additional detail) ACT - Agency Changed …" at bounding box center [571, 541] width 274 height 27
click at [434, 528] on select "- Select Reason - 099 - Other (Provide additional detail) ACT - Agency Changed …" at bounding box center [571, 541] width 274 height 27
click at [971, 633] on button "Save" at bounding box center [960, 632] width 91 height 30
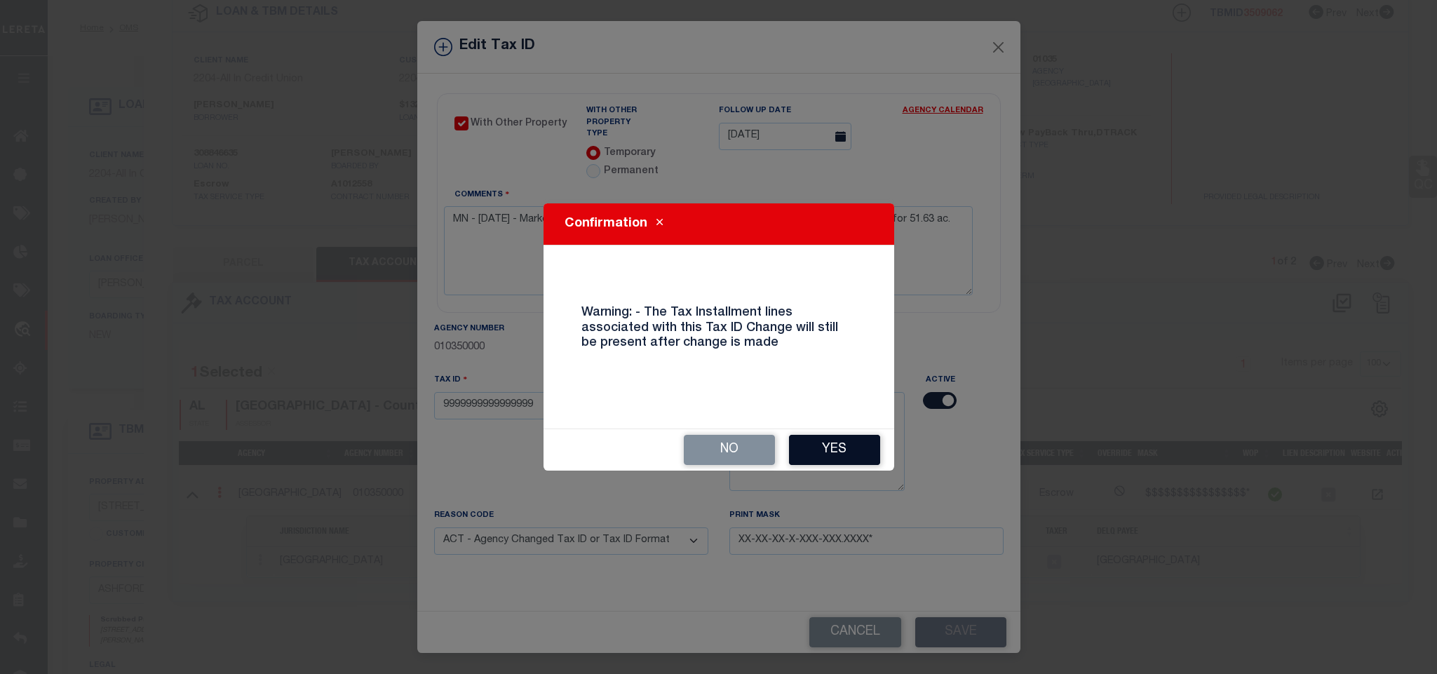
click at [815, 450] on button "Yes" at bounding box center [834, 450] width 91 height 30
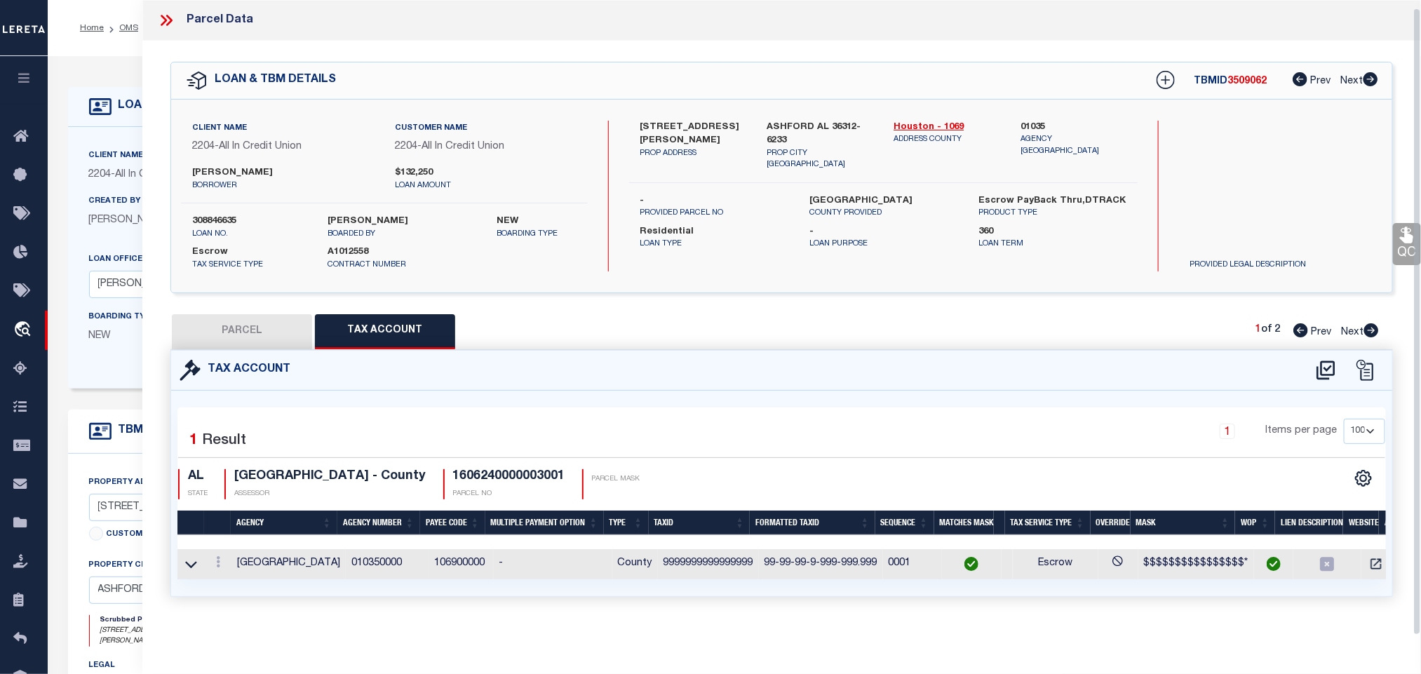
scroll to position [8, 0]
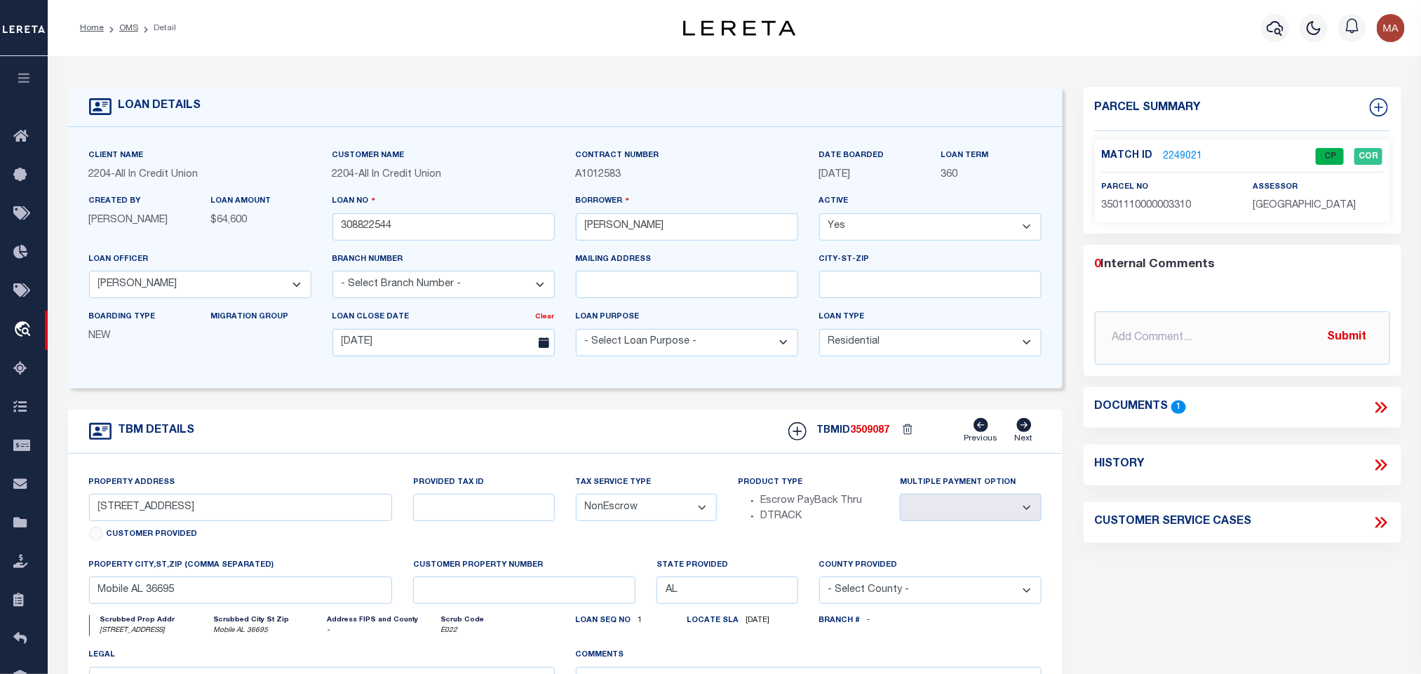
click at [1181, 152] on link "2249021" at bounding box center [1183, 156] width 39 height 15
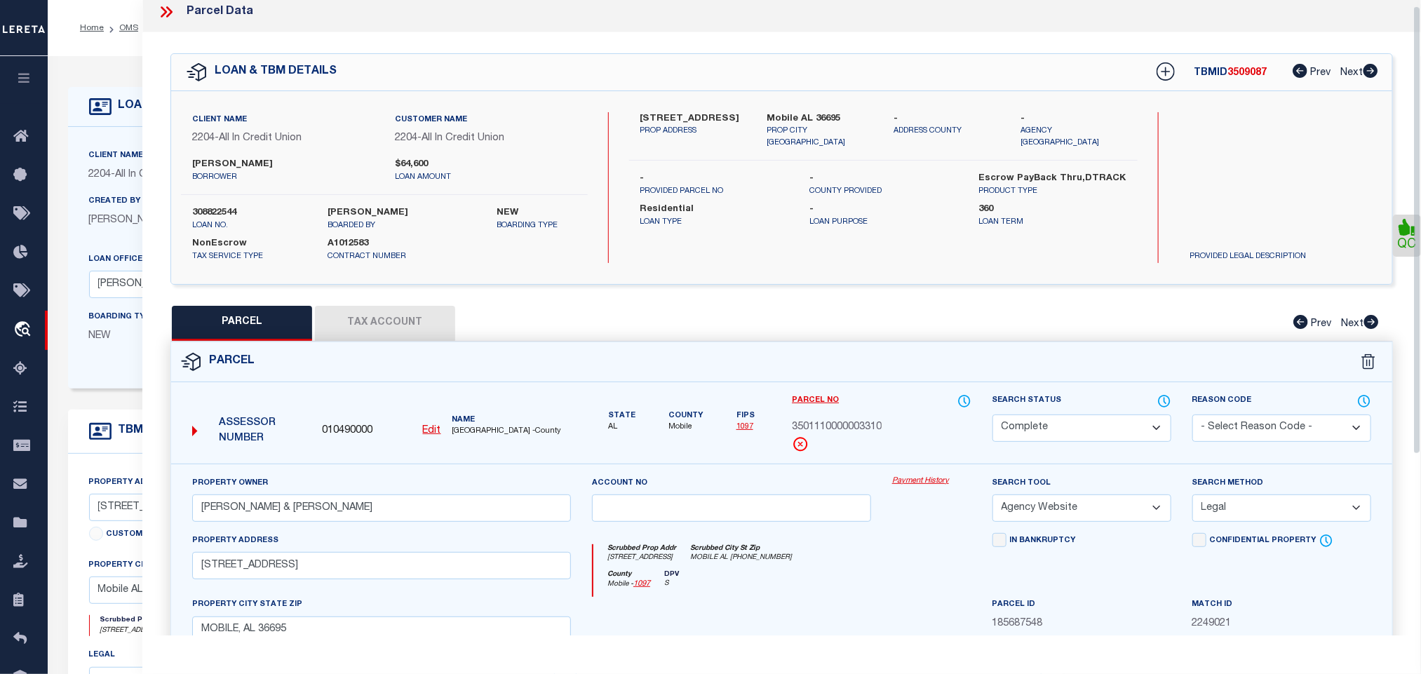
click at [369, 321] on button "Tax Account" at bounding box center [385, 323] width 140 height 35
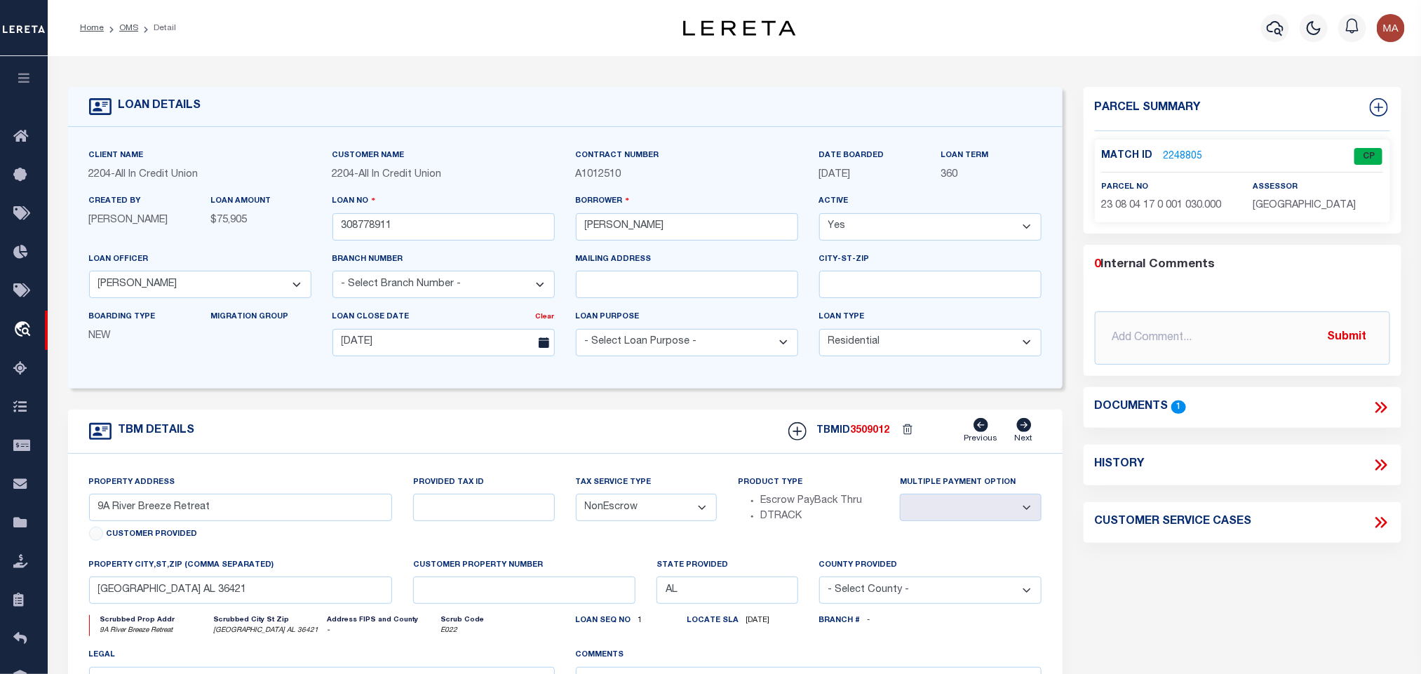
click at [1175, 154] on link "2248805" at bounding box center [1183, 156] width 39 height 15
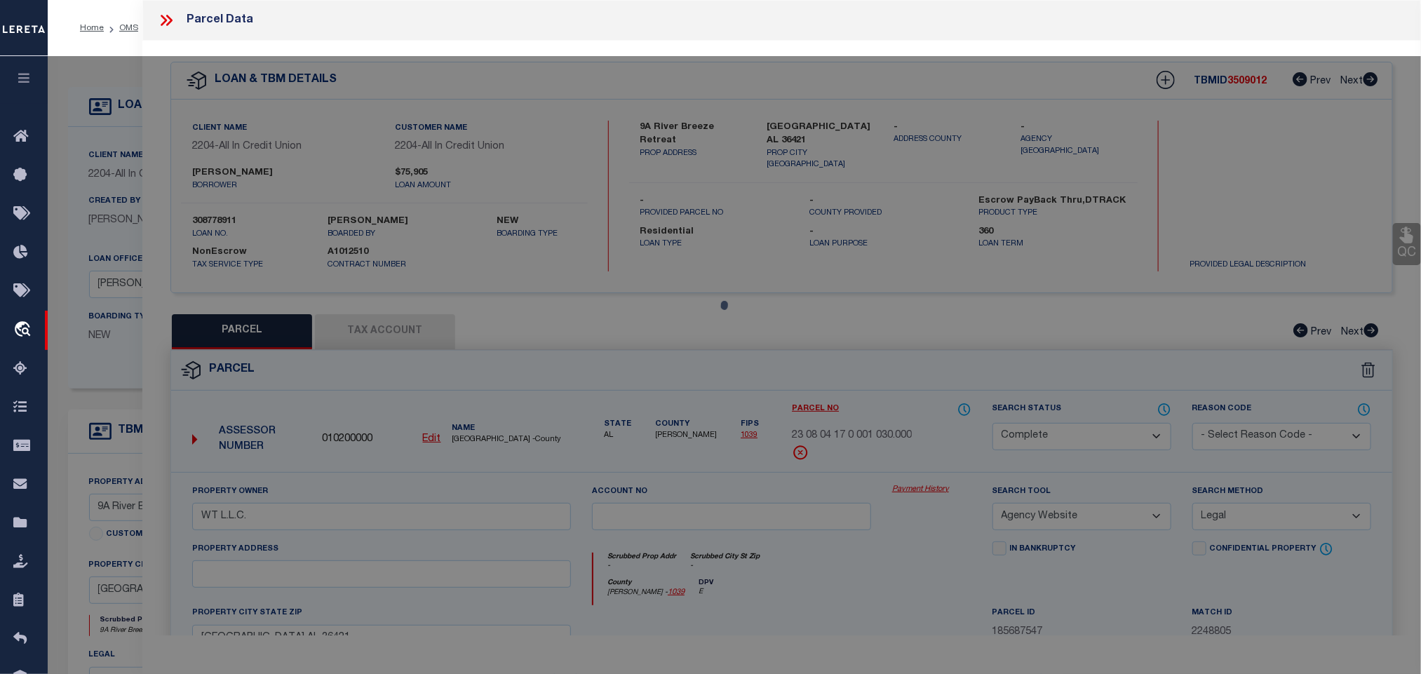
click at [361, 335] on div at bounding box center [734, 553] width 1373 height 994
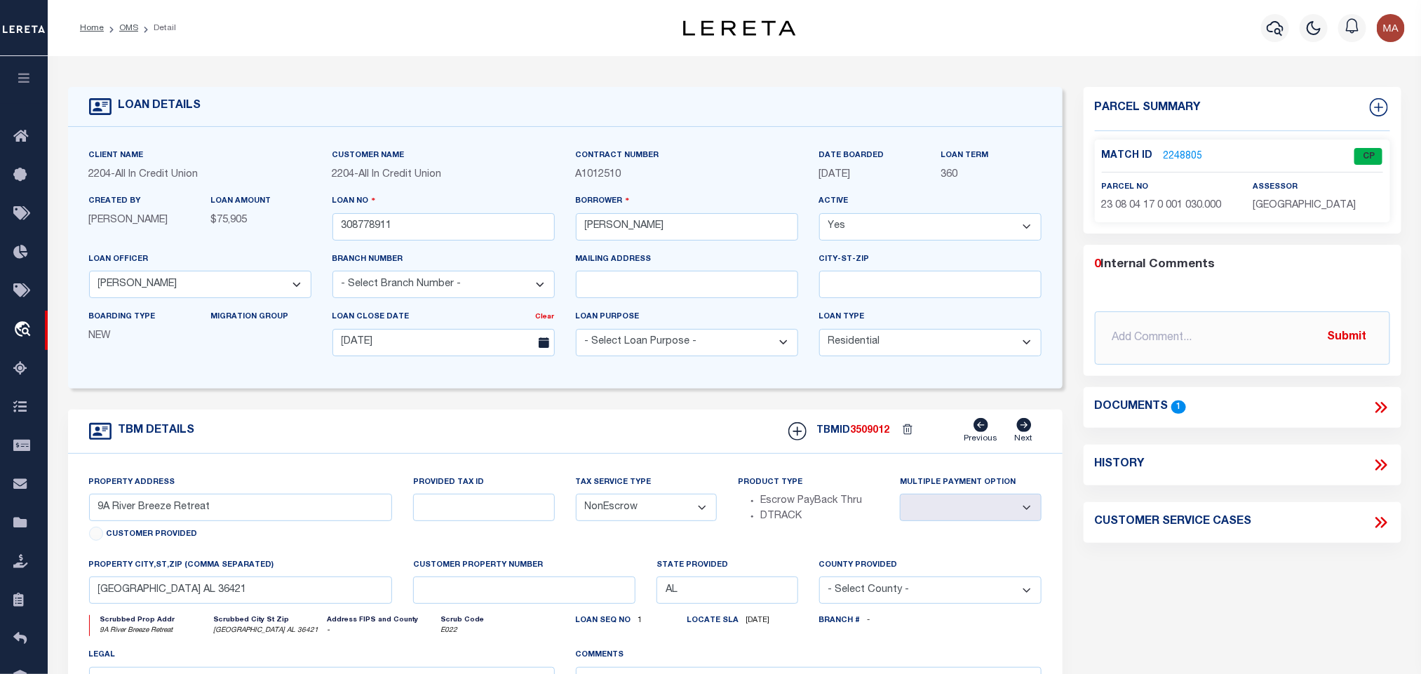
click at [1194, 141] on div "Match ID 2248805 CP parcel no assessor" at bounding box center [1242, 181] width 295 height 83
click at [1181, 154] on link "2248805" at bounding box center [1183, 156] width 39 height 15
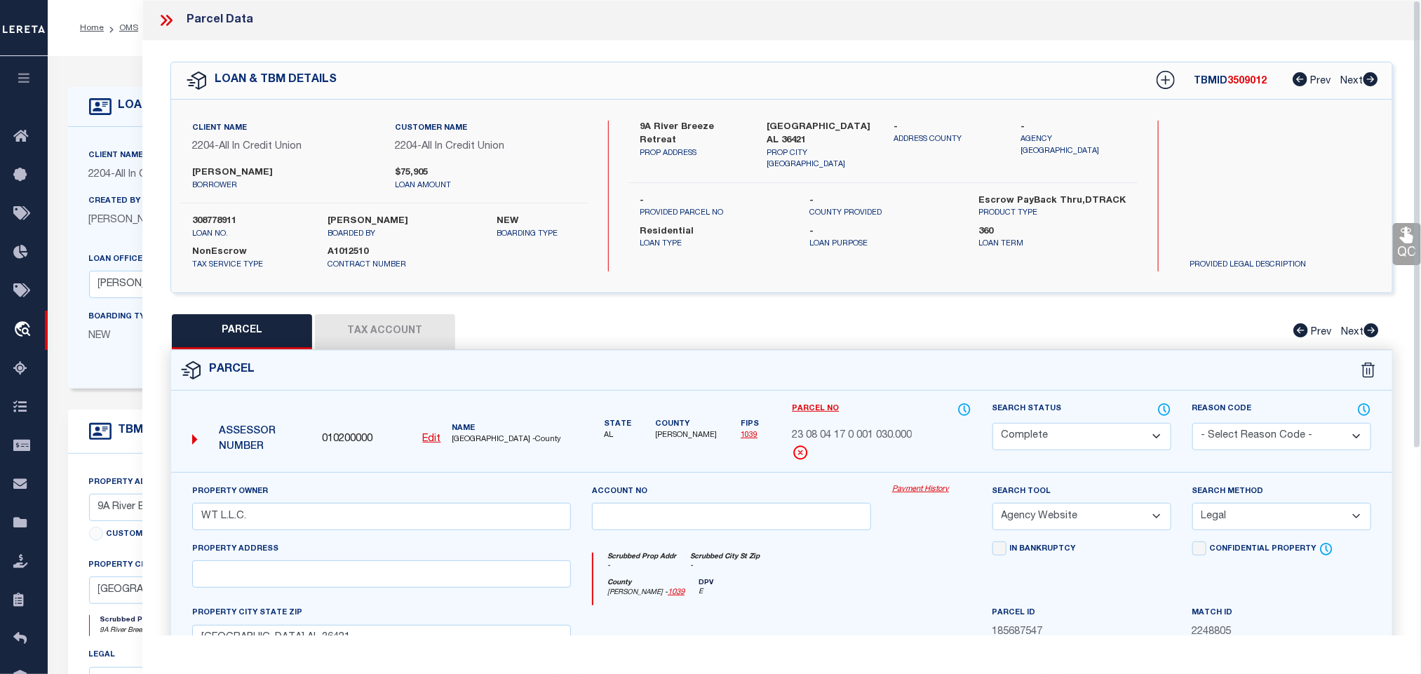
click at [371, 328] on button "Tax Account" at bounding box center [385, 331] width 140 height 35
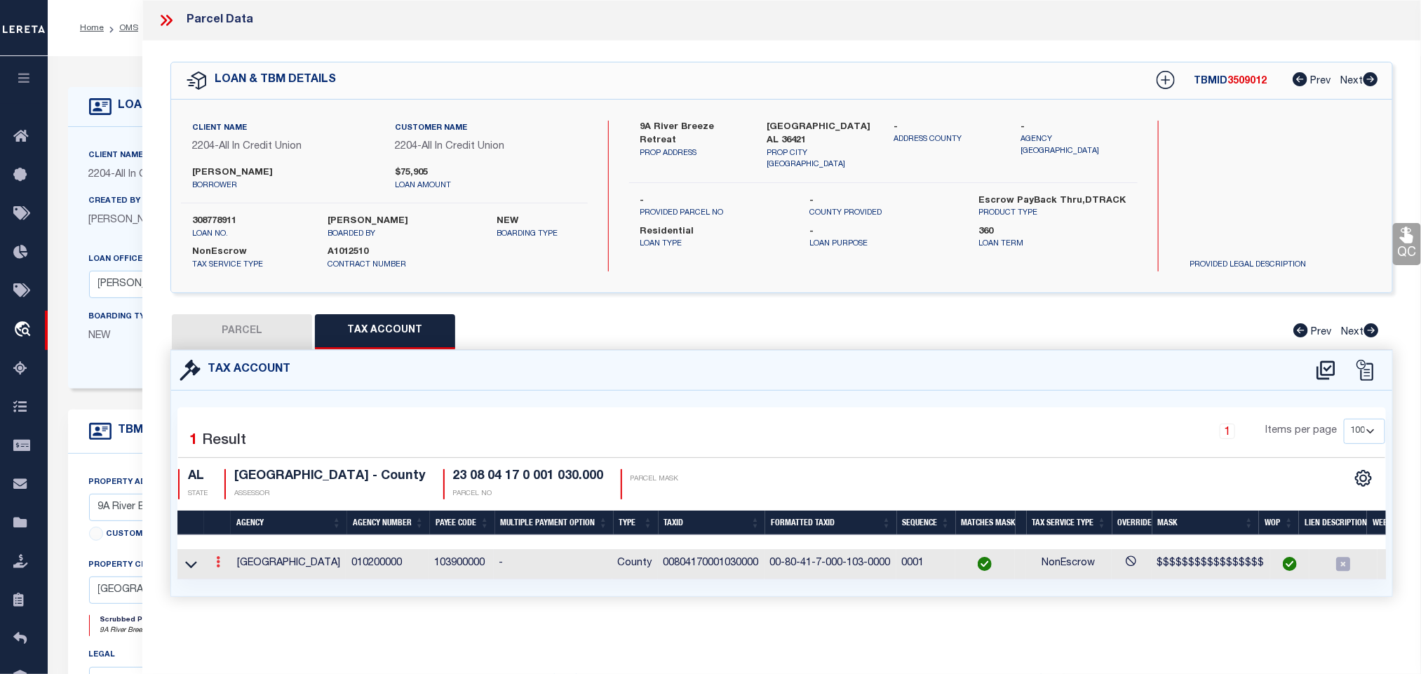
click at [210, 569] on link at bounding box center [217, 563] width 15 height 11
click at [231, 588] on icon "" at bounding box center [233, 583] width 11 height 11
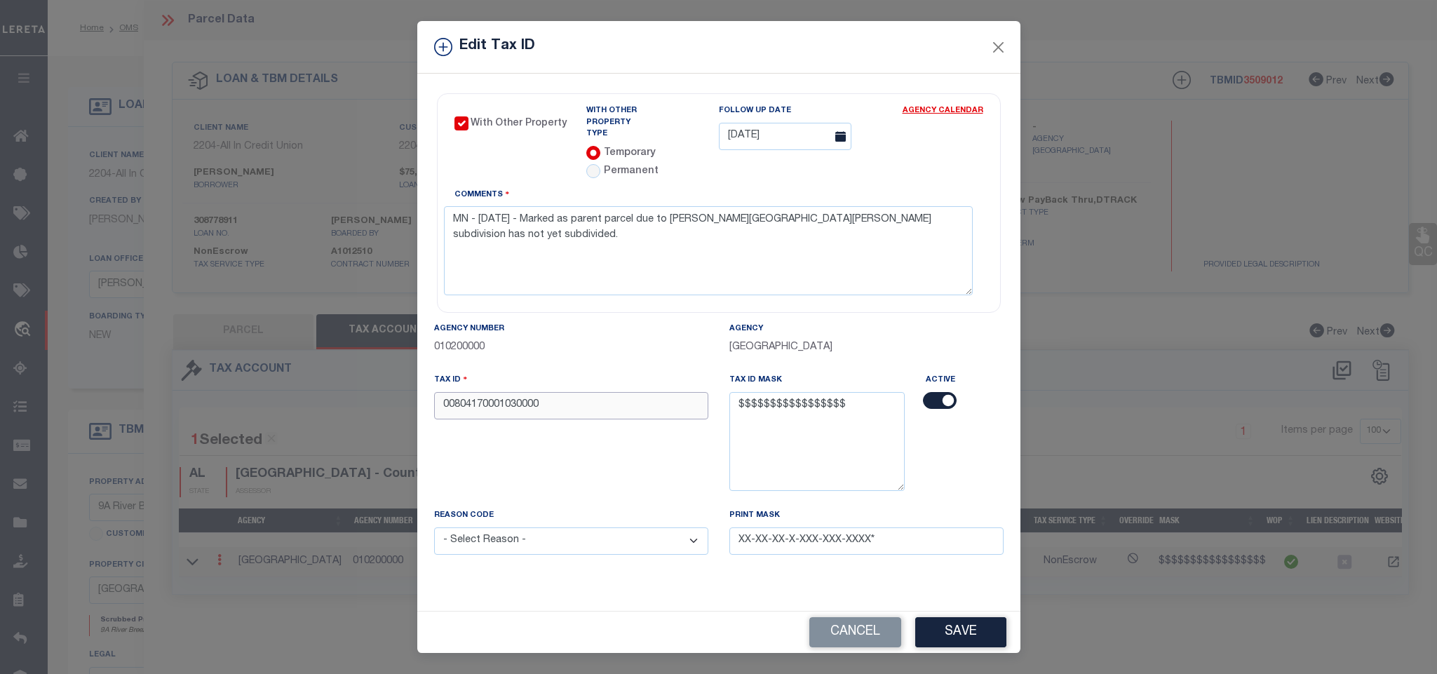
click at [508, 408] on input "00804170001030000" at bounding box center [571, 405] width 274 height 27
paste input "9999999999999999"
click at [514, 539] on select "- Select Reason - 099 - Other (Provide additional detail) ACT - Agency Changed …" at bounding box center [571, 541] width 274 height 27
click at [434, 528] on select "- Select Reason - 099 - Other (Provide additional detail) ACT - Agency Changed …" at bounding box center [571, 541] width 274 height 27
click at [962, 619] on button "Save" at bounding box center [960, 632] width 91 height 30
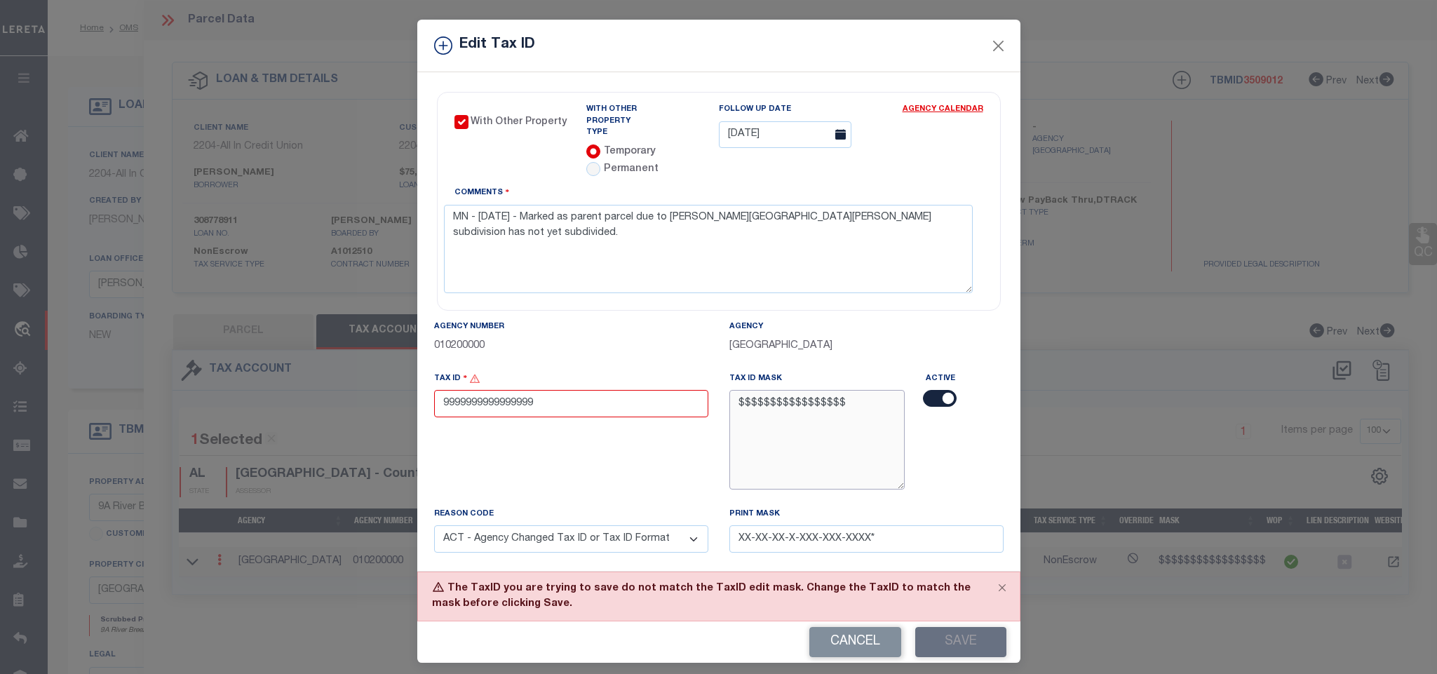
click at [755, 401] on textarea "$$$$$$$$$$$$$$$$$" at bounding box center [818, 439] width 176 height 99
drag, startPoint x: 568, startPoint y: 384, endPoint x: 706, endPoint y: 398, distance: 138.2
click at [568, 390] on input "9999999999999999" at bounding box center [571, 403] width 274 height 27
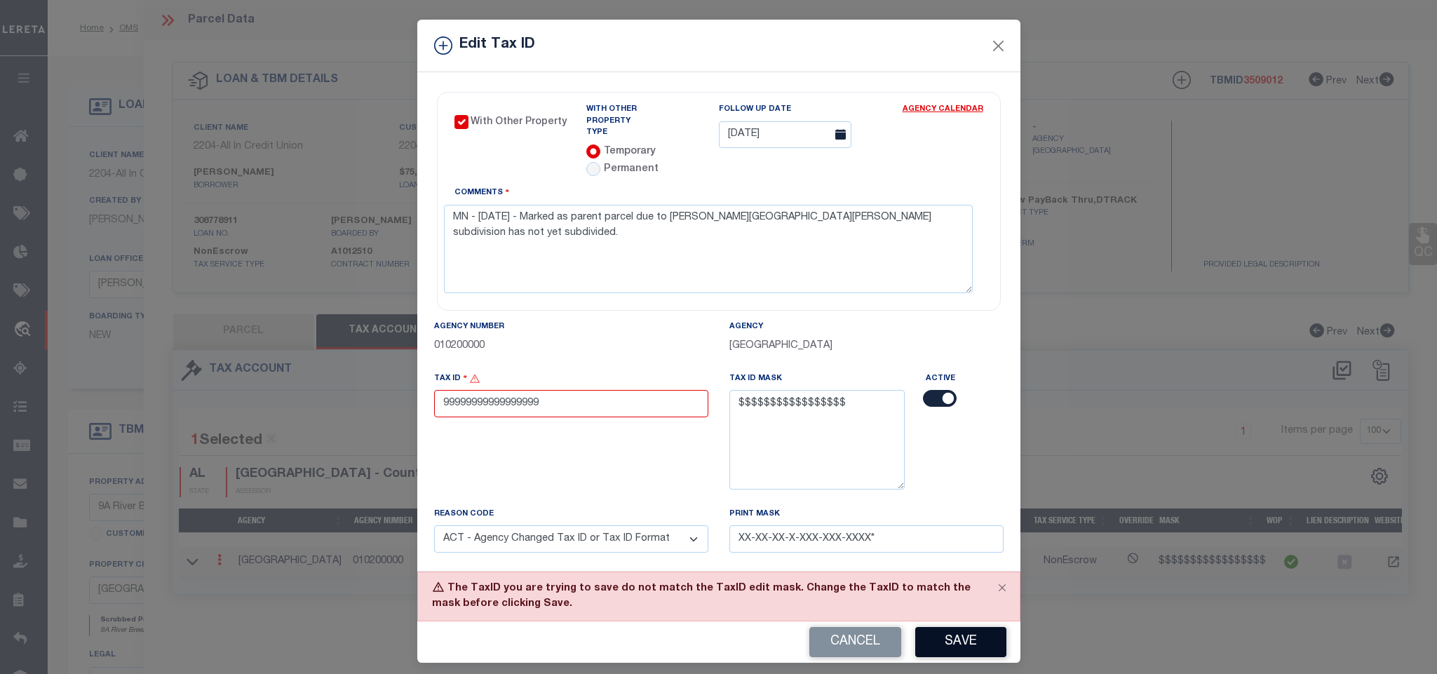
click at [960, 648] on button "Save" at bounding box center [960, 642] width 91 height 30
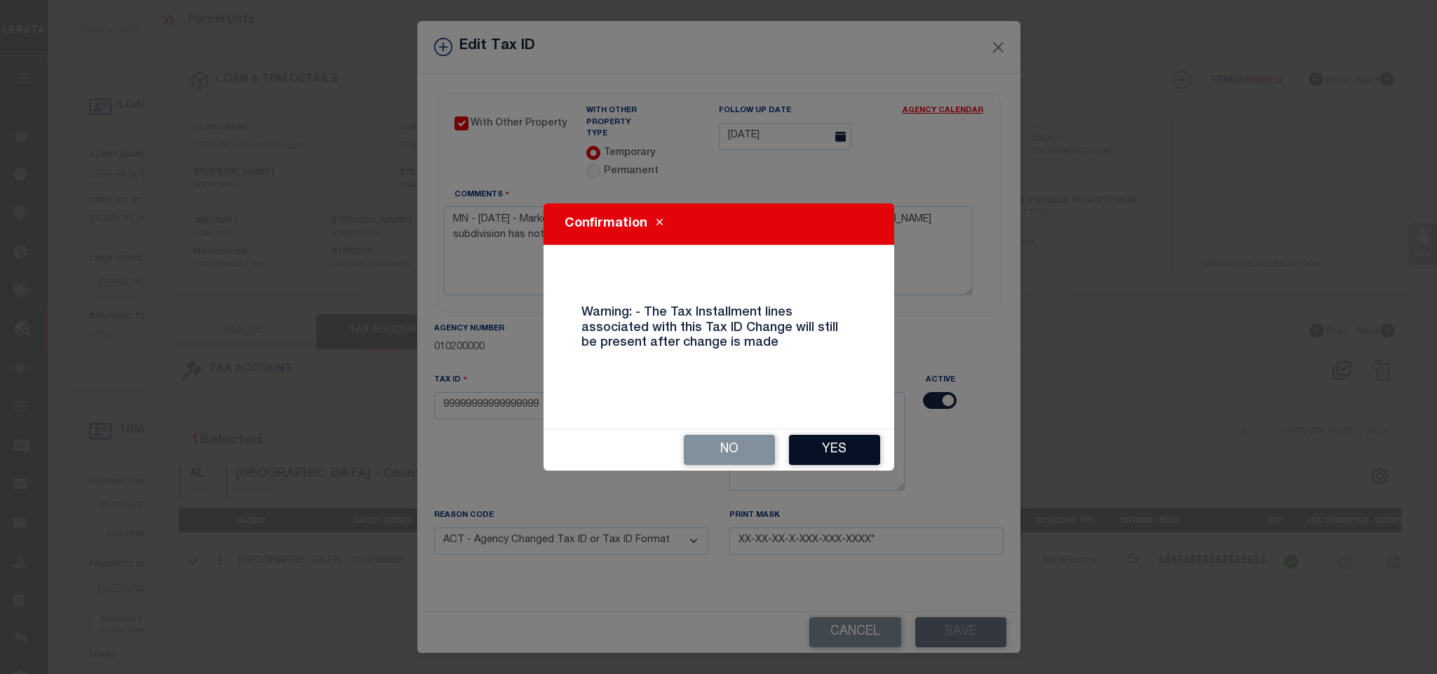
click at [872, 457] on button "Yes" at bounding box center [834, 450] width 91 height 30
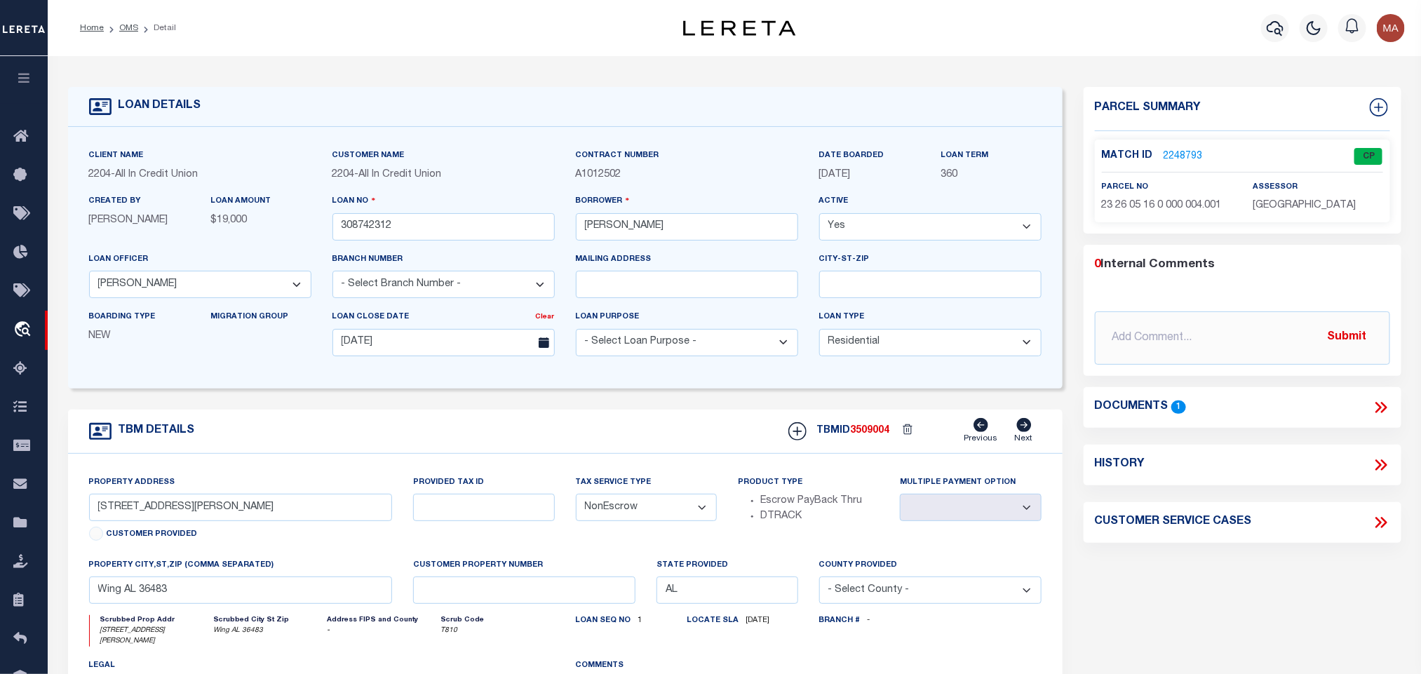
click at [1178, 154] on link "2248793" at bounding box center [1183, 156] width 39 height 15
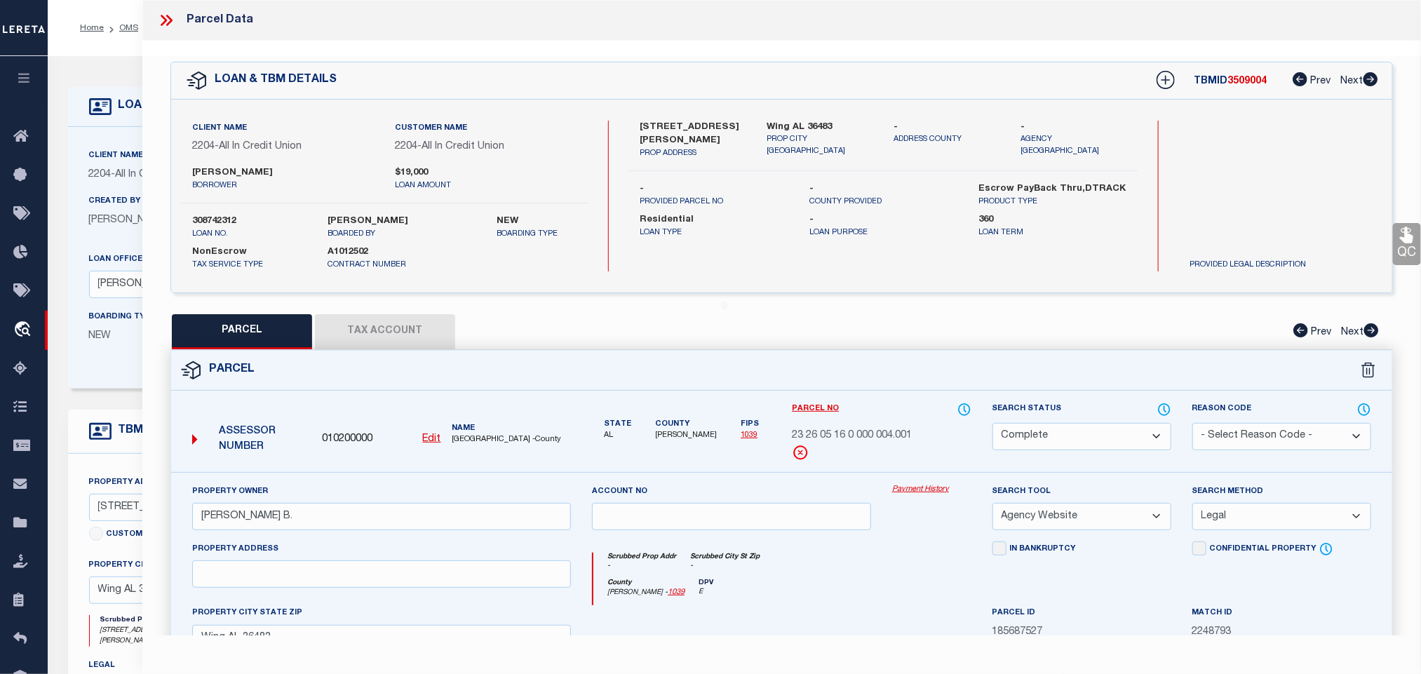
click at [391, 335] on button "Tax Account" at bounding box center [385, 331] width 140 height 35
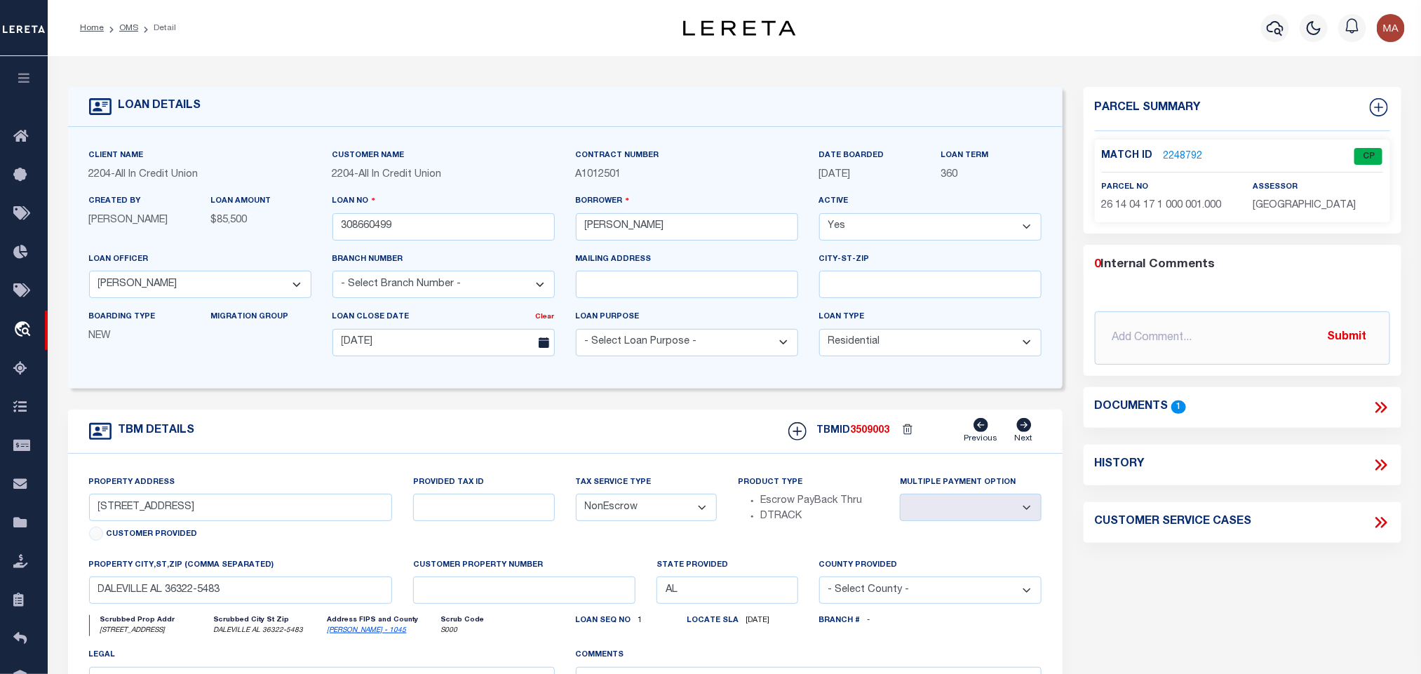
click at [1171, 156] on link "2248792" at bounding box center [1183, 156] width 39 height 15
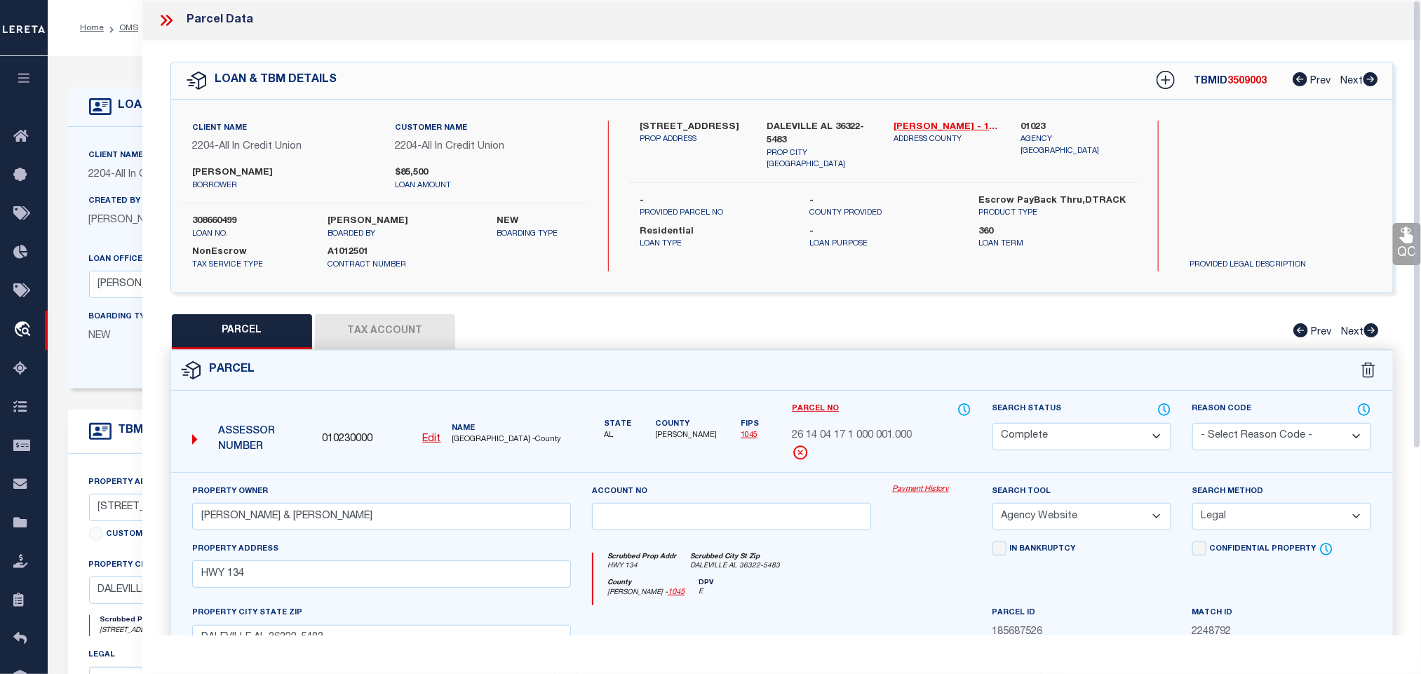
click at [390, 331] on button "Tax Account" at bounding box center [385, 331] width 140 height 35
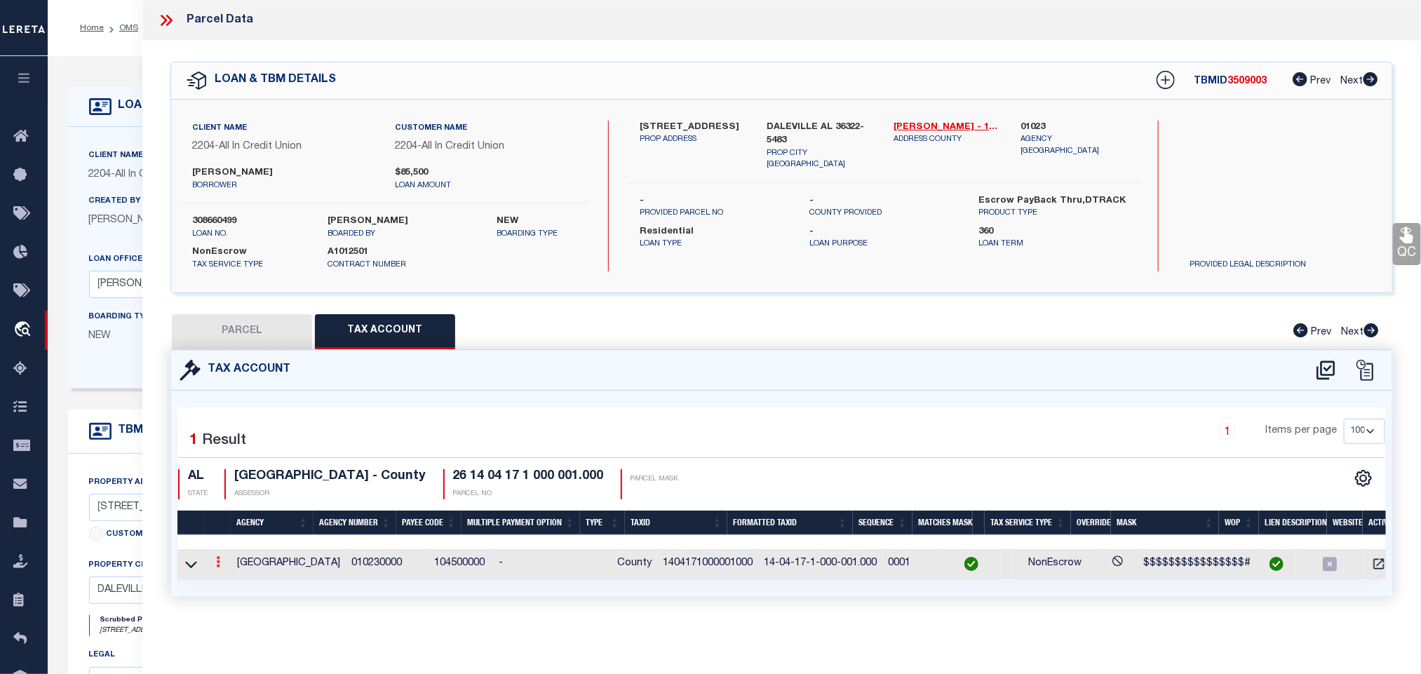
click at [217, 567] on icon at bounding box center [218, 561] width 4 height 11
click at [230, 588] on icon "" at bounding box center [233, 583] width 11 height 11
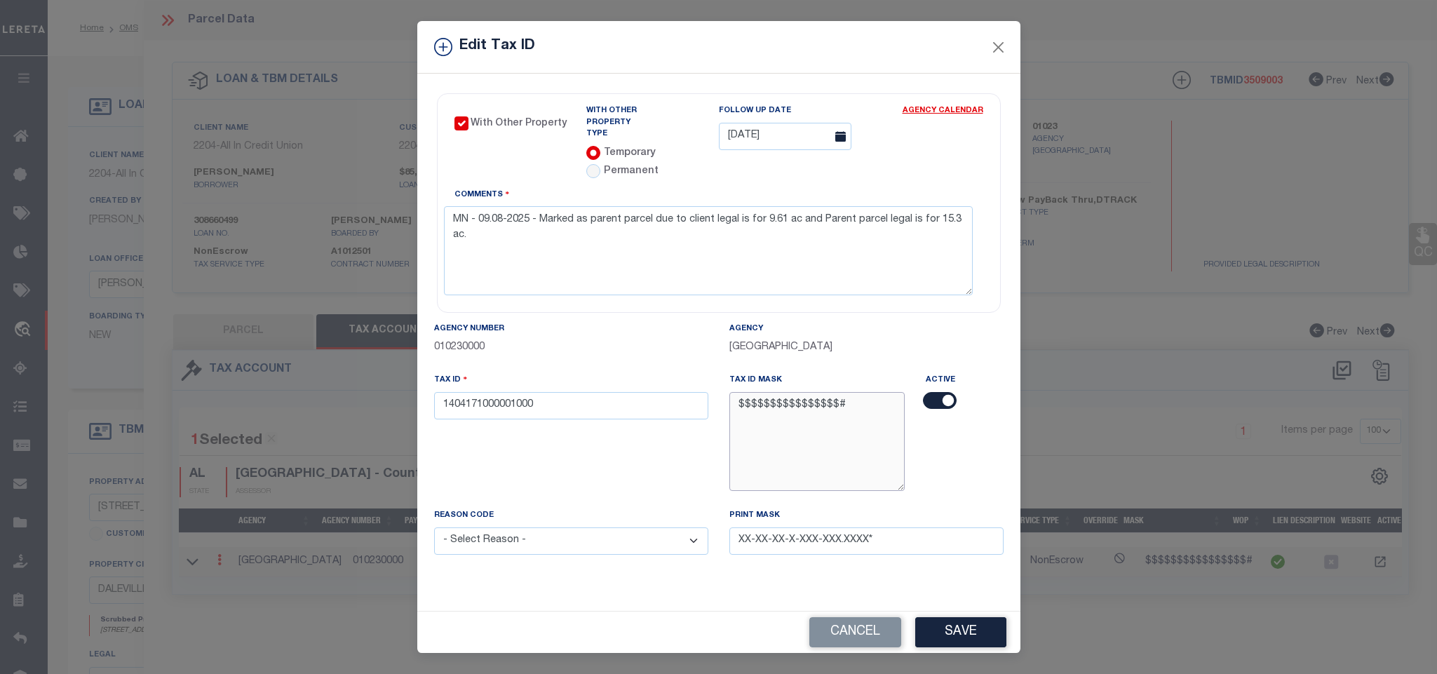
click at [809, 392] on textarea "$$$$$$$$$$$$$$$$#" at bounding box center [818, 441] width 176 height 99
drag, startPoint x: 727, startPoint y: 404, endPoint x: 689, endPoint y: 403, distance: 37.9
click at [727, 404] on div "Tax ID Mask $$$$$$$$$$$$$$$$#" at bounding box center [817, 439] width 197 height 135
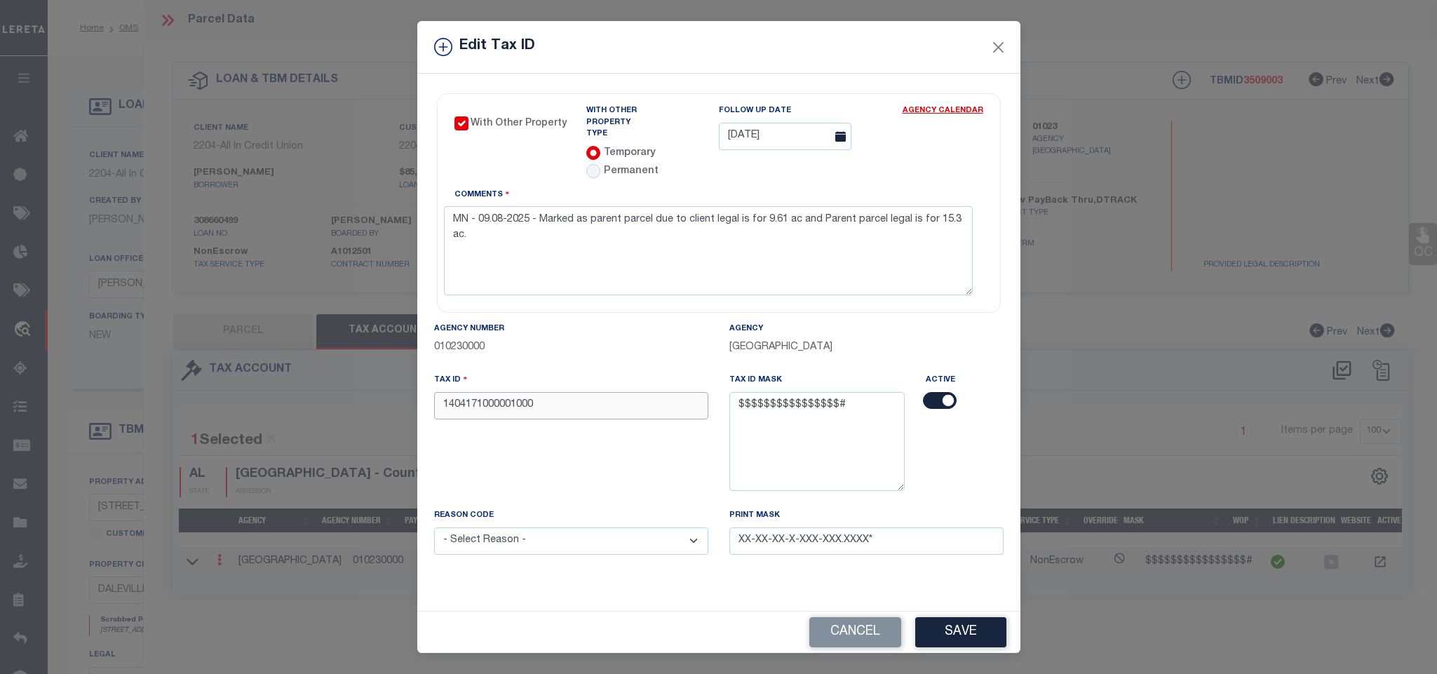
click at [655, 396] on input "1404171000001000" at bounding box center [571, 405] width 274 height 27
paste input "9999999999999999"
click at [482, 539] on select "- Select Reason - 099 - Other (Provide additional detail) ACT - Agency Changed …" at bounding box center [571, 541] width 274 height 27
click at [434, 528] on select "- Select Reason - 099 - Other (Provide additional detail) ACT - Agency Changed …" at bounding box center [571, 541] width 274 height 27
click at [983, 632] on button "Save" at bounding box center [960, 632] width 91 height 30
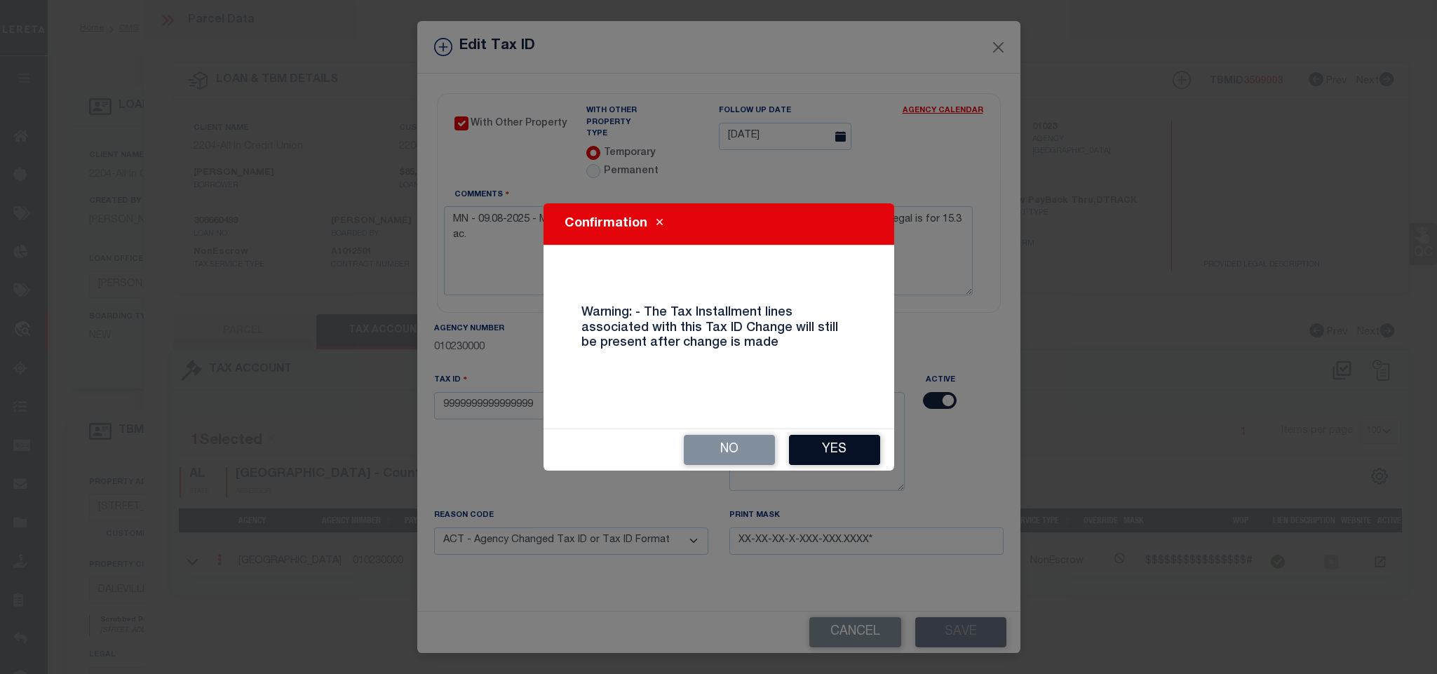
click at [821, 455] on button "Yes" at bounding box center [834, 450] width 91 height 30
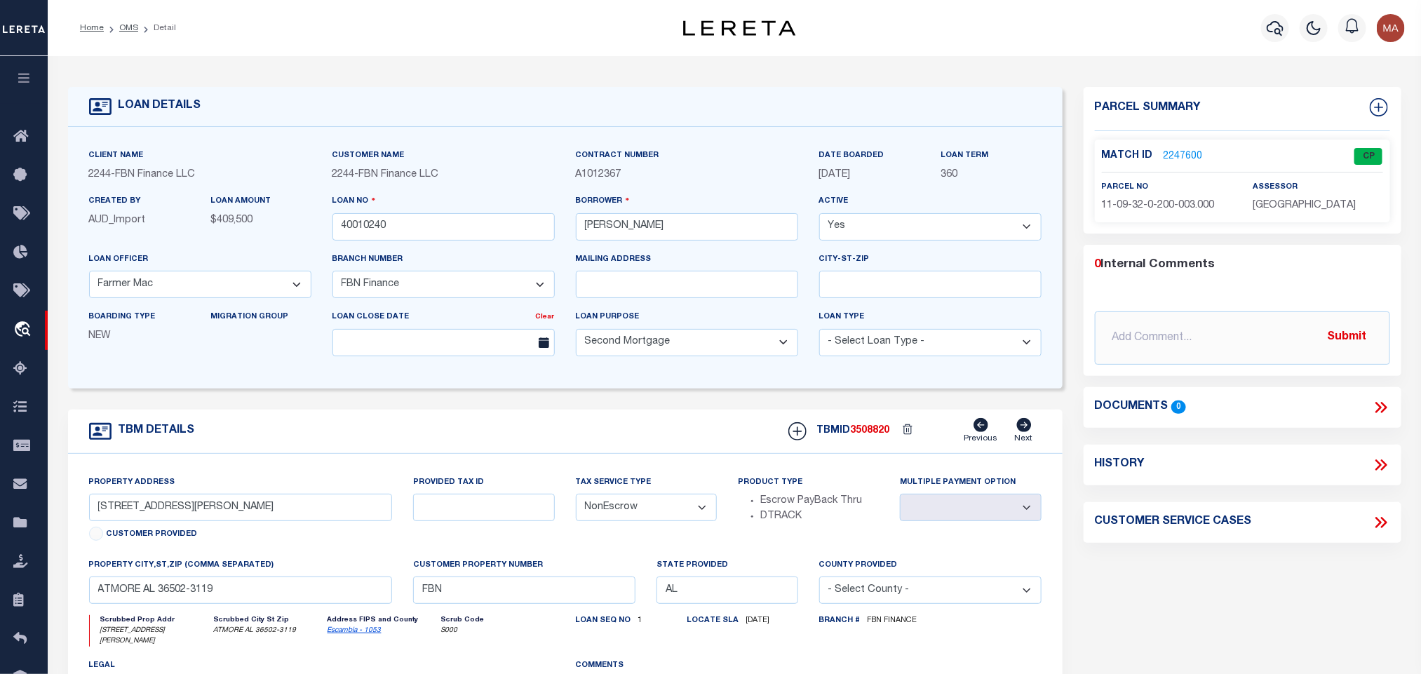
click at [1181, 149] on p "2247600" at bounding box center [1183, 156] width 39 height 15
click at [1190, 160] on link "2247600" at bounding box center [1183, 156] width 39 height 15
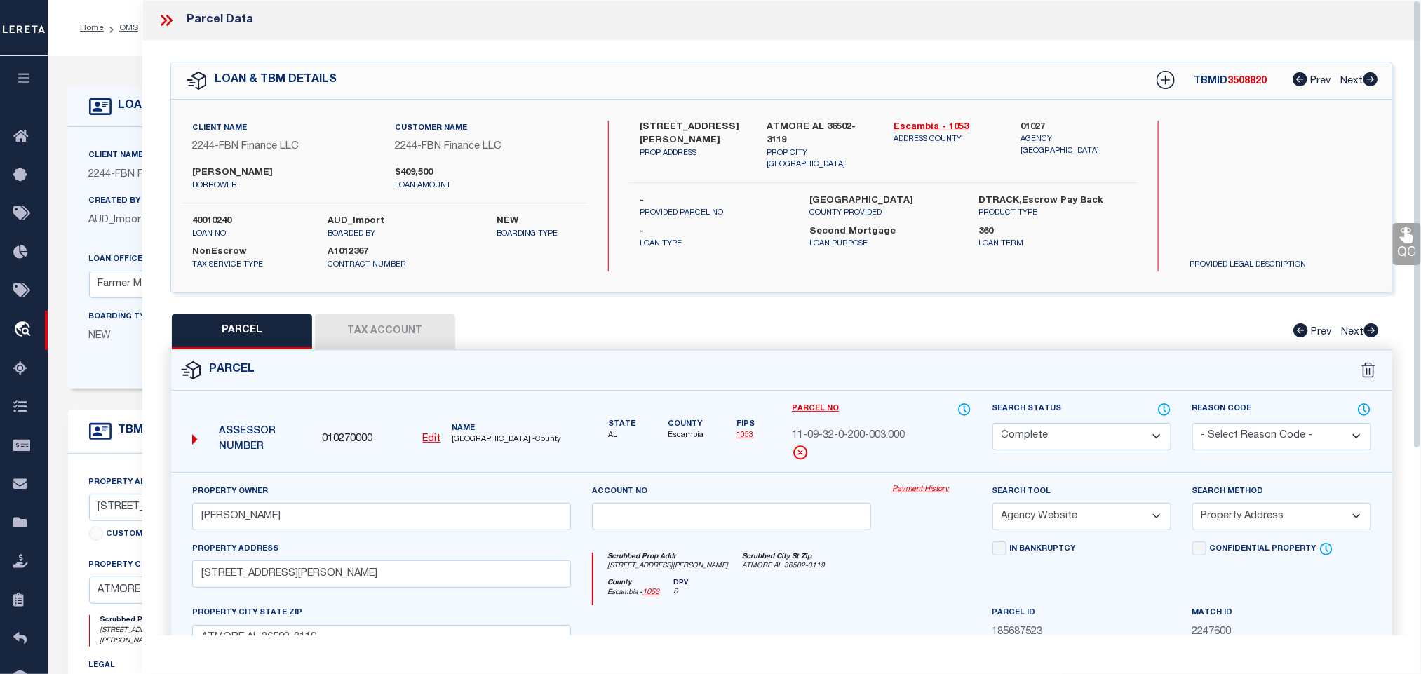
click at [379, 320] on button "Tax Account" at bounding box center [385, 331] width 140 height 35
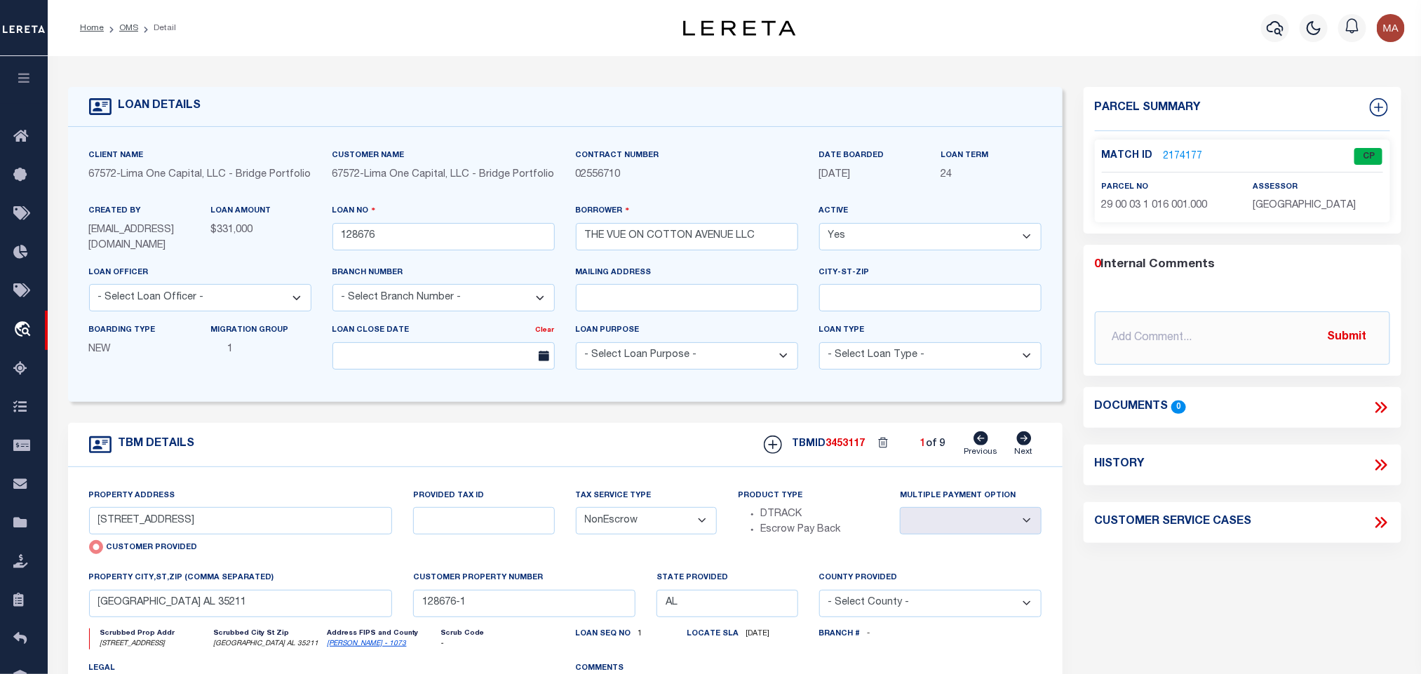
click at [1207, 163] on div "Match ID 2174177 CP" at bounding box center [1242, 160] width 281 height 25
click at [1187, 159] on link "2174177" at bounding box center [1183, 156] width 39 height 15
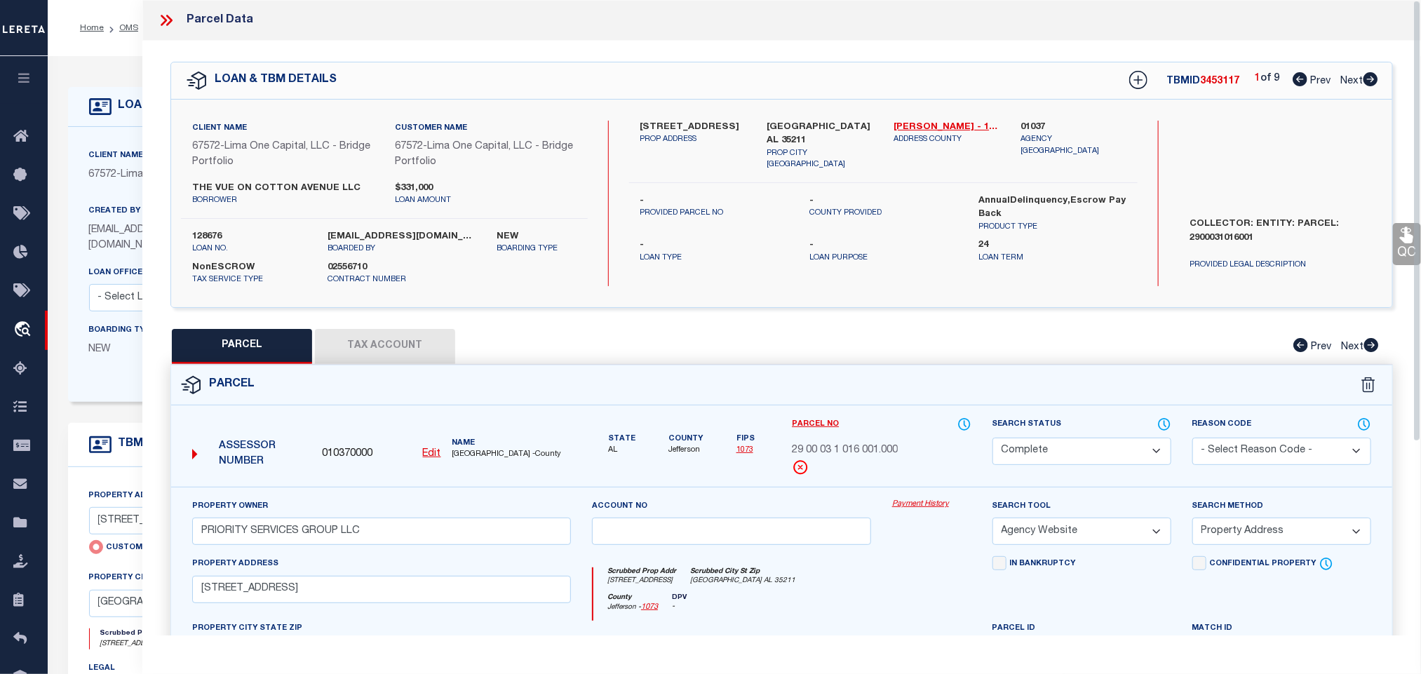
click at [377, 343] on button "Tax Account" at bounding box center [385, 346] width 140 height 35
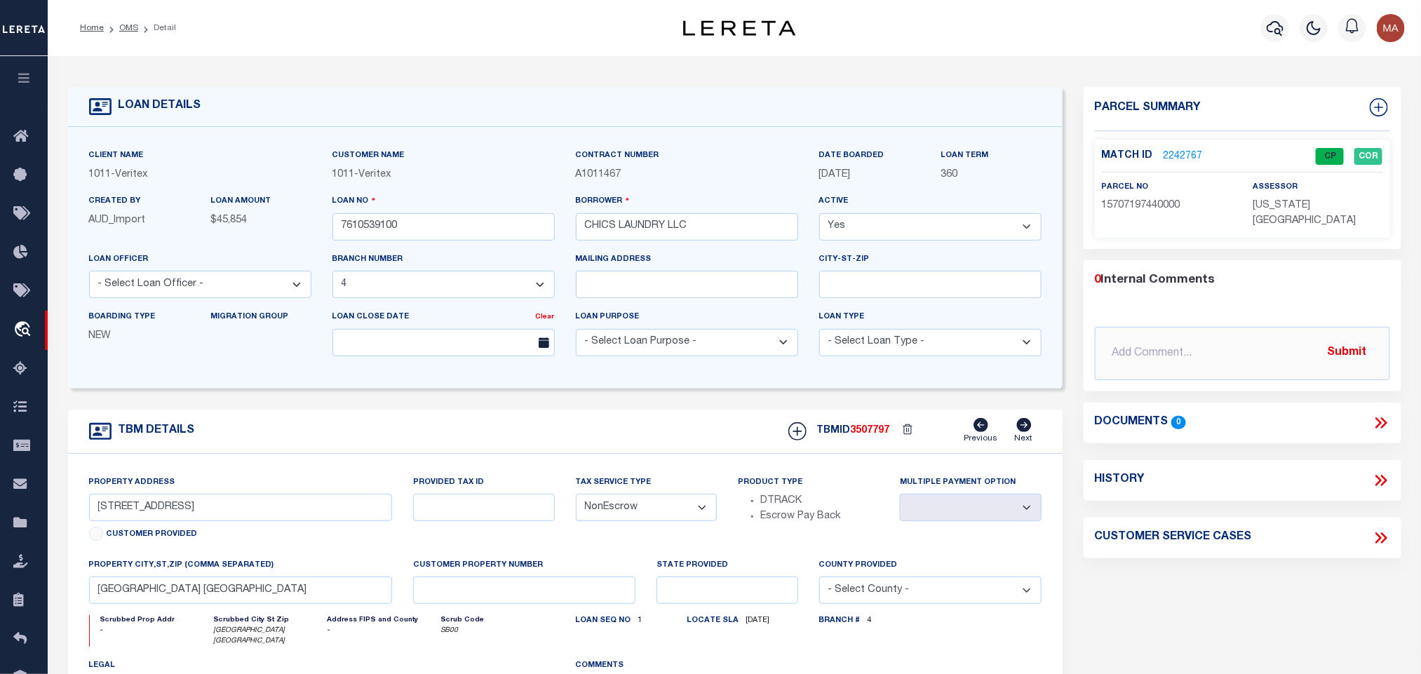
click at [1177, 156] on link "2242767" at bounding box center [1183, 156] width 39 height 15
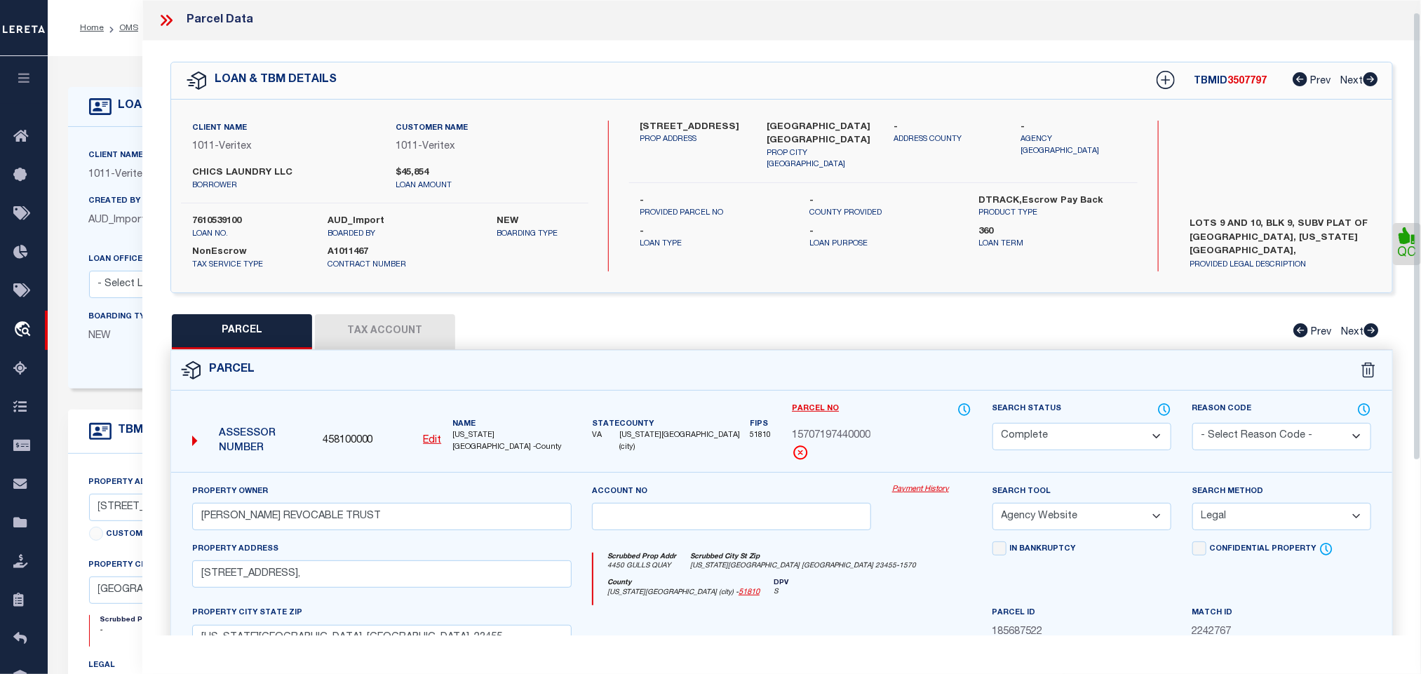
scroll to position [263, 0]
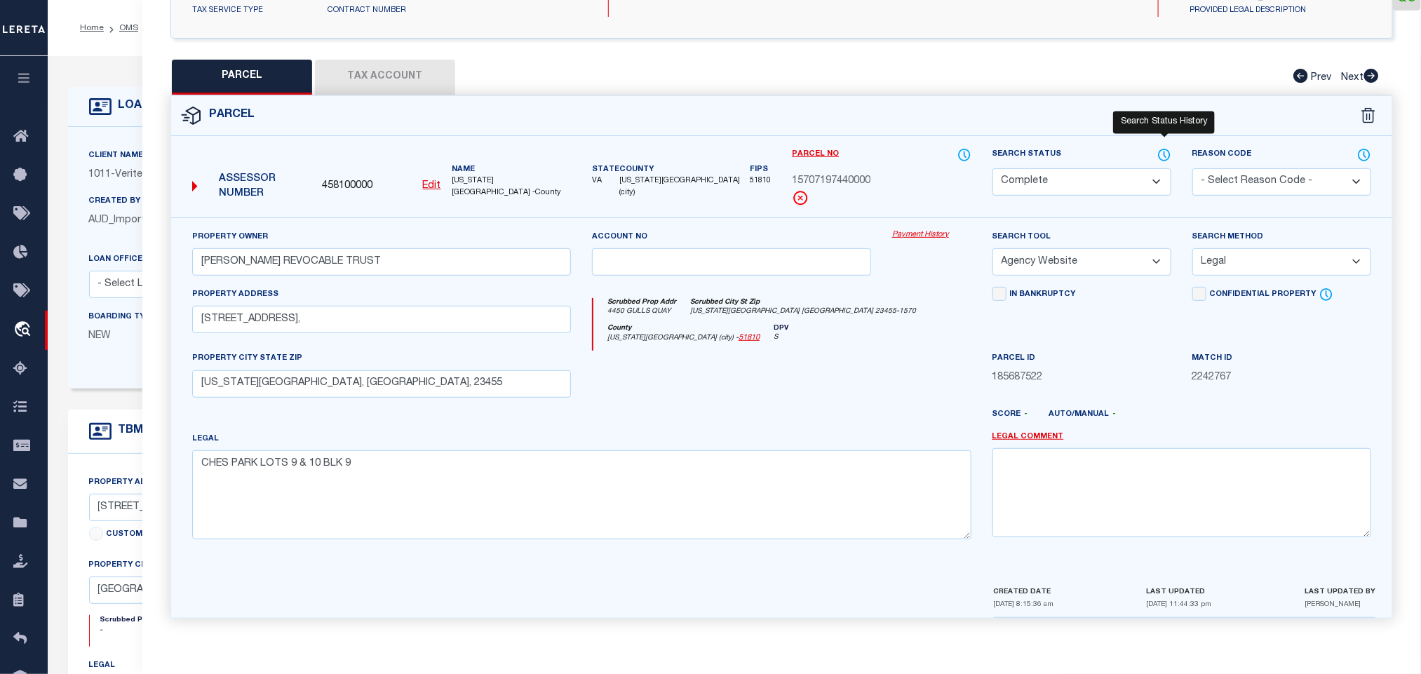
click at [1157, 147] on icon at bounding box center [1164, 154] width 14 height 15
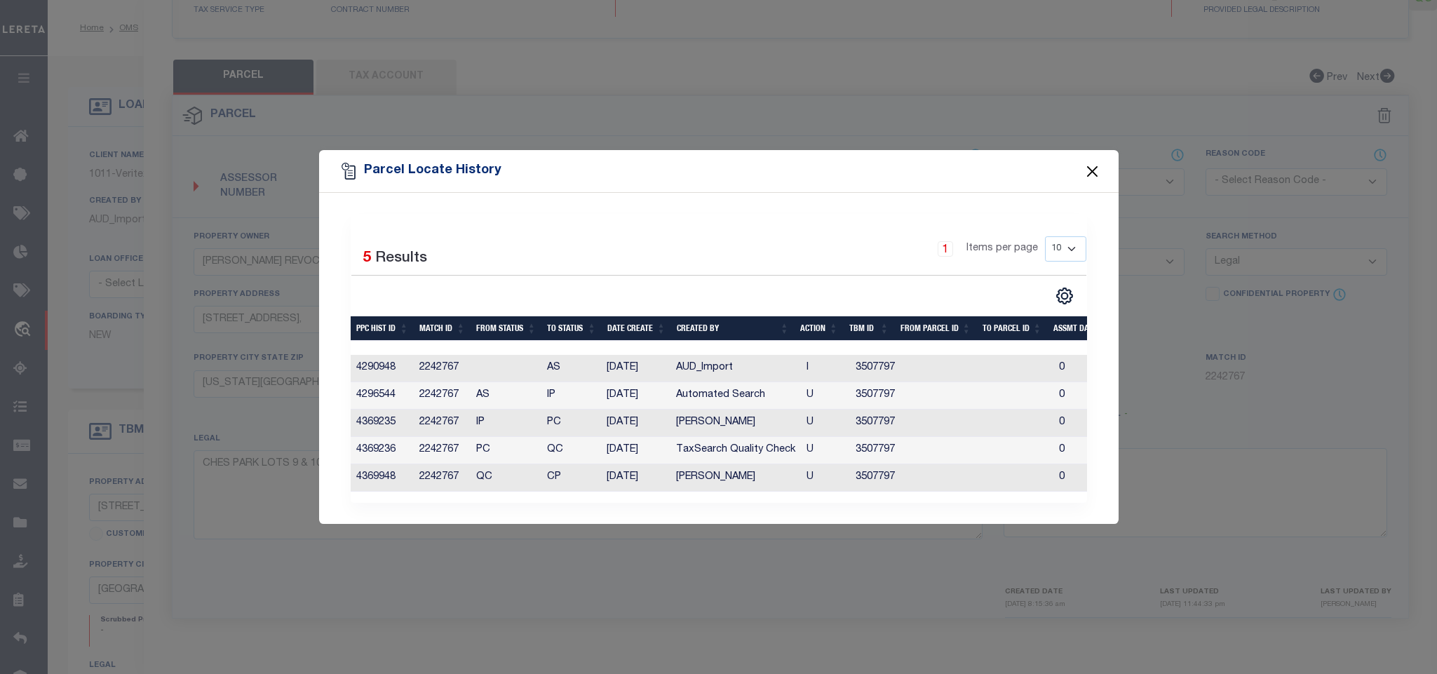
click at [1093, 167] on button "Close" at bounding box center [1092, 171] width 18 height 18
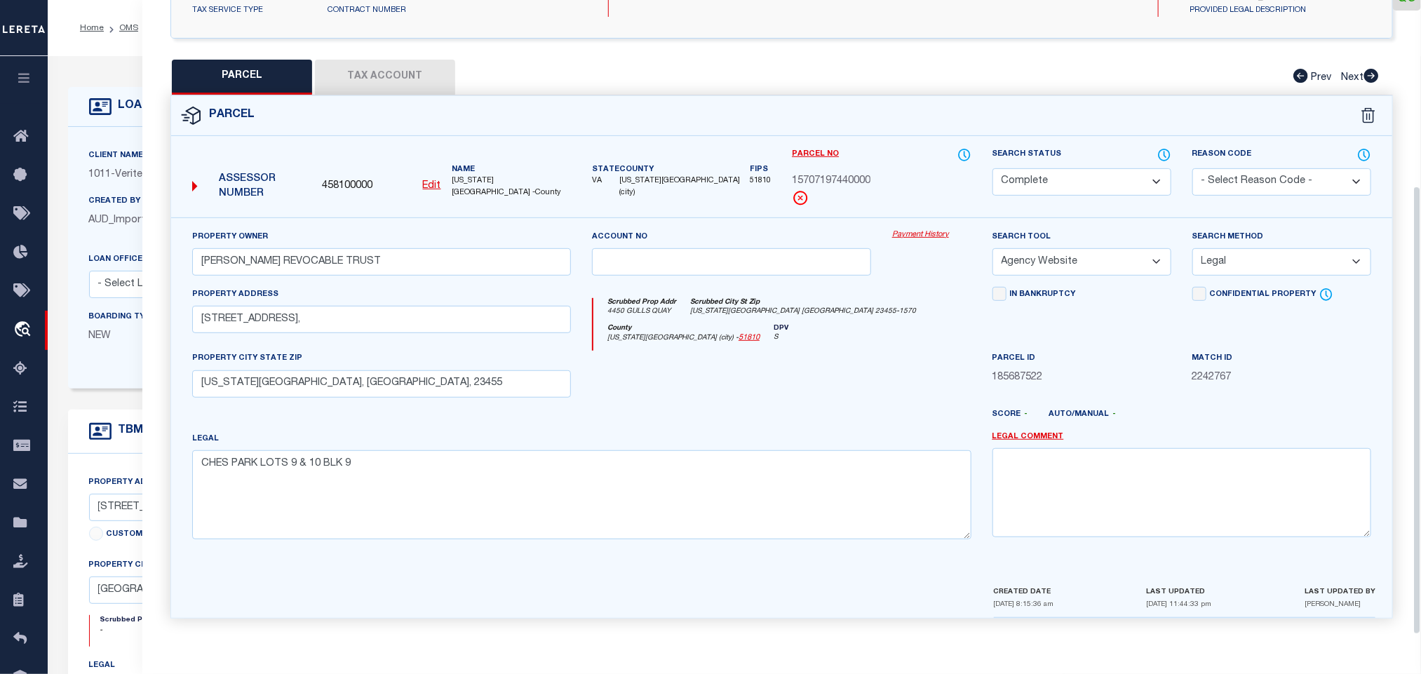
click at [128, 95] on div "LOAN DETAILS" at bounding box center [145, 106] width 112 height 22
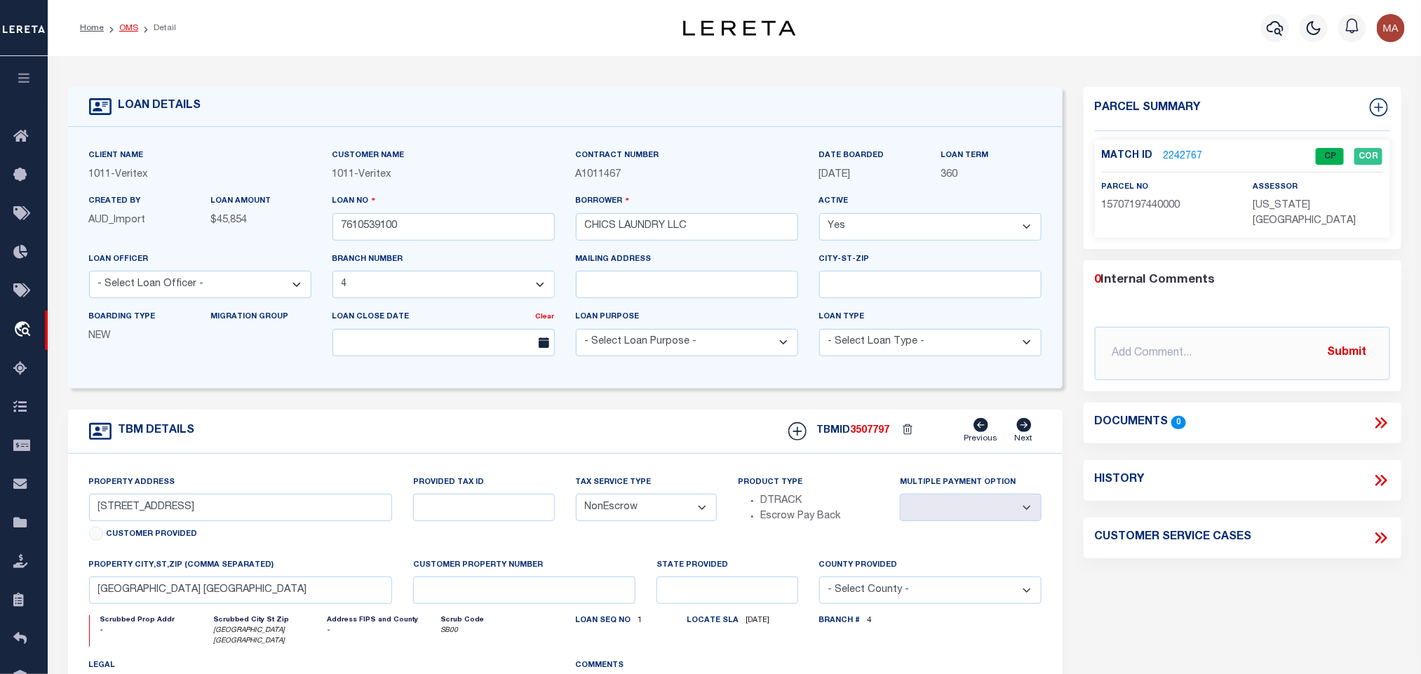
click at [127, 27] on link "OMS" at bounding box center [128, 28] width 19 height 8
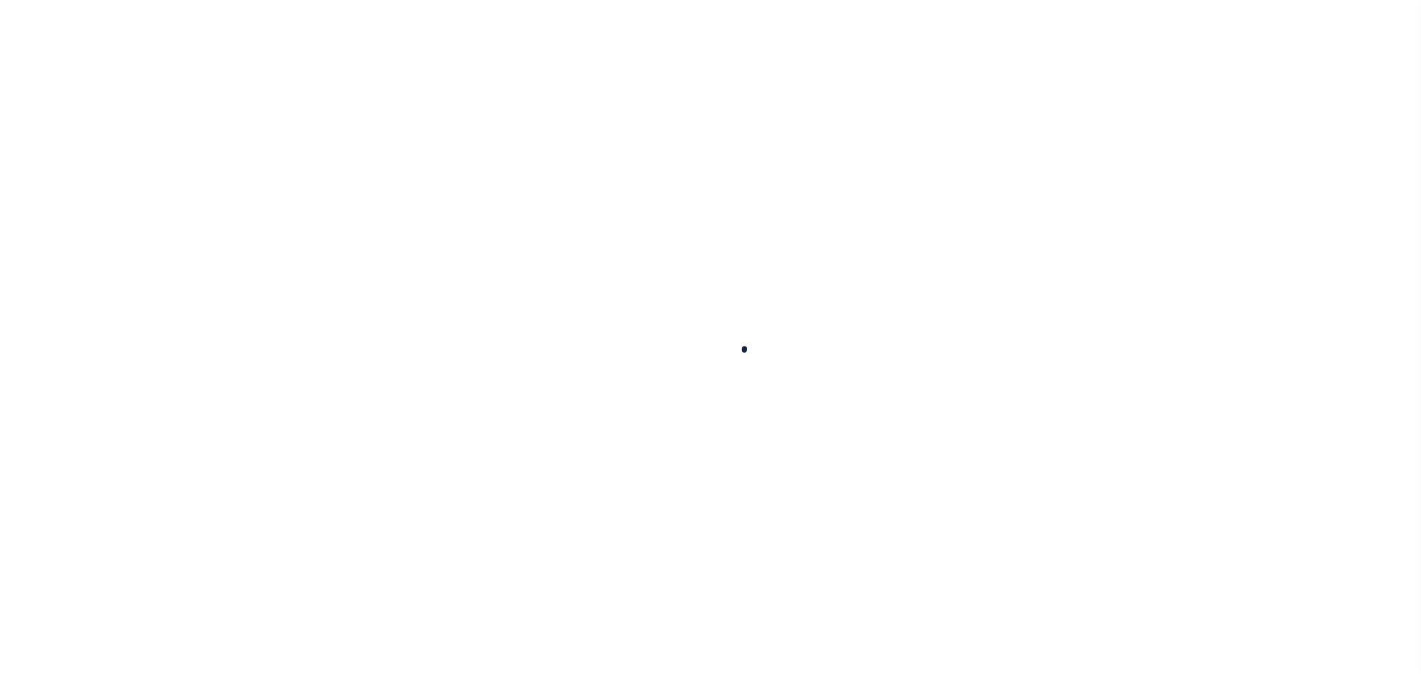
checkbox input "false"
type input "1"
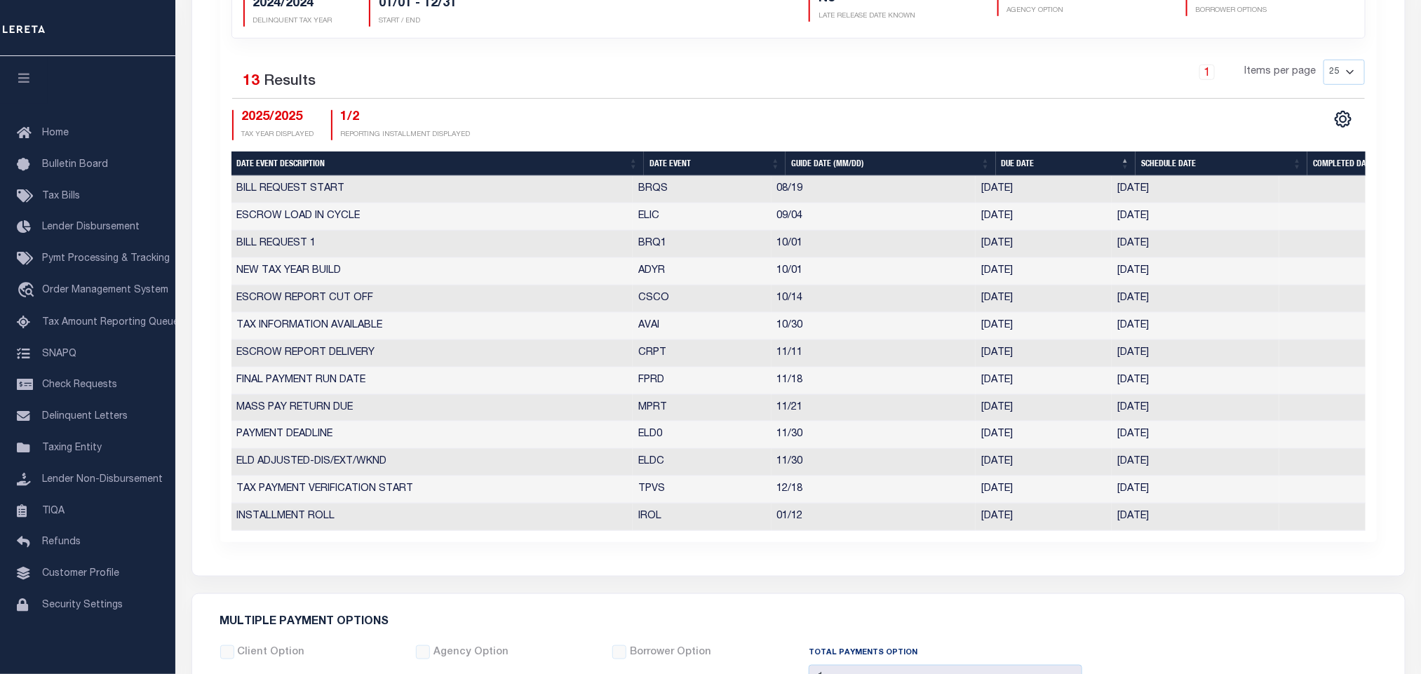
scroll to position [271, 0]
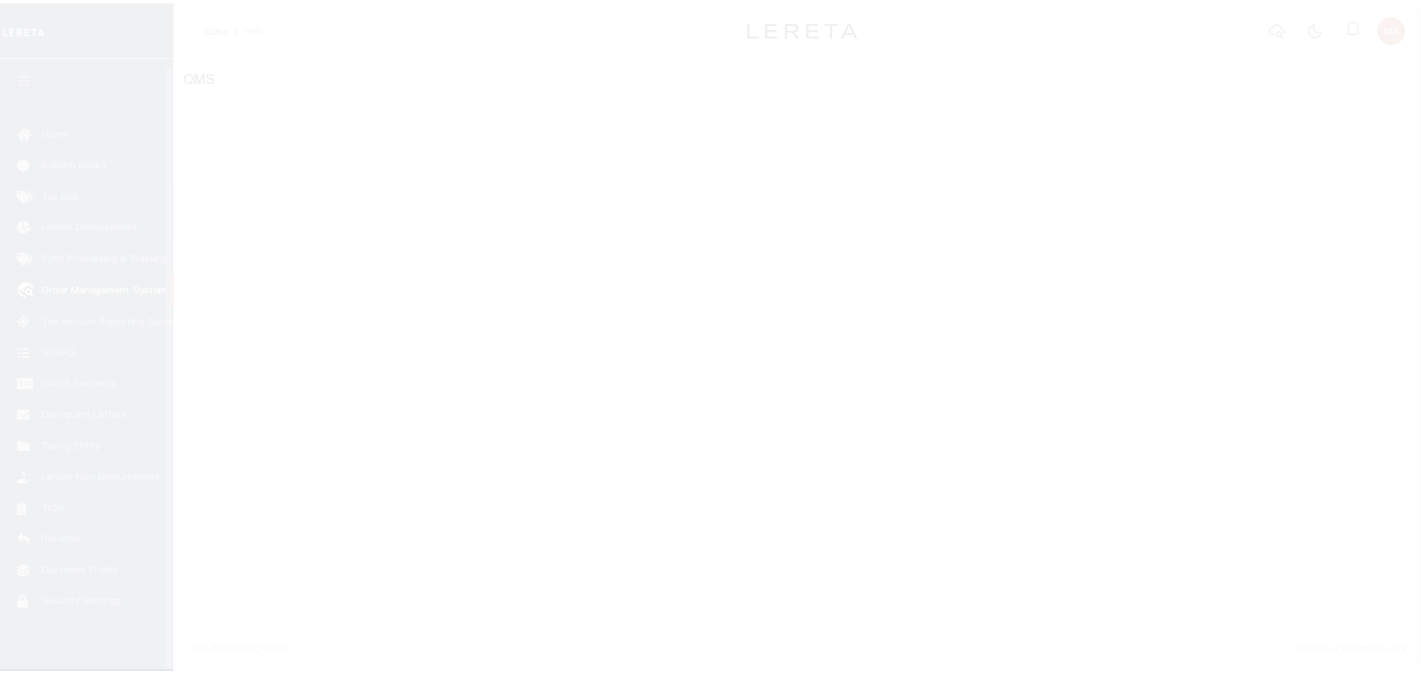
scroll to position [8, 0]
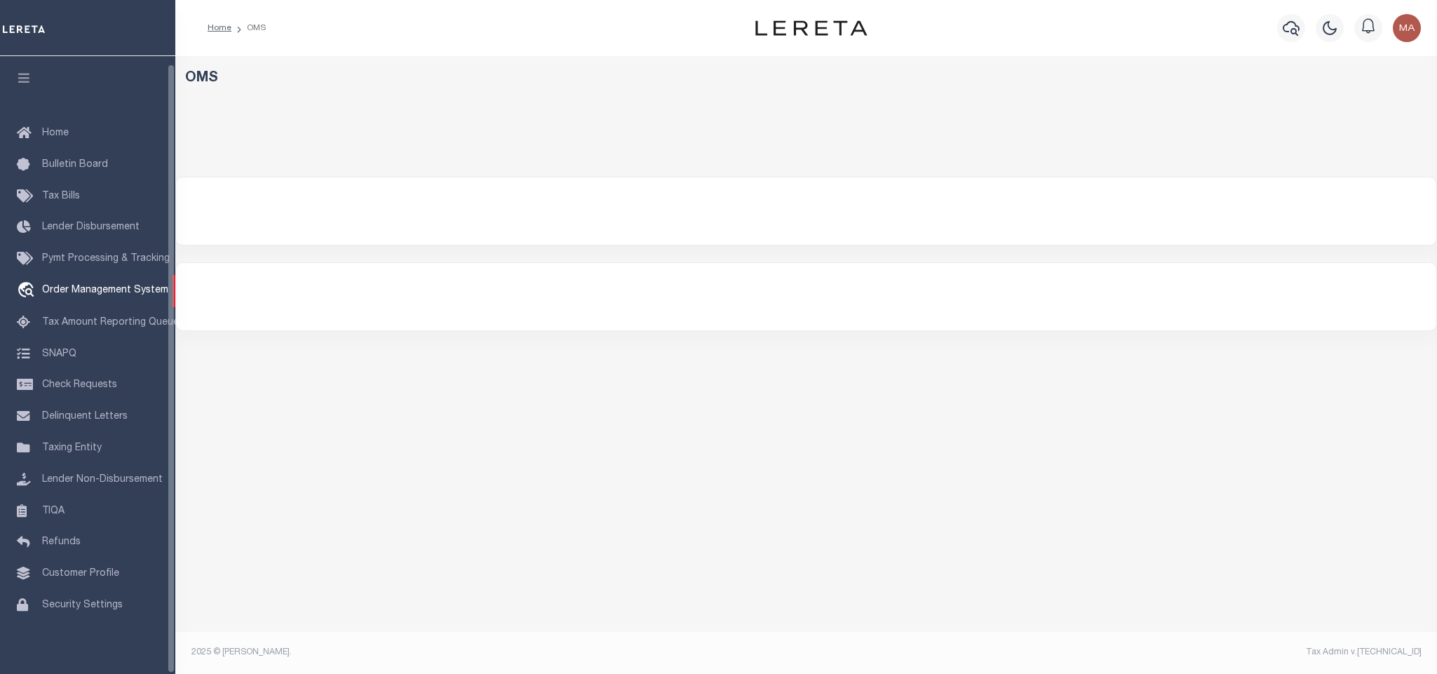
select select "200"
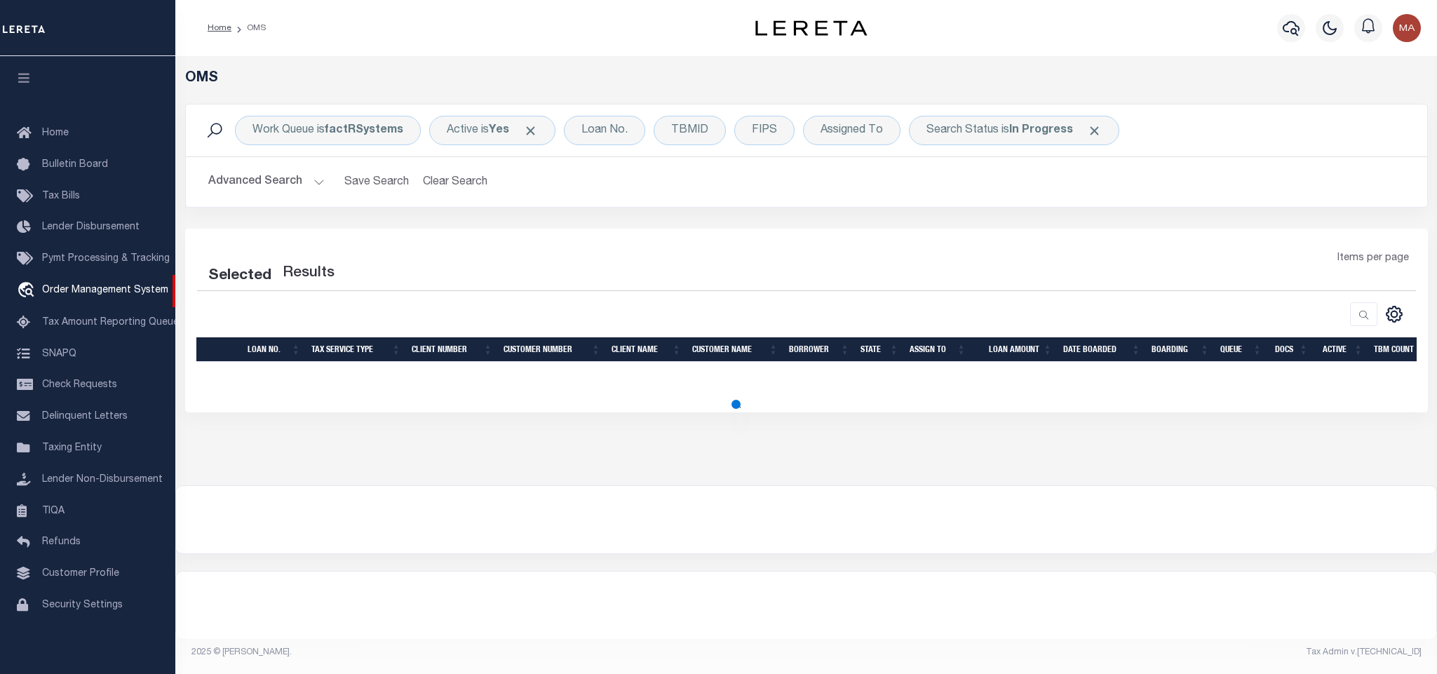
select select "200"
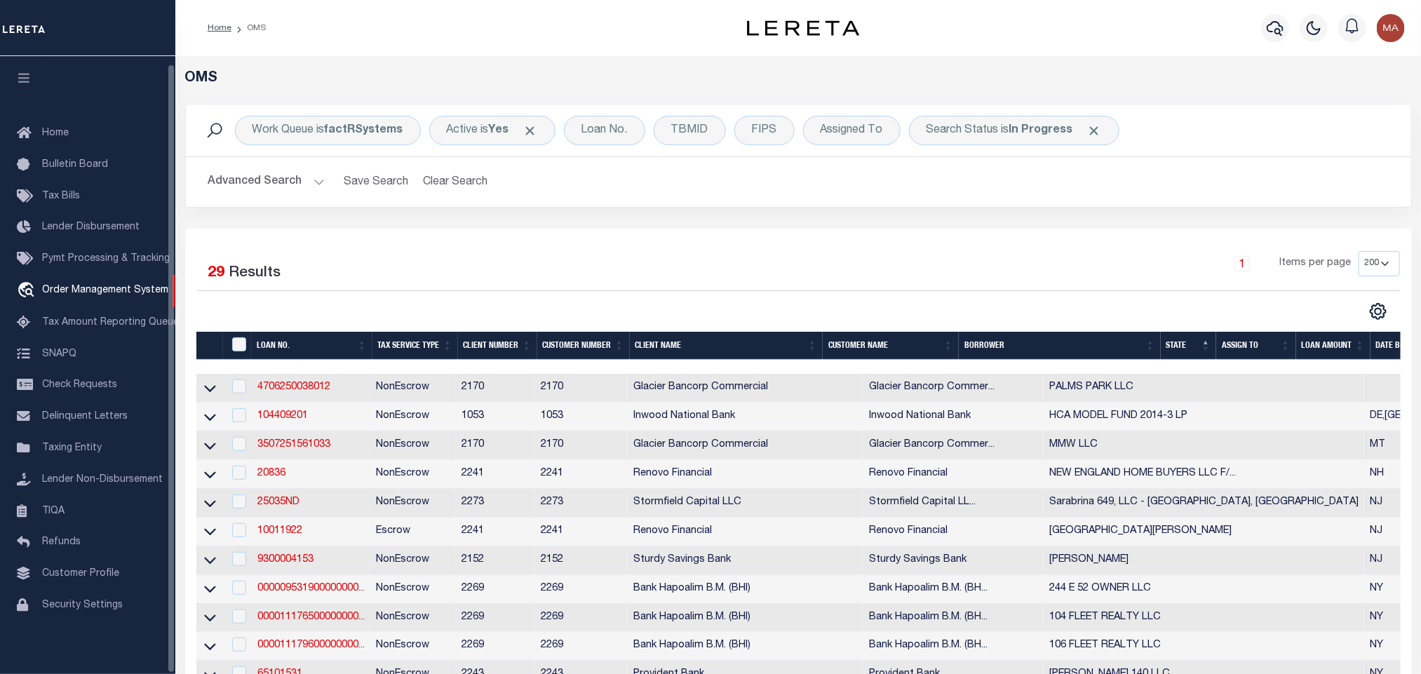
click at [22, 72] on icon "button" at bounding box center [24, 78] width 16 height 13
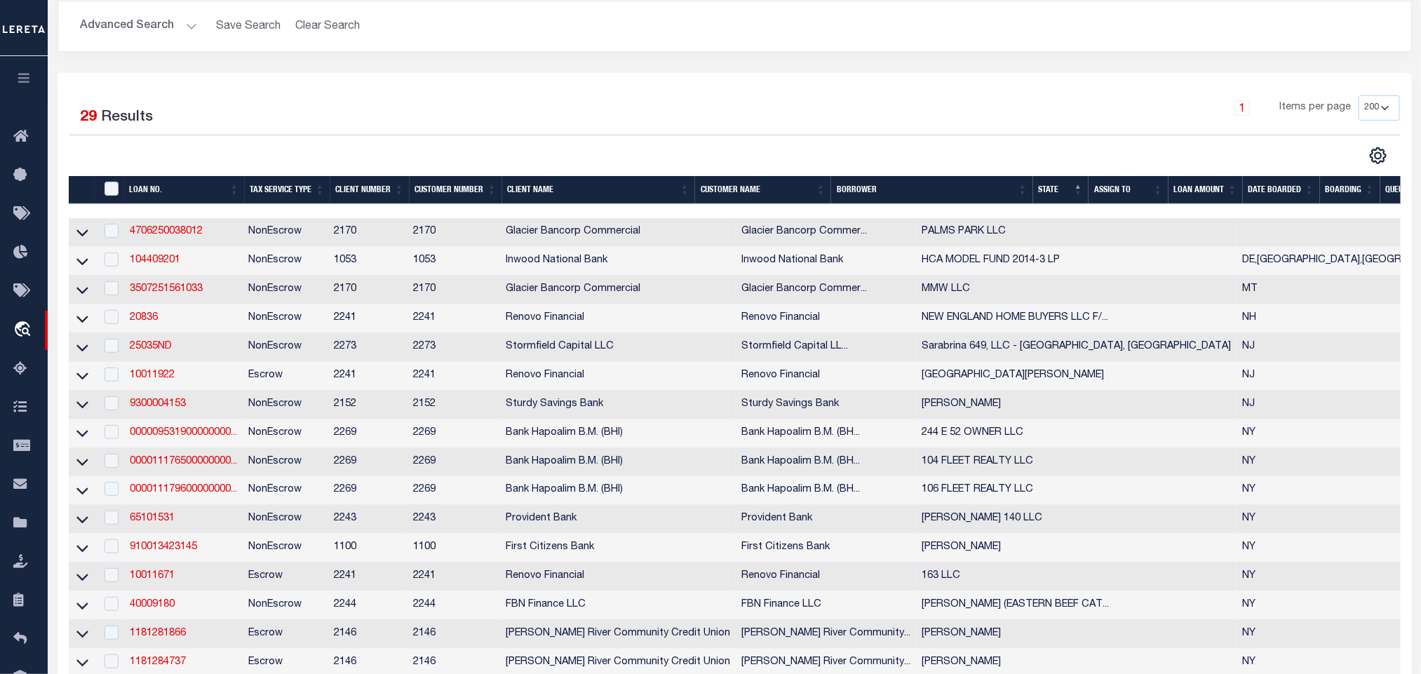
scroll to position [210, 0]
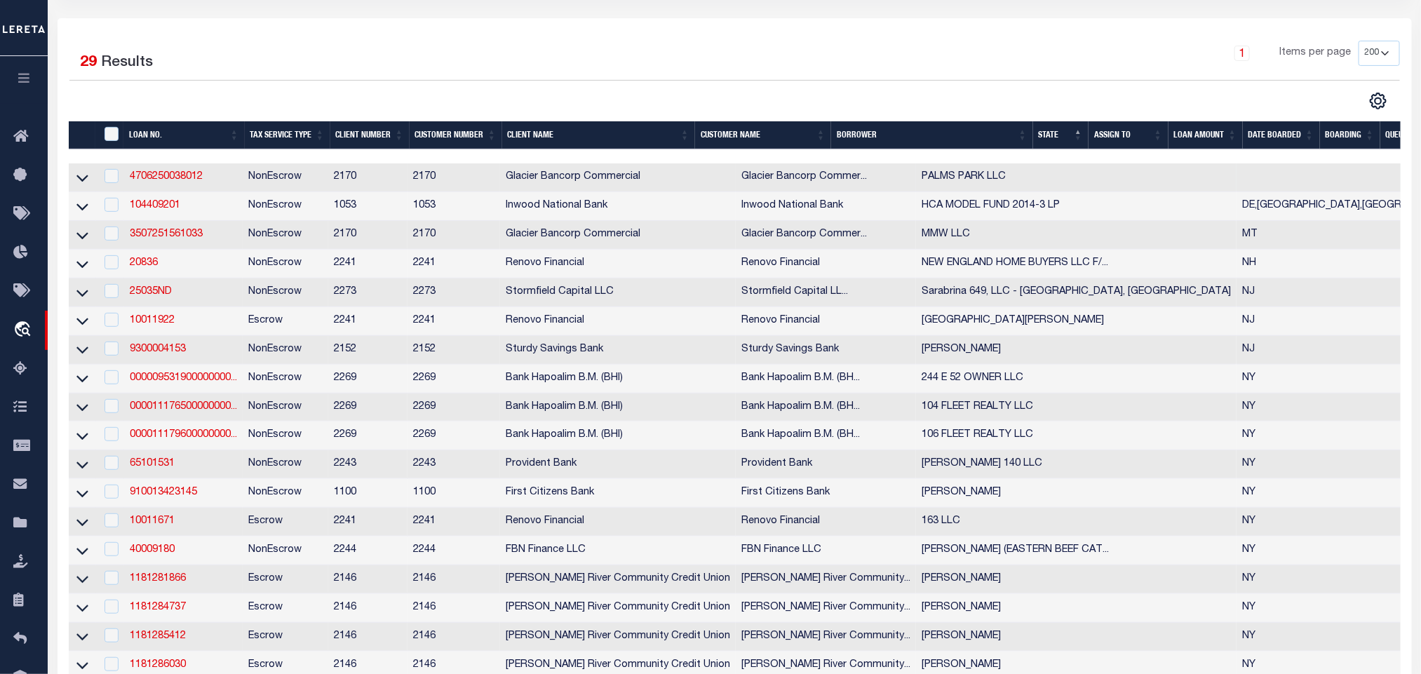
click at [274, 179] on td "NonEscrow" at bounding box center [286, 177] width 86 height 29
checkbox input "true"
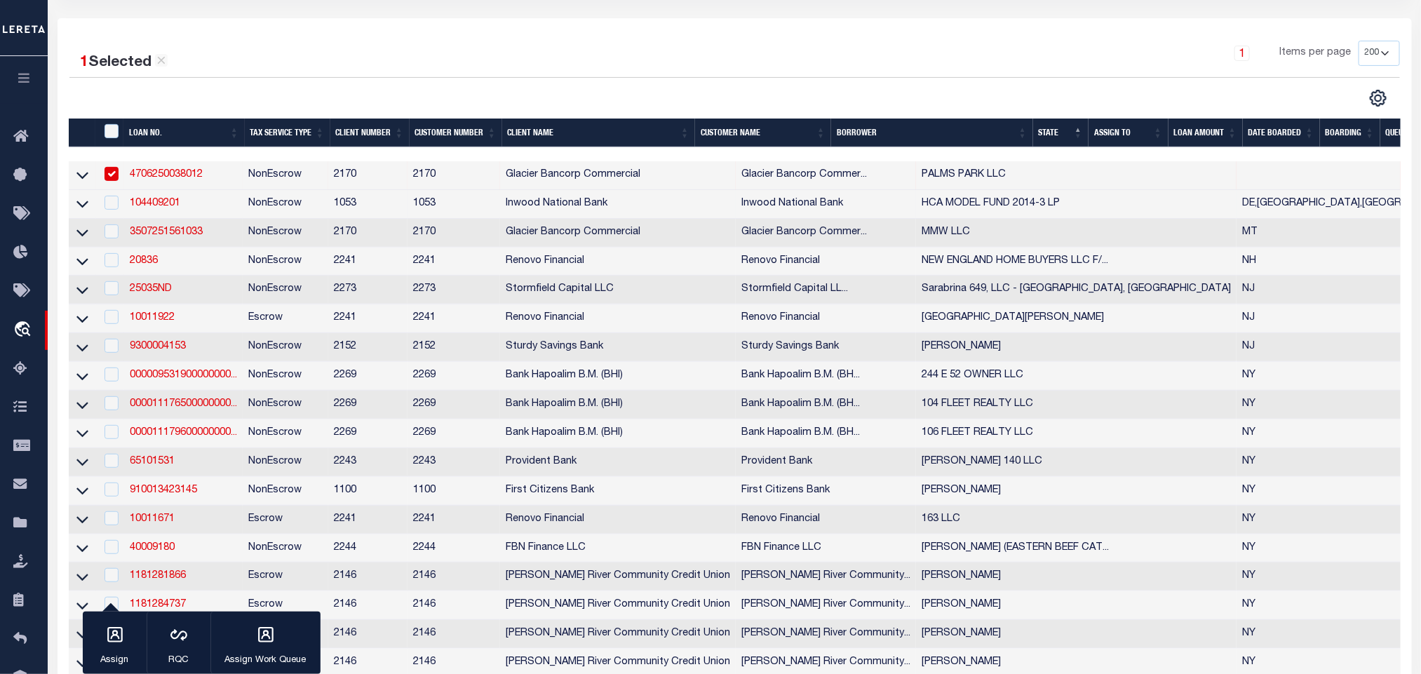
click at [267, 204] on td "NonEscrow" at bounding box center [286, 204] width 86 height 29
checkbox input "true"
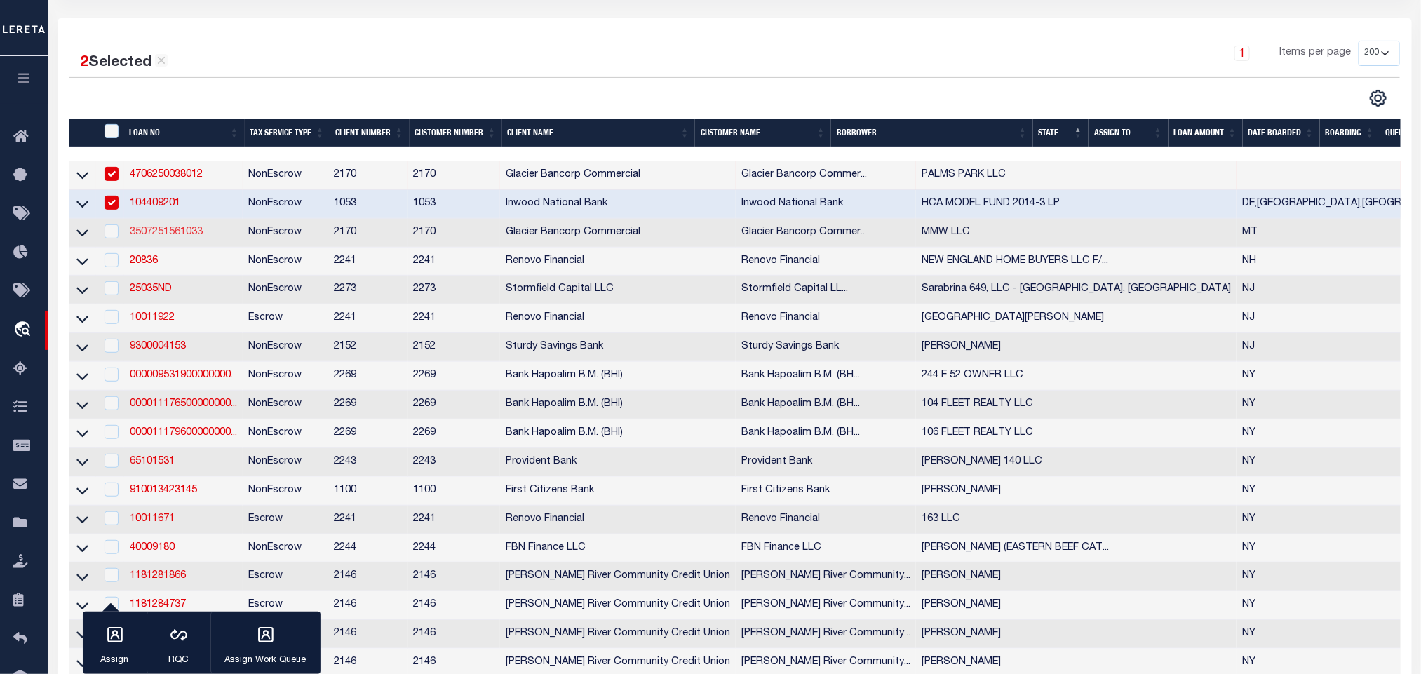
click at [164, 230] on link "3507251561033" at bounding box center [166, 232] width 73 height 10
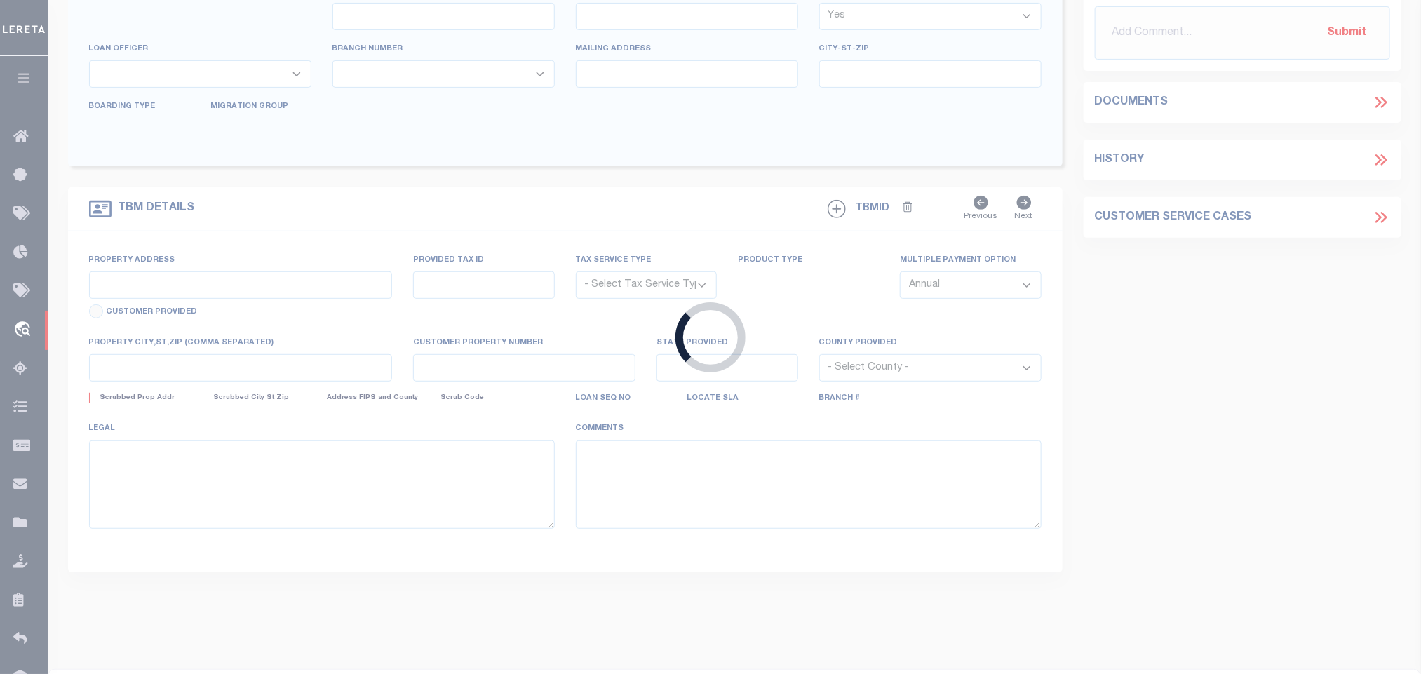
type input "3507251561033"
type input "MMW LLC"
select select
type input "PO BOX 17754"
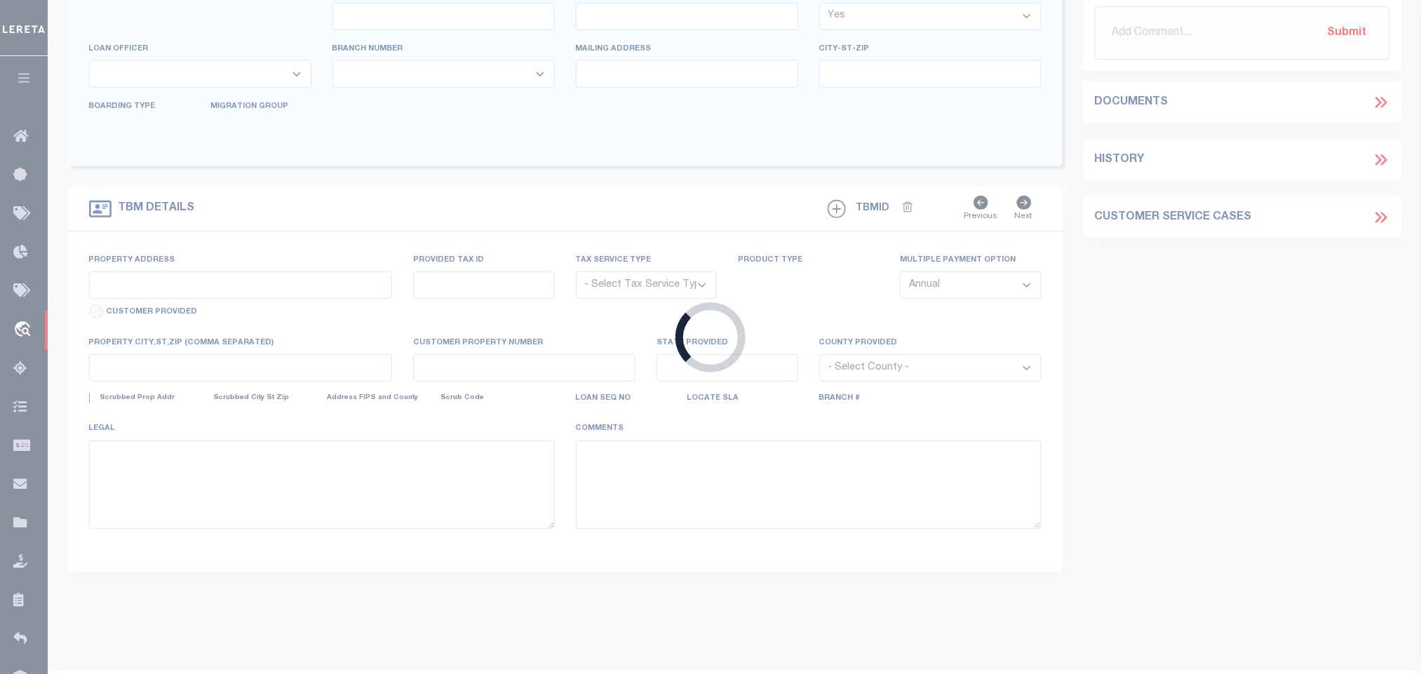
type input "MISSOULA MT 59808-7754"
type input "08/27/2025"
select select "20"
select select "NonEscrow"
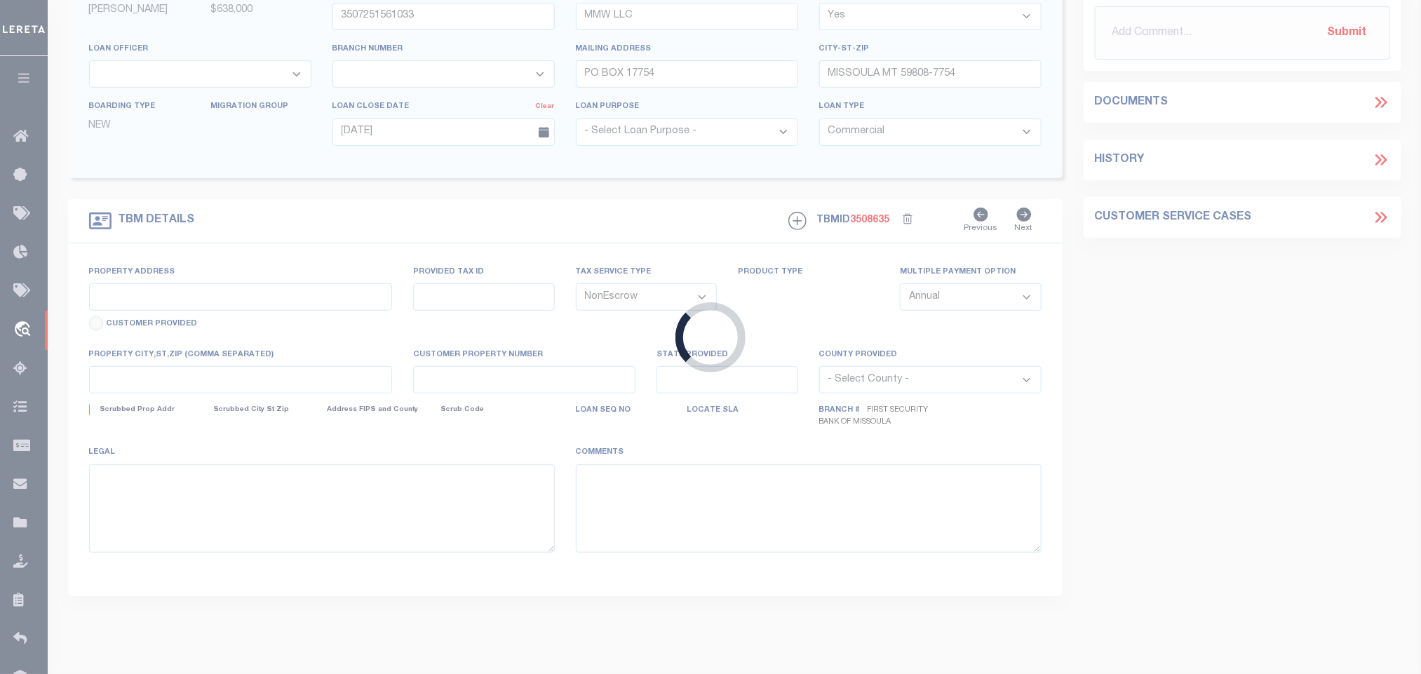
type input "3760 MULLAN RD UNIT 2B"
type input "0425218010"
select select
type input "MISSOULA MT 59808-5123"
type input "MT"
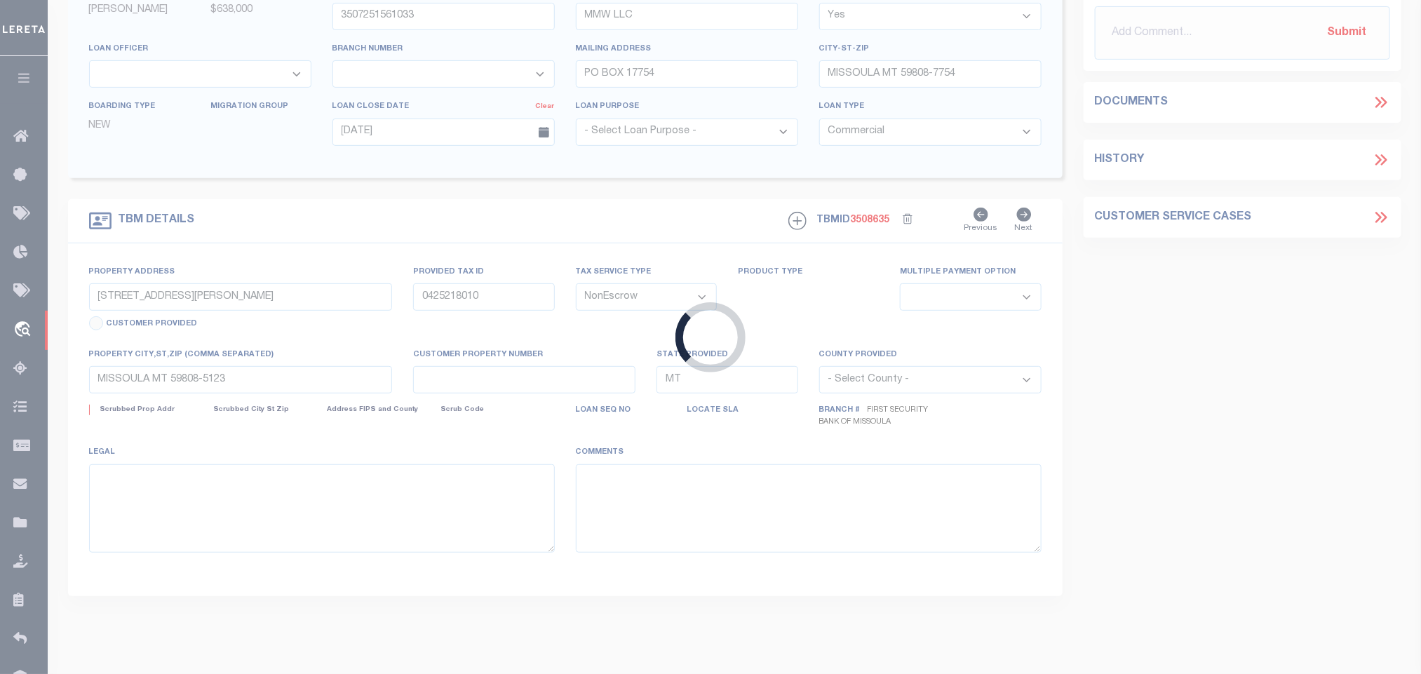
select select "4570"
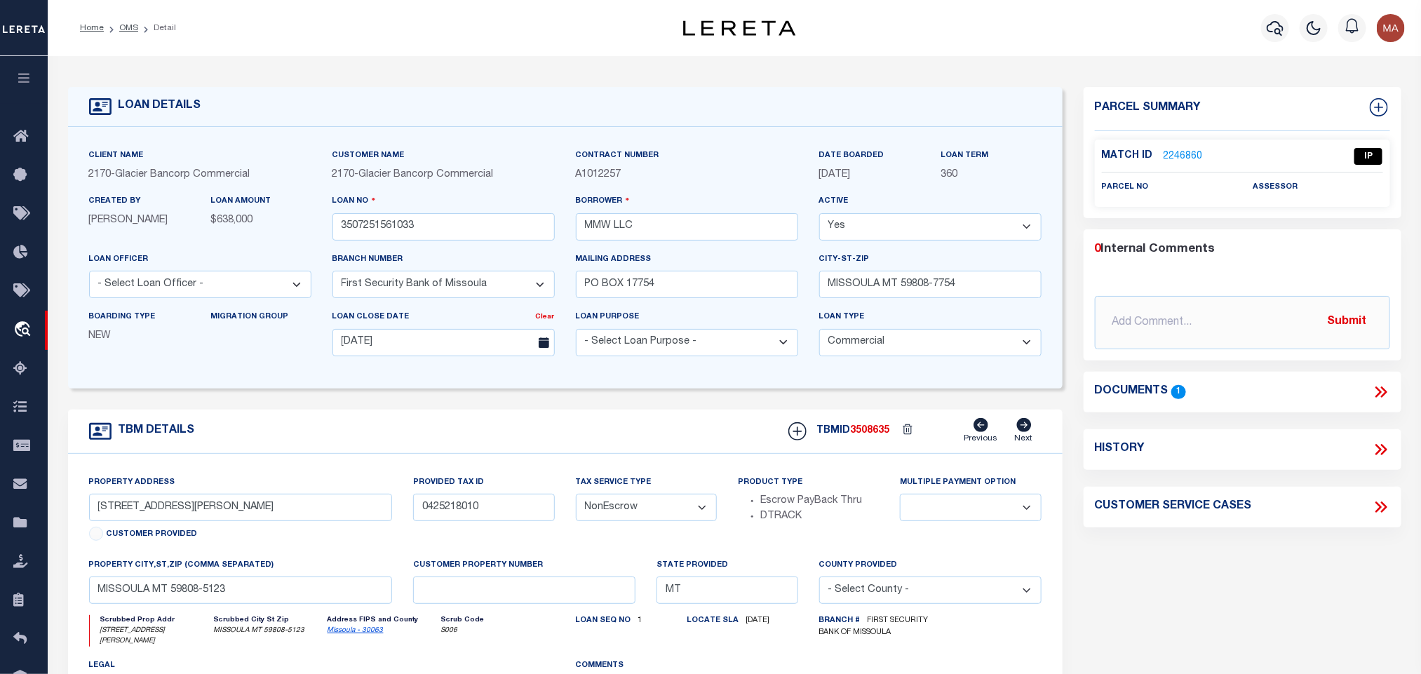
click at [360, 634] on link "Missoula - 30063" at bounding box center [356, 630] width 56 height 7
click at [302, 497] on div "Property Address 3760 MULLAN RD UNIT 2B Customer Provided" at bounding box center [241, 511] width 304 height 72
click at [295, 506] on input "3760 MULLAN RD UNIT 2B" at bounding box center [241, 507] width 304 height 27
click at [1375, 389] on icon at bounding box center [1381, 392] width 18 height 18
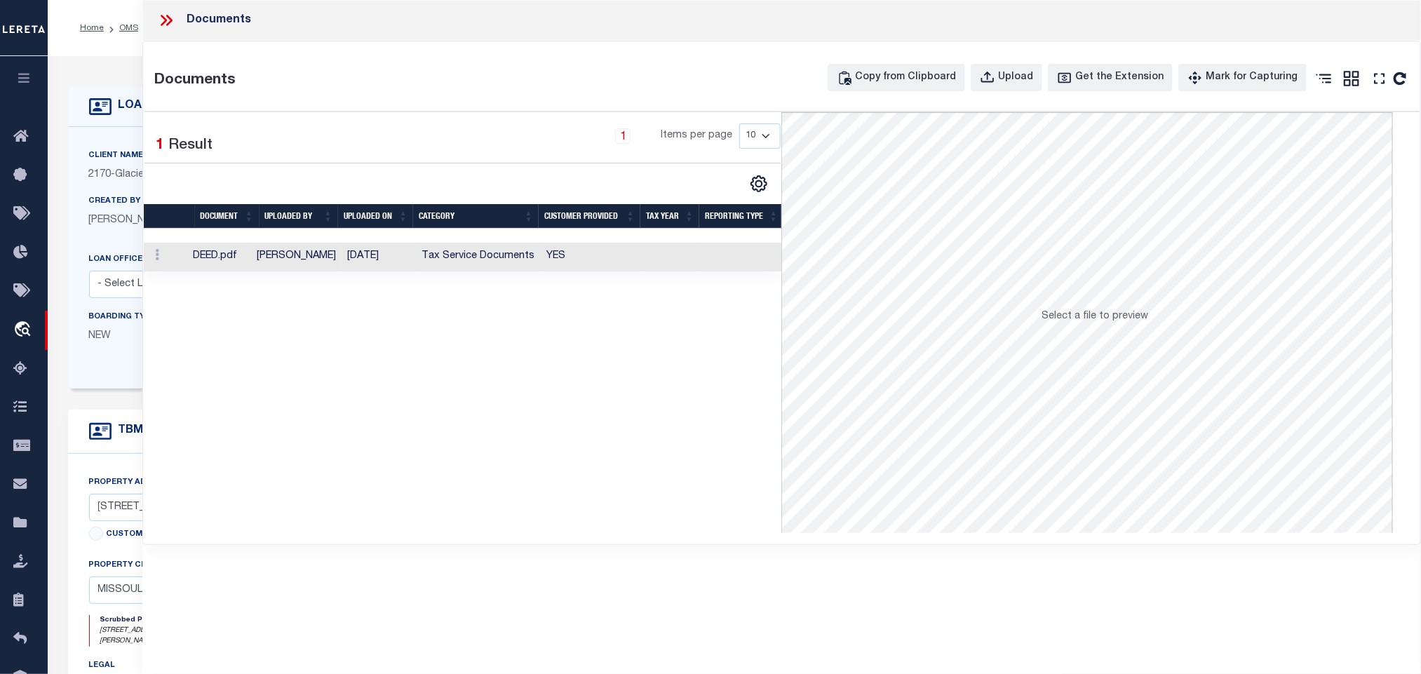
click at [542, 261] on td "YES" at bounding box center [592, 257] width 100 height 29
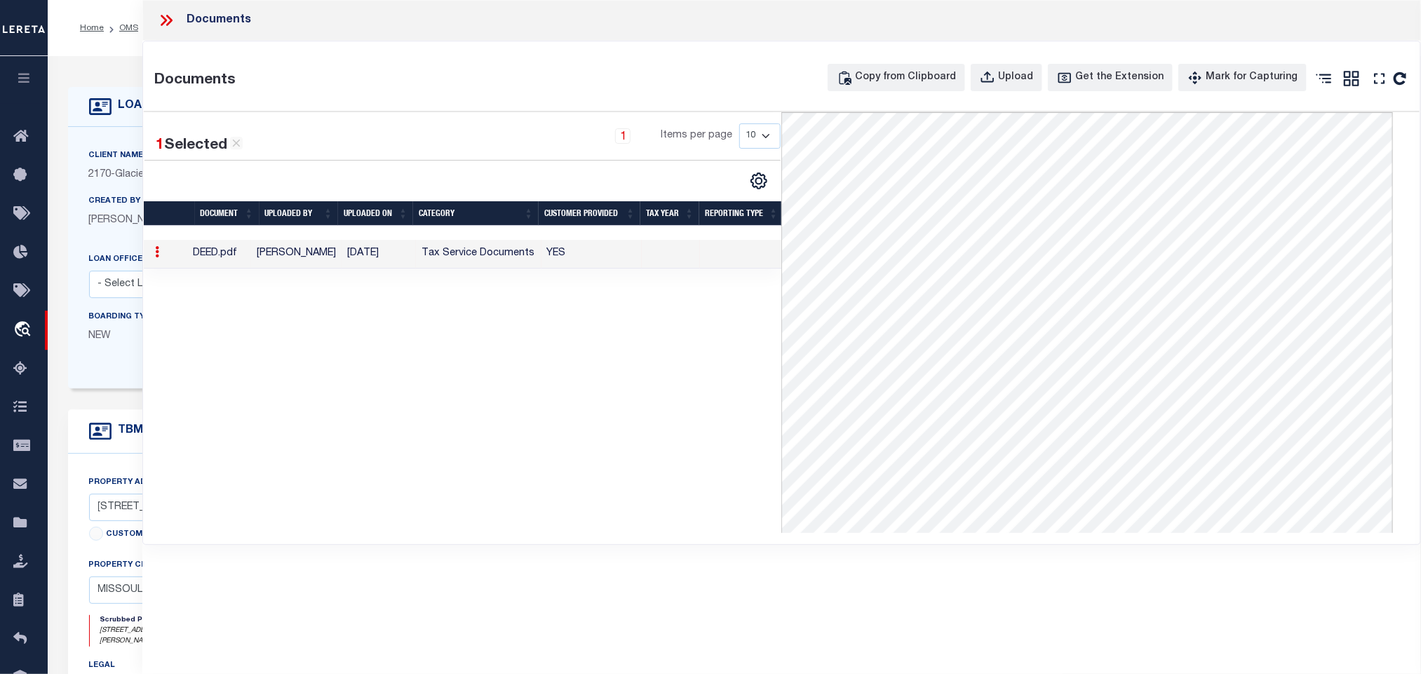
click at [169, 15] on icon at bounding box center [166, 20] width 18 height 18
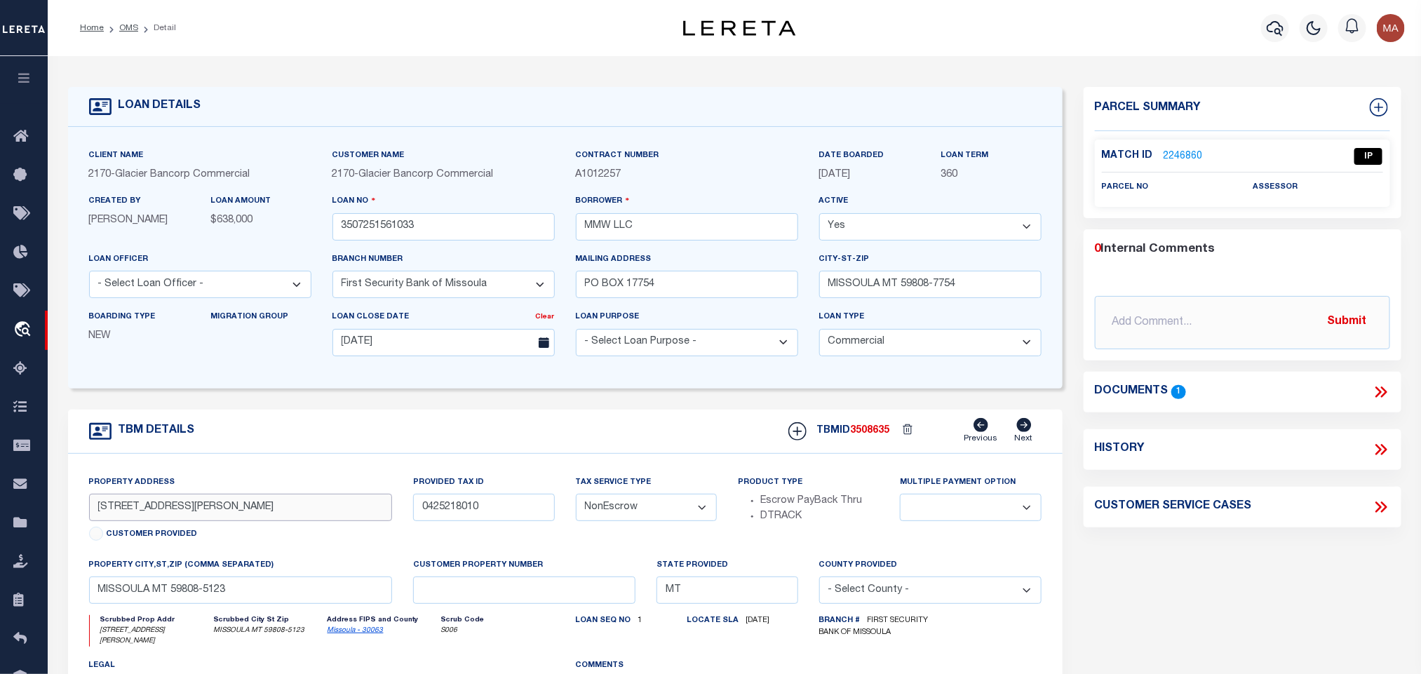
drag, startPoint x: 98, startPoint y: 508, endPoint x: 162, endPoint y: 529, distance: 67.9
click at [162, 521] on input "3760 MULLAN RD UNIT 2B" at bounding box center [241, 507] width 304 height 27
click at [449, 516] on input "0425218010" at bounding box center [483, 507] width 141 height 27
click at [657, 222] on input "MMW LLC" at bounding box center [687, 226] width 222 height 27
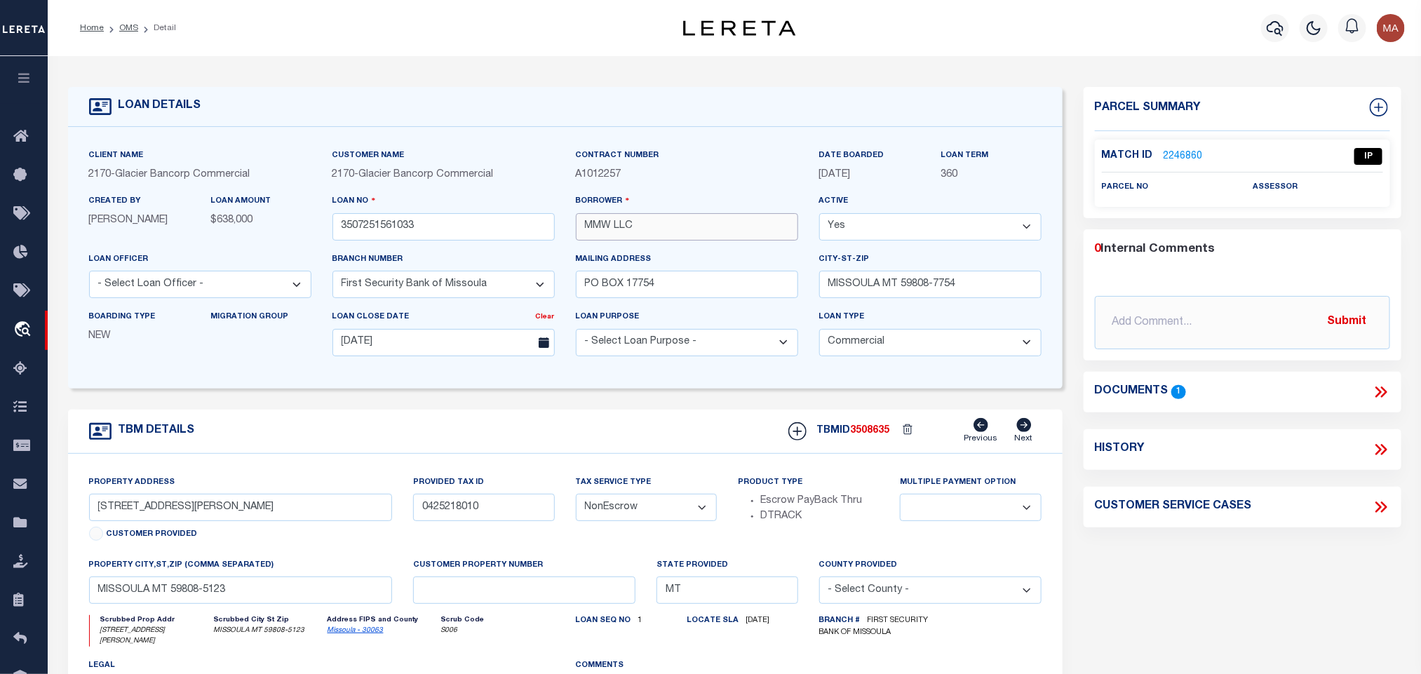
click at [657, 222] on input "MMW LLC" at bounding box center [687, 226] width 222 height 27
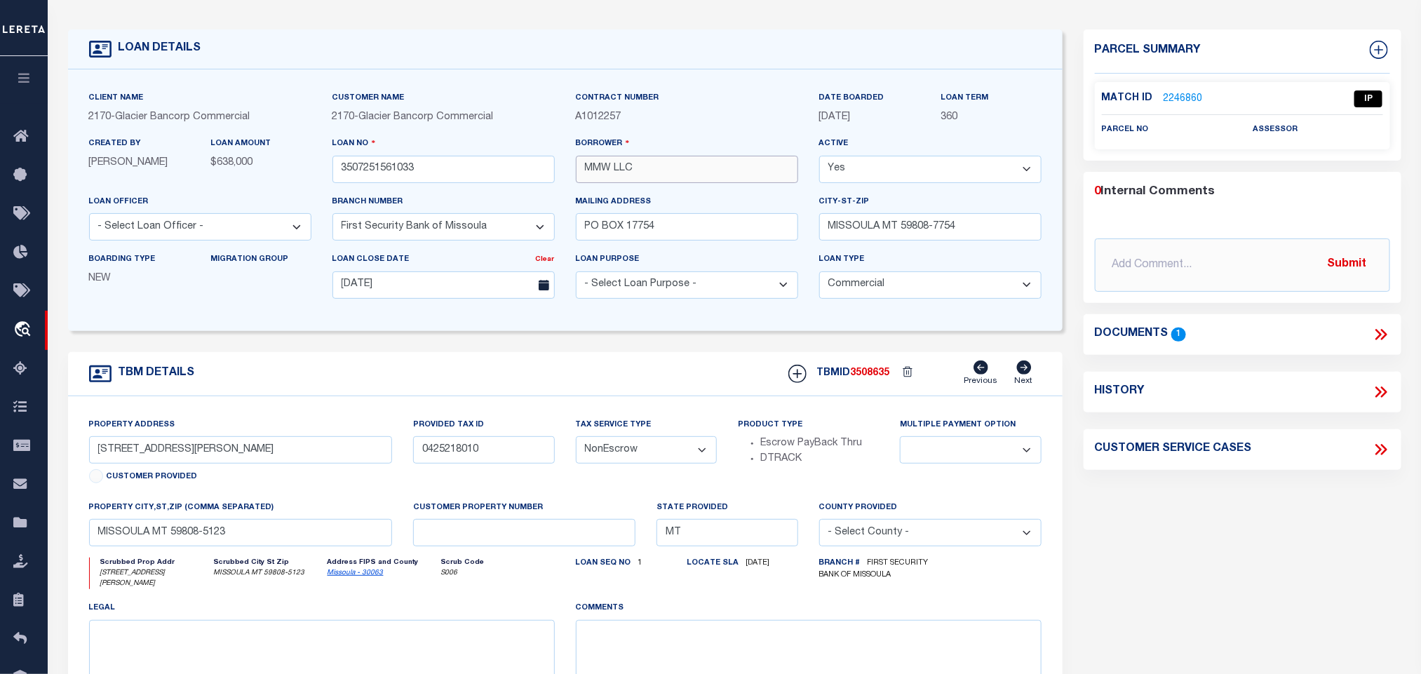
scroll to position [105, 0]
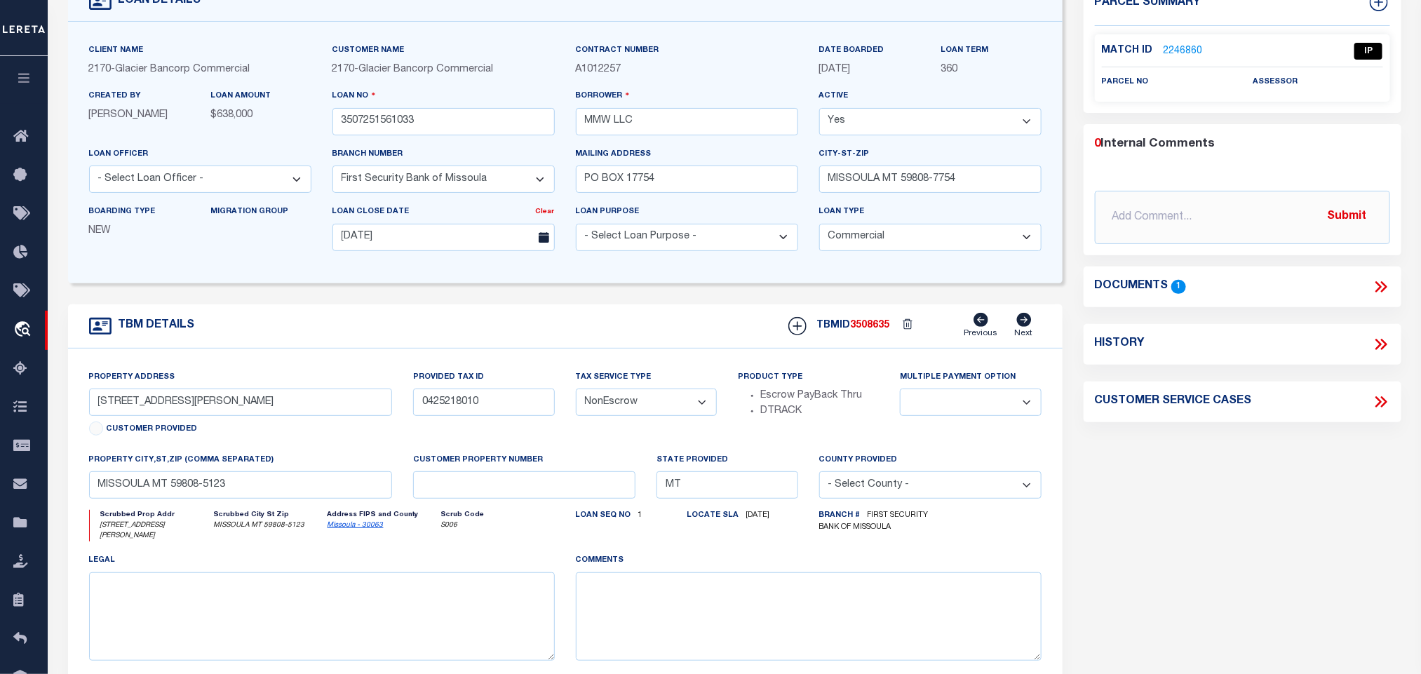
click at [1168, 55] on link "2246860" at bounding box center [1183, 51] width 39 height 15
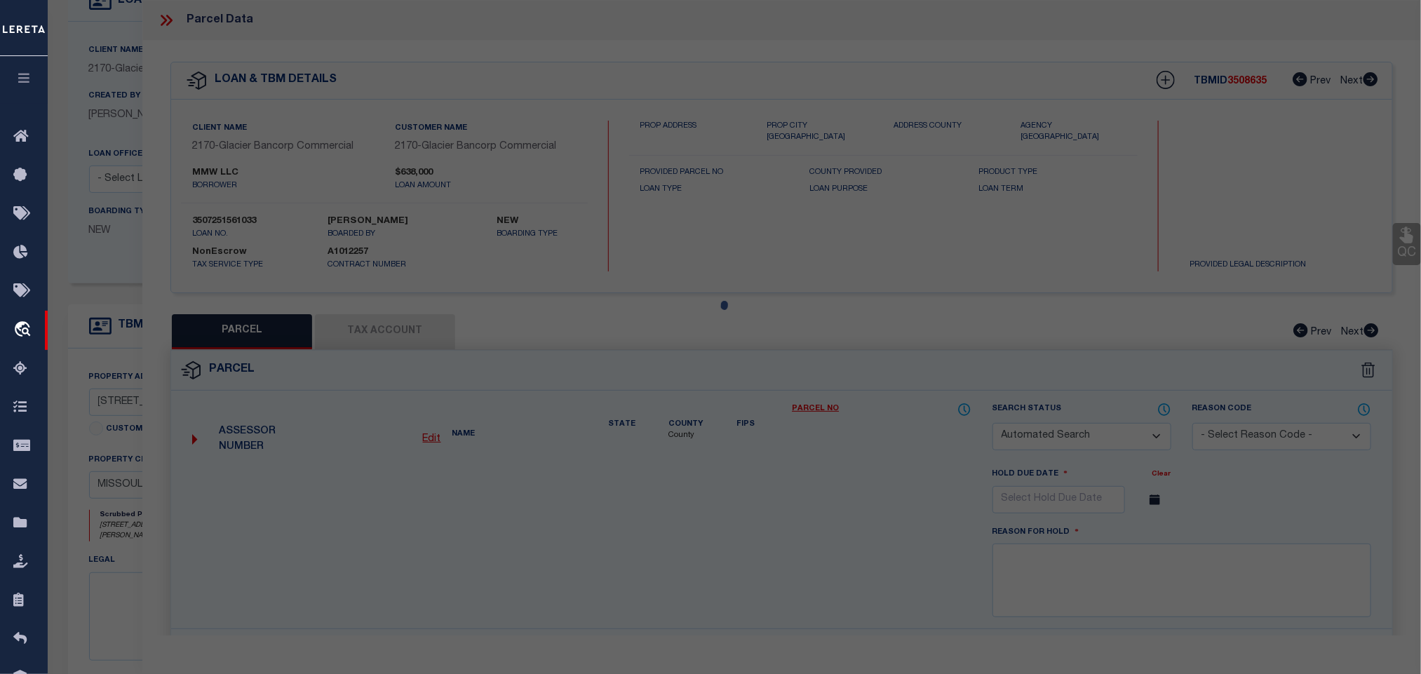
checkbox input "false"
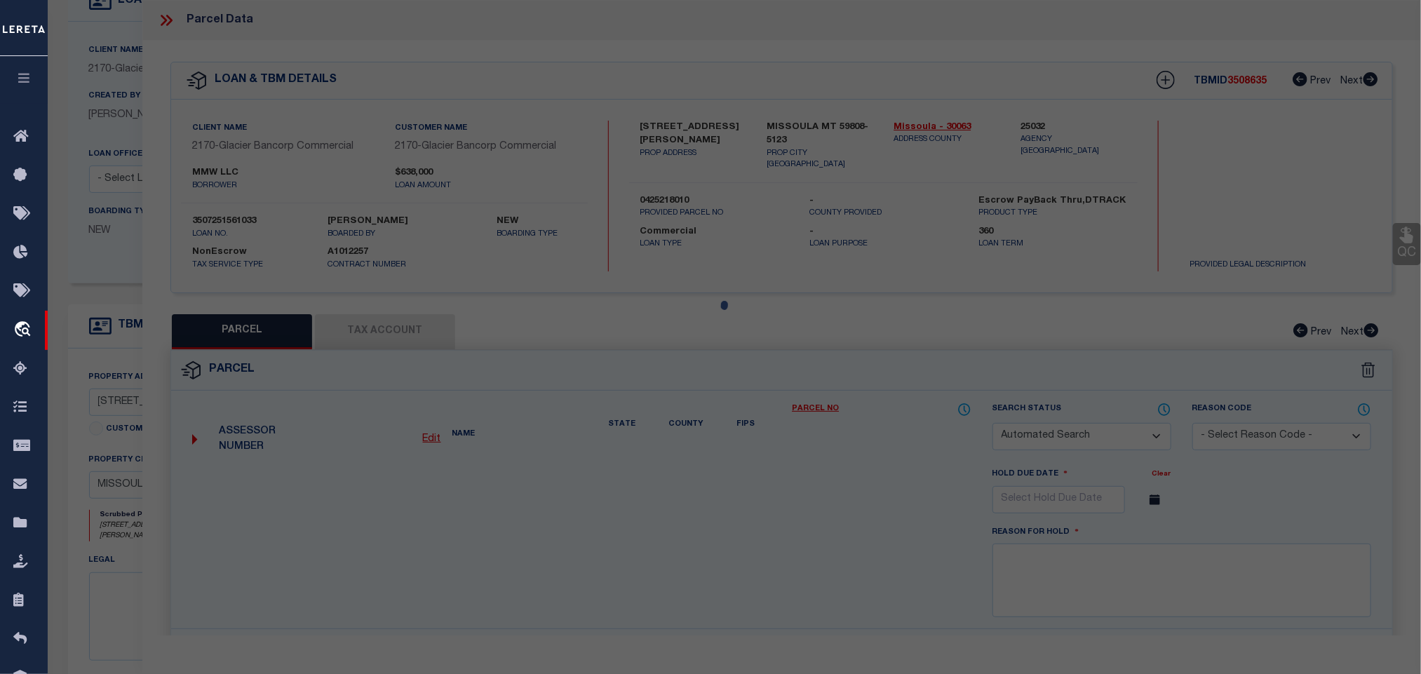
select select "IP"
checkbox input "false"
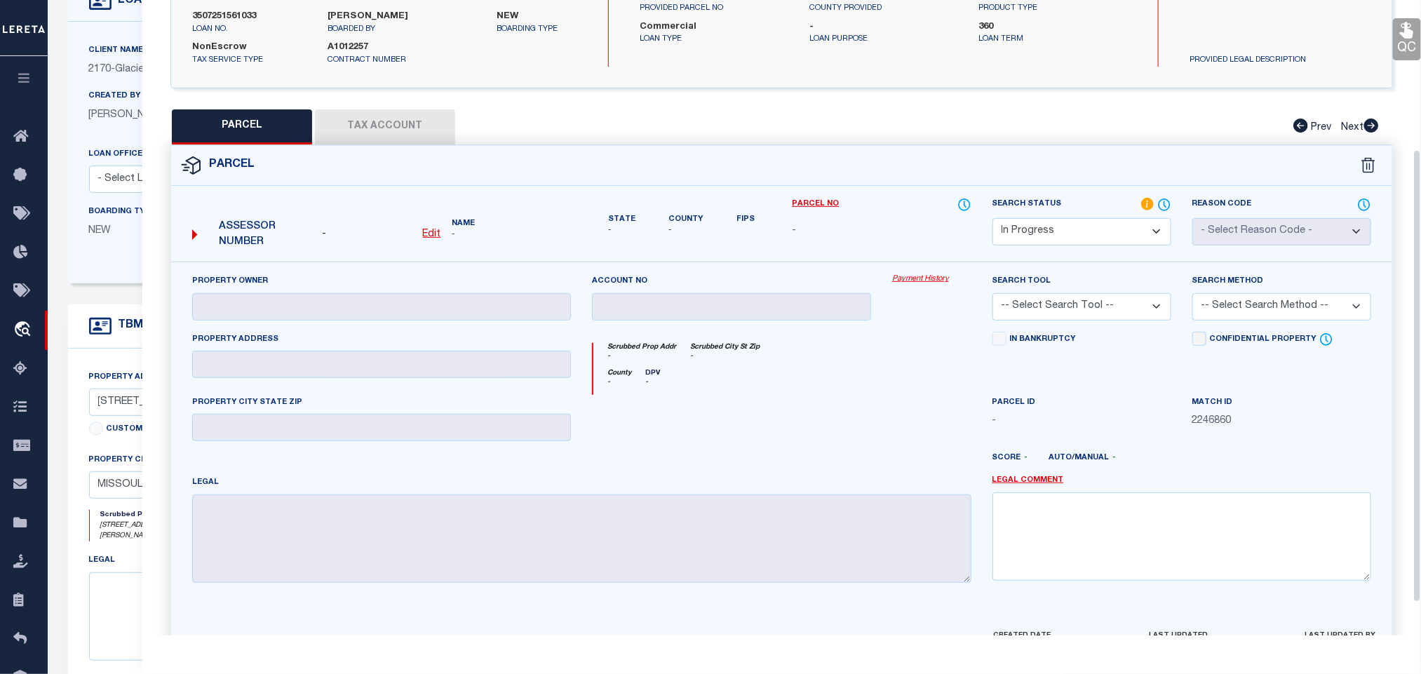
scroll to position [210, 0]
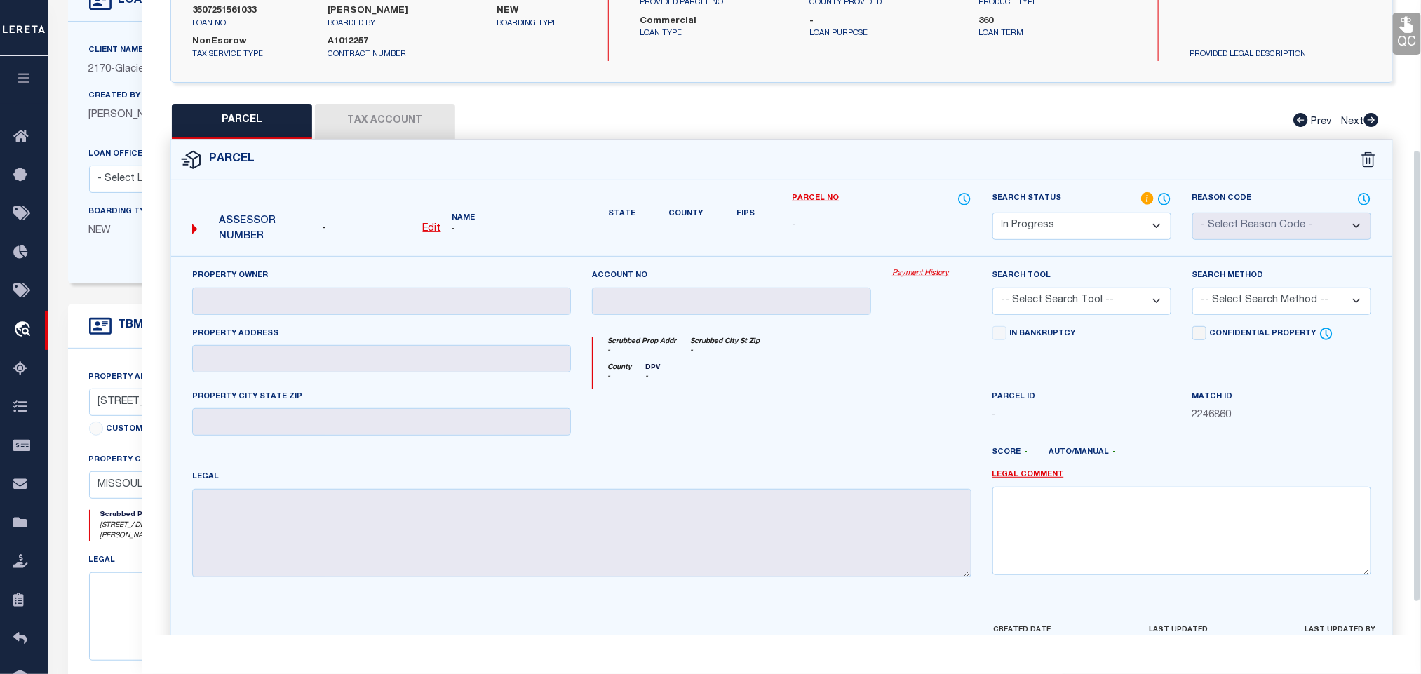
click at [1078, 229] on select "Automated Search Bad Parcel Complete Duplicate Parcel High Dollar Reporting In …" at bounding box center [1082, 226] width 179 height 27
select select "ND"
click at [1078, 229] on select "Automated Search Bad Parcel Complete Duplicate Parcel High Dollar Reporting In …" at bounding box center [1082, 226] width 179 height 27
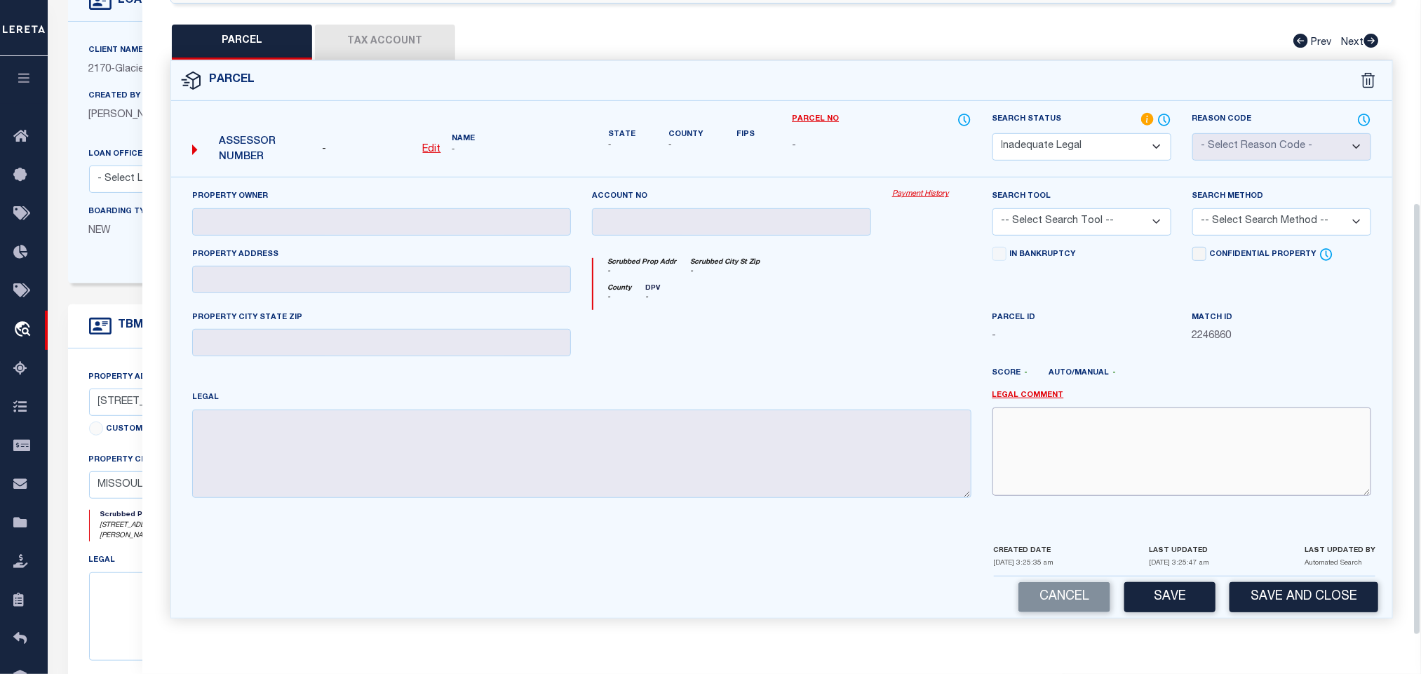
click at [1147, 427] on textarea at bounding box center [1182, 452] width 379 height 88
click at [1055, 415] on textarea at bounding box center [1182, 452] width 379 height 88
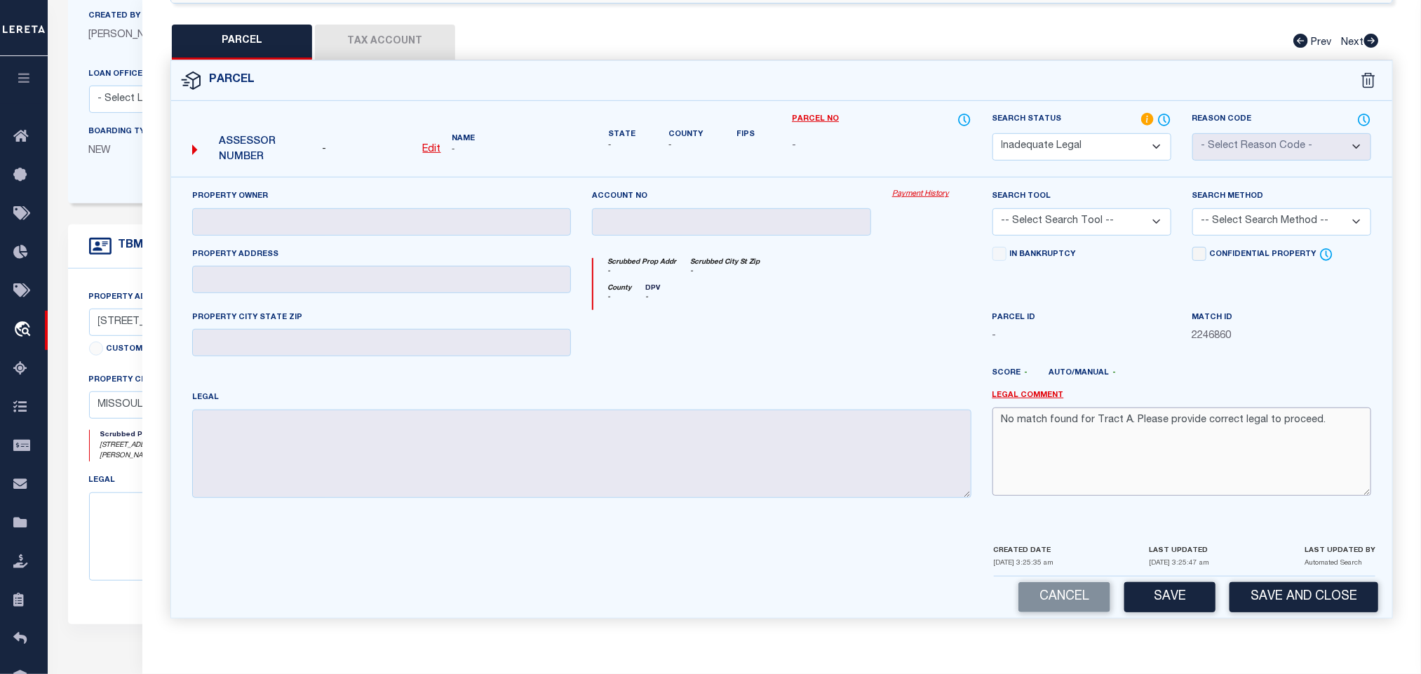
scroll to position [316, 0]
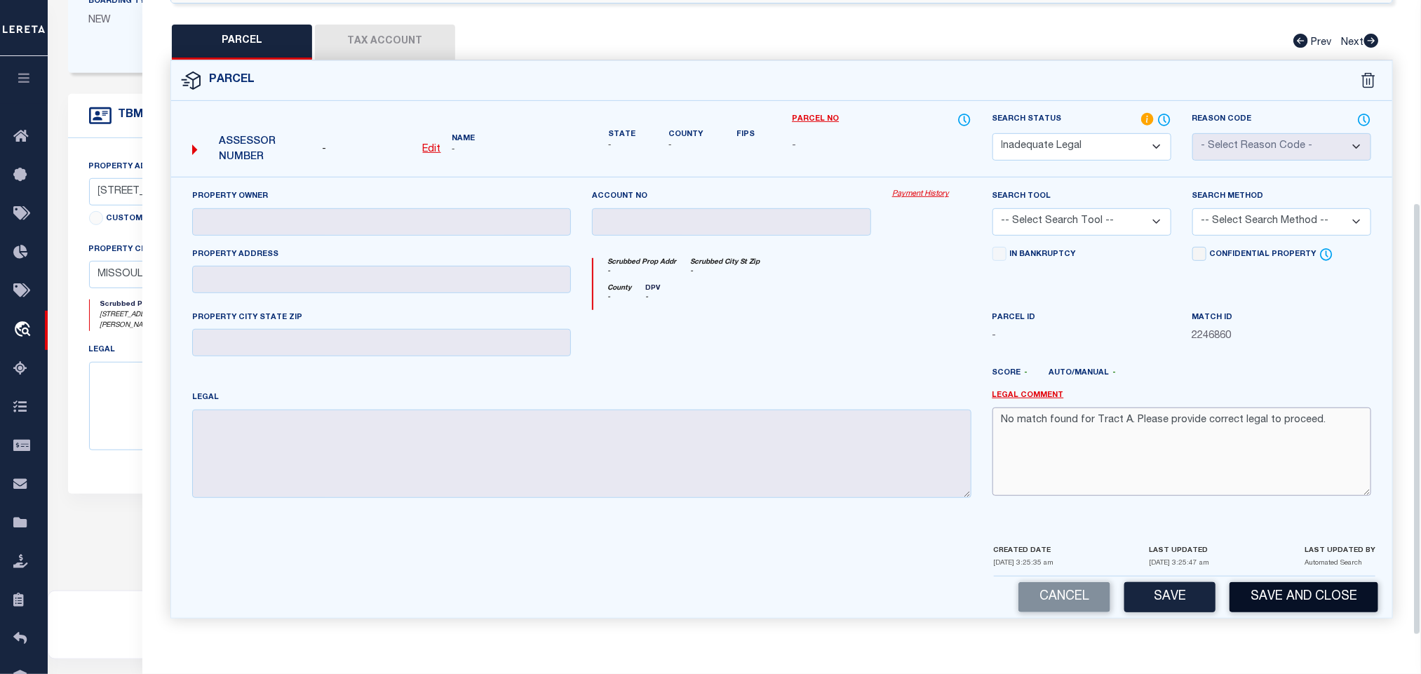
type textarea "No match found for Tract A. Please provide correct legal to proceed."
click at [1267, 605] on button "Save and Close" at bounding box center [1304, 597] width 149 height 30
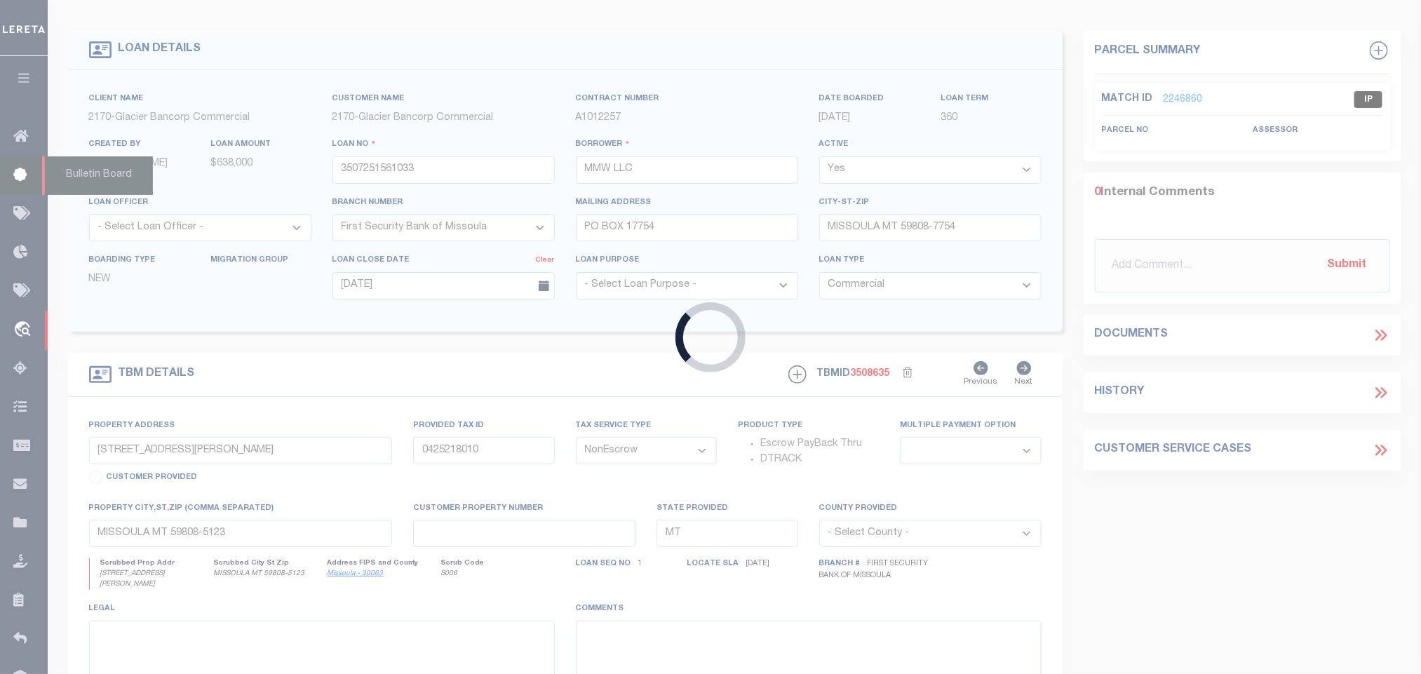
scroll to position [0, 0]
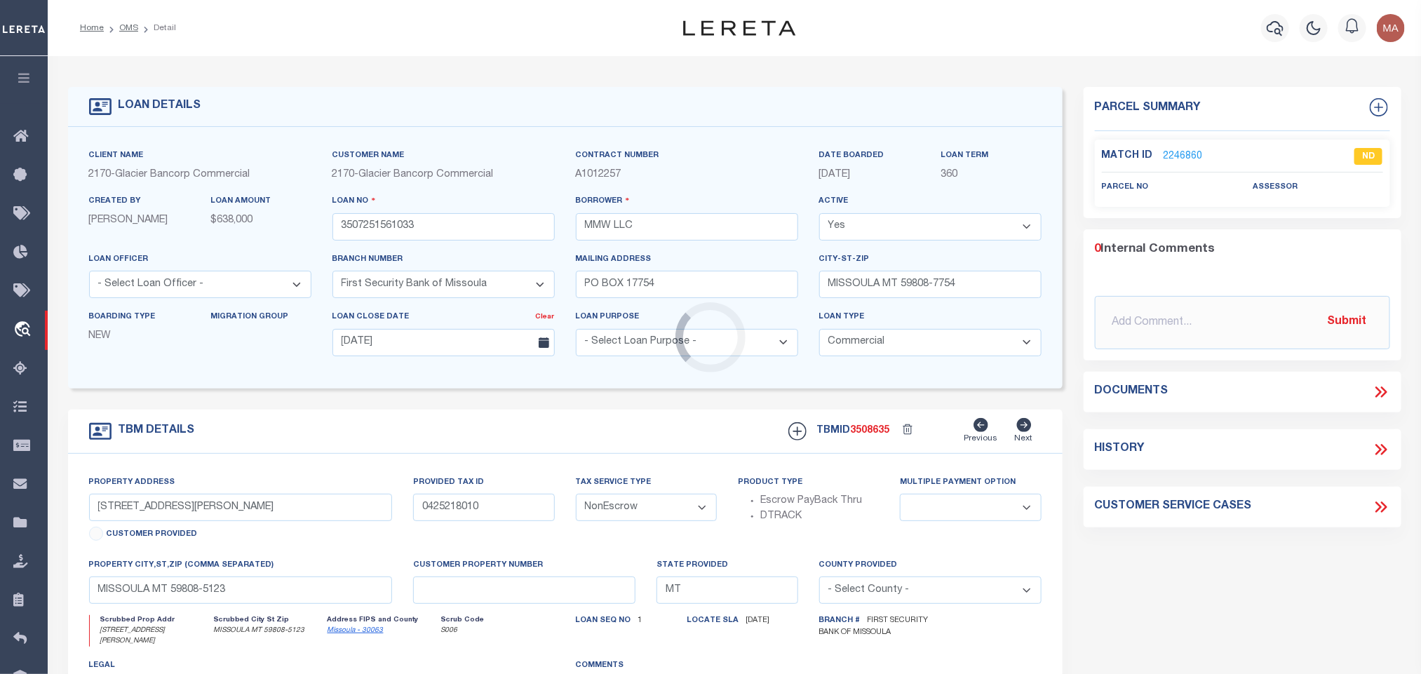
select select "4570"
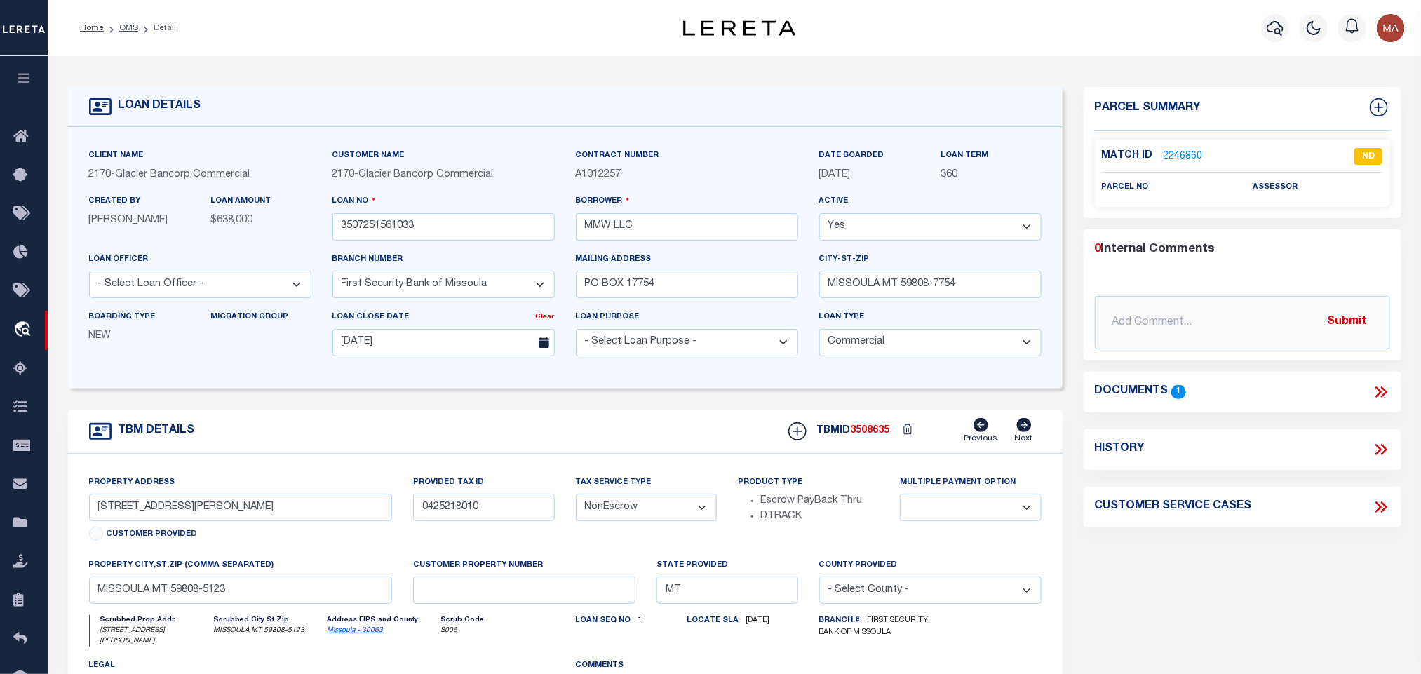
select select
click at [127, 30] on link "OMS" at bounding box center [128, 28] width 19 height 8
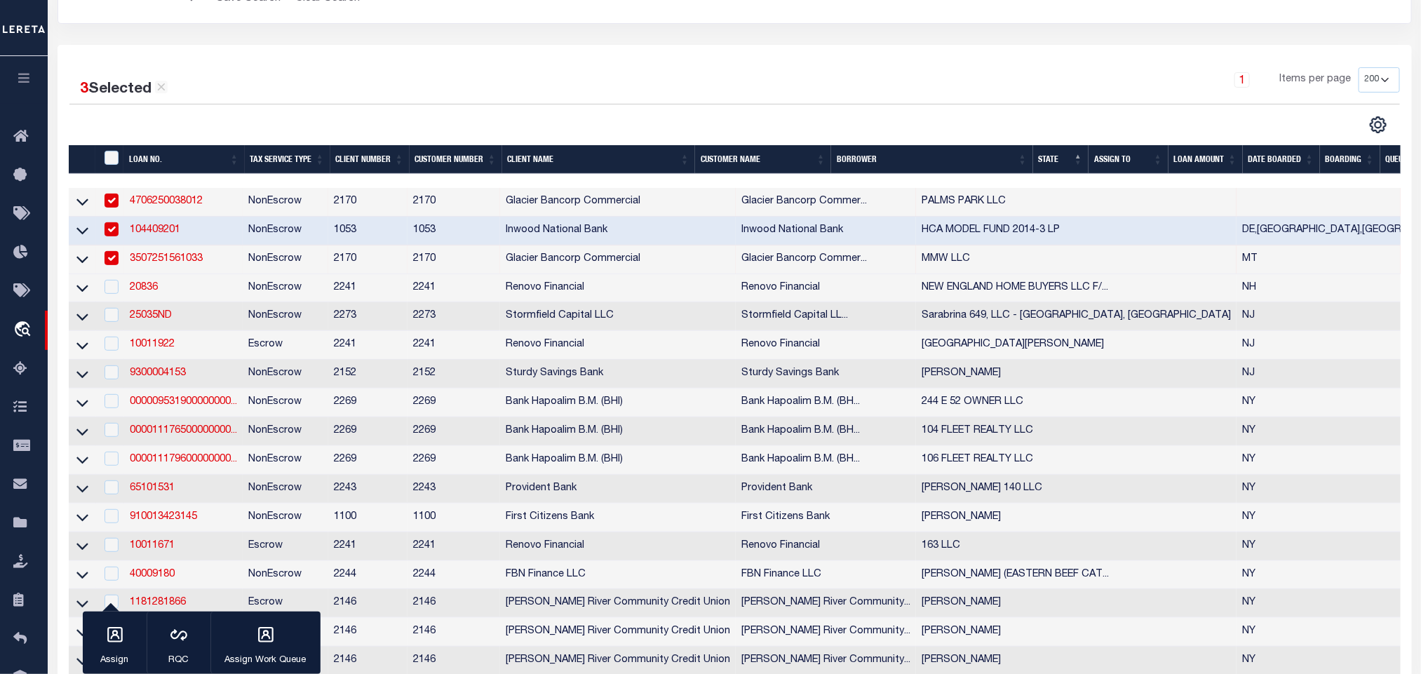
scroll to position [210, 0]
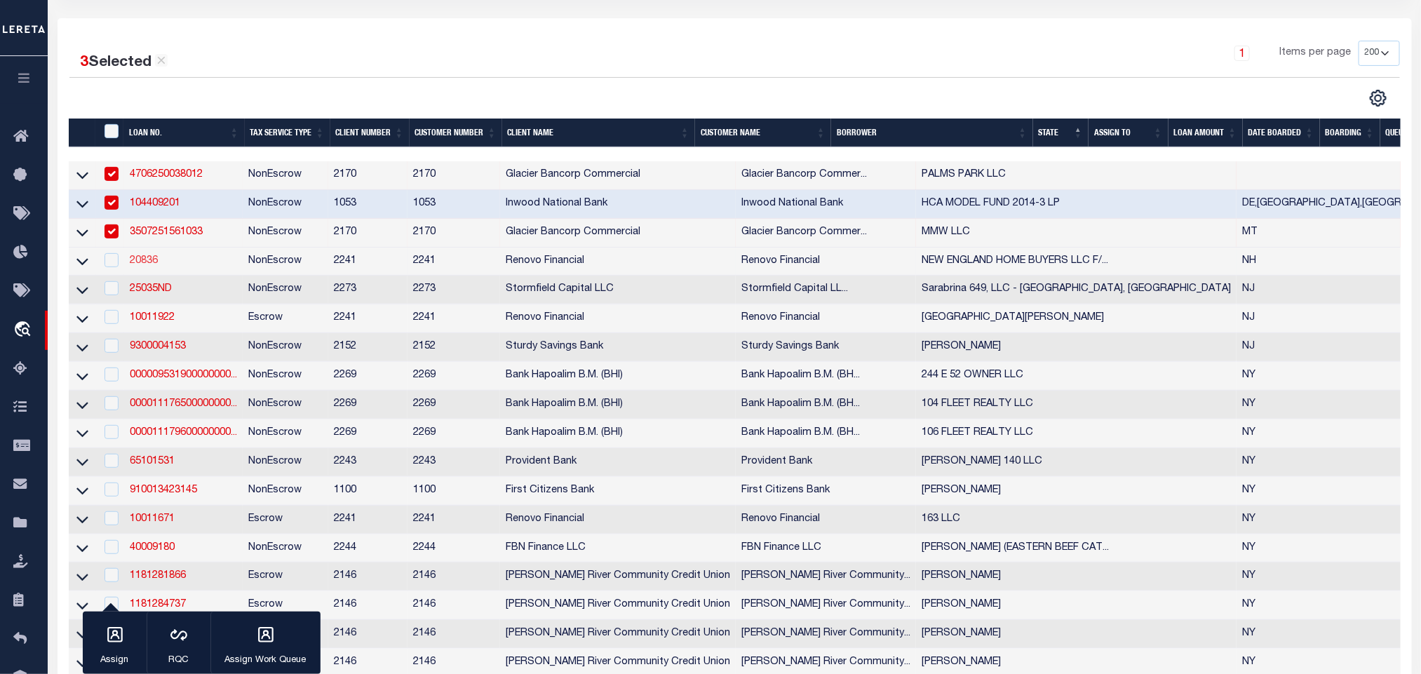
click at [152, 262] on link "20836" at bounding box center [144, 261] width 28 height 10
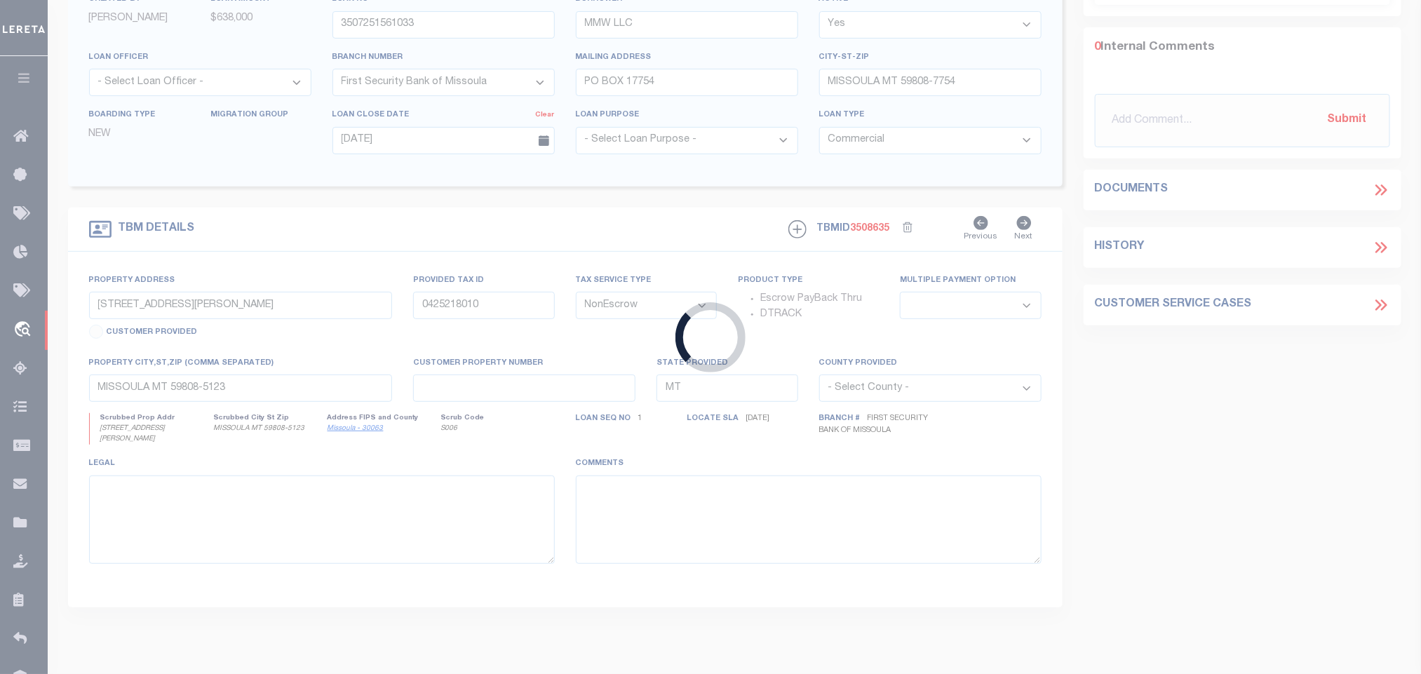
type input "20836"
type input "NEW ENGLAND HOME BUYERS LLC F/K/A SE HOMES LLC"
select select
type input "46 Lamoille Avenue"
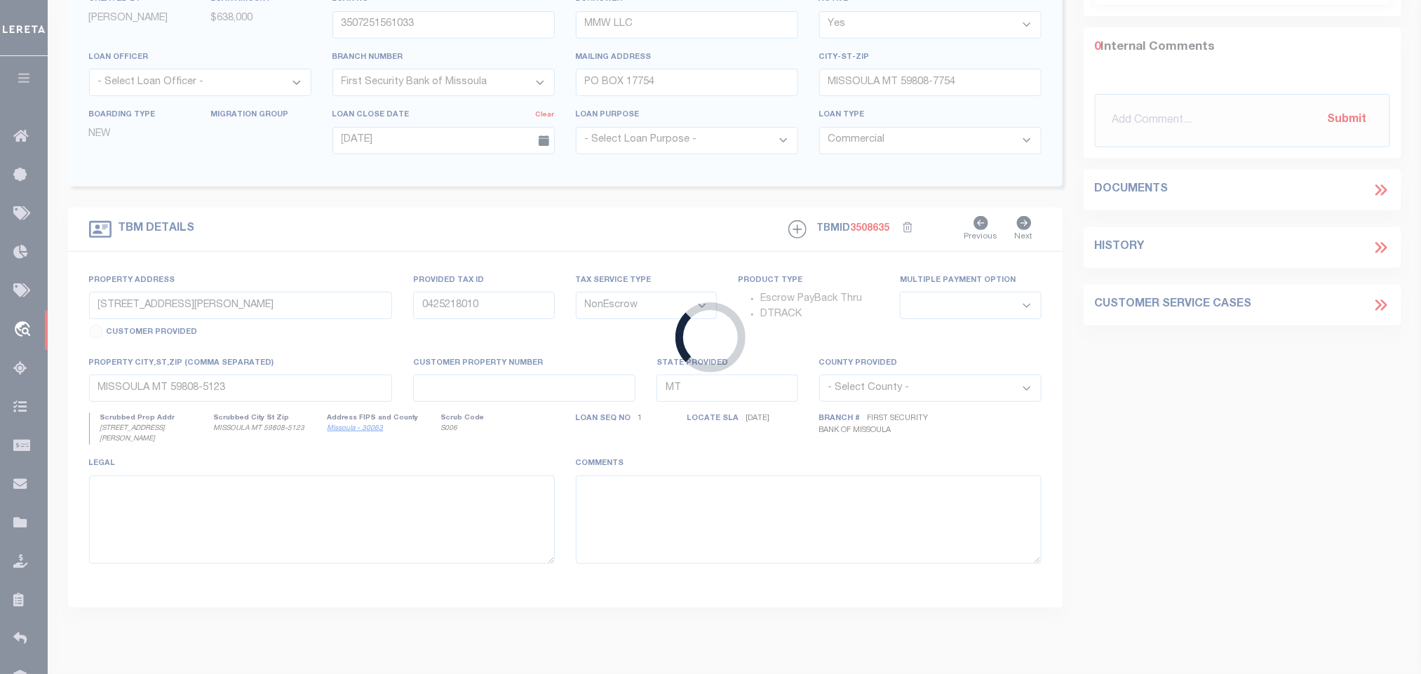
type input "Haverhill MA 01835"
select select "400"
select select
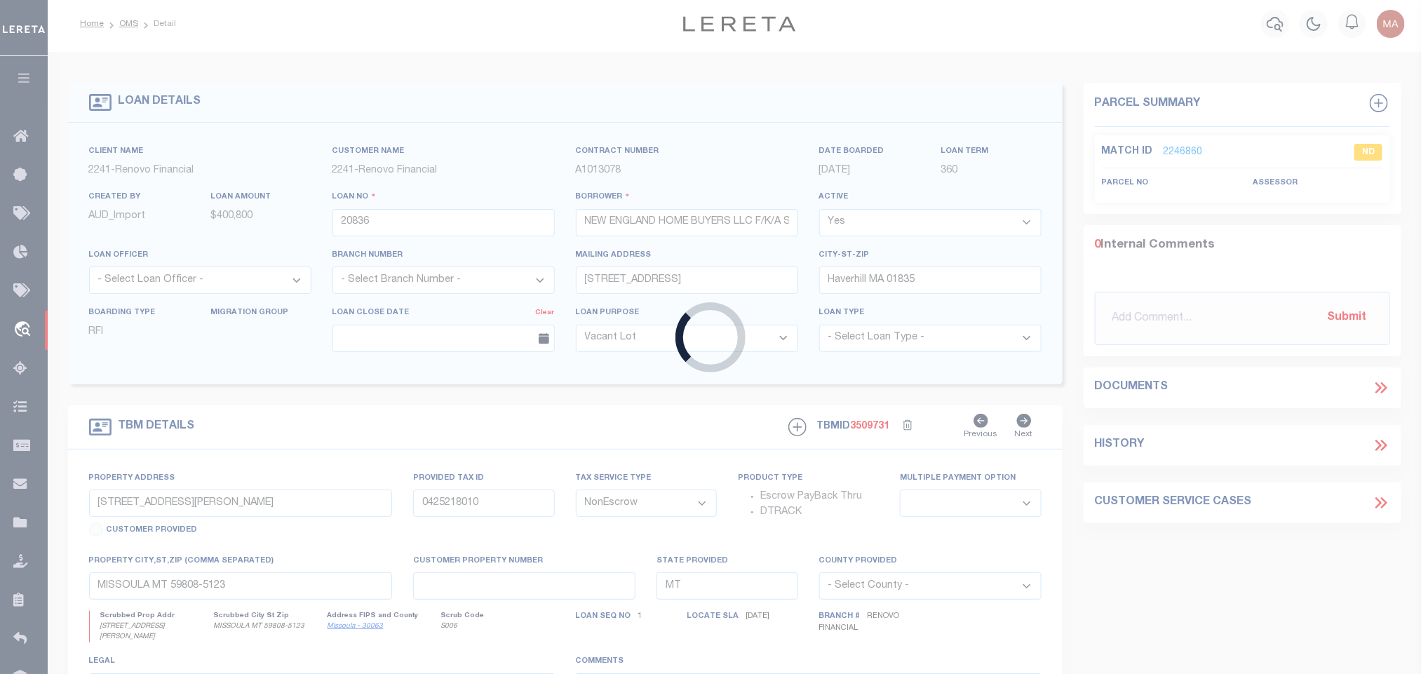
select select "25066"
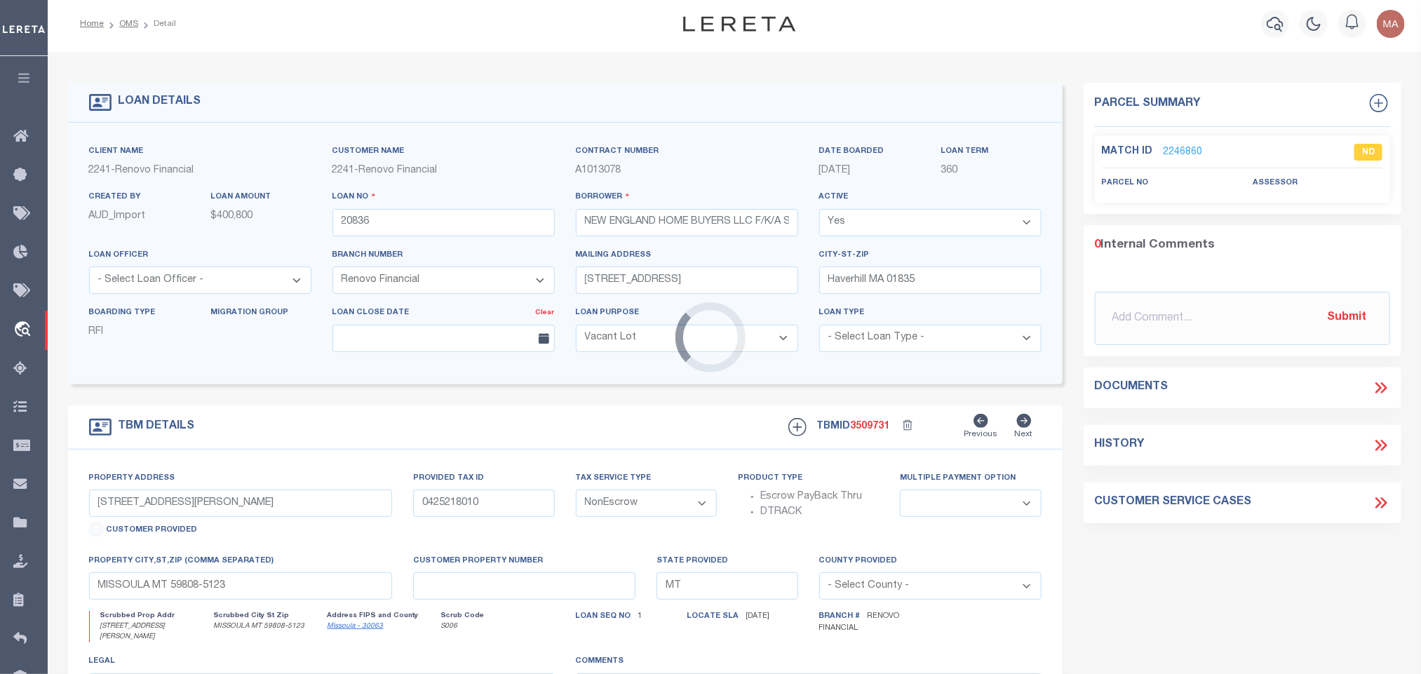
type input "8 Kimberly Drive"
select select
type input "Seabrook, NH 03874"
type input "a0kUS00000D1aZp"
type input "NH"
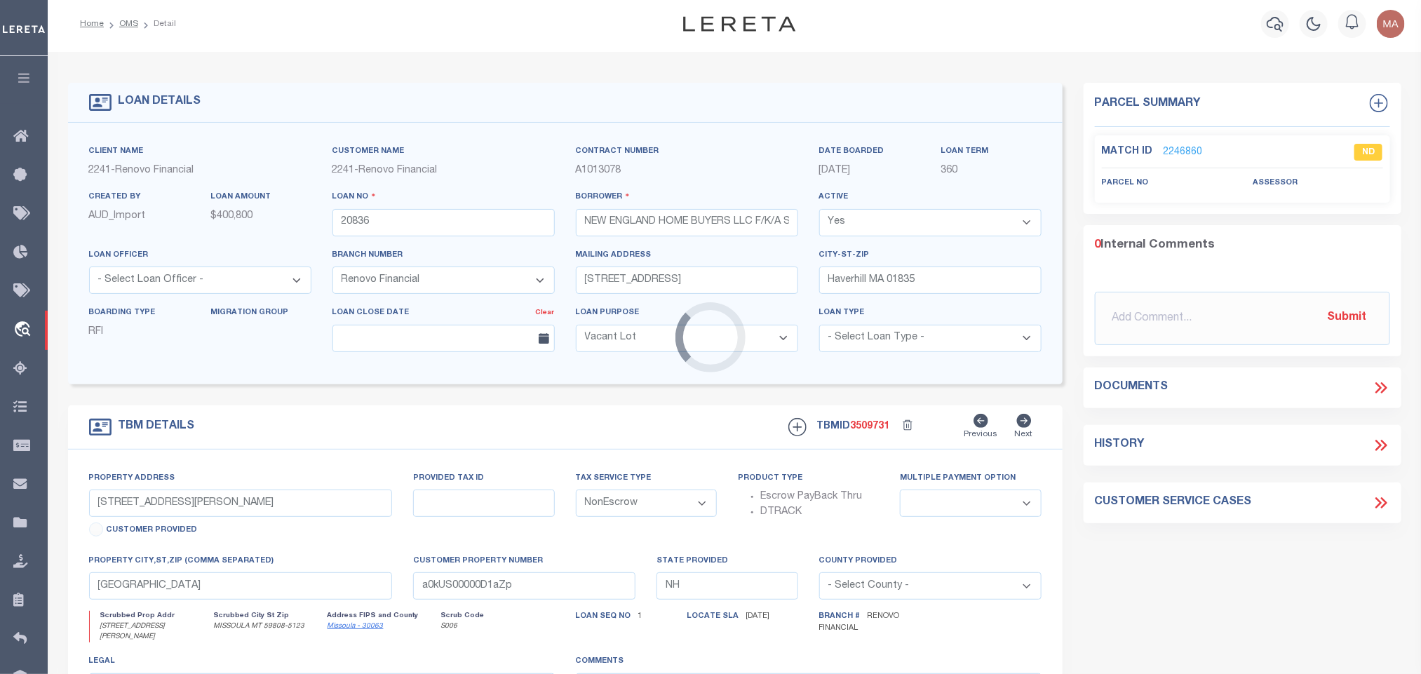
select select
type textarea "LEGAL REQUIRED"
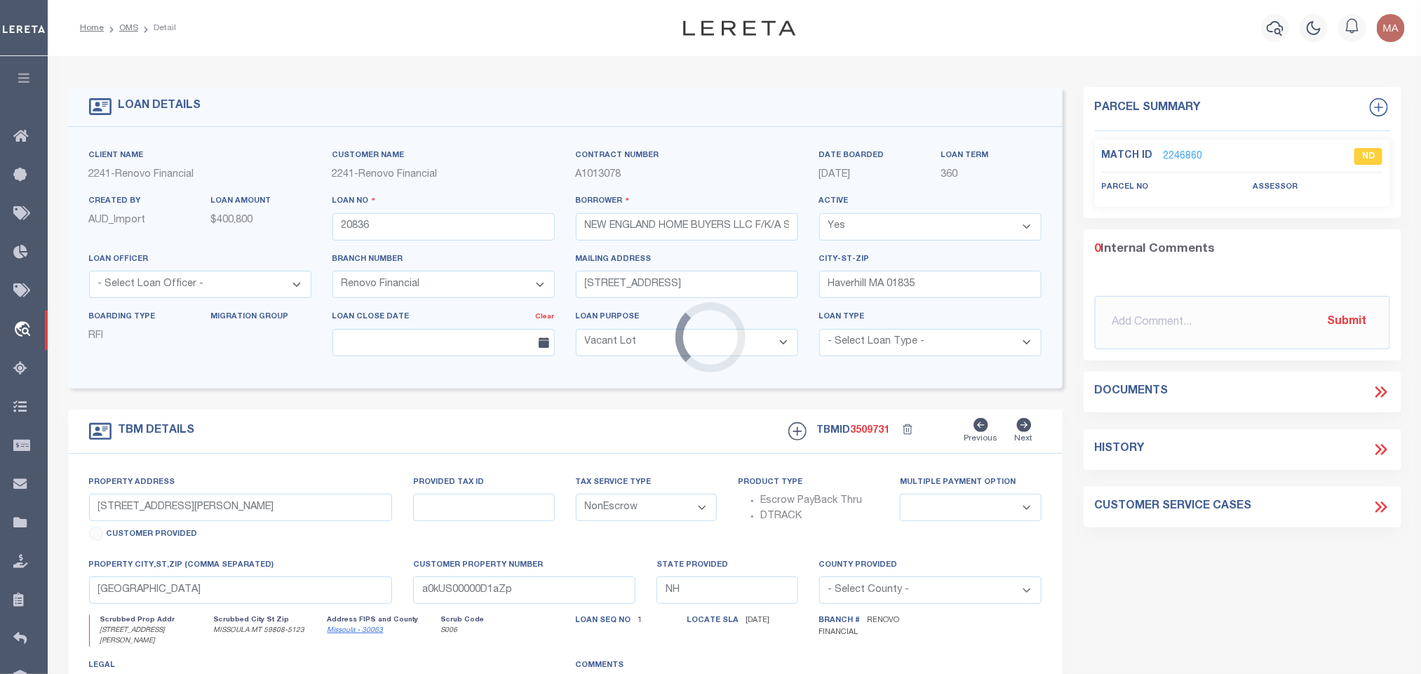
select select "164194"
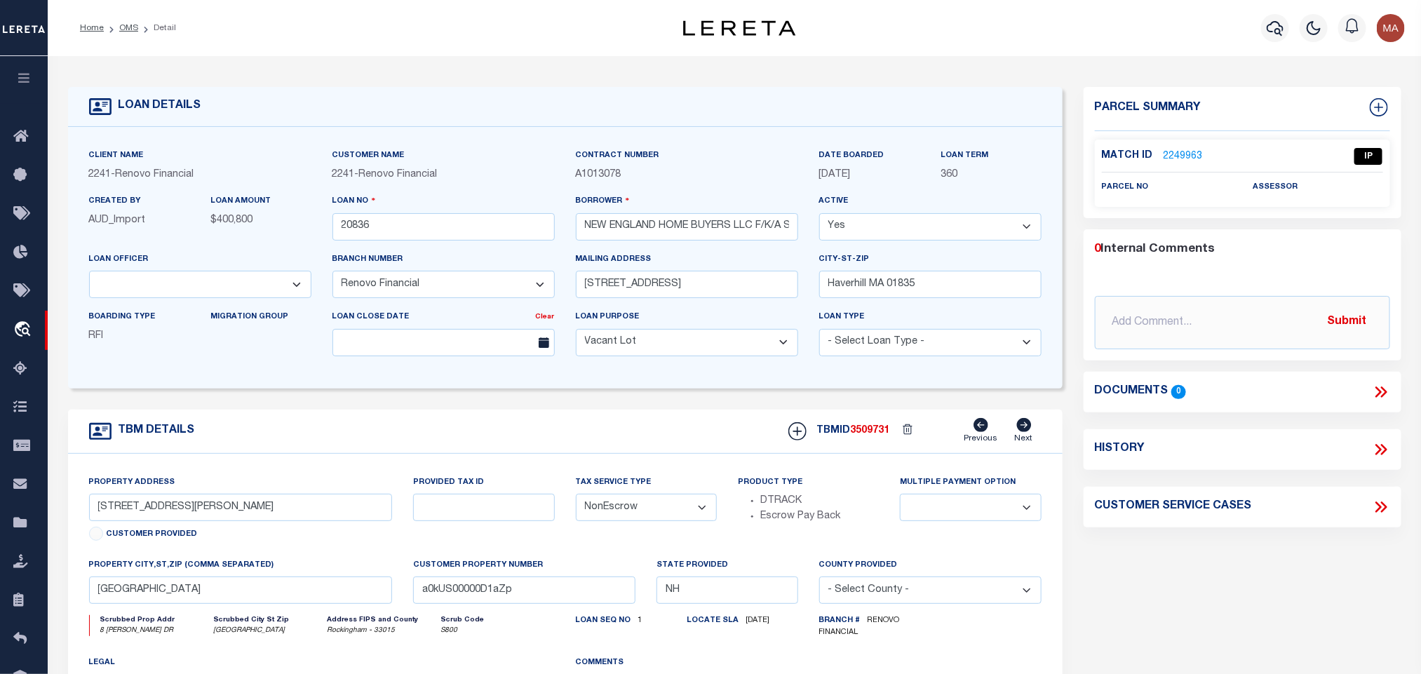
click at [1193, 159] on link "2249963" at bounding box center [1183, 156] width 39 height 15
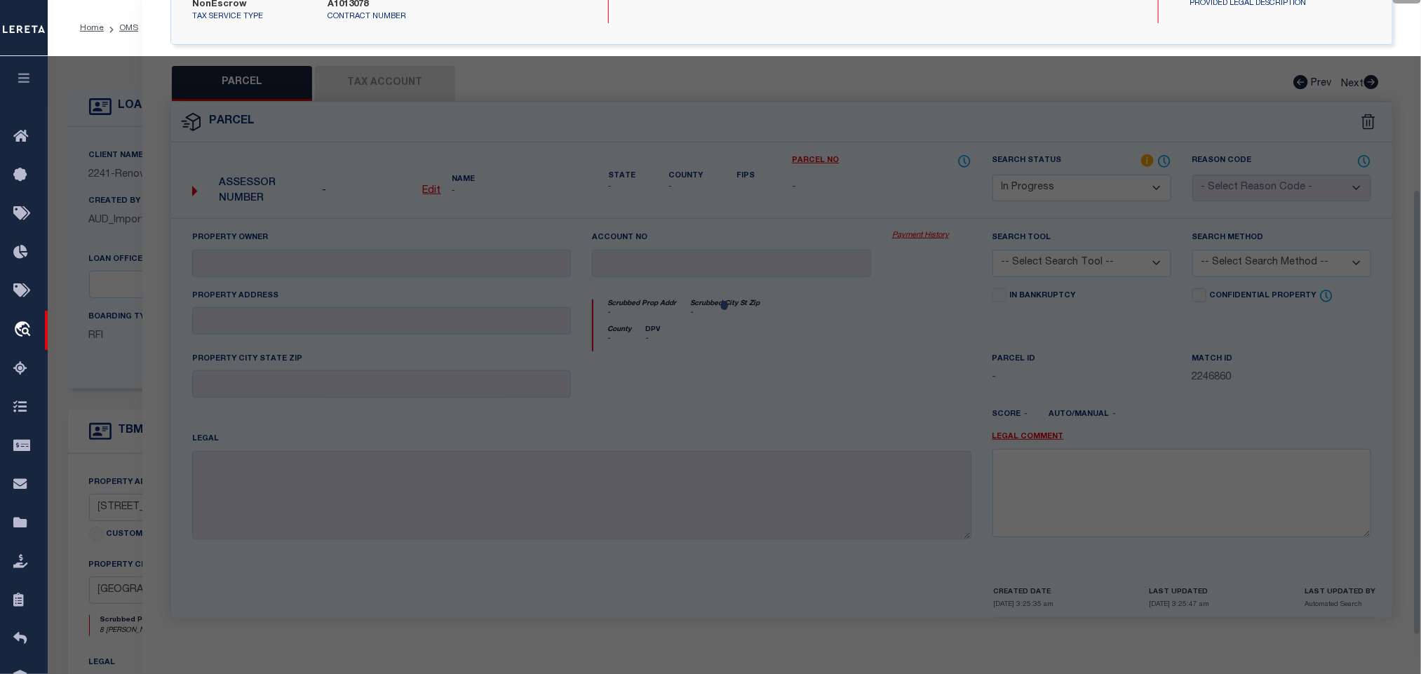
select select "AS"
checkbox input "false"
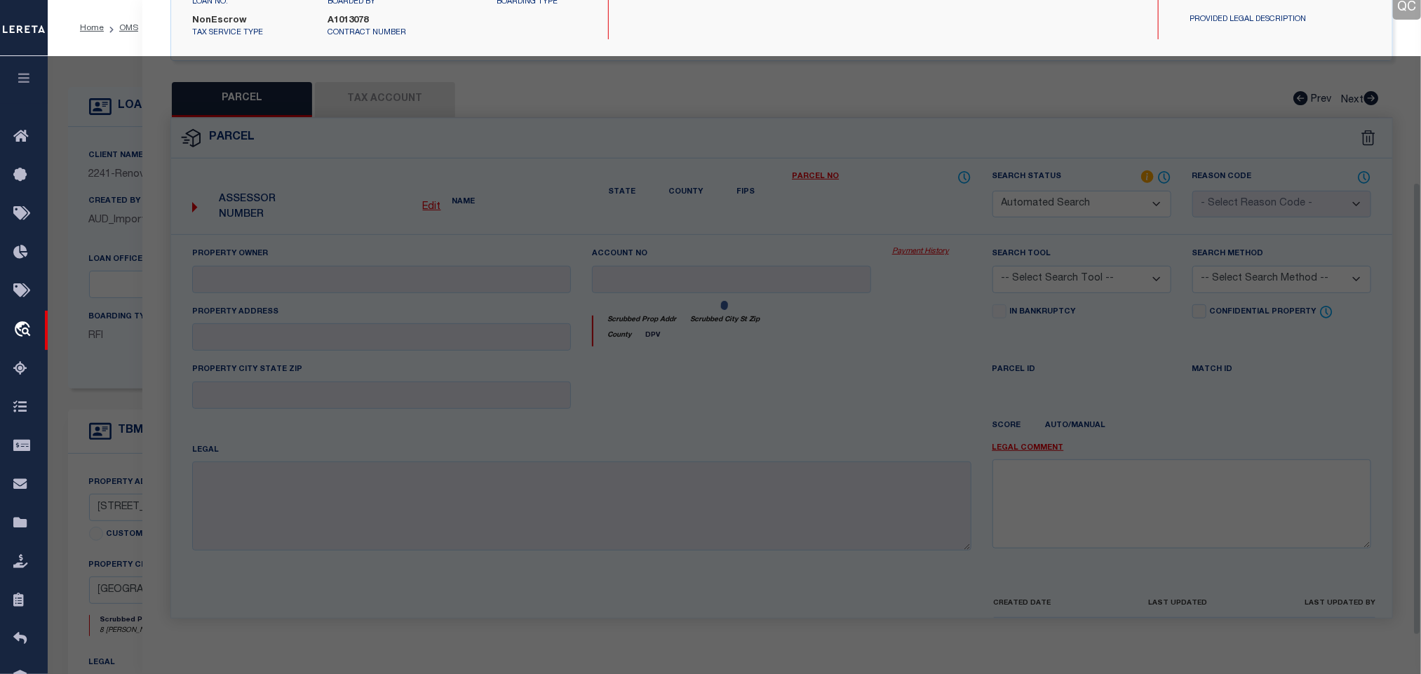
select select "IP"
checkbox input "false"
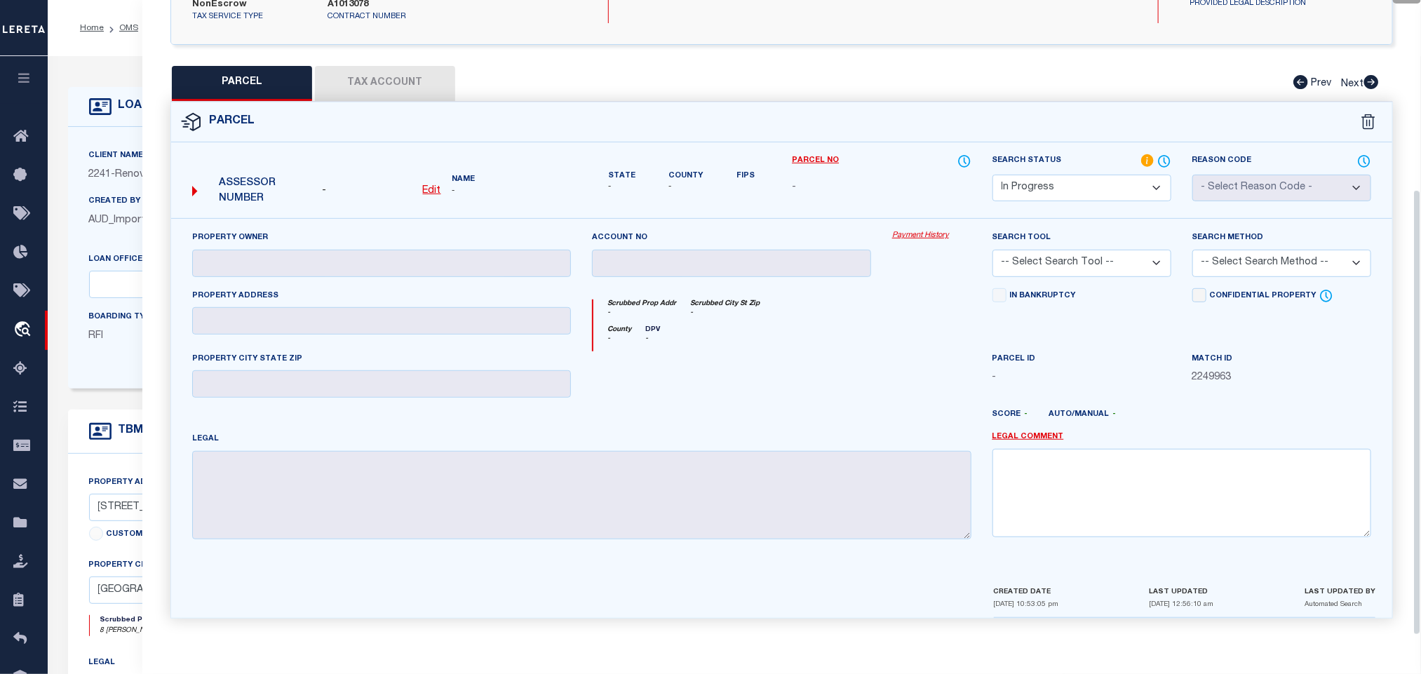
click at [1107, 175] on select "Automated Search Bad Parcel Complete Duplicate Parcel High Dollar Reporting In …" at bounding box center [1082, 188] width 179 height 27
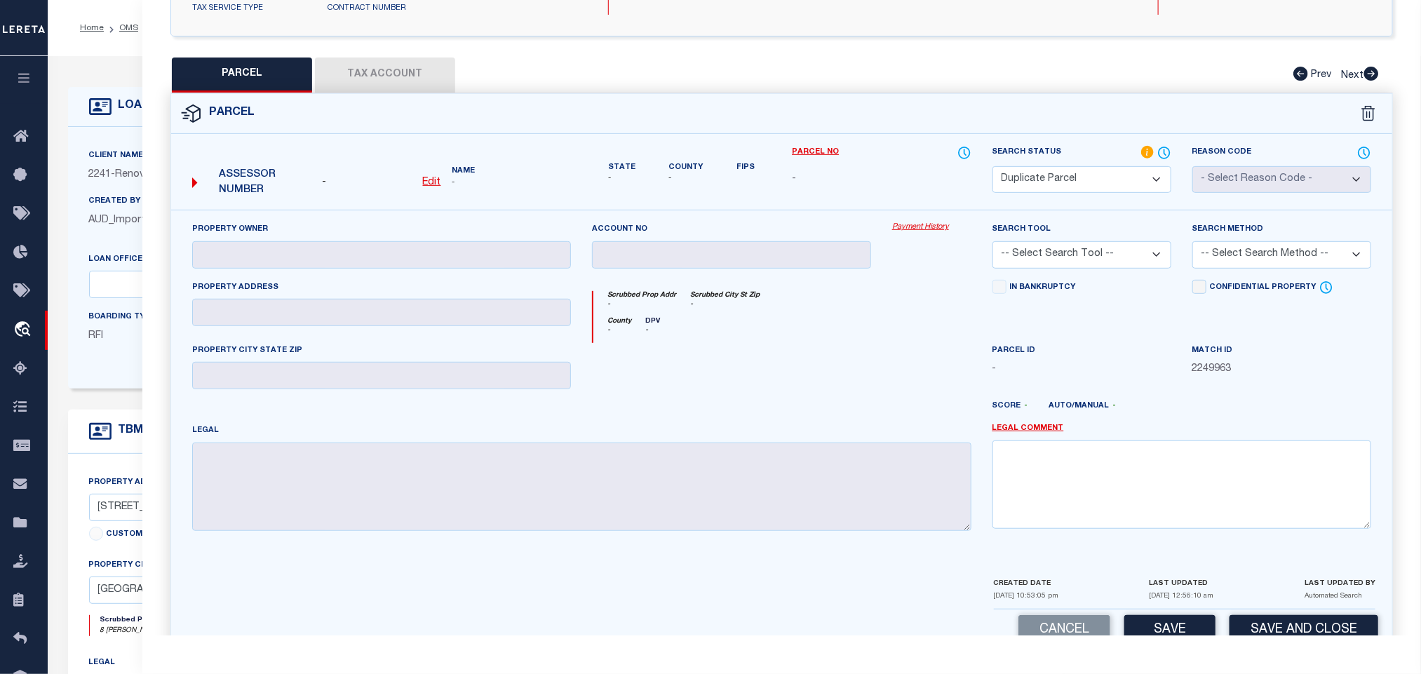
click at [1107, 173] on select "Automated Search Bad Parcel Complete Duplicate Parcel High Dollar Reporting In …" at bounding box center [1082, 179] width 179 height 27
click at [1244, 444] on div "Legal Comment" at bounding box center [1182, 476] width 379 height 106
click at [1261, 505] on textarea at bounding box center [1182, 485] width 379 height 88
click at [1087, 177] on select "Automated Search Bad Parcel Complete Duplicate Parcel High Dollar Reporting In …" at bounding box center [1082, 179] width 179 height 27
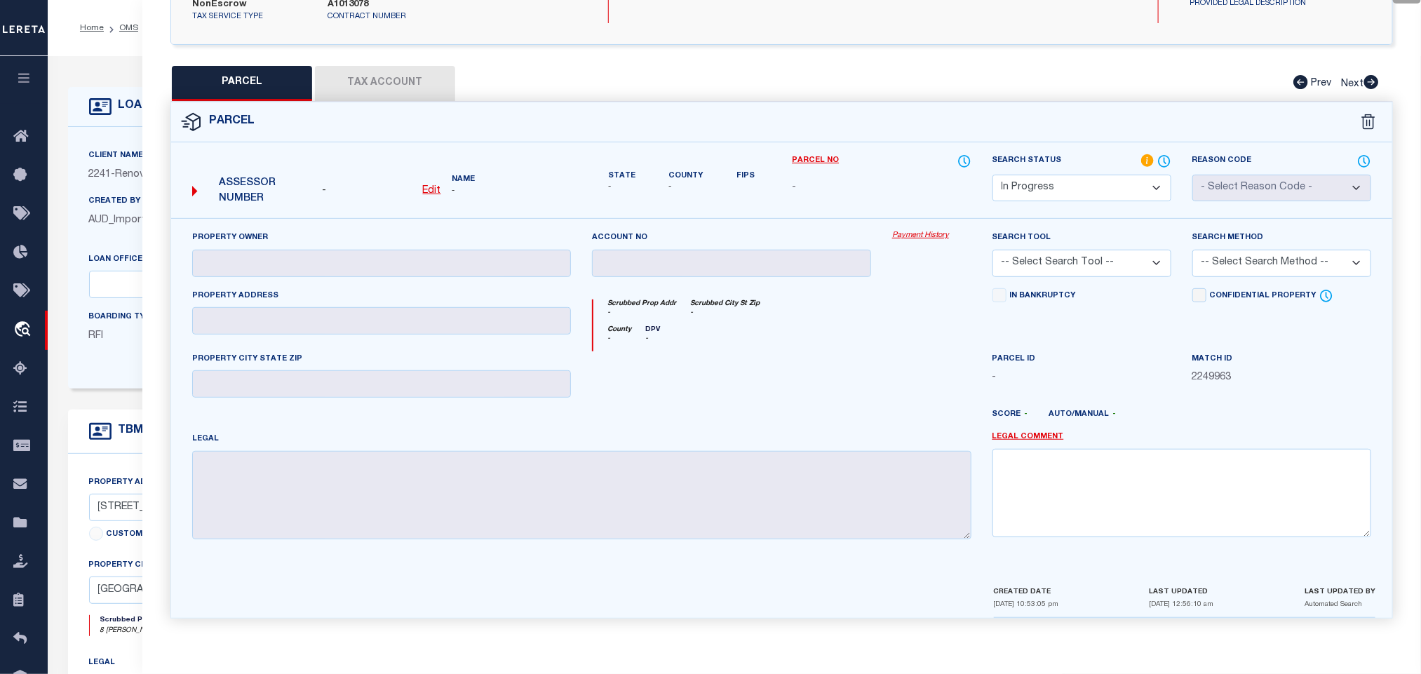
select select "ND"
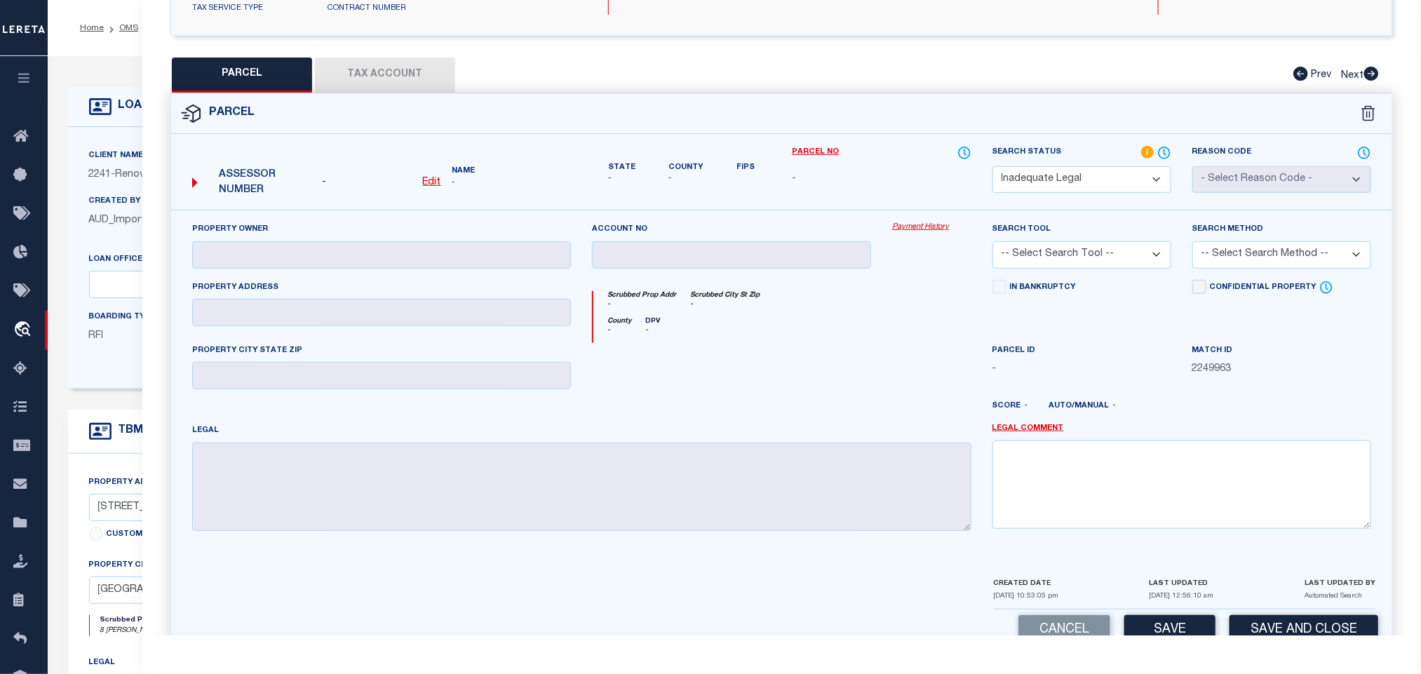
click at [1284, 443] on div "Legal Comment" at bounding box center [1182, 476] width 379 height 106
click at [1282, 442] on div "Legal Comment" at bounding box center [1182, 476] width 379 height 106
click at [1305, 476] on textarea at bounding box center [1182, 485] width 379 height 88
paste textarea "Renovo Financial. Need legal document to proceed."
type textarea "Renovo Financial. Need legal document to proceed."
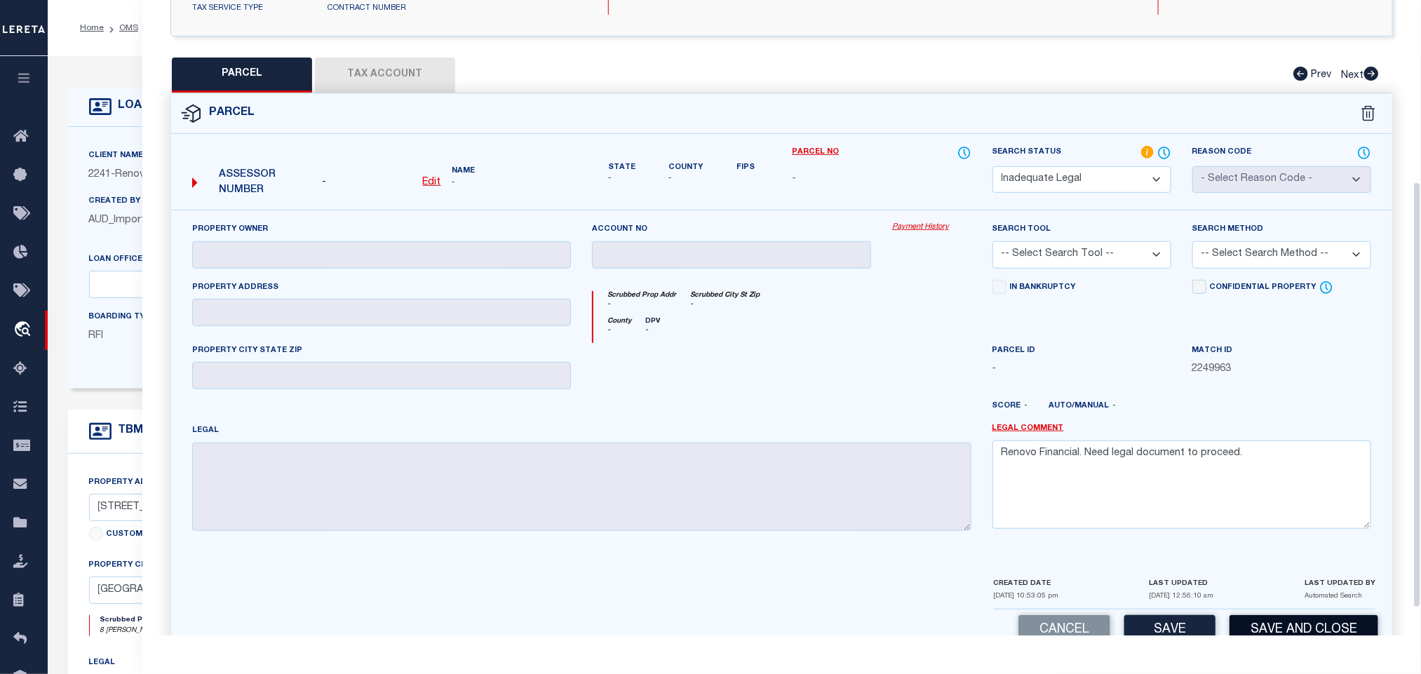
click at [1297, 628] on button "Save and Close" at bounding box center [1304, 630] width 149 height 30
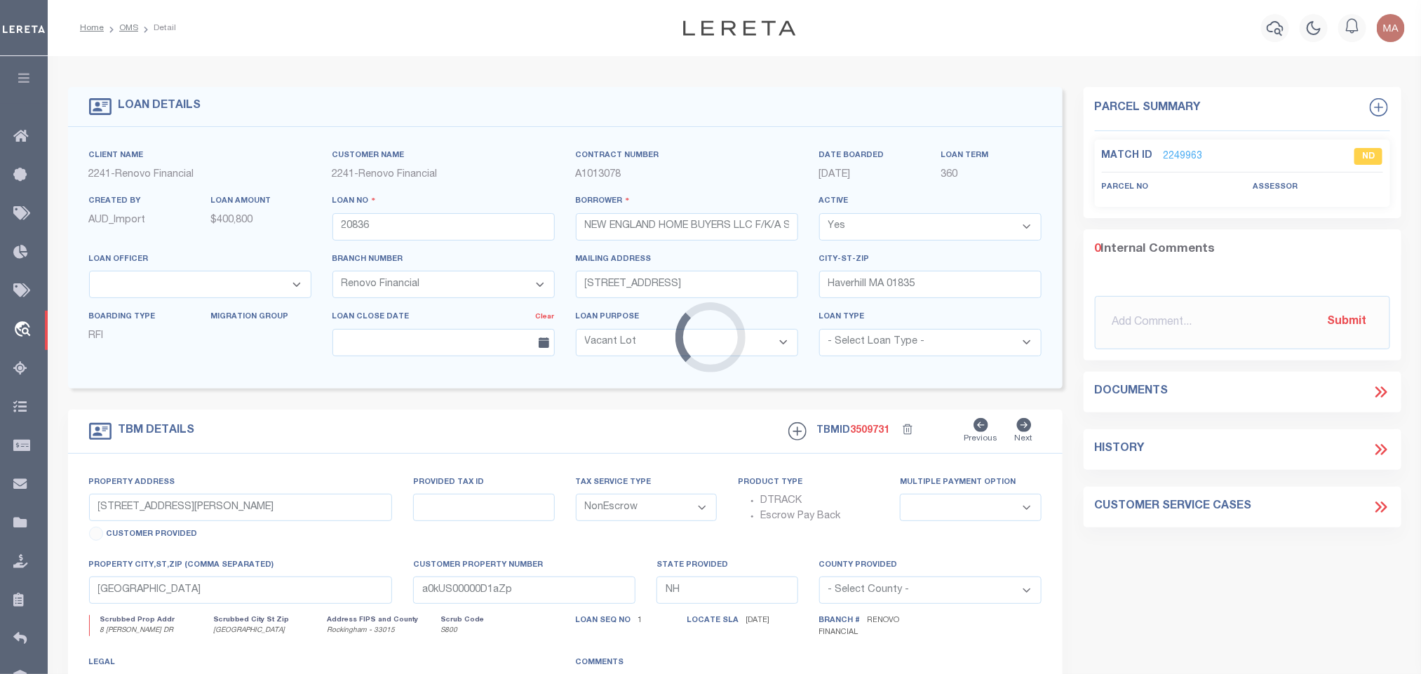
select select
select select "25066"
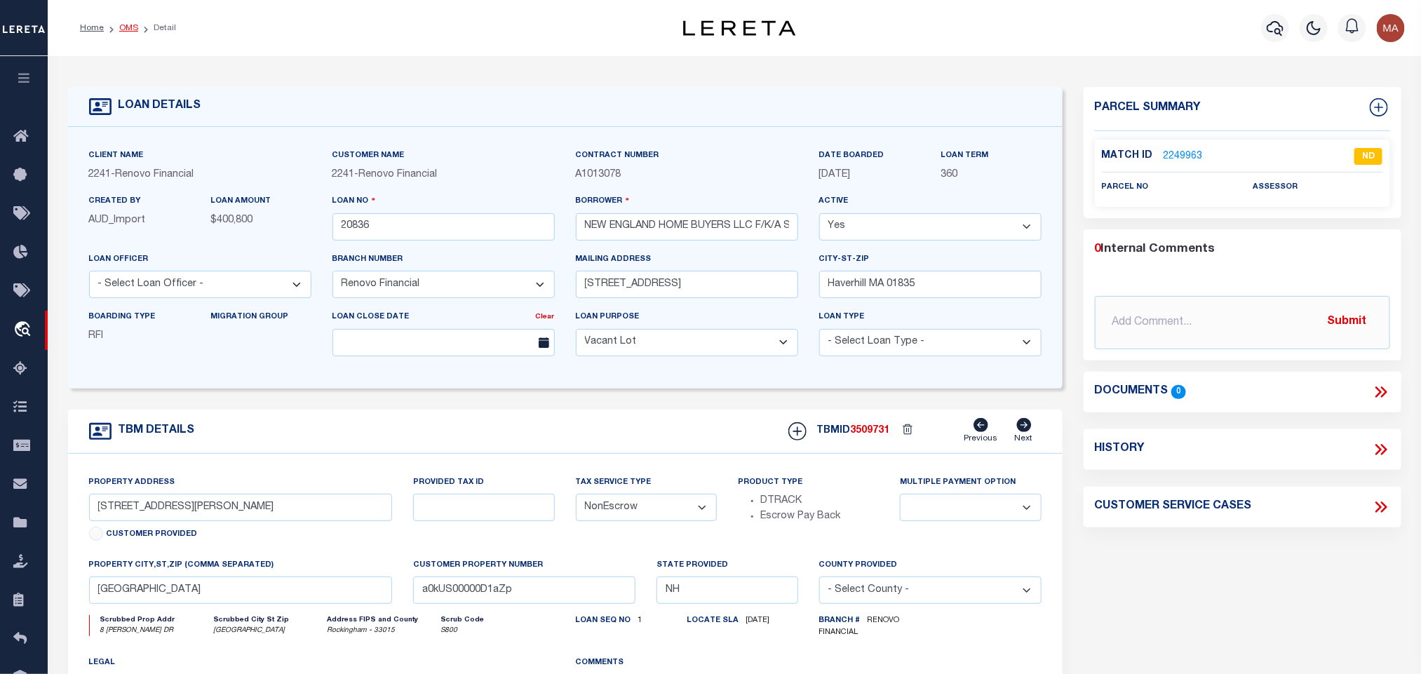
click at [130, 24] on link "OMS" at bounding box center [128, 28] width 19 height 8
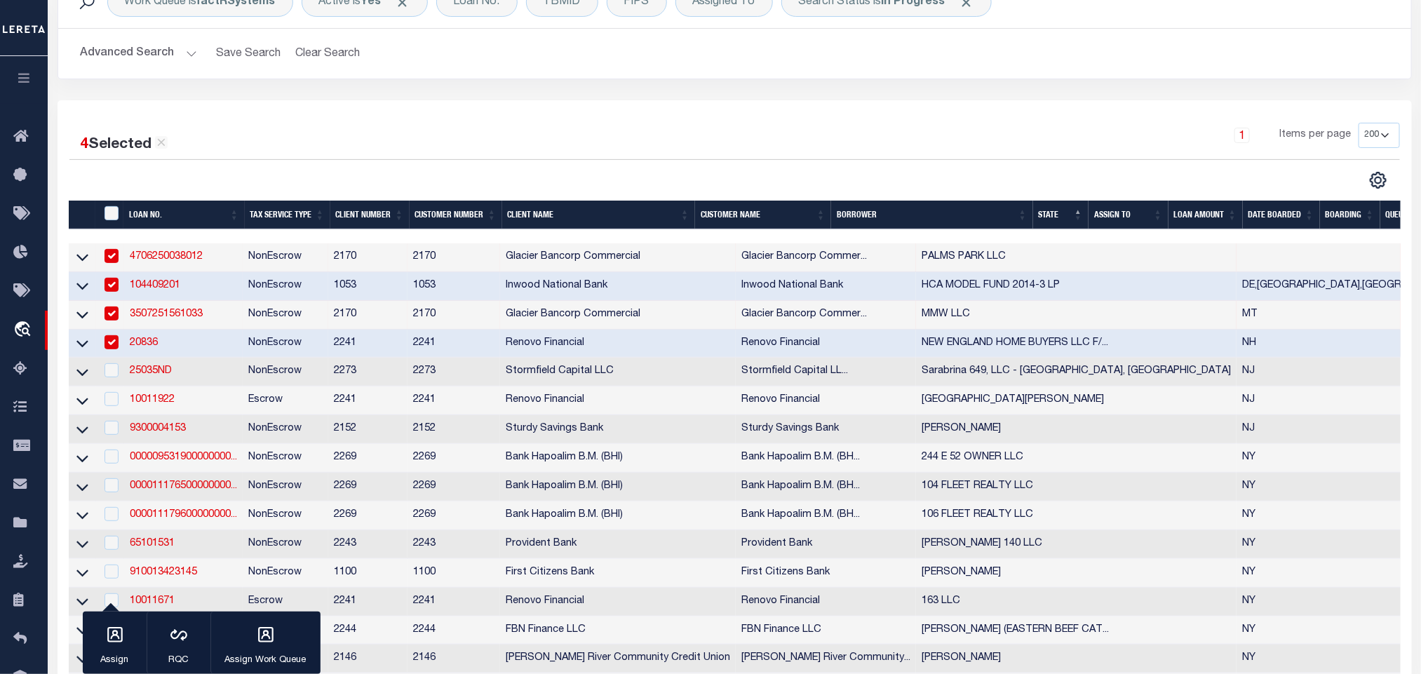
scroll to position [210, 0]
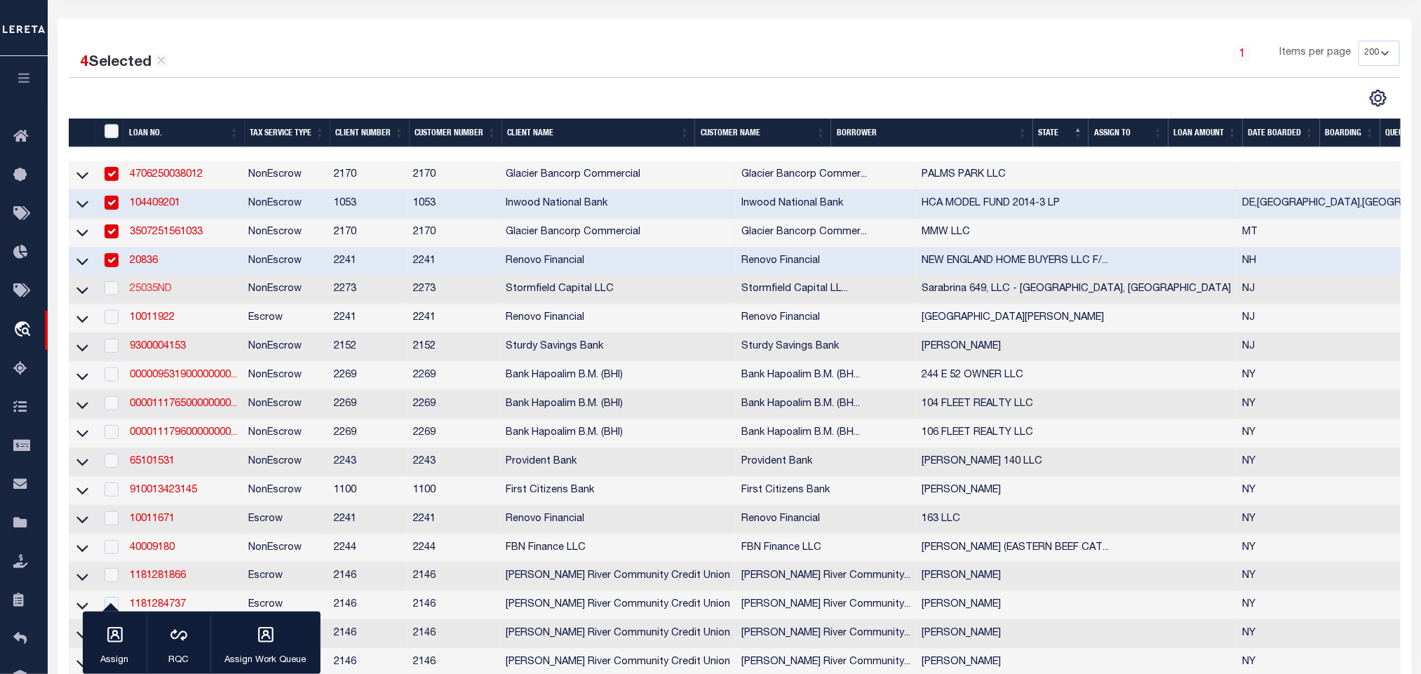
click at [156, 294] on link "25035ND" at bounding box center [151, 289] width 42 height 10
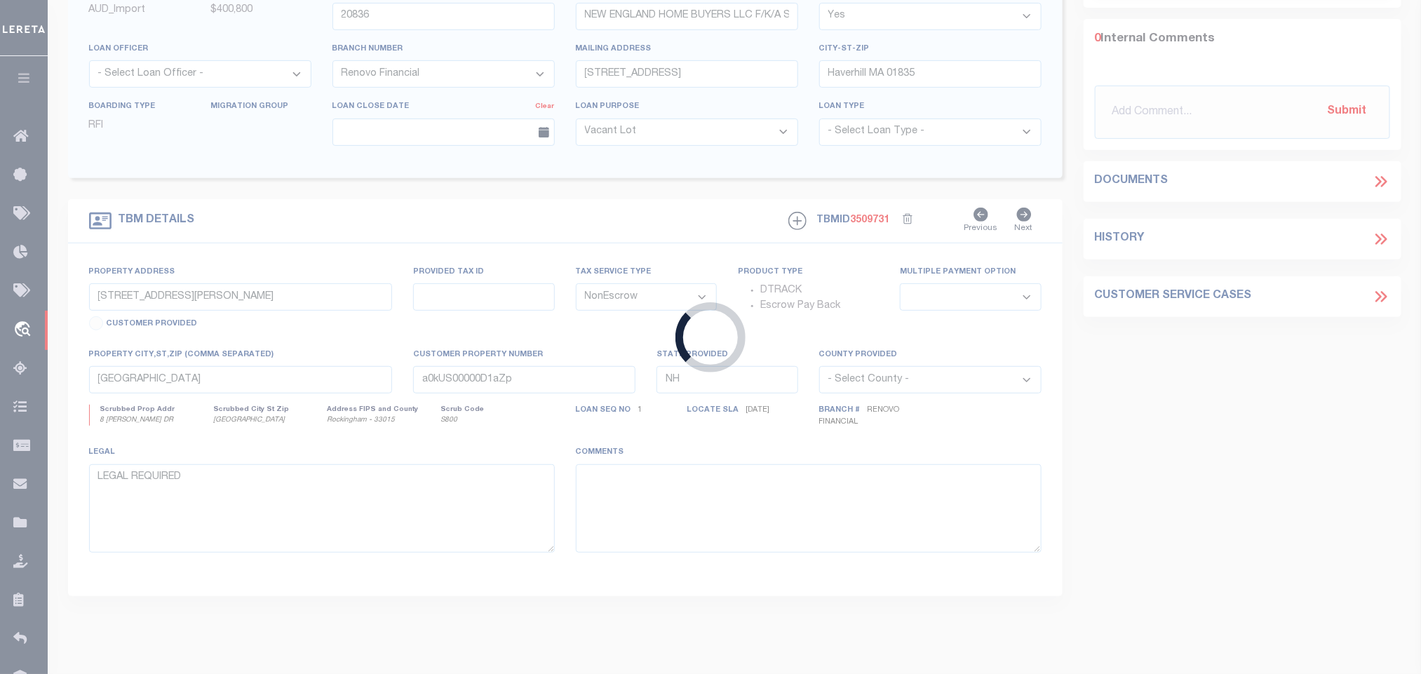
type input "25035ND"
type input "Sarabrina 649, LLC - [GEOGRAPHIC_DATA], [GEOGRAPHIC_DATA]"
select select
type input "8 S WOODLAND ST"
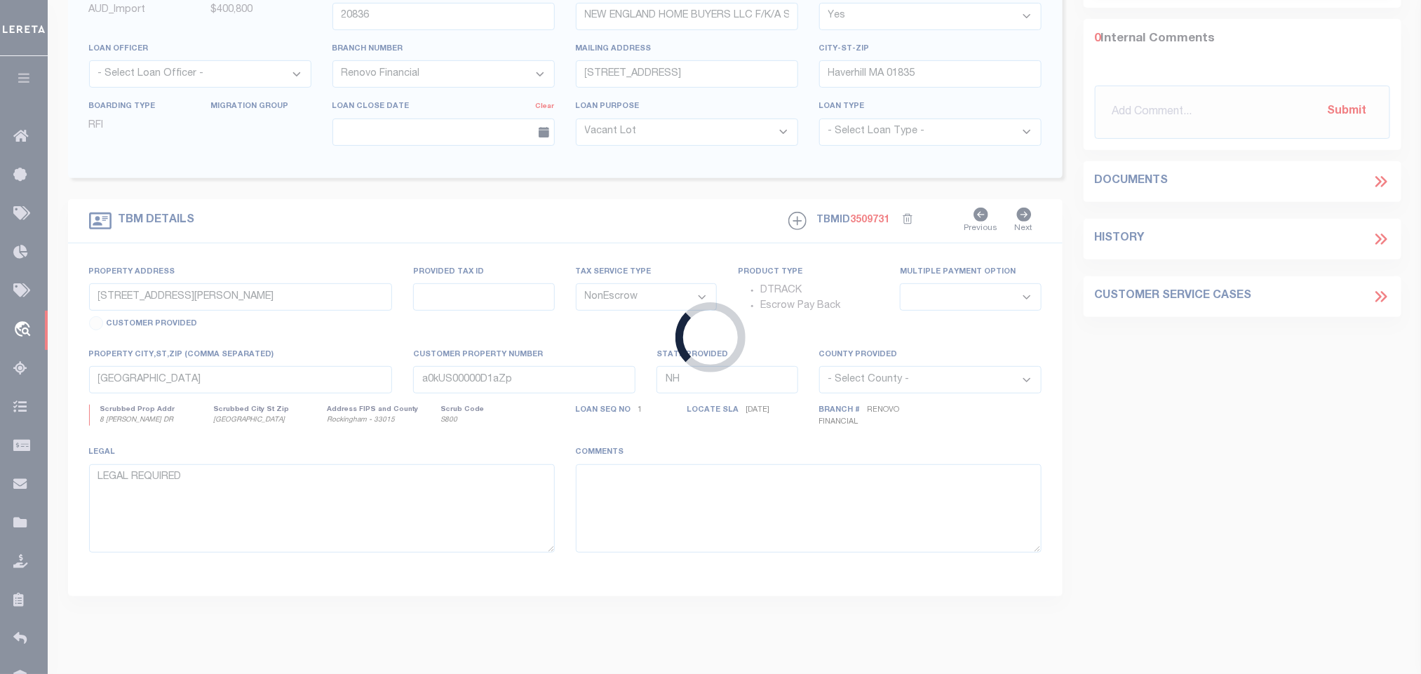
select select "10"
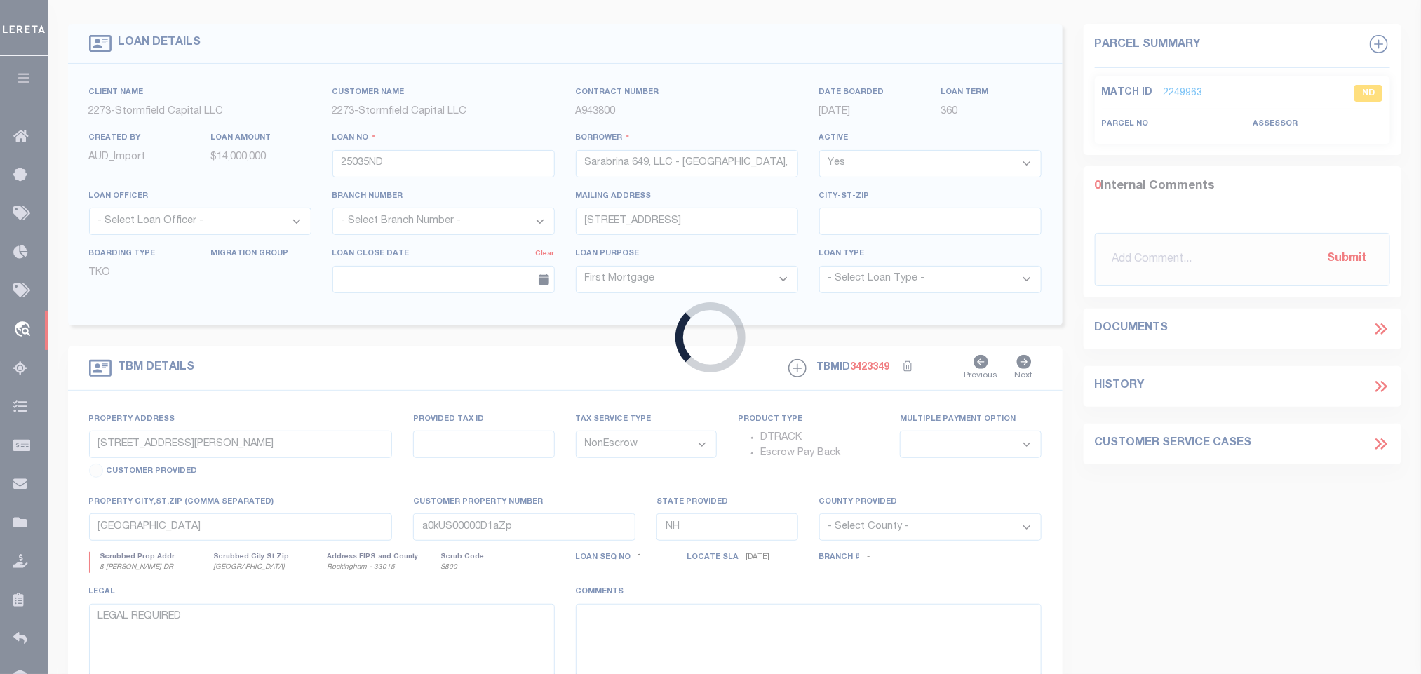
select select "84863"
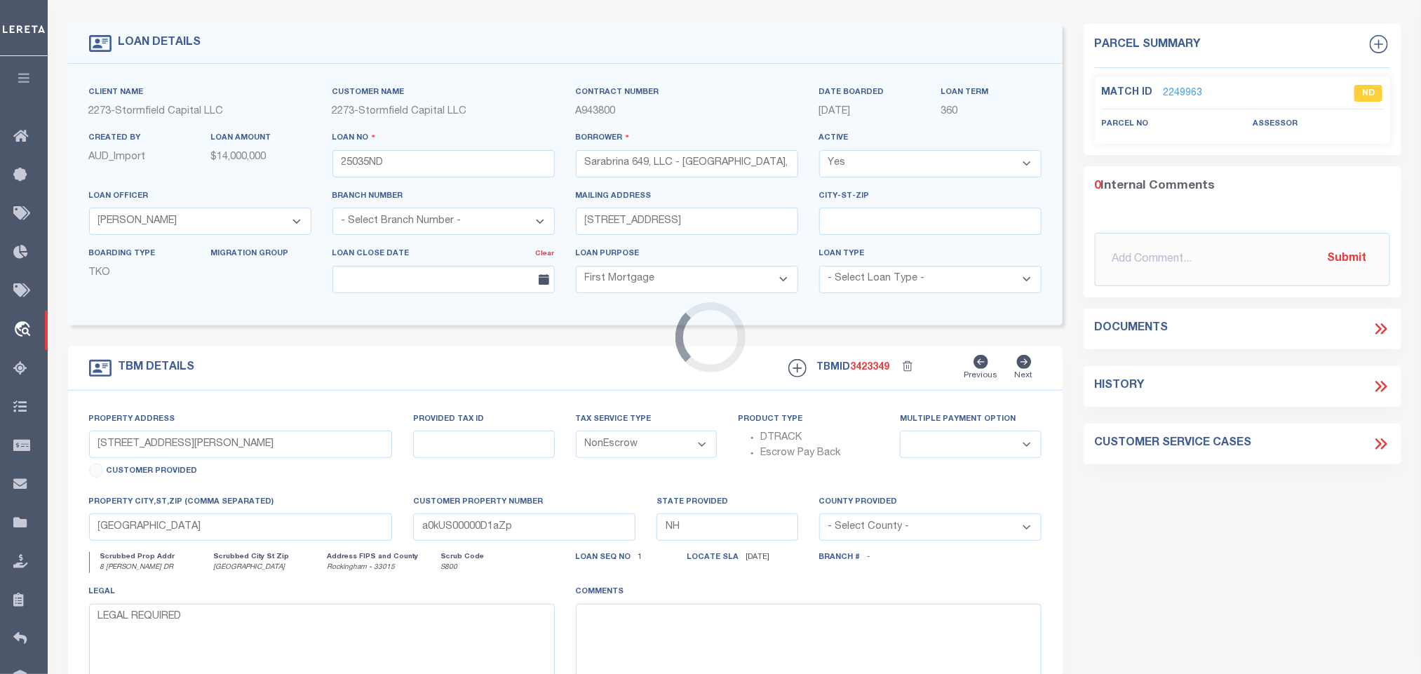
type input "649 38th St #201"
type input "0910_260_30.01"
select select
type input "Union City NJ 07087"
type input "NJ"
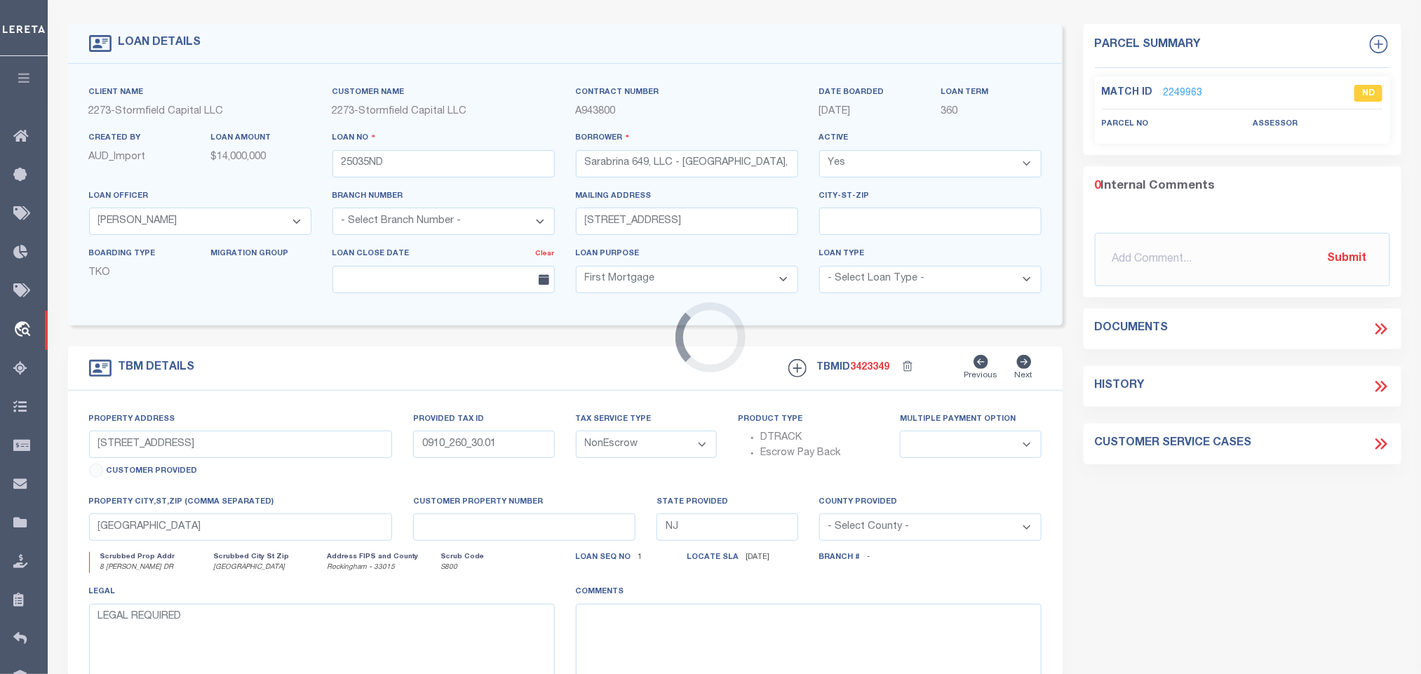
select select
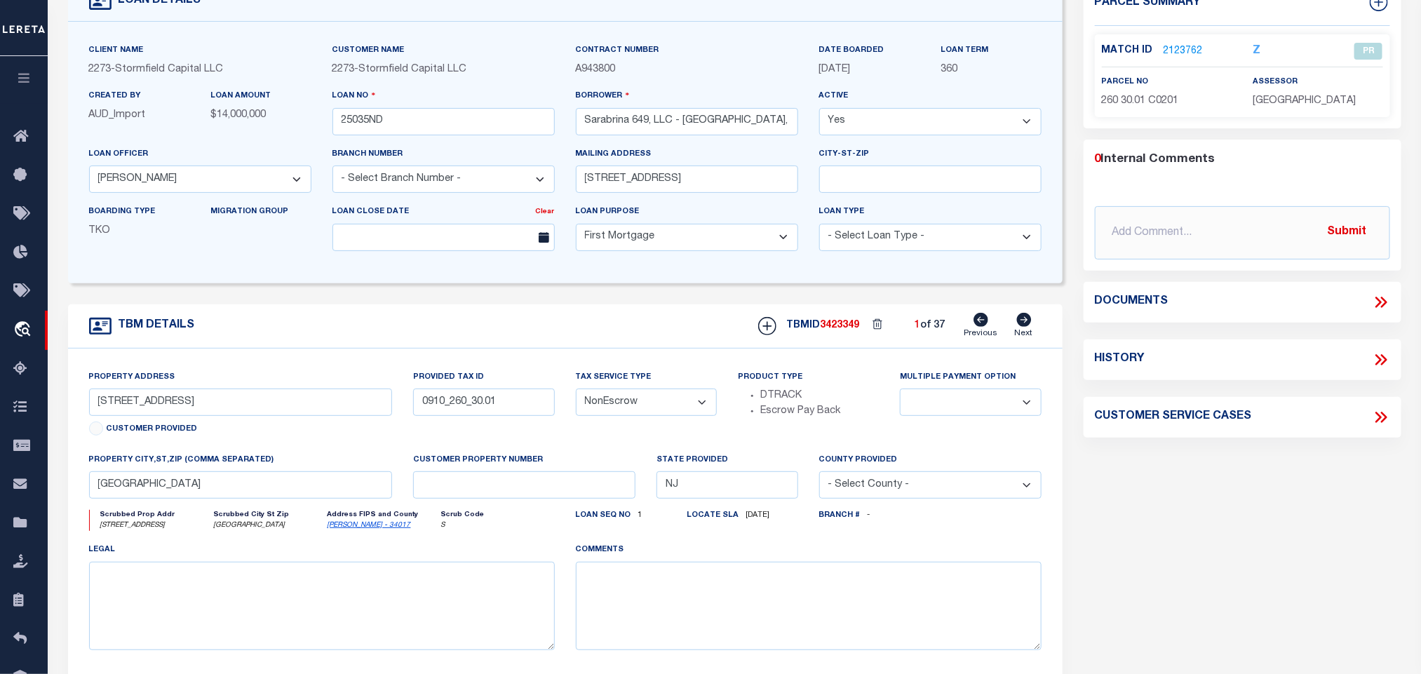
scroll to position [0, 0]
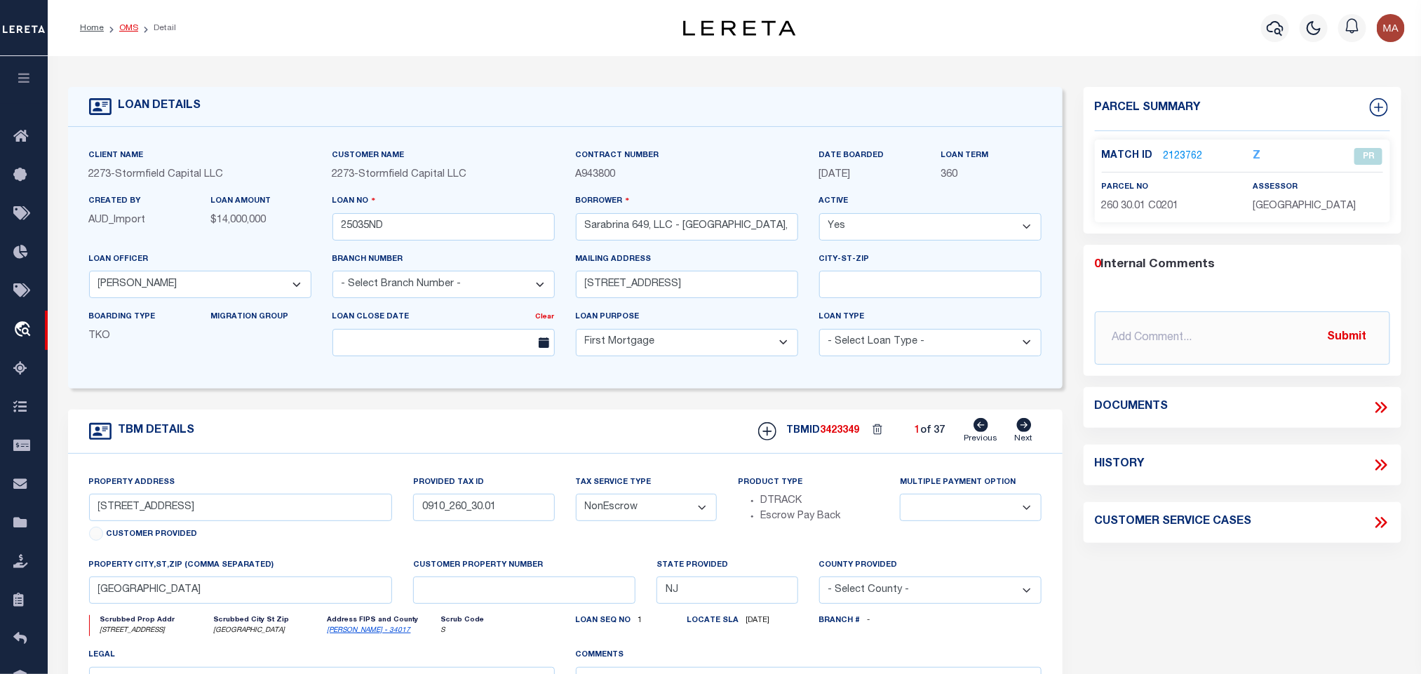
click at [124, 29] on link "OMS" at bounding box center [128, 28] width 19 height 8
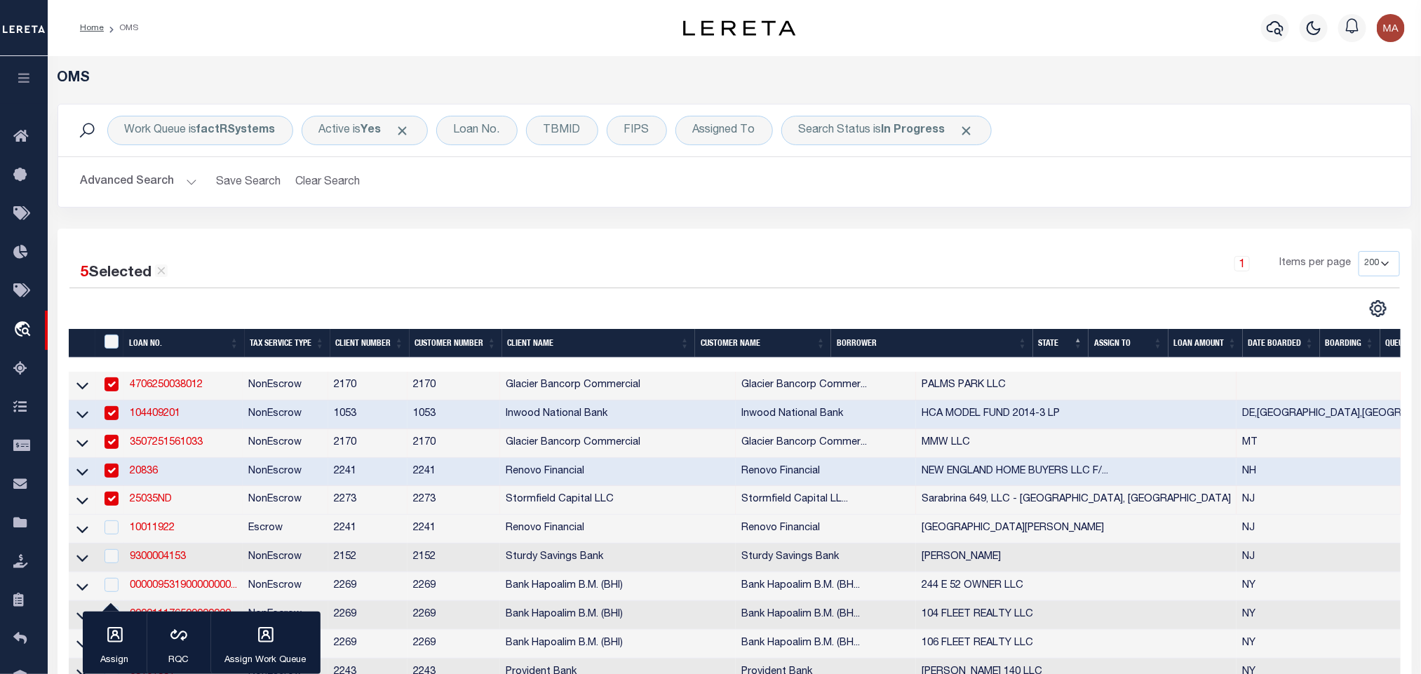
scroll to position [210, 0]
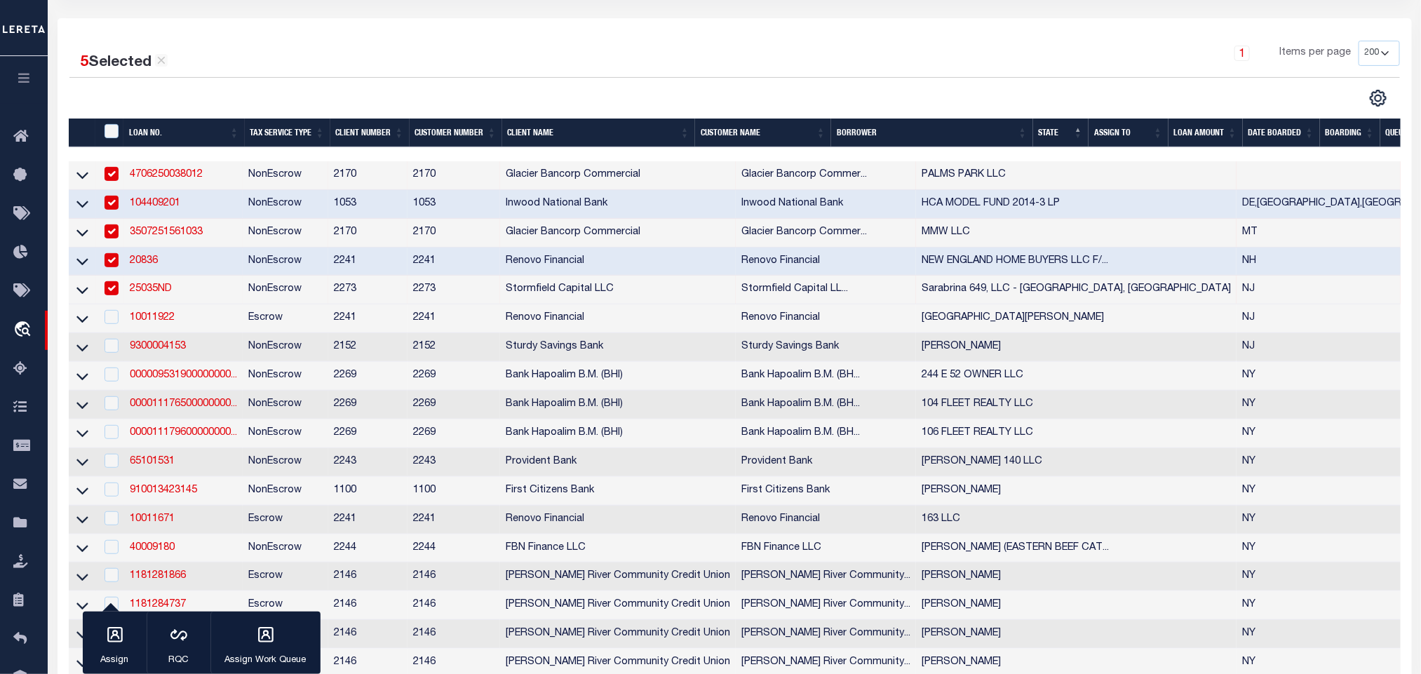
click at [116, 295] on input "checkbox" at bounding box center [112, 288] width 14 height 14
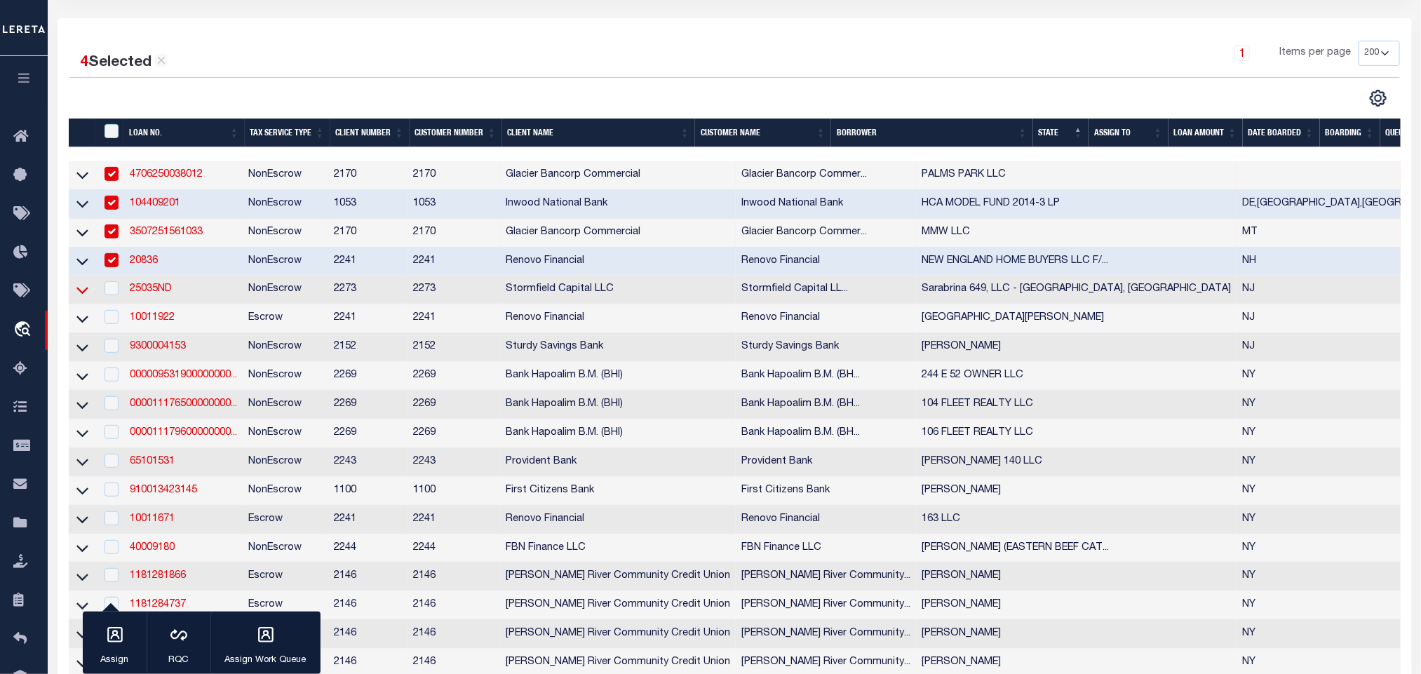
click at [83, 291] on icon at bounding box center [82, 290] width 12 height 15
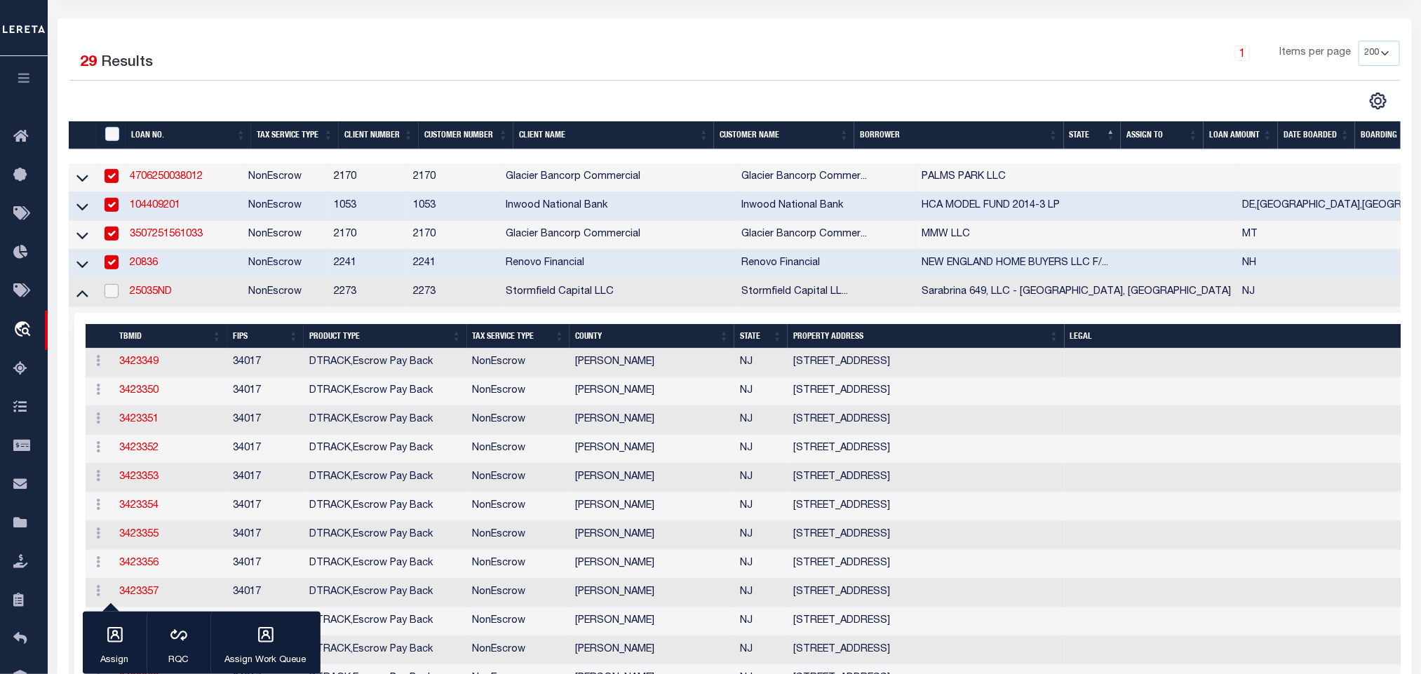
click at [114, 291] on input "checkbox" at bounding box center [112, 291] width 14 height 14
checkbox input "true"
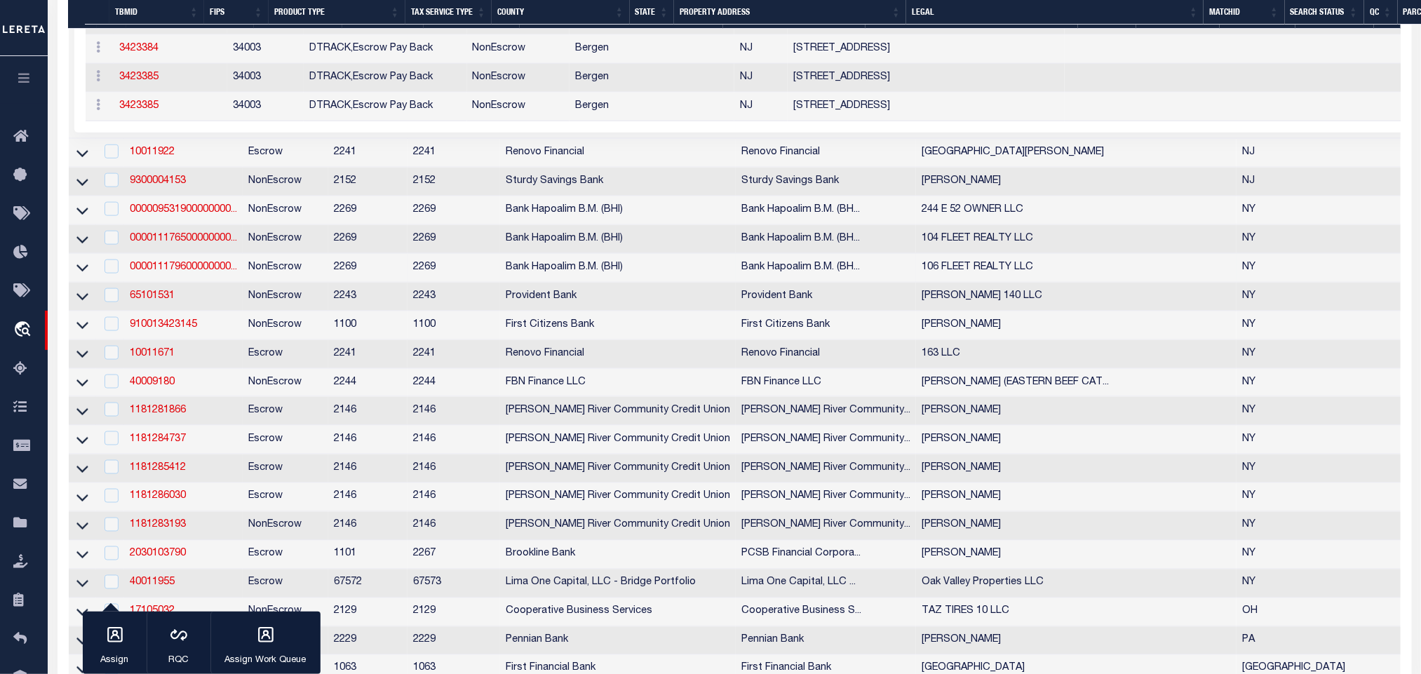
scroll to position [737, 0]
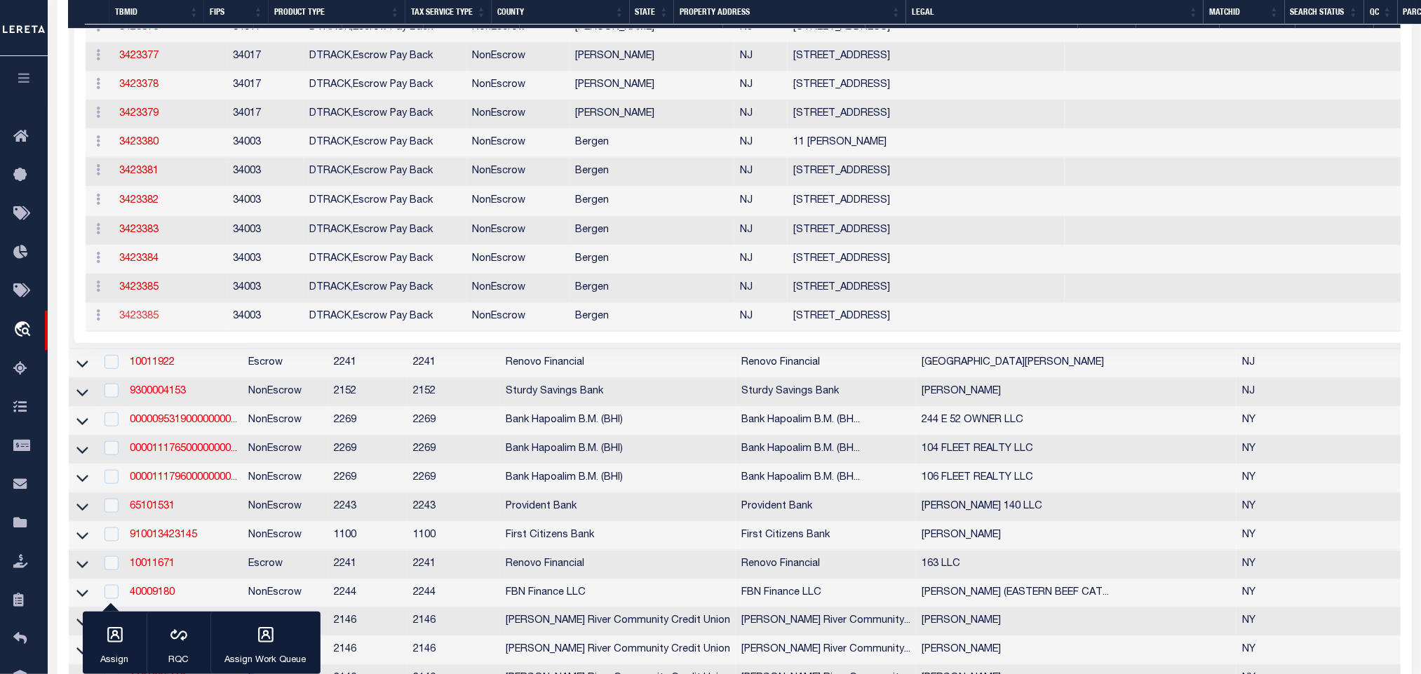
click at [137, 316] on link "3423385" at bounding box center [138, 316] width 39 height 10
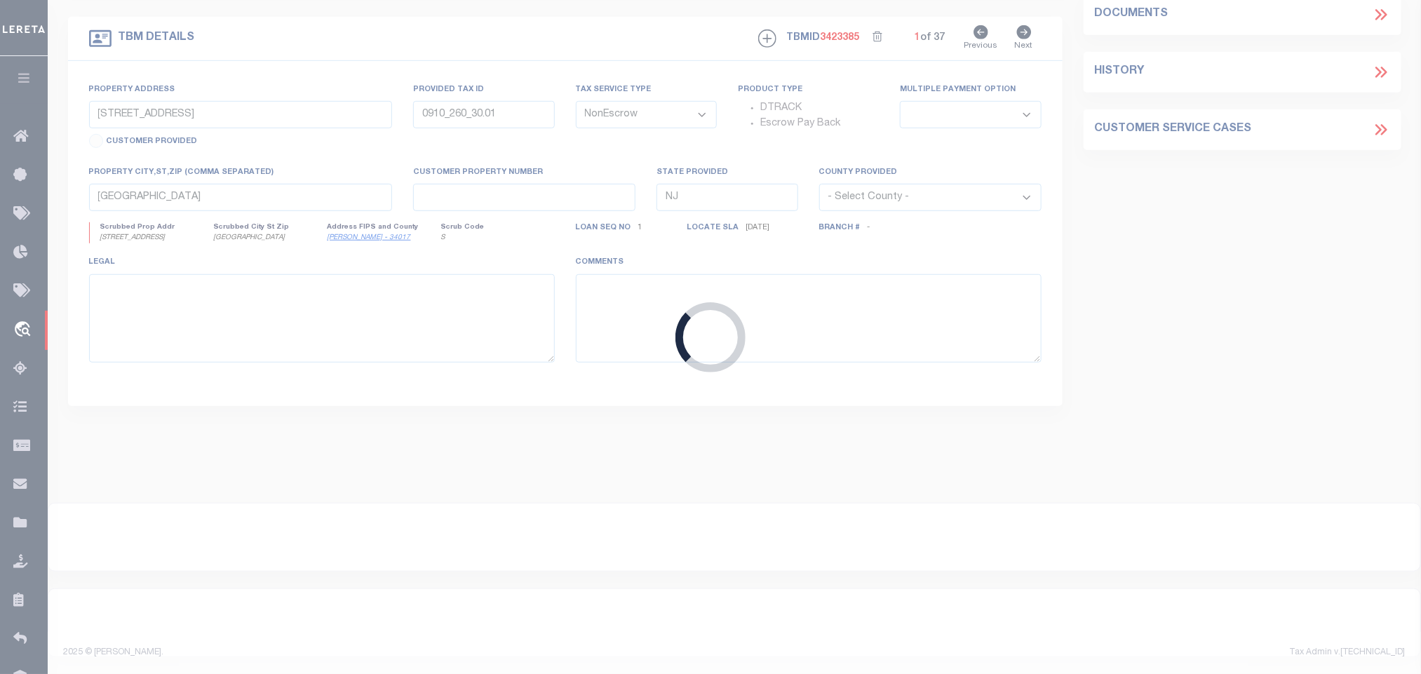
type input "483 Main St"
type input "0223_411_13"
select select
type input "Hackensack NJ 07601"
select select
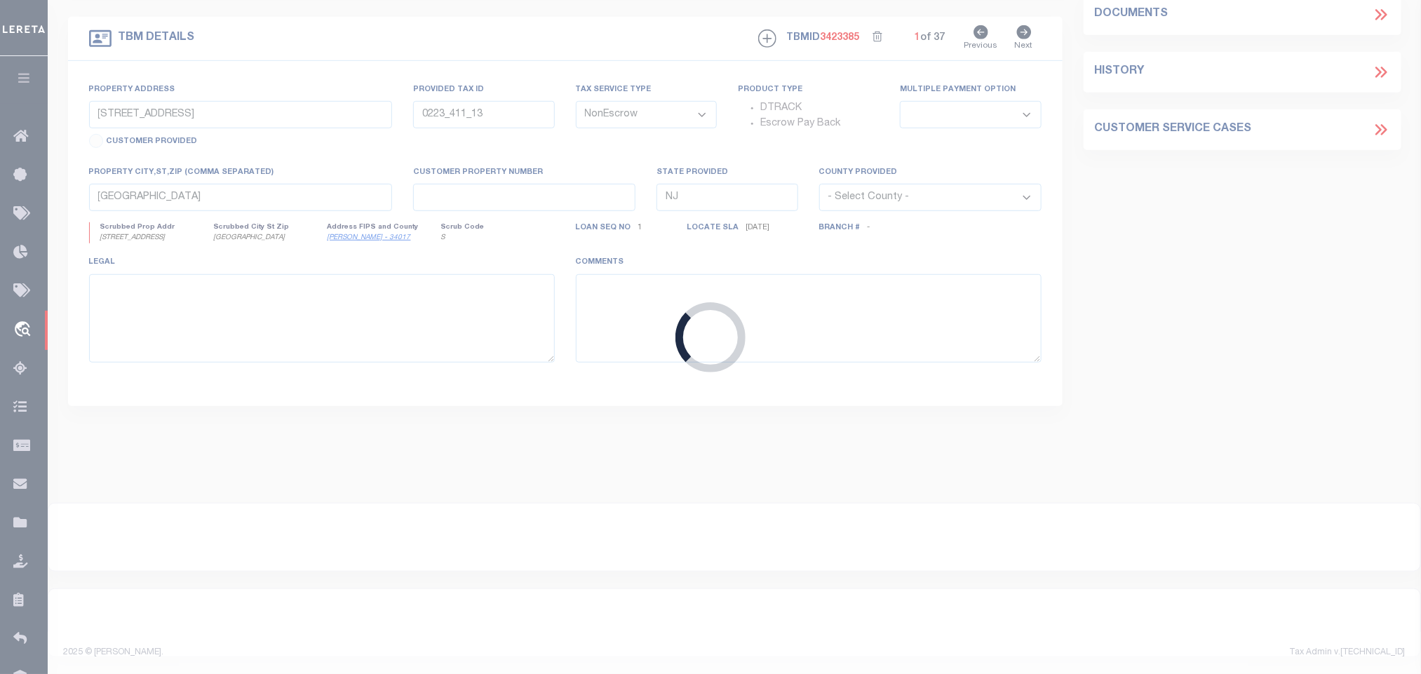
select select "84863"
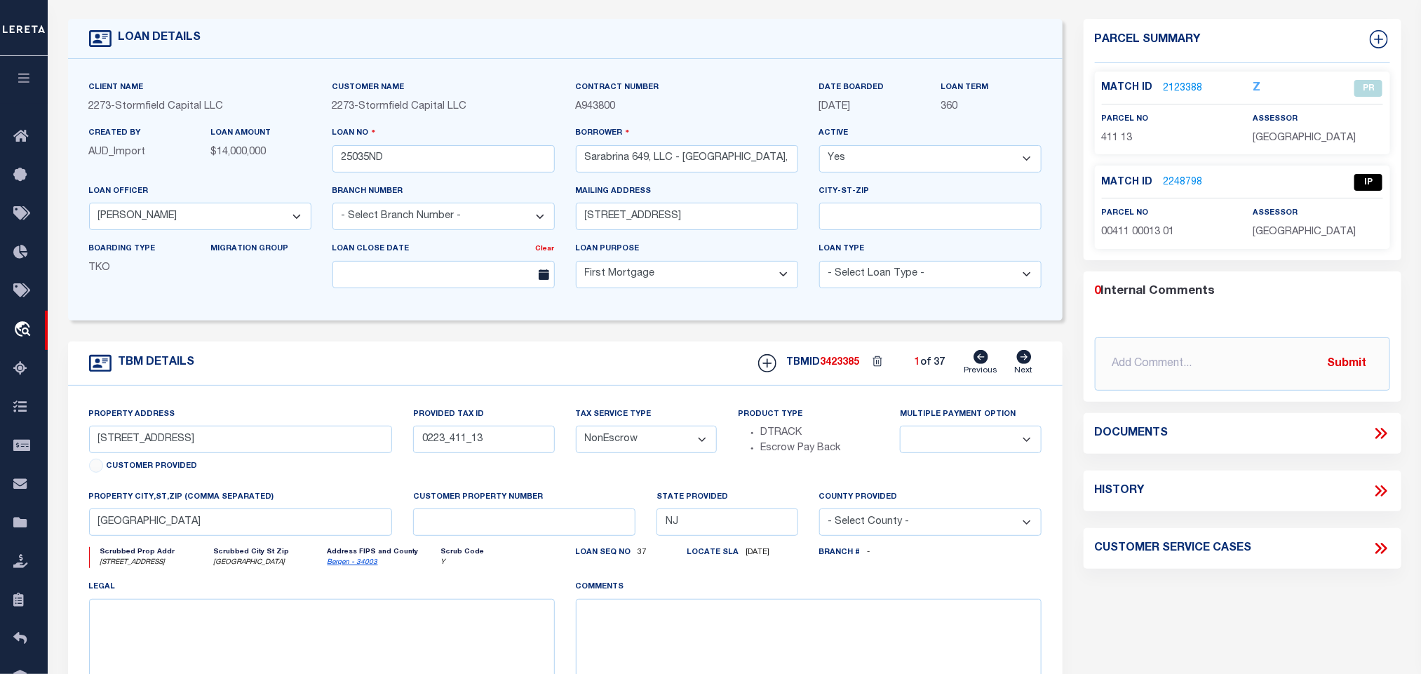
scroll to position [105, 0]
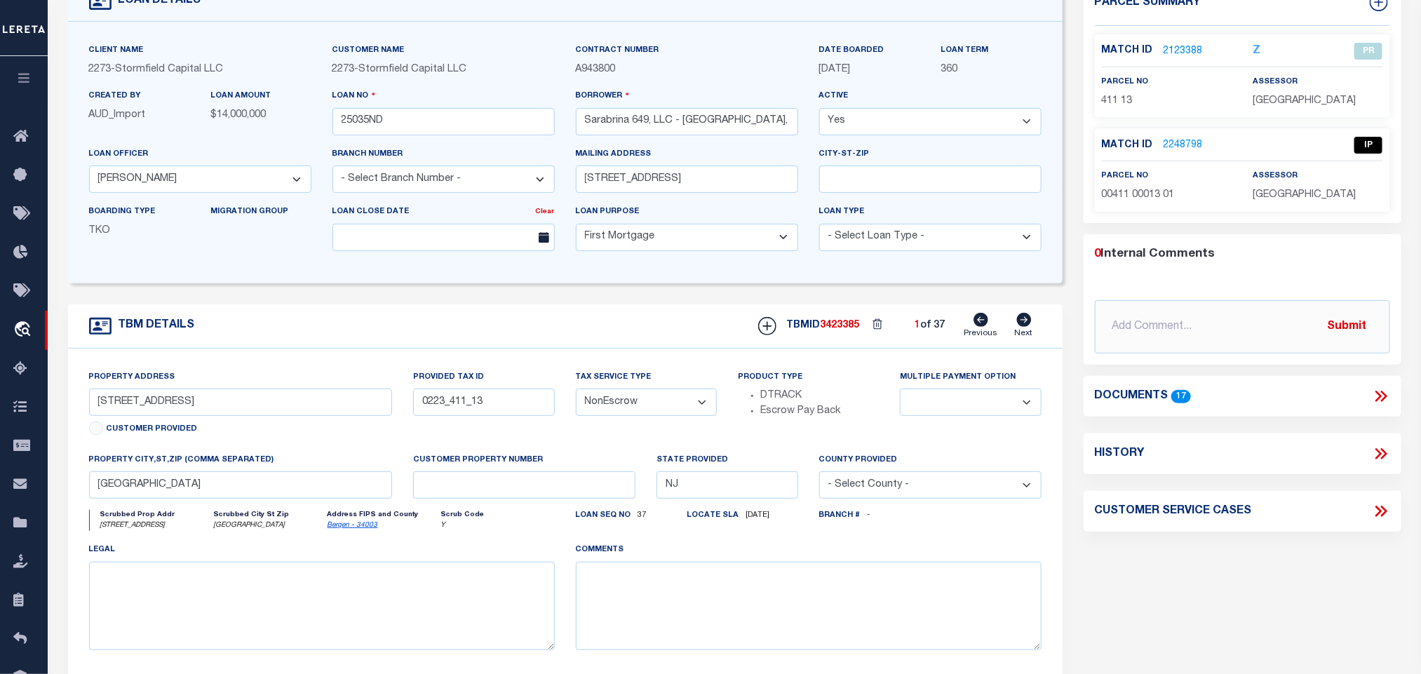
click at [1175, 51] on link "2123388" at bounding box center [1183, 51] width 39 height 15
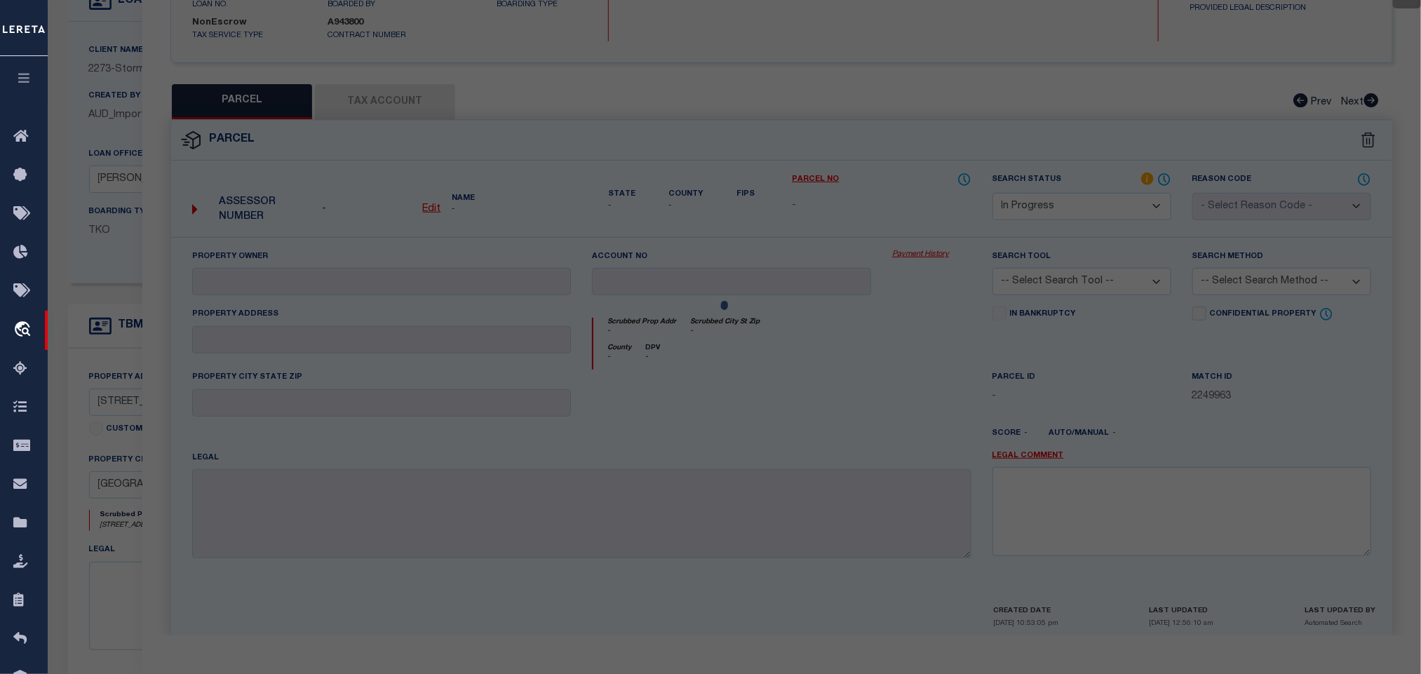
select select "AS"
checkbox input "false"
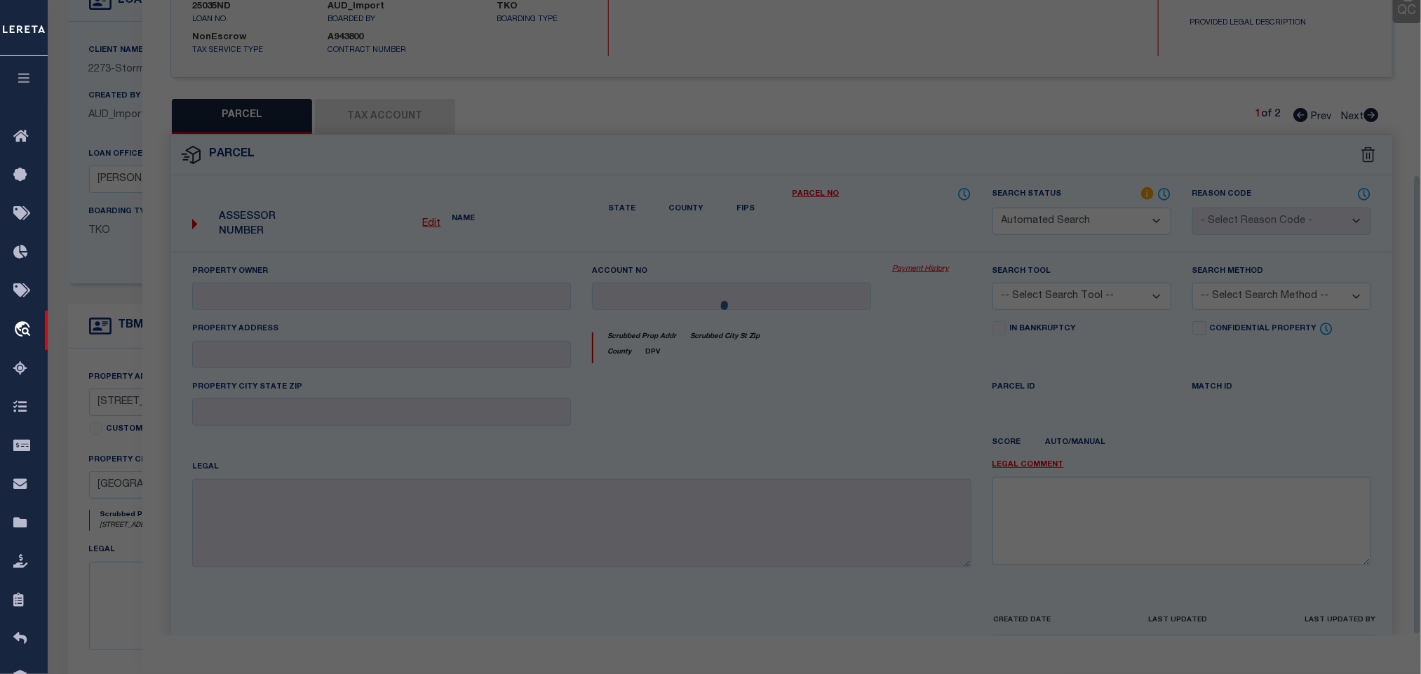
select select "PR"
select select "ACT"
type input "ZOHARA 463 LLC"
select select
type input "483 MAIN ST"
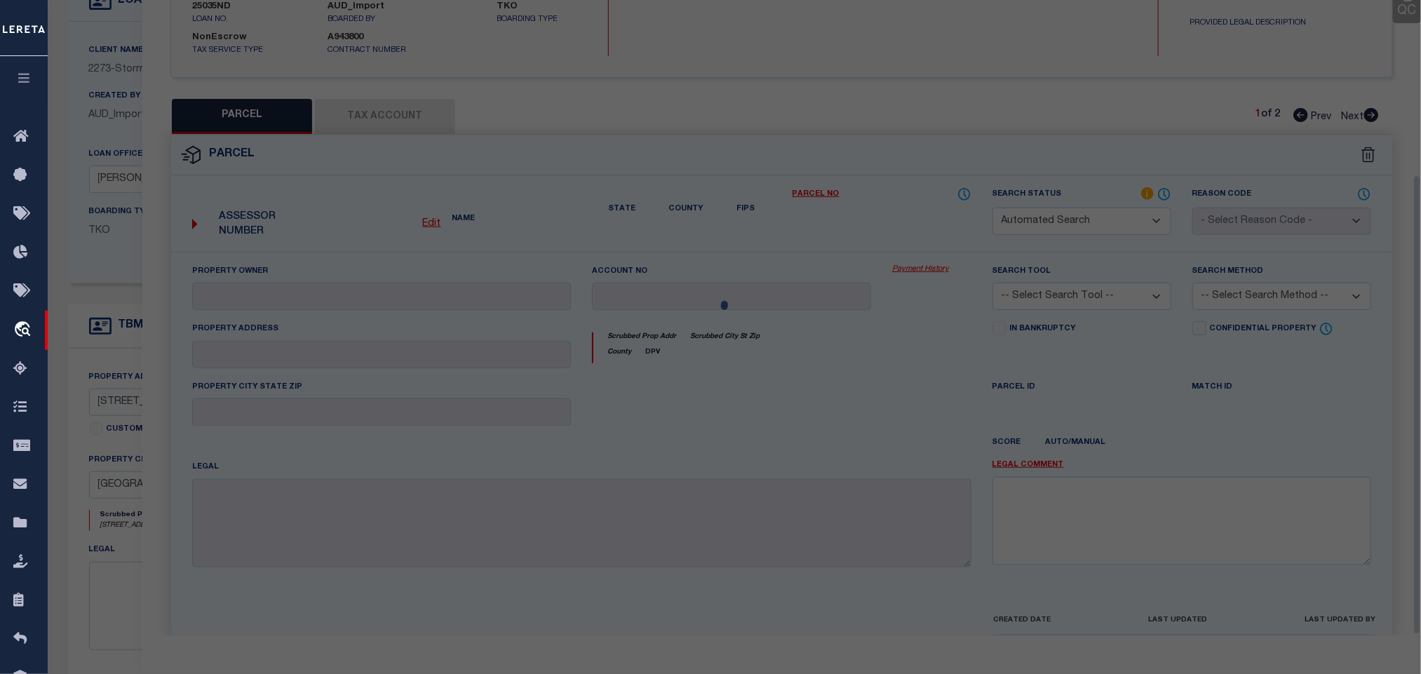
type input "Hackensack NJ 07601"
type textarea "Inactive parcel"
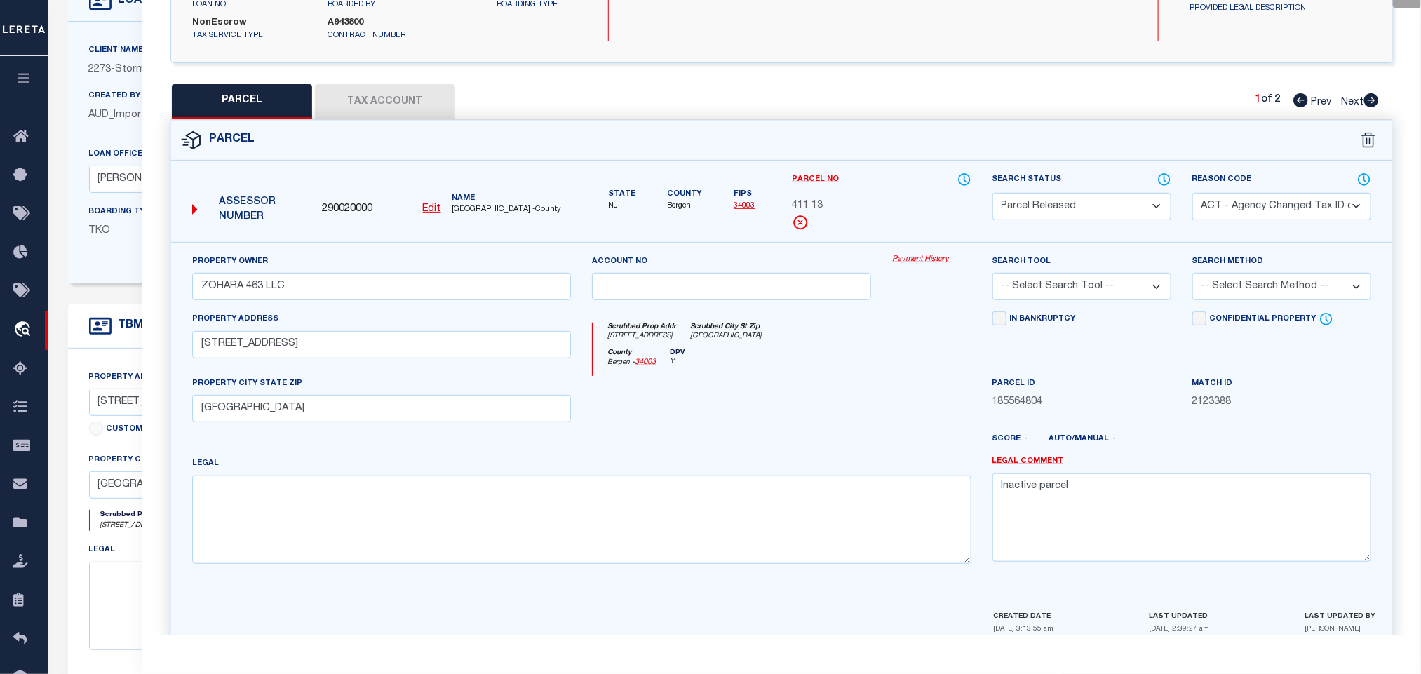
click at [107, 100] on label "Created By" at bounding box center [115, 96] width 52 height 12
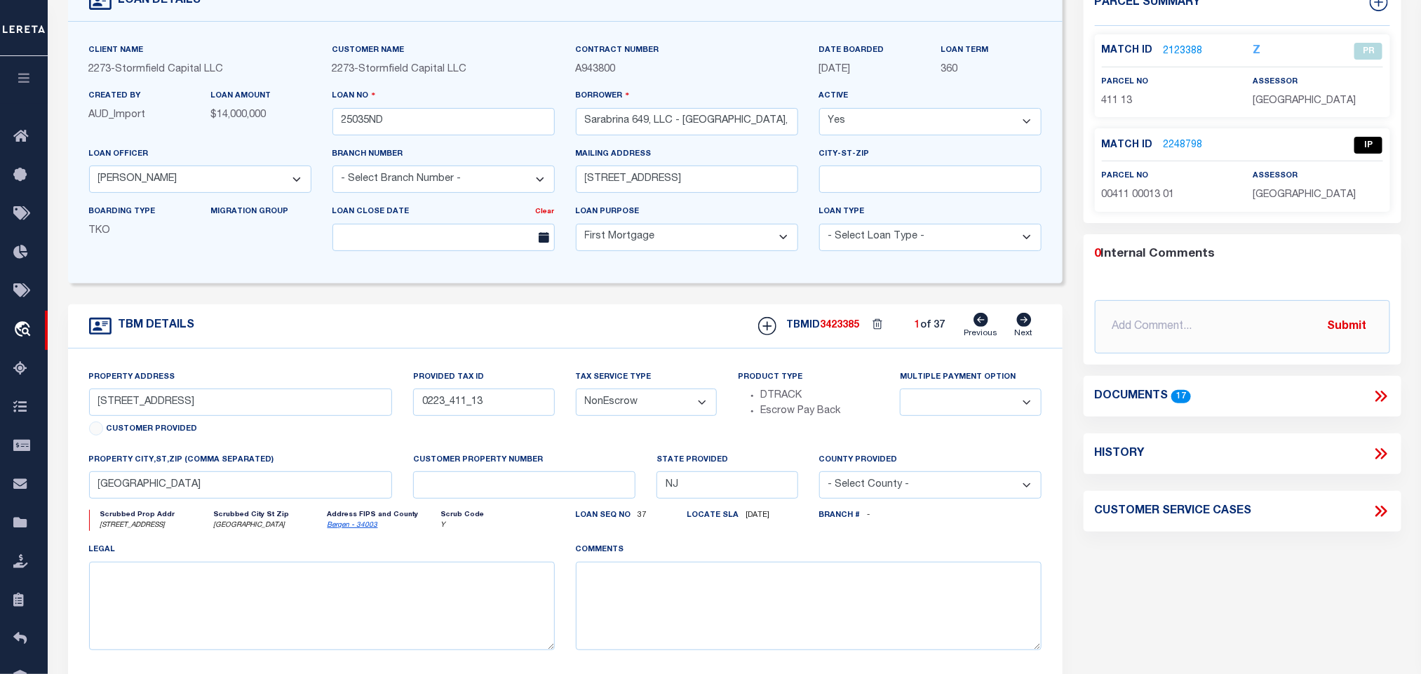
click at [341, 529] on link "Bergen - 34003" at bounding box center [353, 525] width 51 height 7
click at [154, 410] on input "483 Main St" at bounding box center [241, 402] width 304 height 27
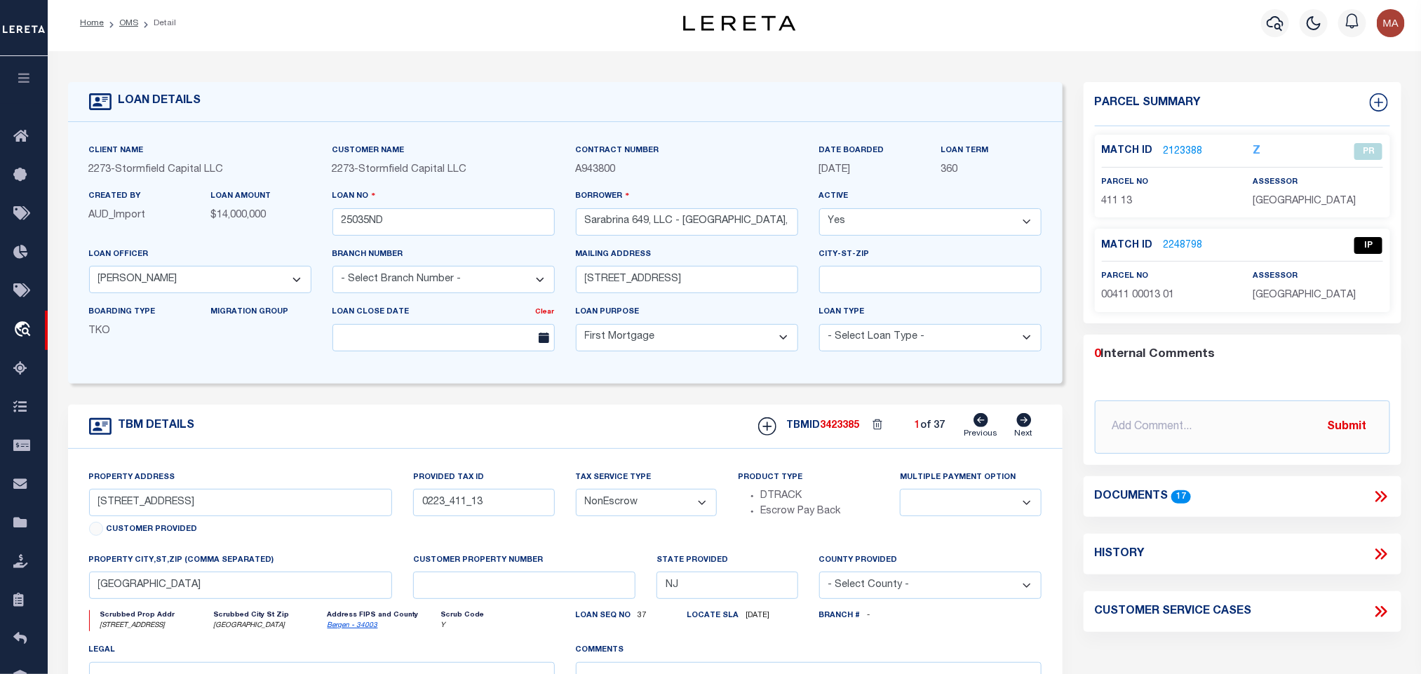
scroll to position [0, 0]
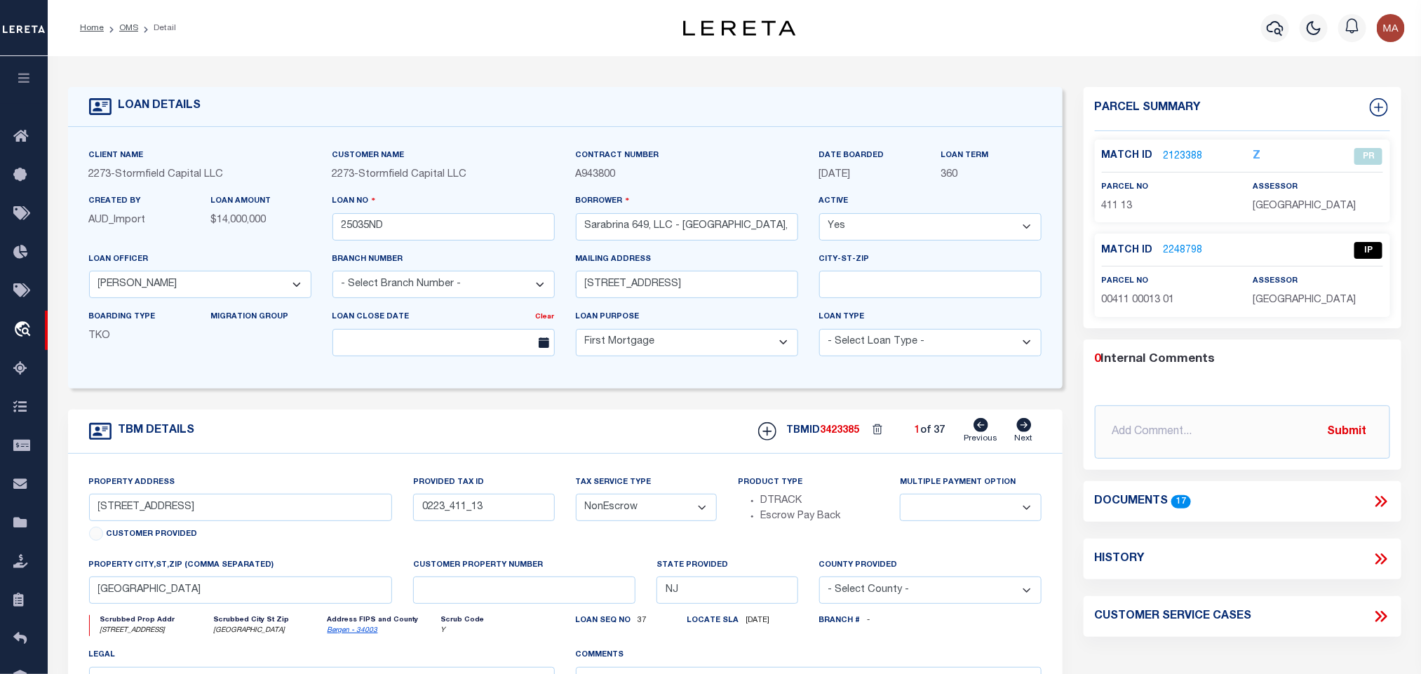
click at [1375, 491] on div "Documents 17" at bounding box center [1243, 501] width 318 height 41
click at [199, 510] on input "483 Main St" at bounding box center [241, 507] width 304 height 27
click at [1378, 497] on icon at bounding box center [1381, 501] width 18 height 18
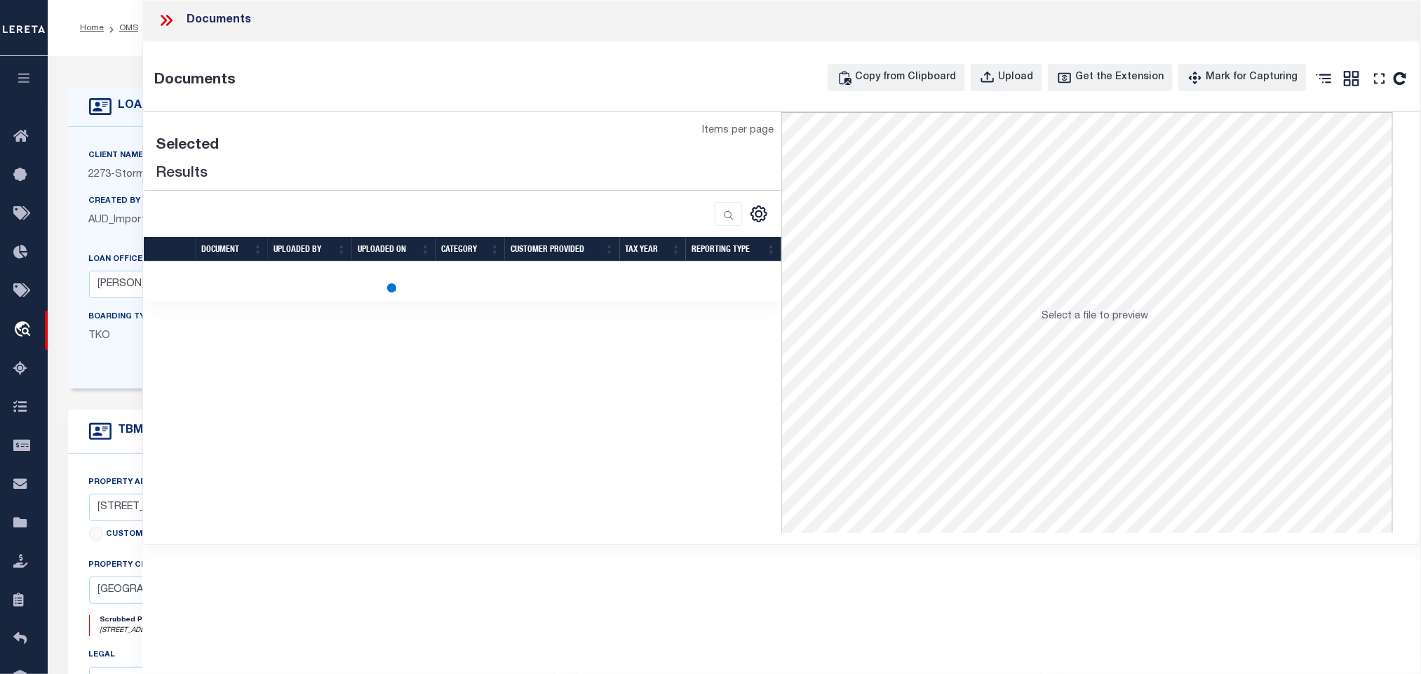
click at [114, 74] on div "LOAN DETAILS Client Name 2273 - Stormfield Capital LLC" at bounding box center [735, 462] width 1355 height 784
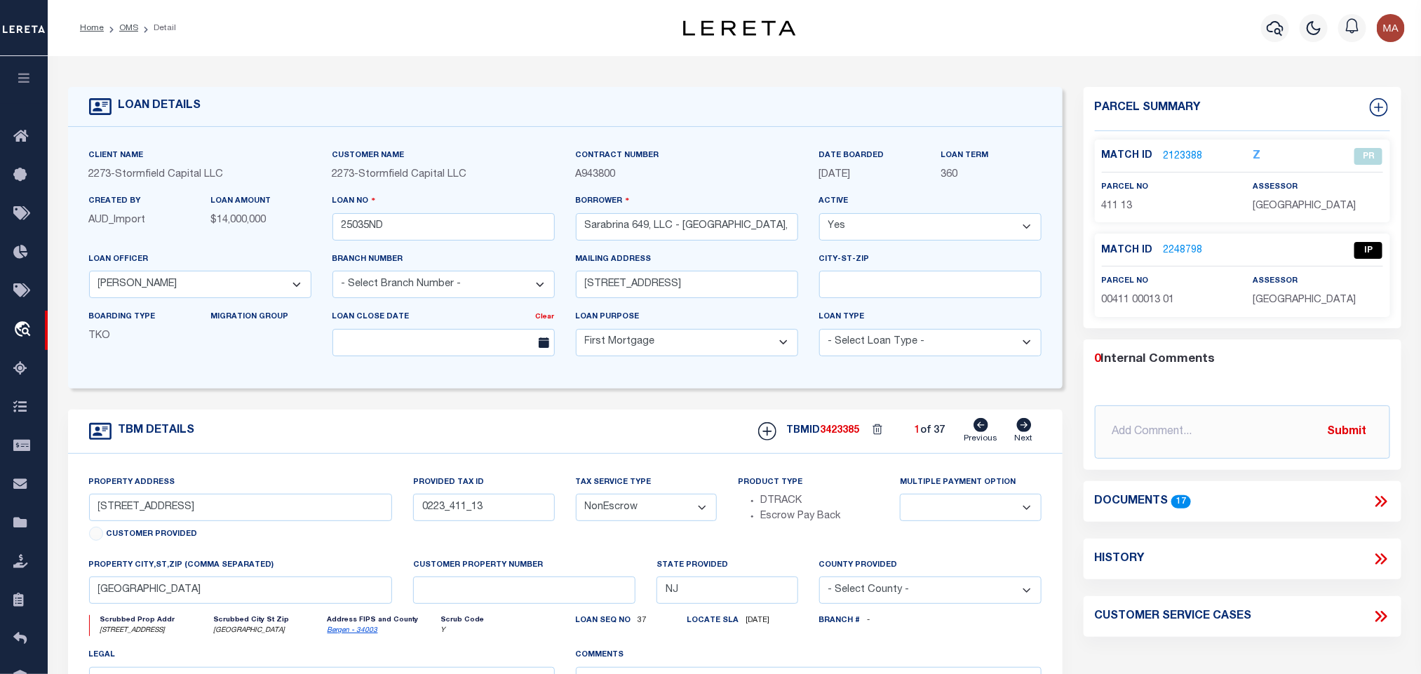
click at [1381, 499] on icon at bounding box center [1383, 501] width 6 height 11
